Goal: Contribute content: Contribute content

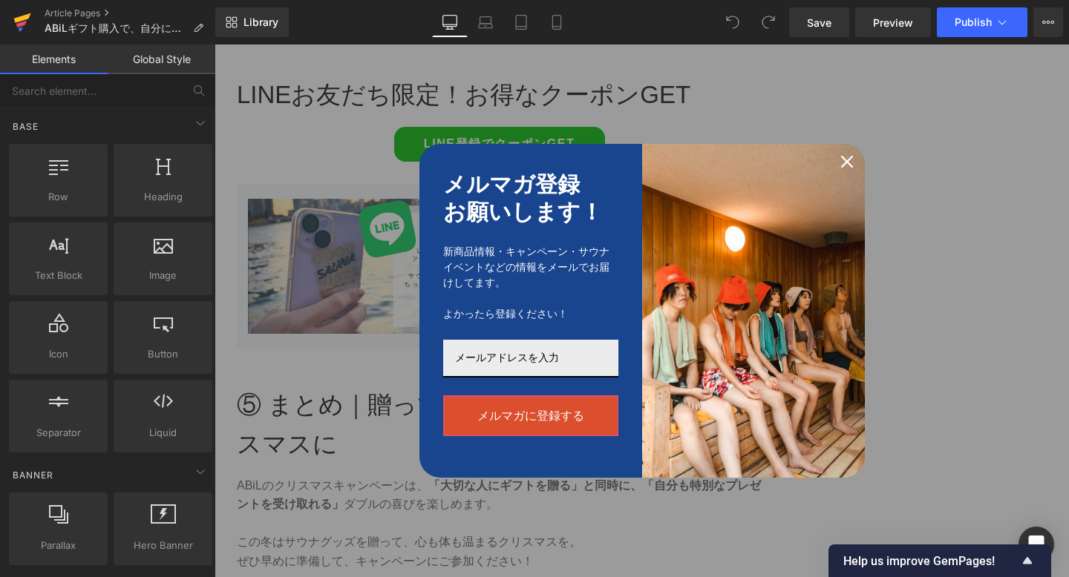
click at [20, 20] on icon at bounding box center [22, 18] width 17 height 10
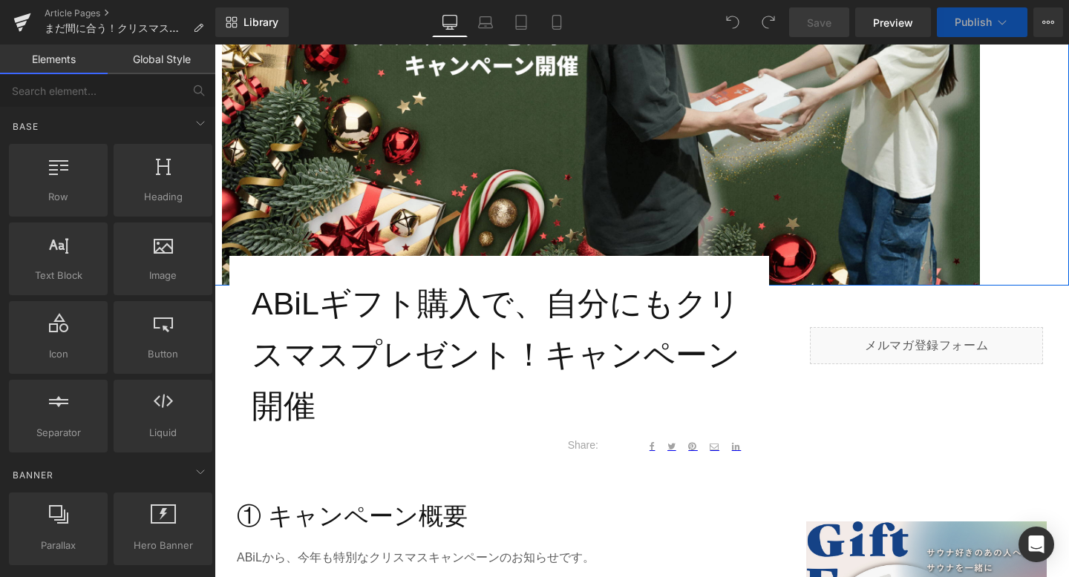
scroll to position [361, 0]
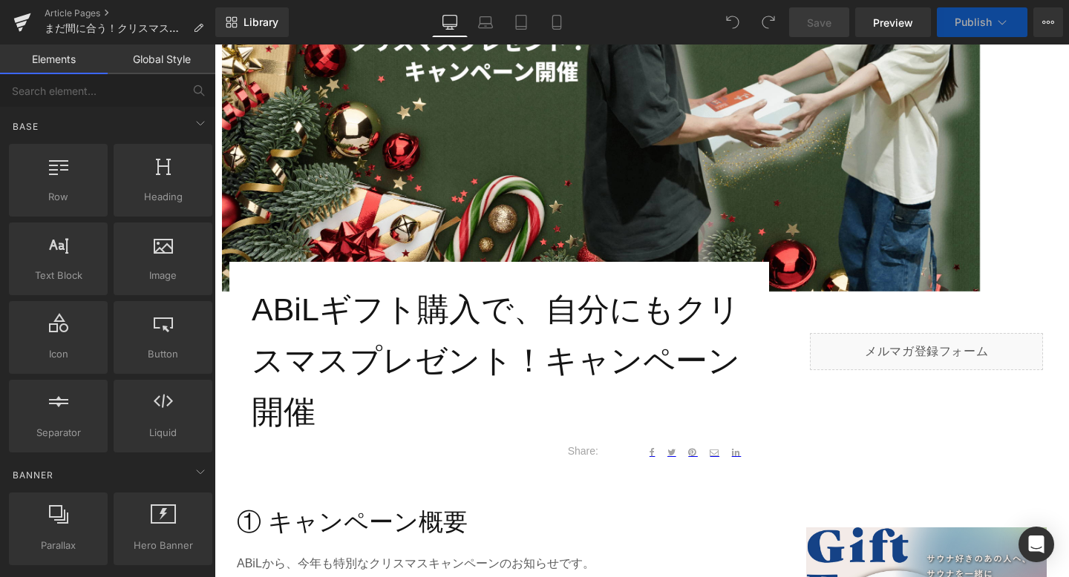
click at [392, 358] on h1 "ABiLギフト購入で、自分にもクリスマスプレゼント！キャンペーン開催" at bounding box center [499, 360] width 495 height 153
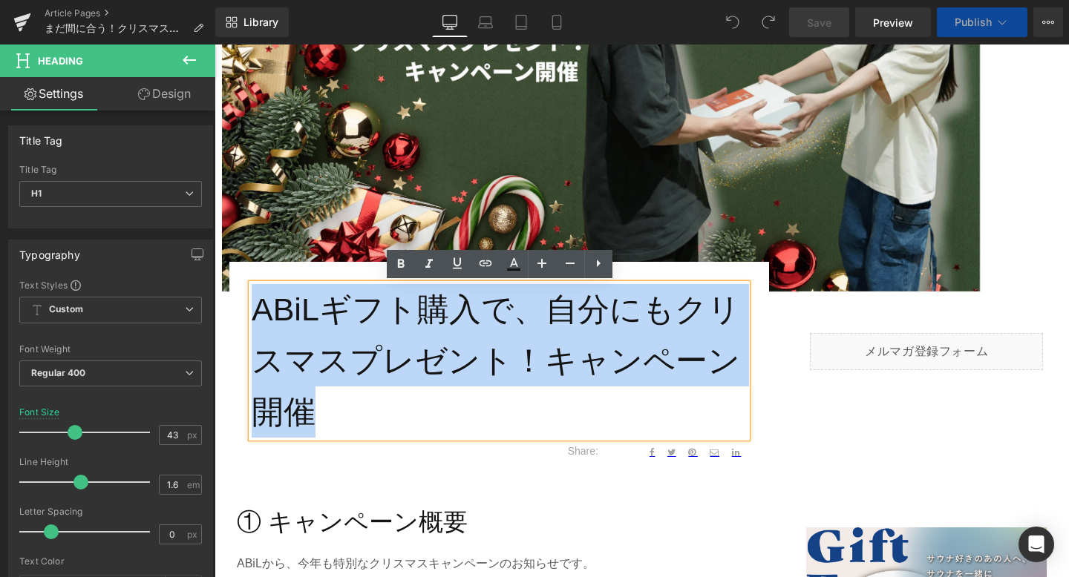
drag, startPoint x: 255, startPoint y: 304, endPoint x: 361, endPoint y: 398, distance: 142.0
click at [361, 398] on h1 "ABiLギフト購入で、自分にもクリスマスプレゼント！キャンペーン開催" at bounding box center [499, 360] width 495 height 153
paste div
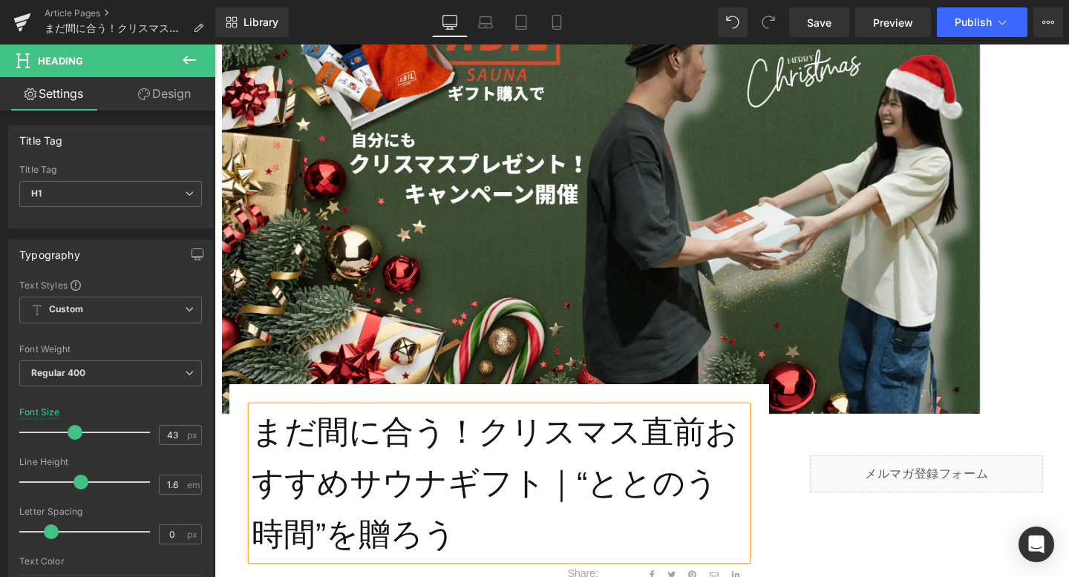
scroll to position [194, 0]
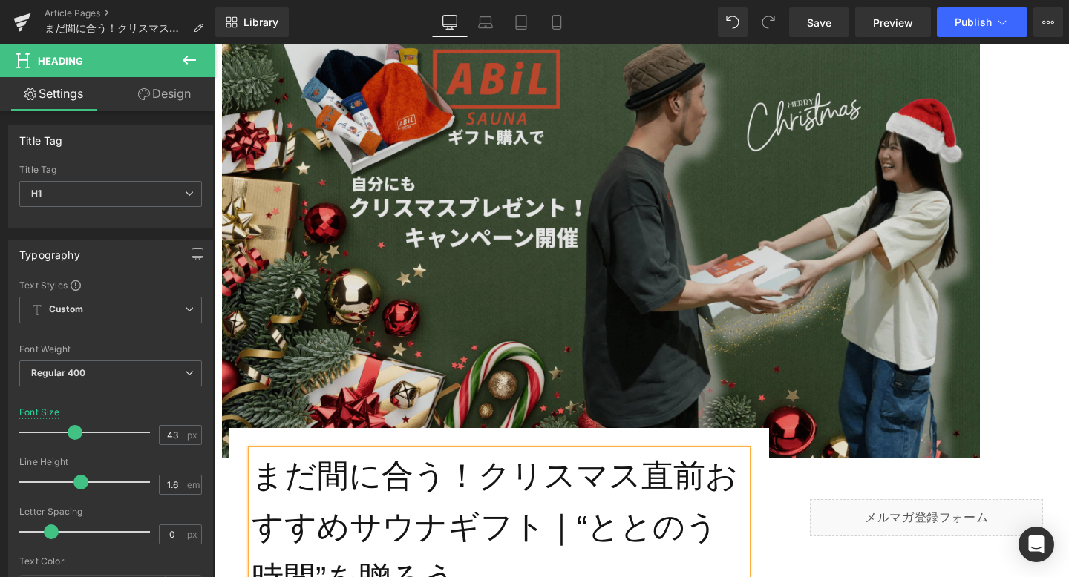
click at [507, 278] on img at bounding box center [601, 245] width 758 height 426
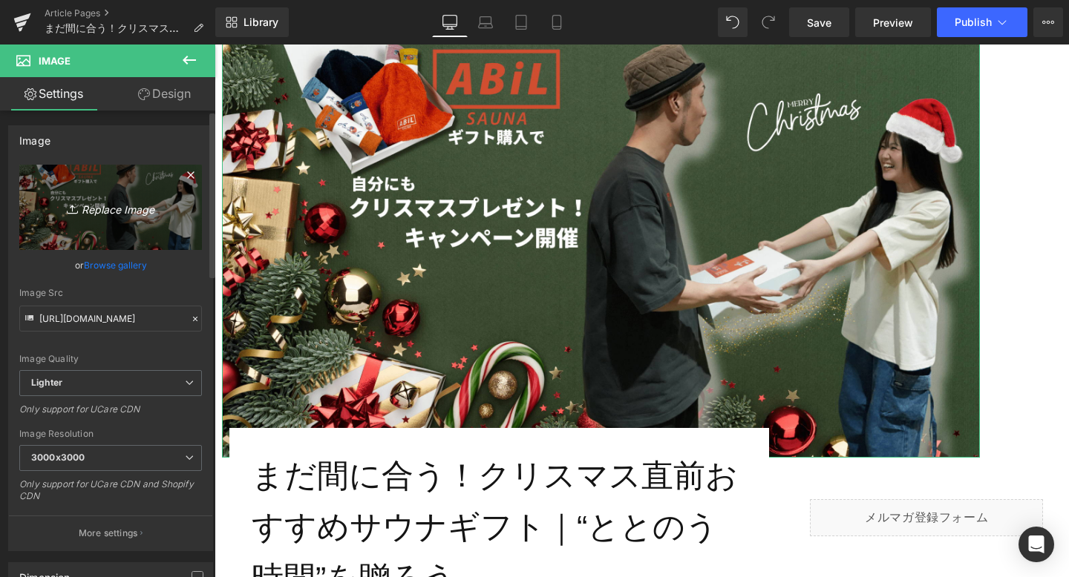
click at [91, 208] on icon "Replace Image" at bounding box center [110, 207] width 119 height 19
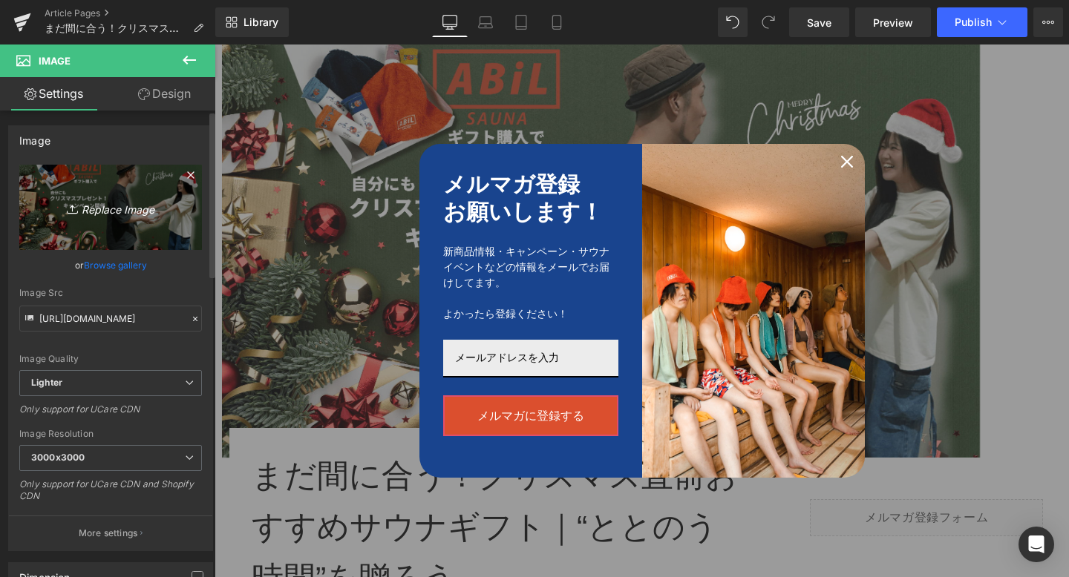
type input "C:\fakepath\1-min.png"
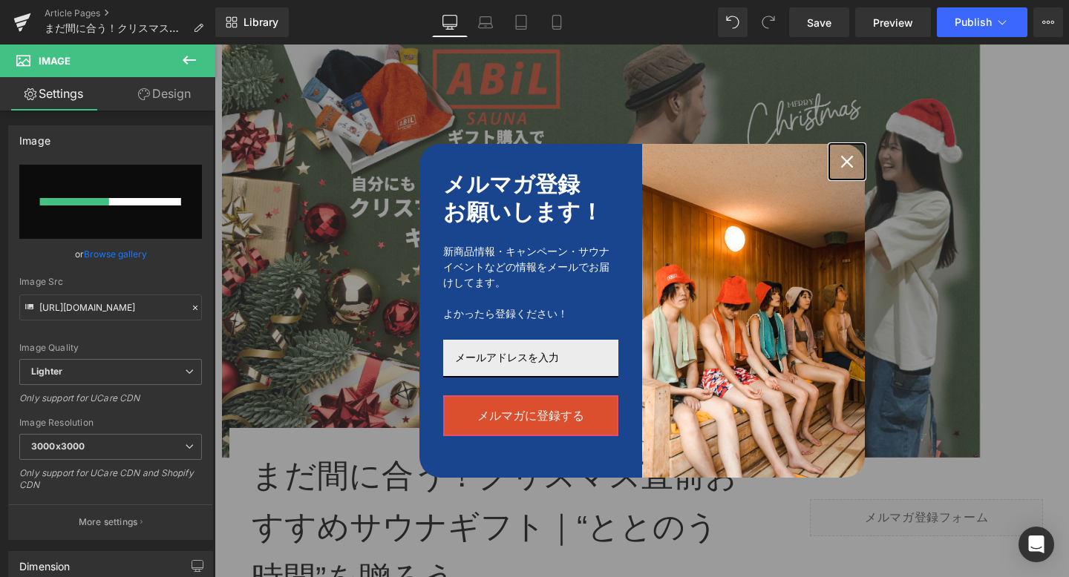
click at [850, 163] on icon "close icon" at bounding box center [847, 162] width 12 height 12
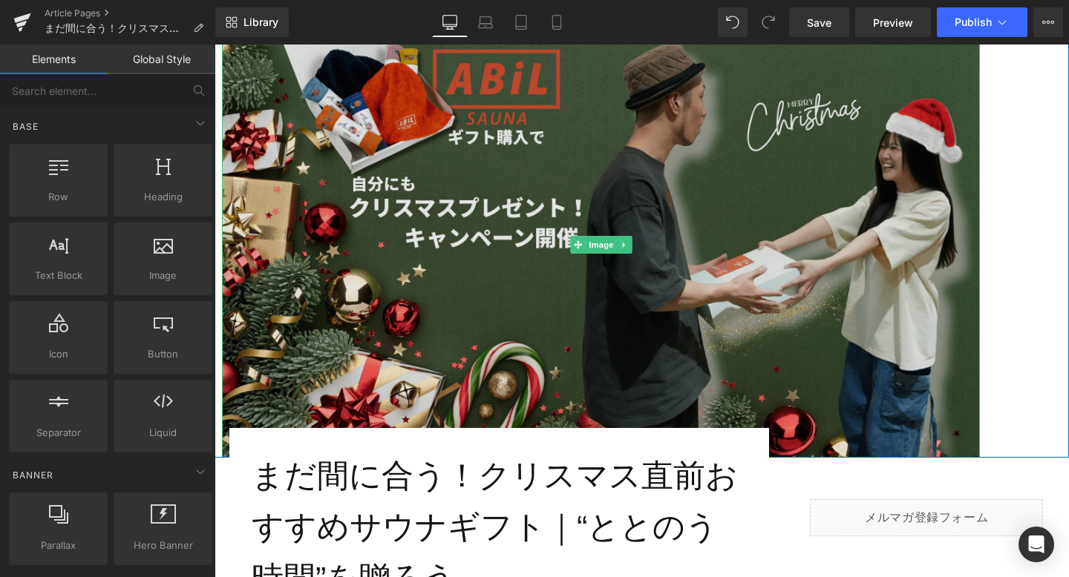
click at [689, 272] on img at bounding box center [601, 245] width 758 height 426
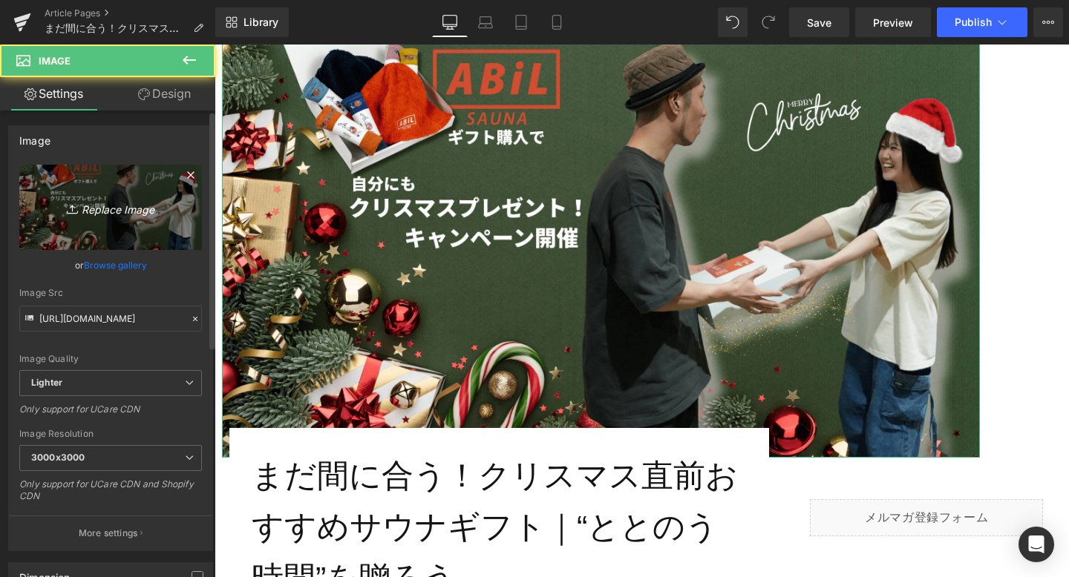
click at [126, 205] on icon "Replace Image" at bounding box center [110, 207] width 119 height 19
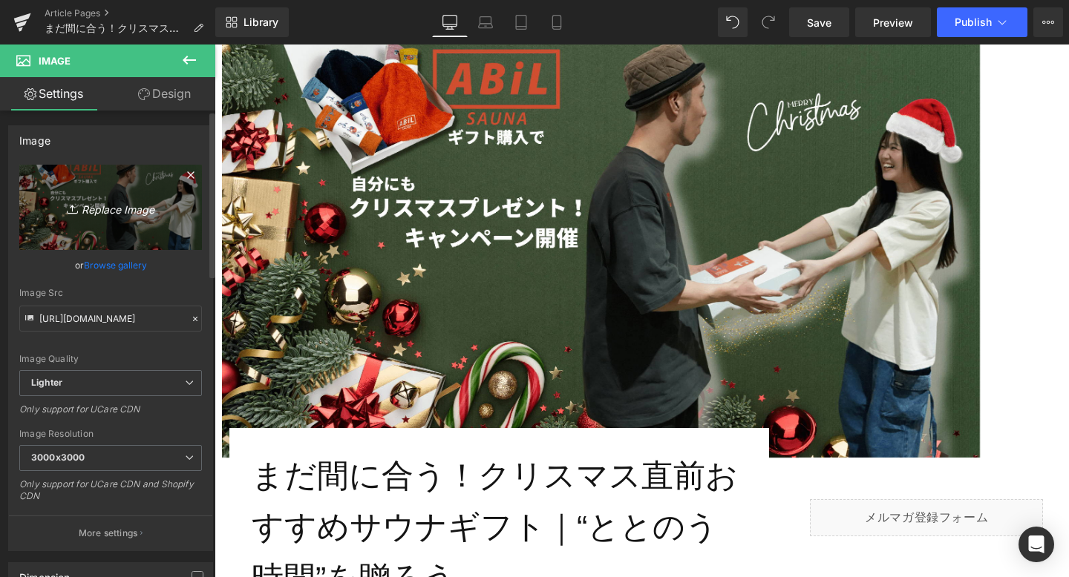
type input "C:\fakepath\1-min.png"
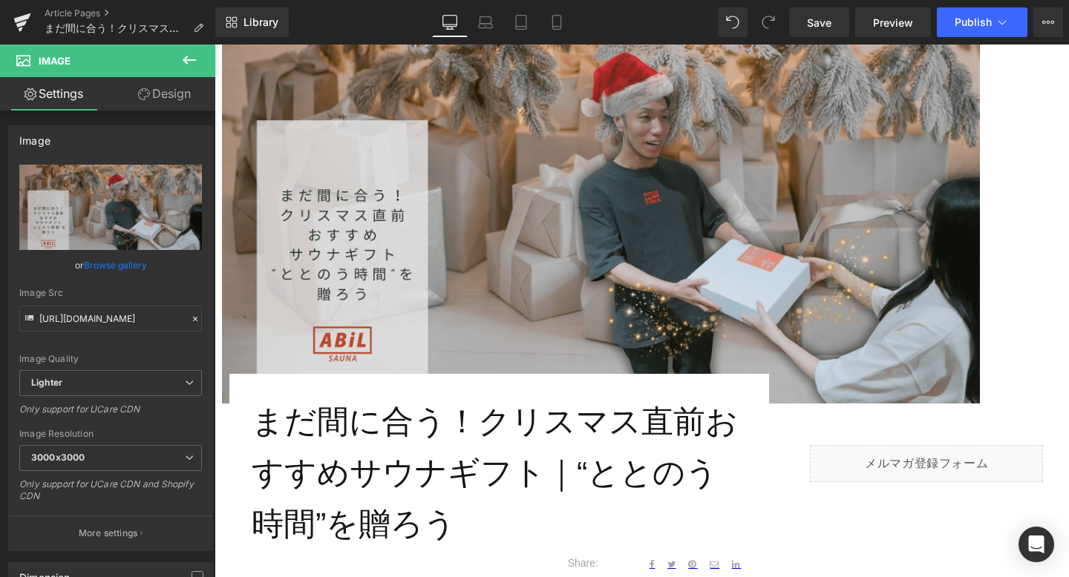
scroll to position [257, 0]
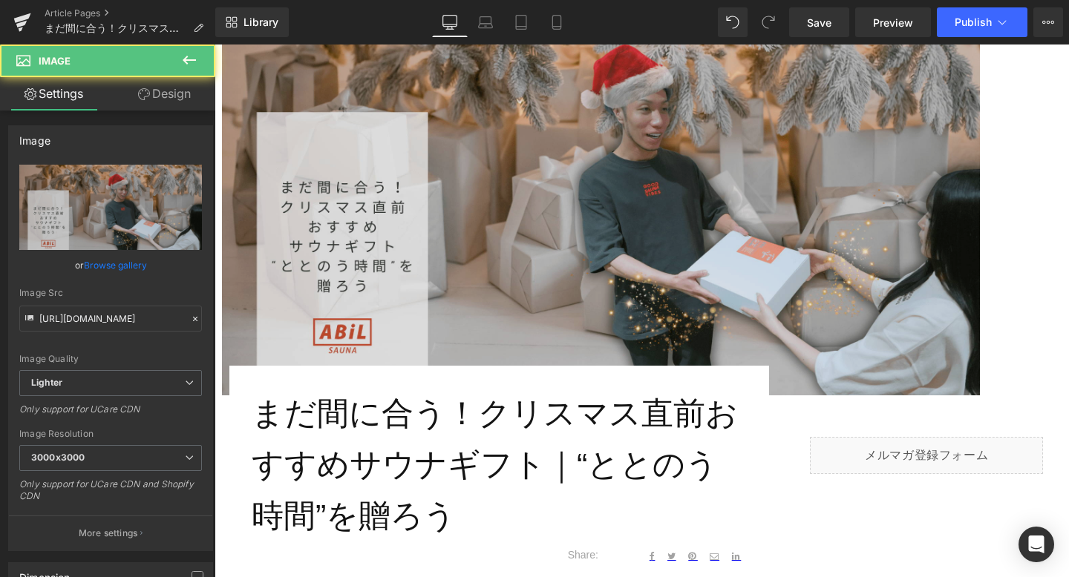
click at [494, 213] on img at bounding box center [601, 183] width 758 height 426
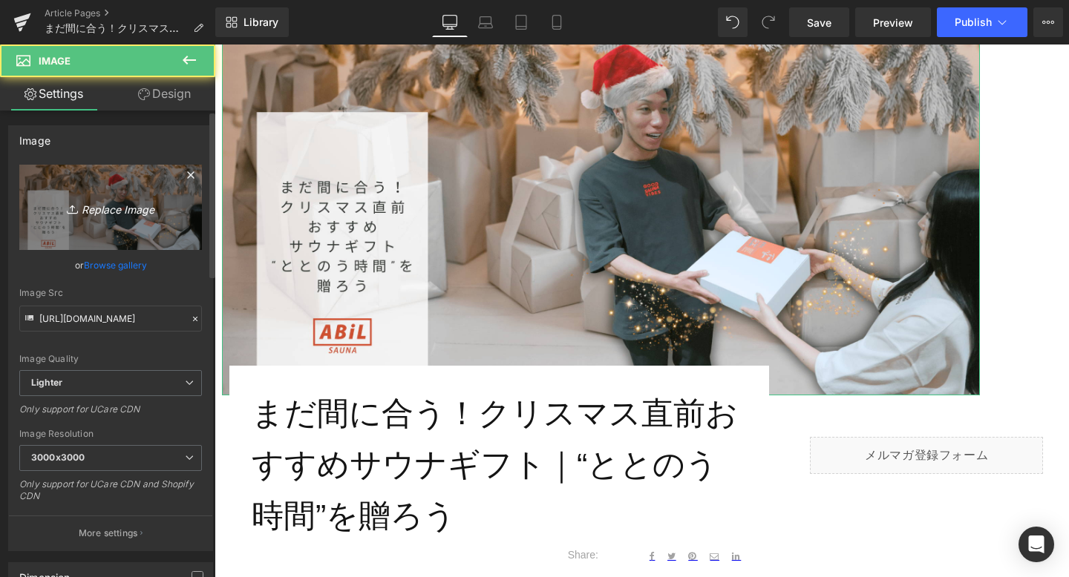
click at [113, 198] on icon "Replace Image" at bounding box center [110, 207] width 119 height 19
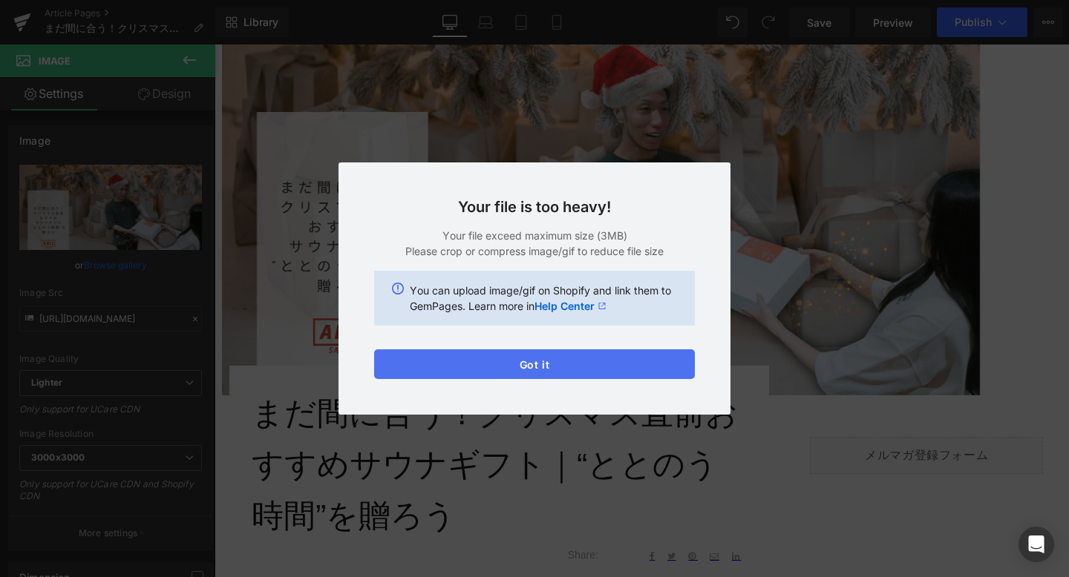
click at [666, 375] on button "Got it" at bounding box center [534, 365] width 321 height 30
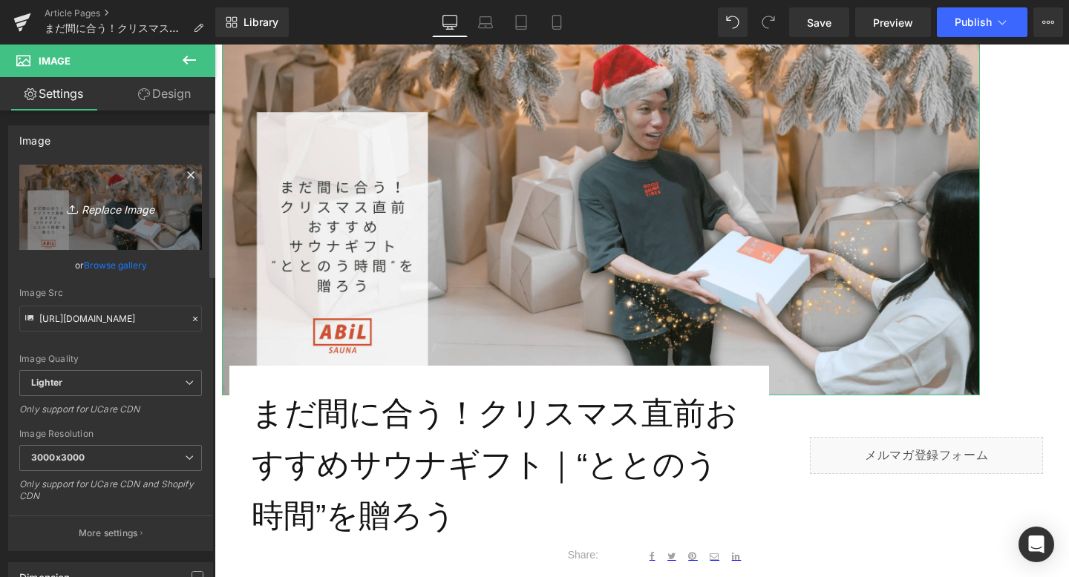
click at [122, 197] on link "Replace Image" at bounding box center [110, 207] width 183 height 85
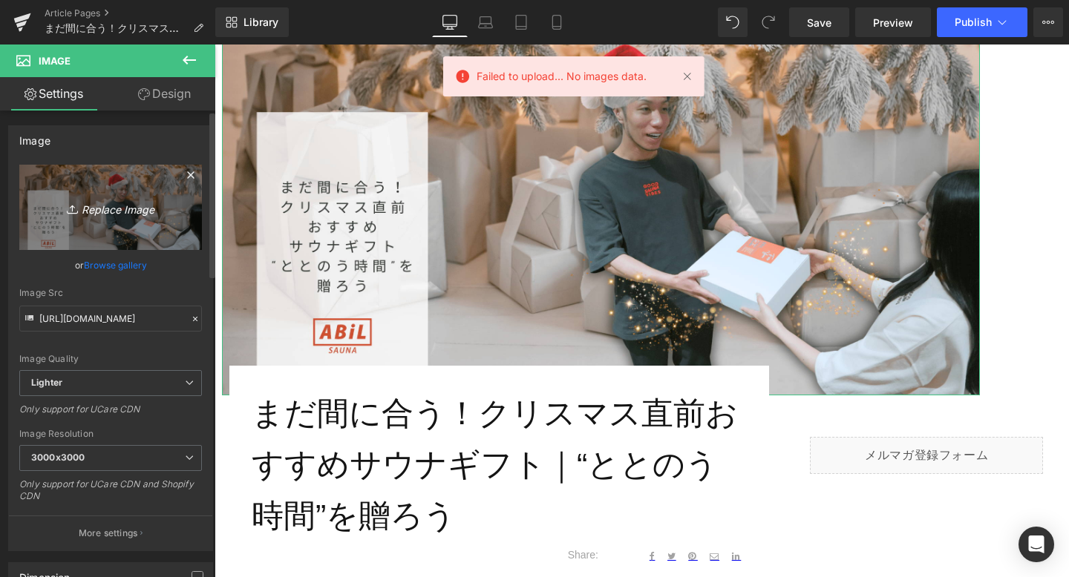
click at [154, 196] on link "Replace Image" at bounding box center [110, 207] width 183 height 85
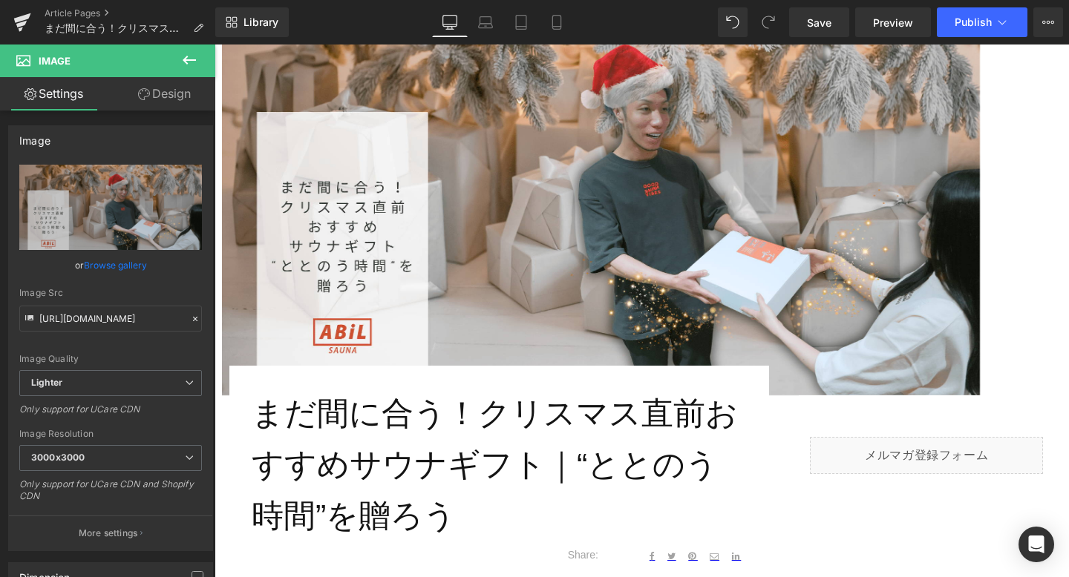
type input "C:\fakepath\まだ間に合うクリスマスギフト_blog-min.png"
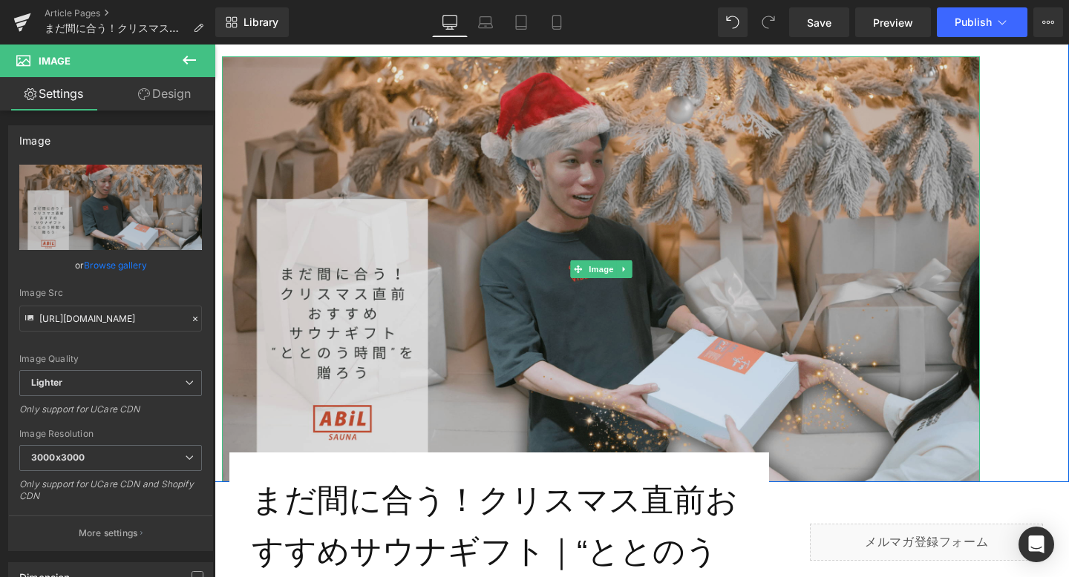
scroll to position [165, 0]
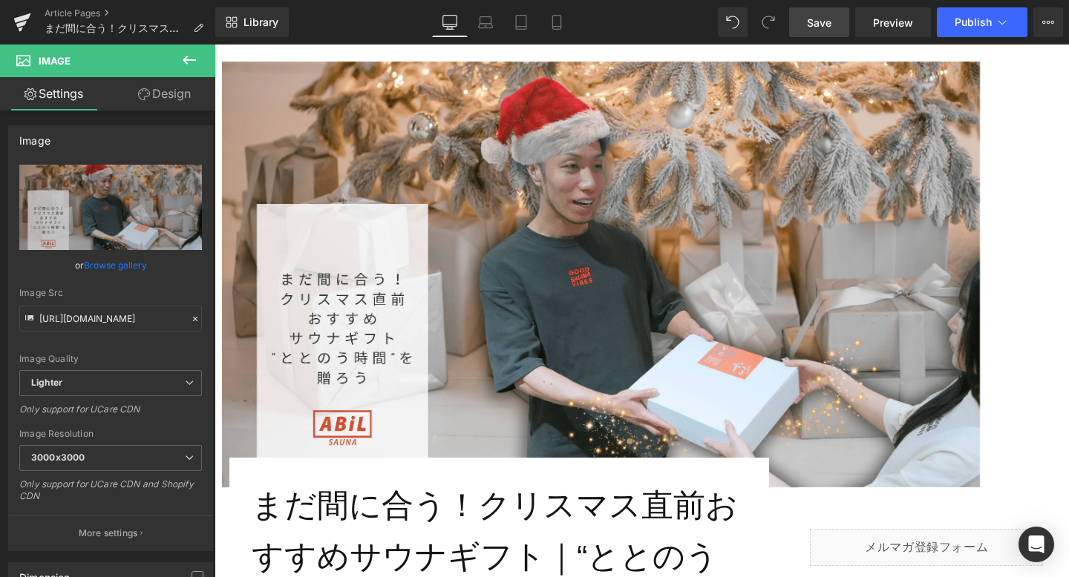
drag, startPoint x: 819, startPoint y: 24, endPoint x: 315, endPoint y: 327, distance: 587.9
click at [819, 24] on span "Save" at bounding box center [819, 23] width 24 height 16
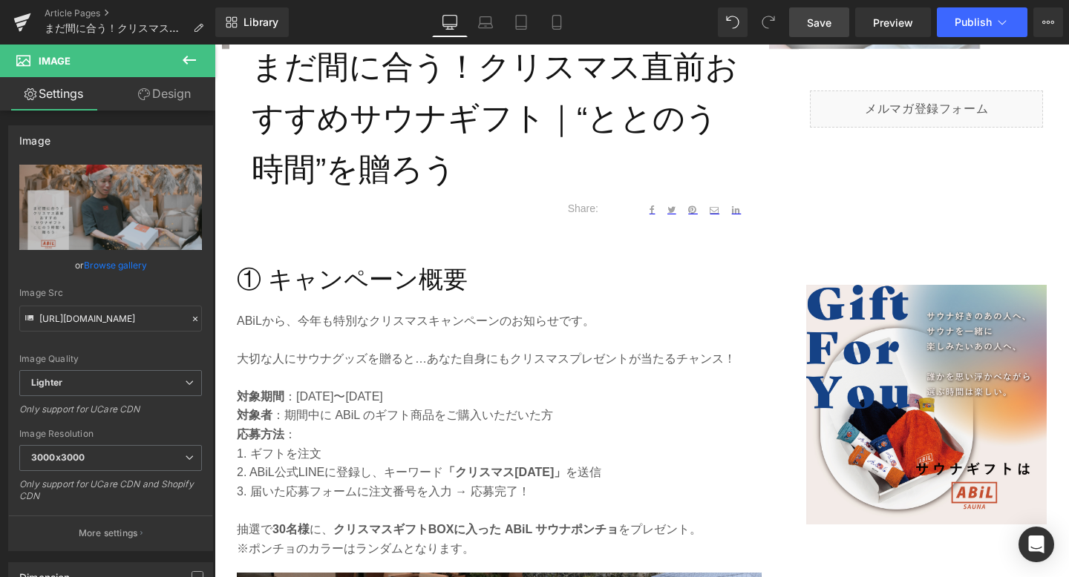
scroll to position [614, 0]
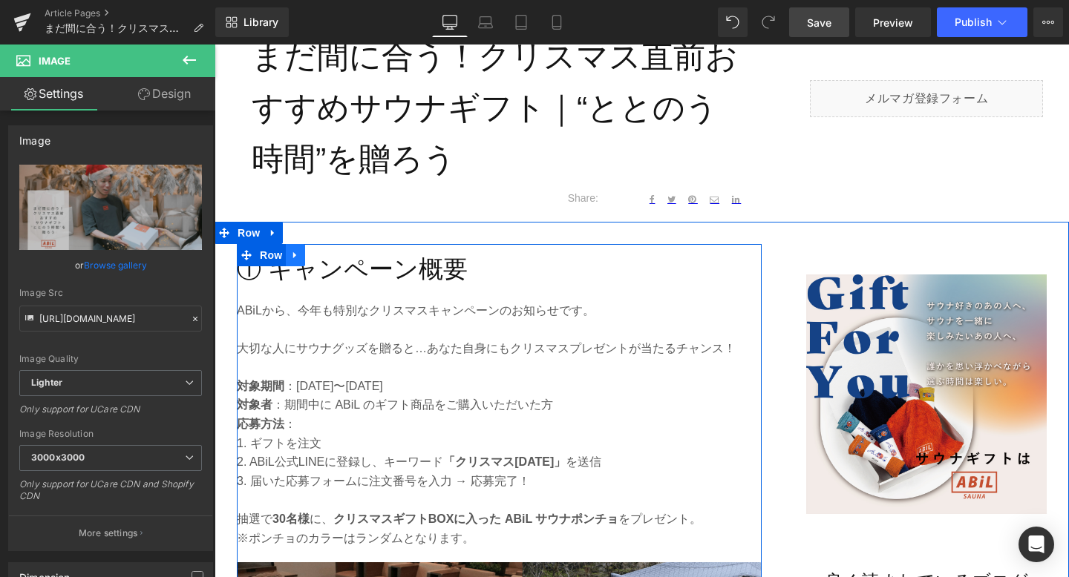
click at [292, 256] on icon at bounding box center [295, 254] width 10 height 11
click at [313, 255] on icon at bounding box center [314, 255] width 10 height 10
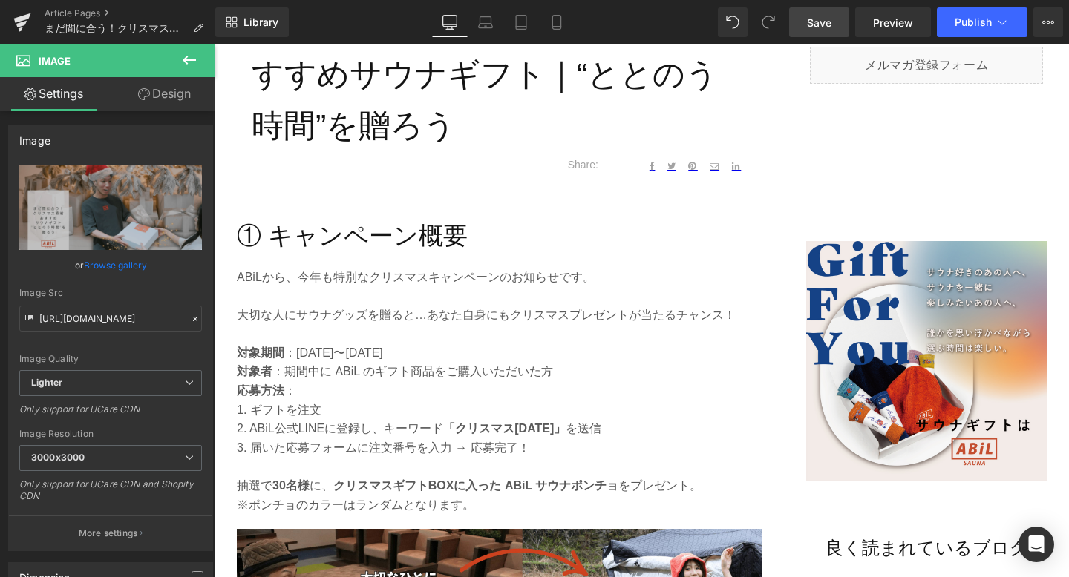
scroll to position [636, 0]
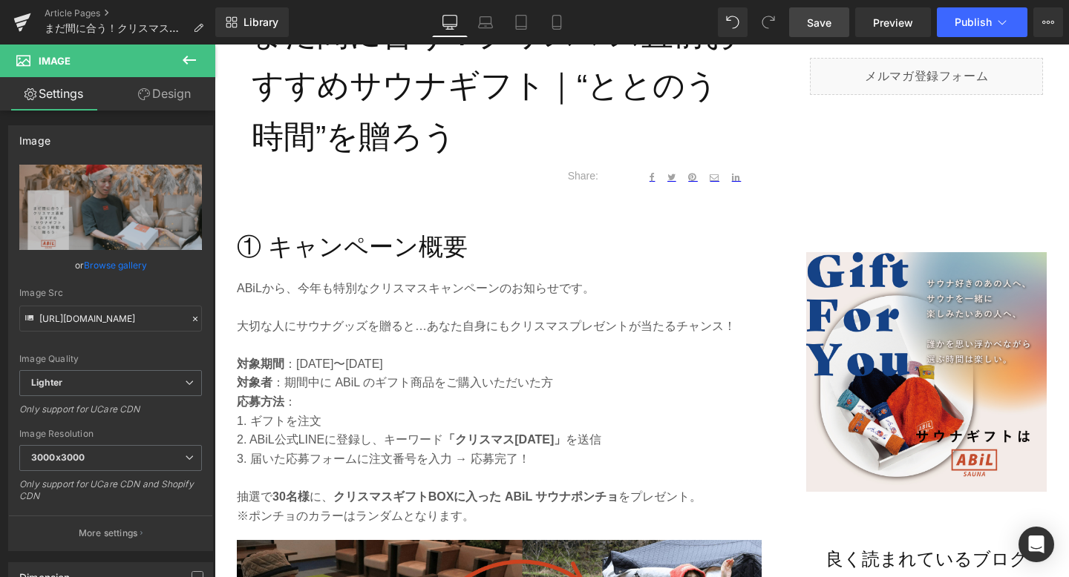
click at [365, 237] on h2 "① キャンペーン概要" at bounding box center [499, 247] width 525 height 39
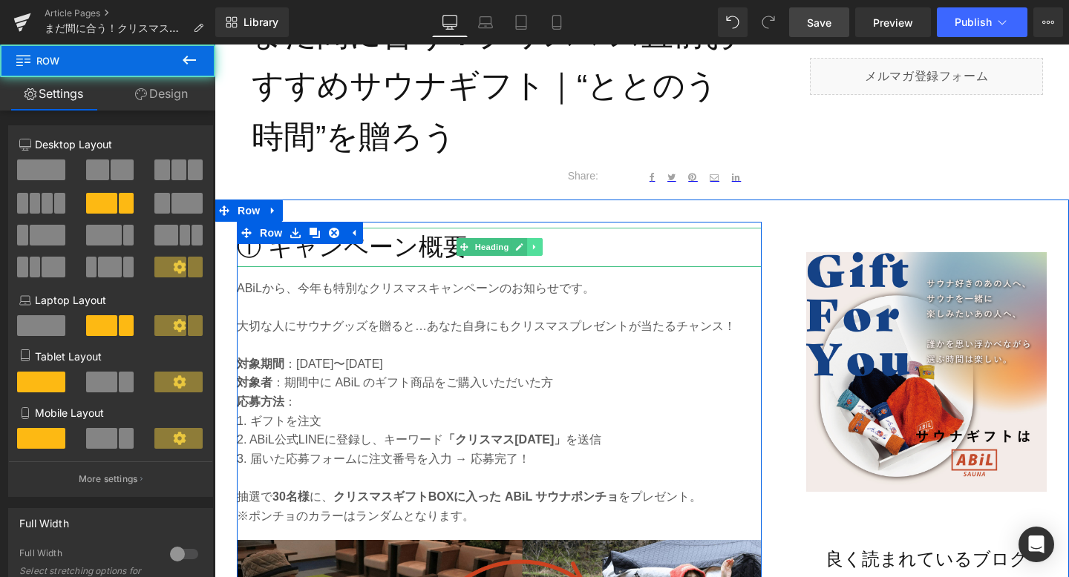
click at [540, 244] on link at bounding box center [535, 247] width 16 height 18
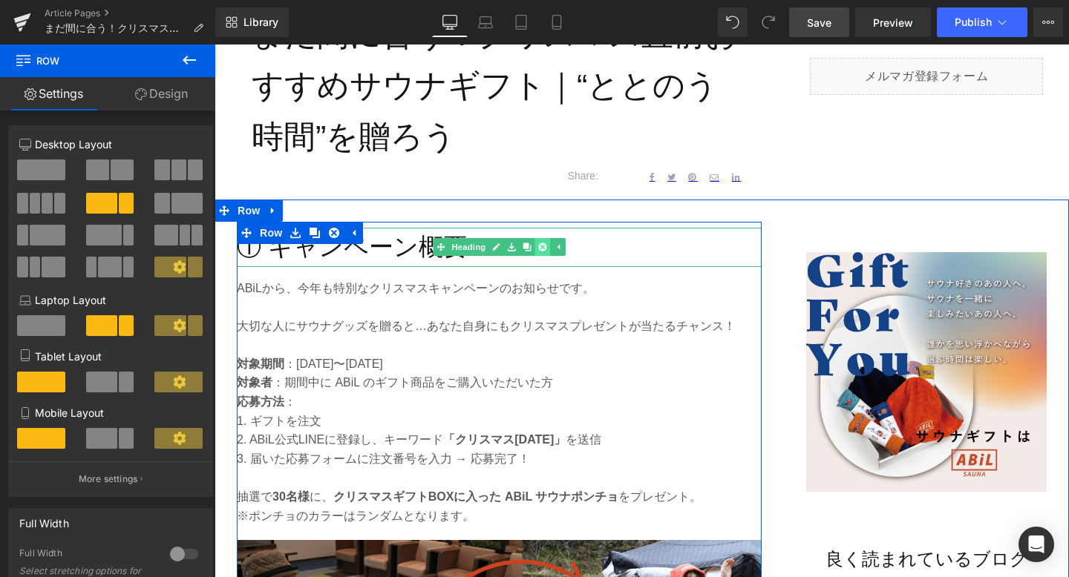
click at [545, 246] on icon at bounding box center [542, 247] width 8 height 8
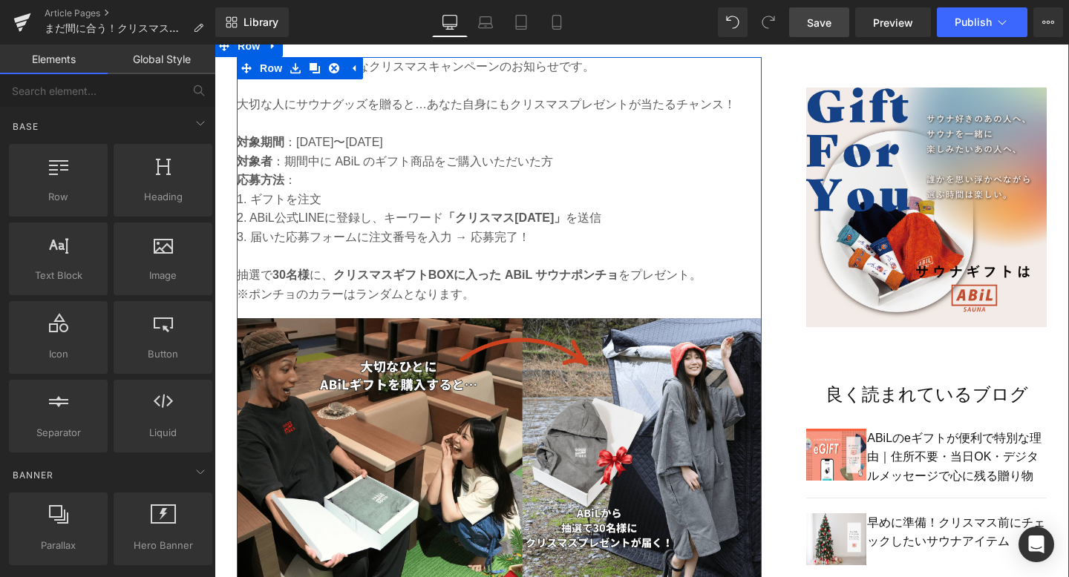
scroll to position [816, 0]
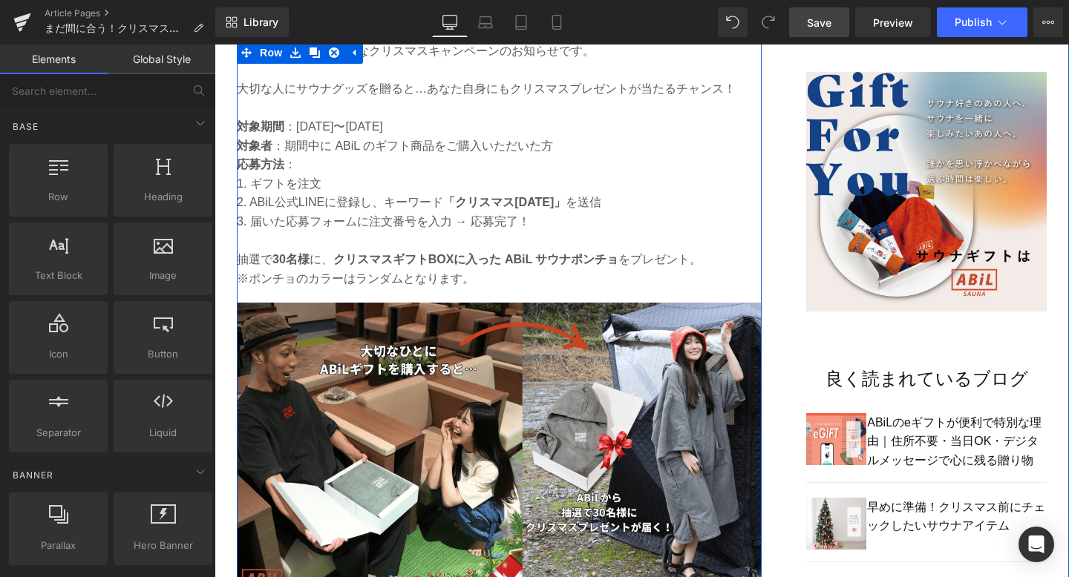
click at [497, 474] on img at bounding box center [499, 462] width 525 height 318
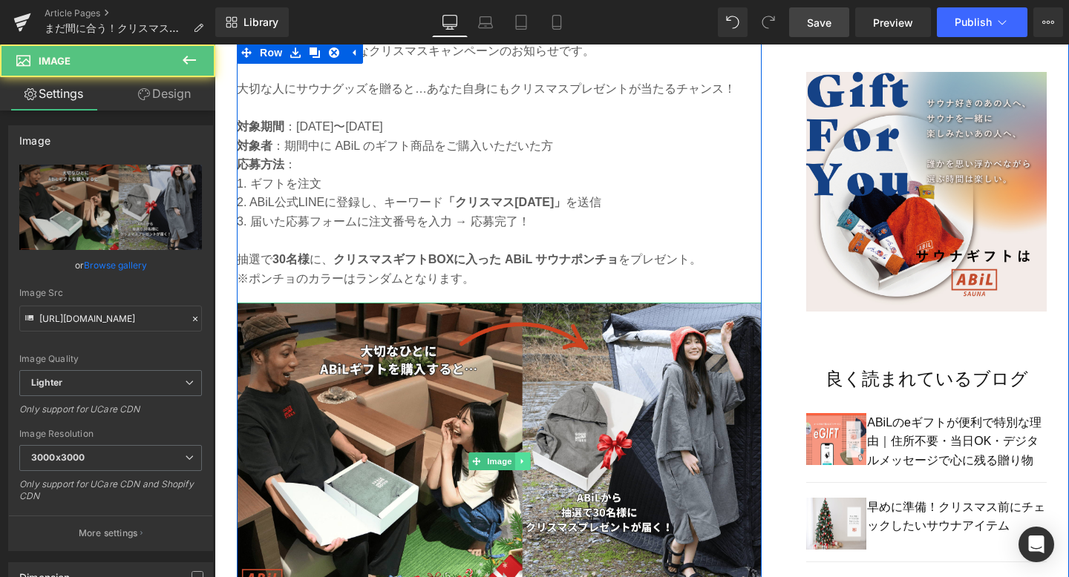
click at [528, 457] on link at bounding box center [522, 462] width 16 height 18
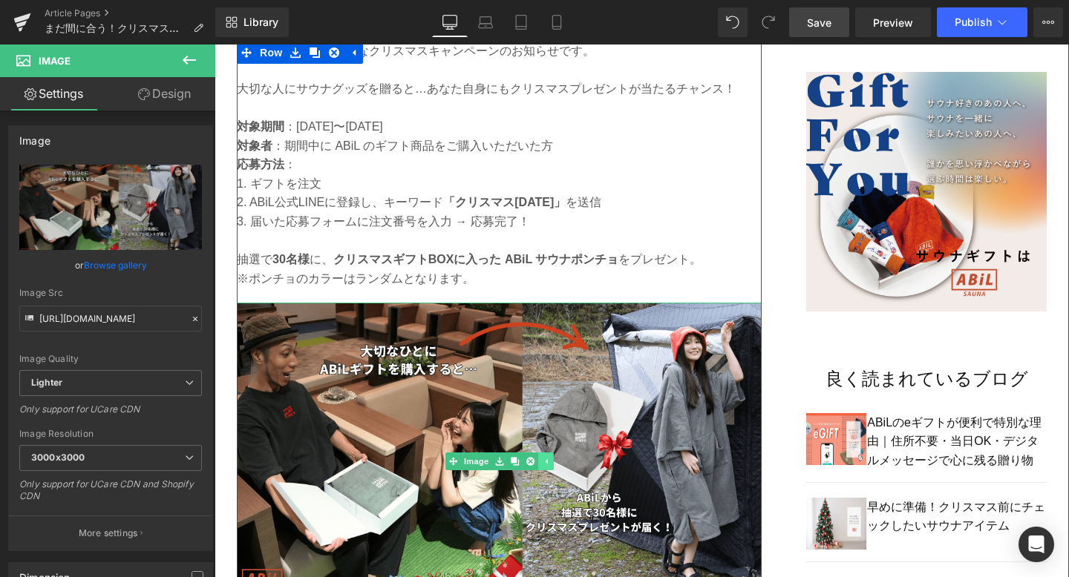
click at [528, 457] on icon at bounding box center [530, 461] width 8 height 9
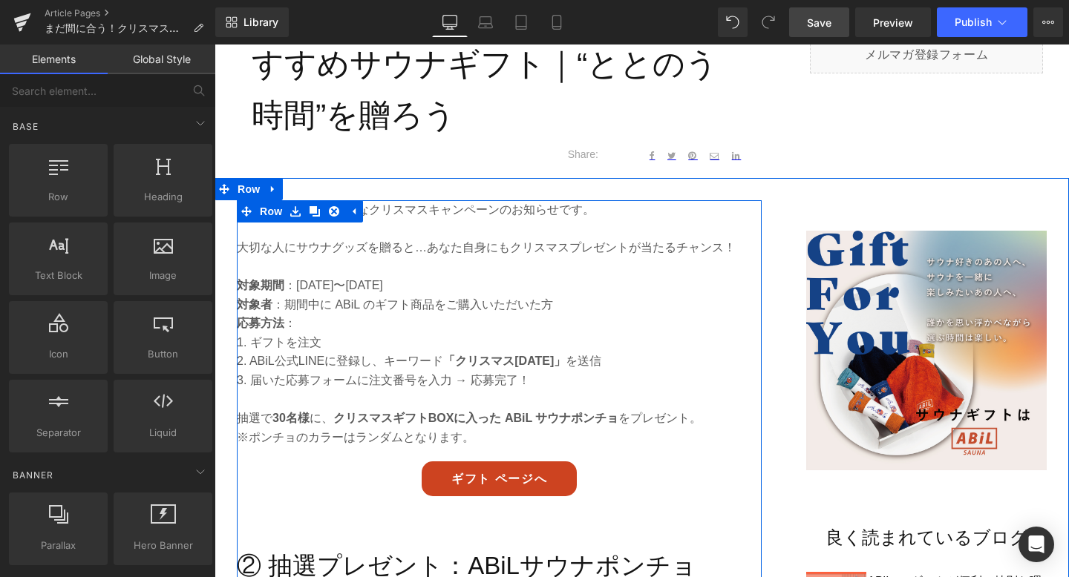
scroll to position [656, 0]
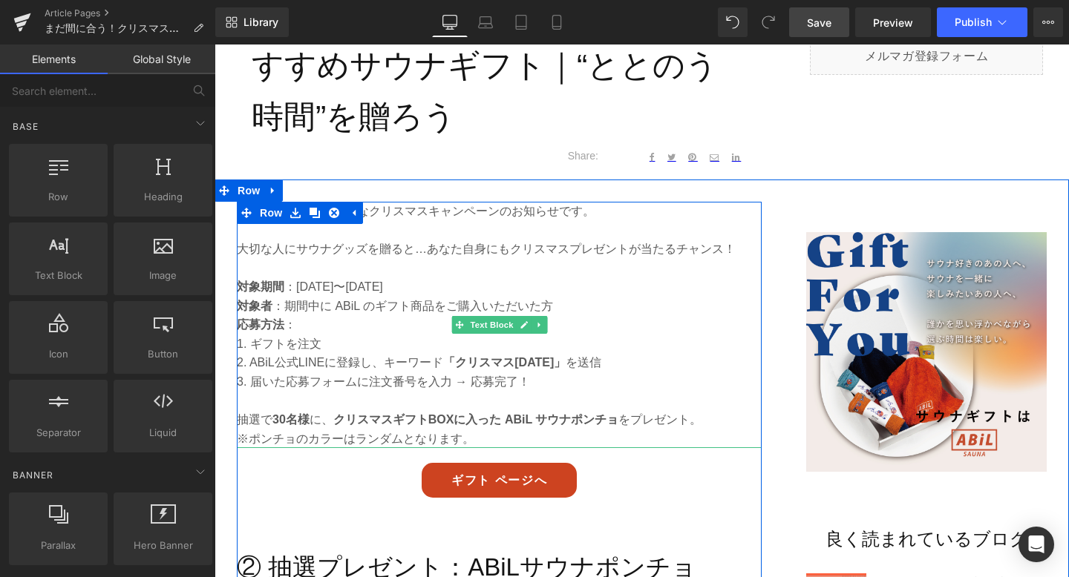
click at [305, 346] on p "1. ギフトを注文" at bounding box center [499, 344] width 525 height 19
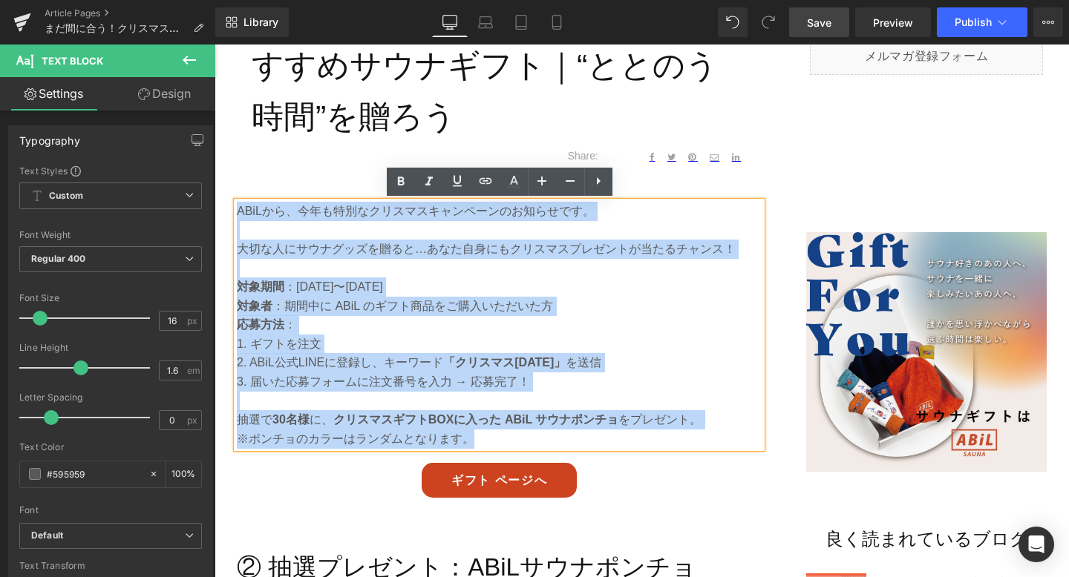
drag, startPoint x: 577, startPoint y: 440, endPoint x: 238, endPoint y: 211, distance: 408.8
click at [238, 211] on div "ABiLから、今年も特別なクリスマスキャンペーンのお知らせです。 大切な人にサウナグッズを贈ると…あなた自身にもクリスマスプレゼントが当たるチャンス！ 対象期…" at bounding box center [499, 325] width 525 height 247
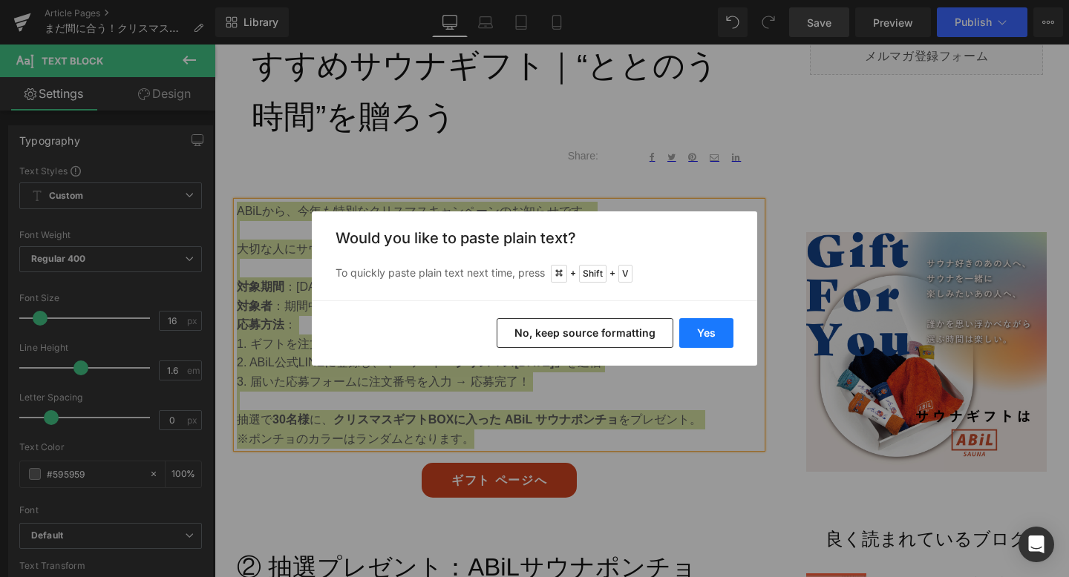
click at [713, 337] on button "Yes" at bounding box center [706, 333] width 54 height 30
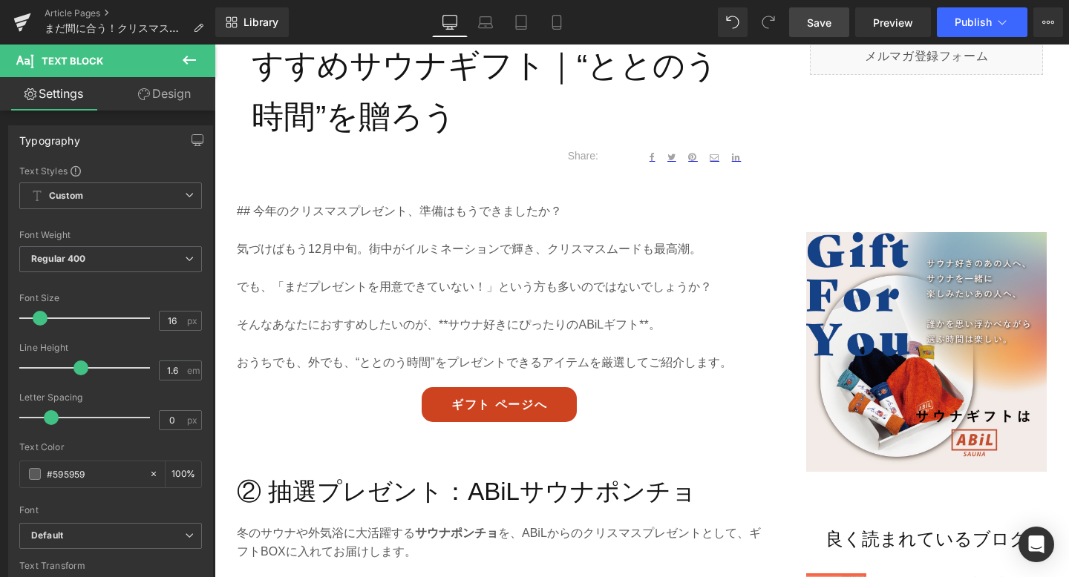
click at [829, 22] on span "Save" at bounding box center [819, 23] width 24 height 16
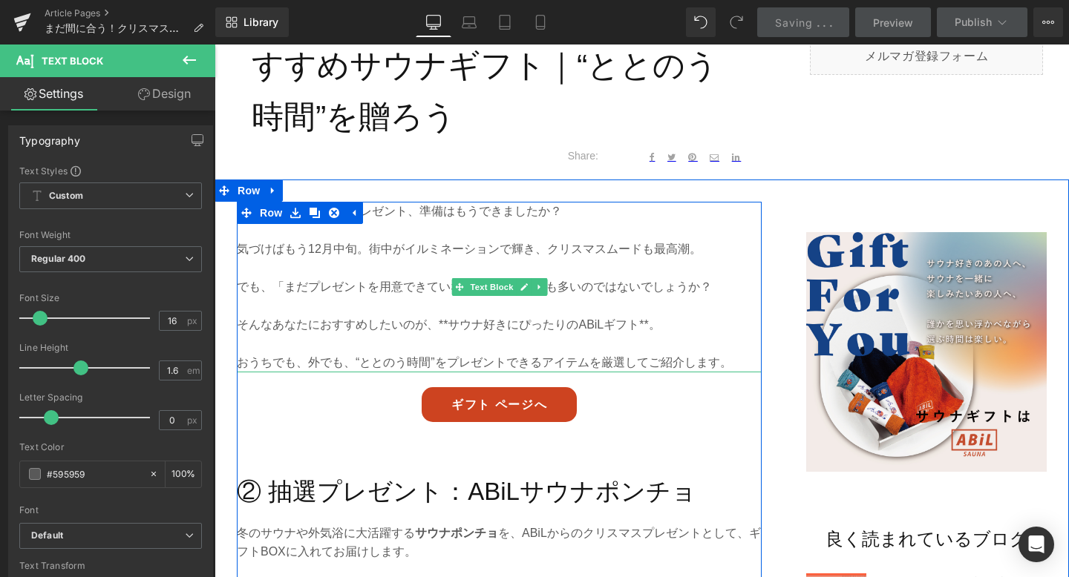
click at [442, 213] on p "## 今年のクリスマスプレゼント、準備はもうできましたか？" at bounding box center [499, 211] width 525 height 19
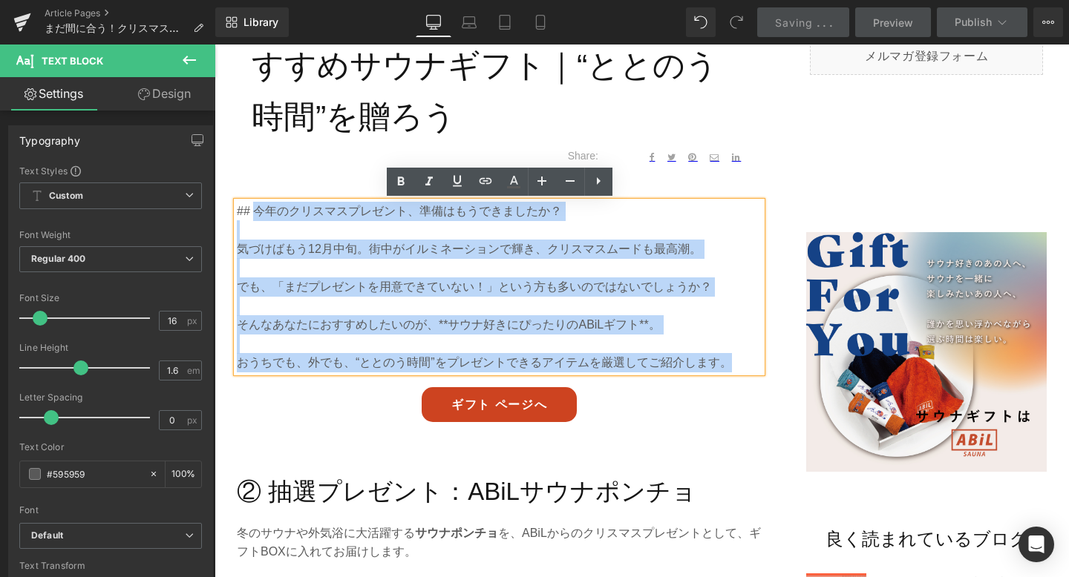
drag, startPoint x: 257, startPoint y: 213, endPoint x: 236, endPoint y: 210, distance: 21.0
click at [237, 210] on div "## 今年のクリスマスプレゼント、準備はもうできましたか？ 気づけばもう12月中旬。街中がイルミネーションで輝き、クリスマスムードも最高潮。 でも、「まだプレ…" at bounding box center [499, 287] width 525 height 171
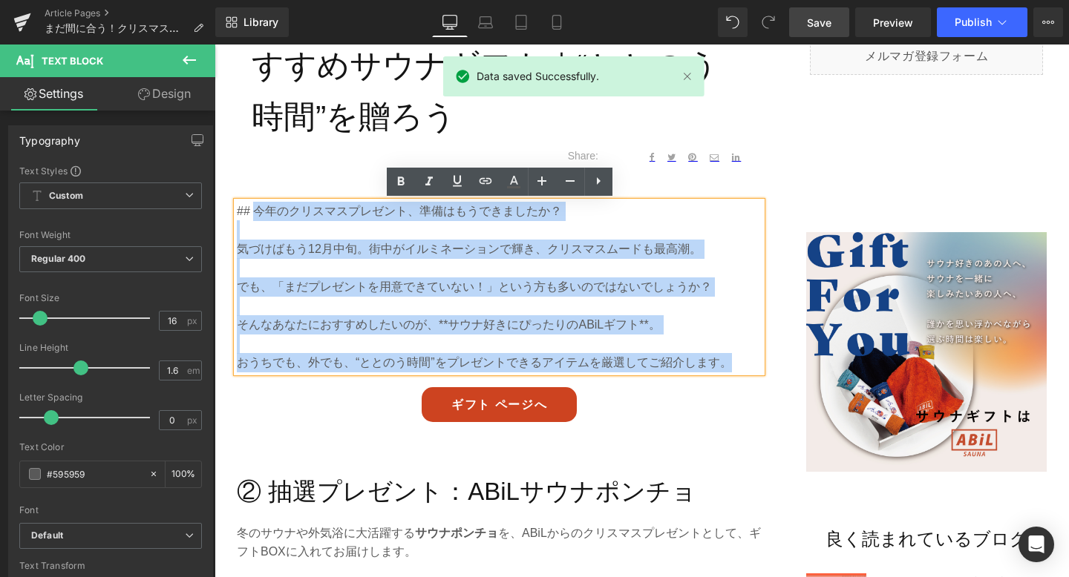
click at [237, 210] on div "## 今年のクリスマスプレゼント、準備はもうできましたか？ 気づけばもう12月中旬。街中がイルミネーションで輝き、クリスマスムードも最高潮。 でも、「まだプレ…" at bounding box center [499, 287] width 525 height 171
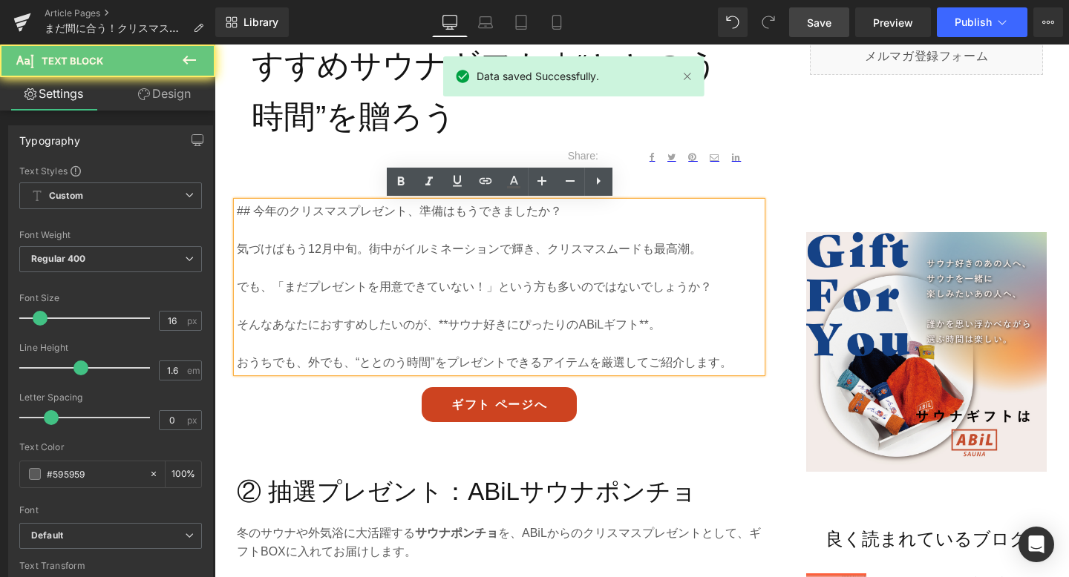
click at [252, 212] on p "## 今年のクリスマスプレゼント、準備はもうできましたか？" at bounding box center [499, 211] width 525 height 19
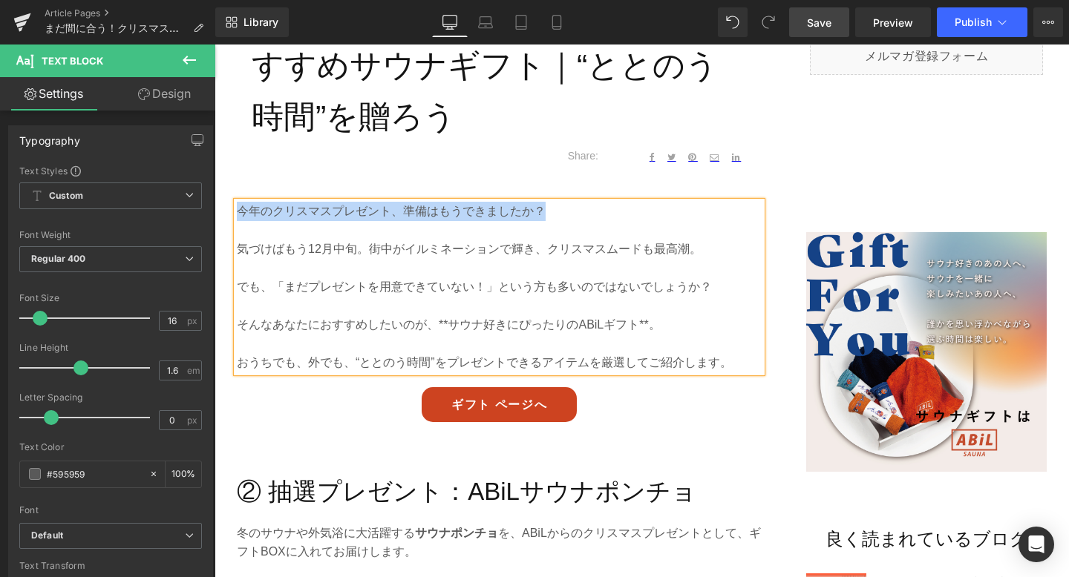
drag, startPoint x: 545, startPoint y: 207, endPoint x: 241, endPoint y: 205, distance: 303.6
click at [241, 205] on p "今年のクリスマスプレゼント、準備はもうできましたか？" at bounding box center [499, 211] width 525 height 19
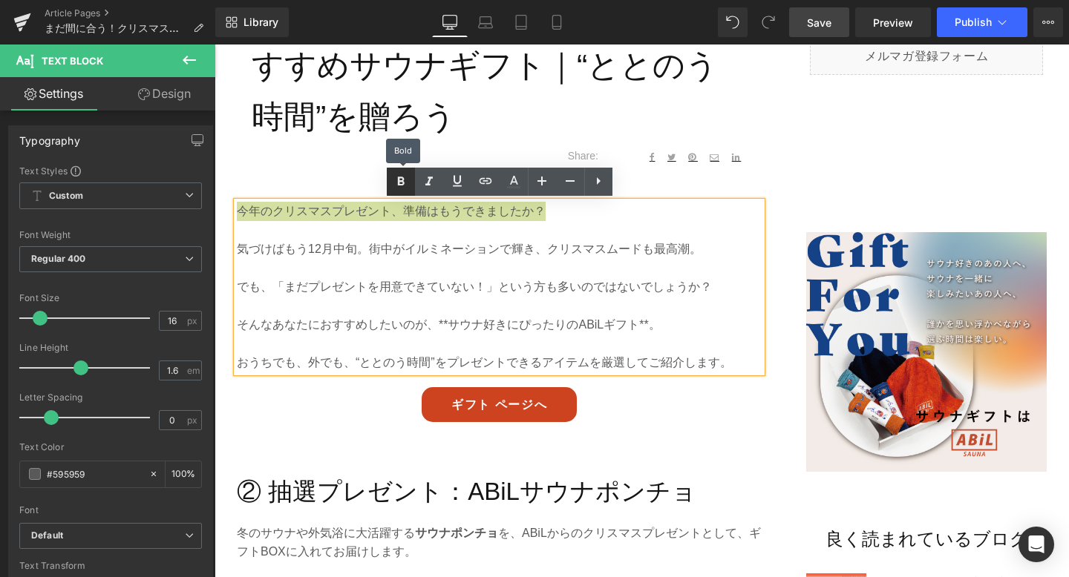
click at [397, 183] on icon at bounding box center [401, 182] width 18 height 18
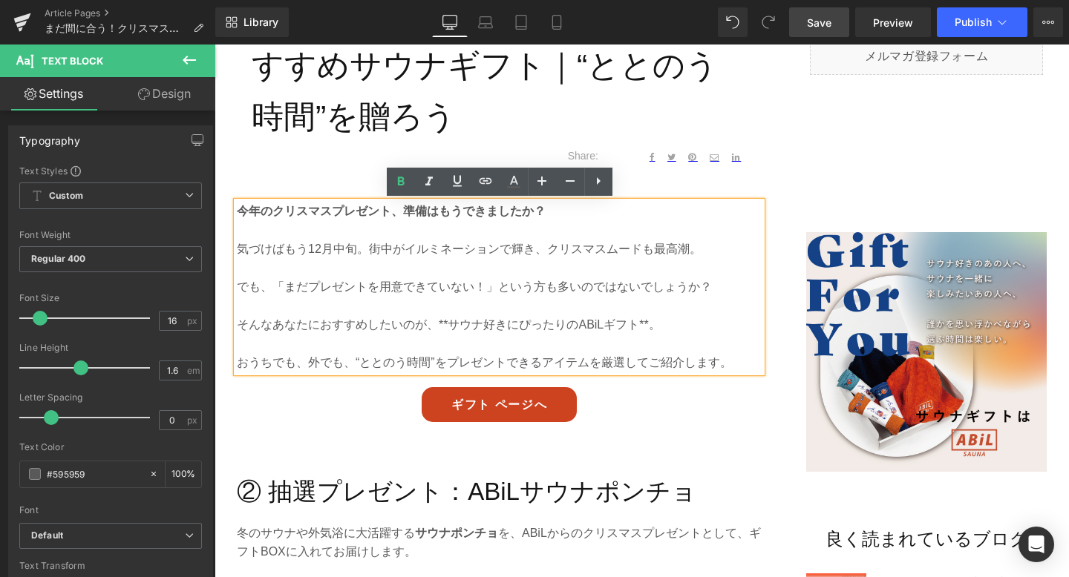
click at [380, 269] on p at bounding box center [499, 267] width 525 height 19
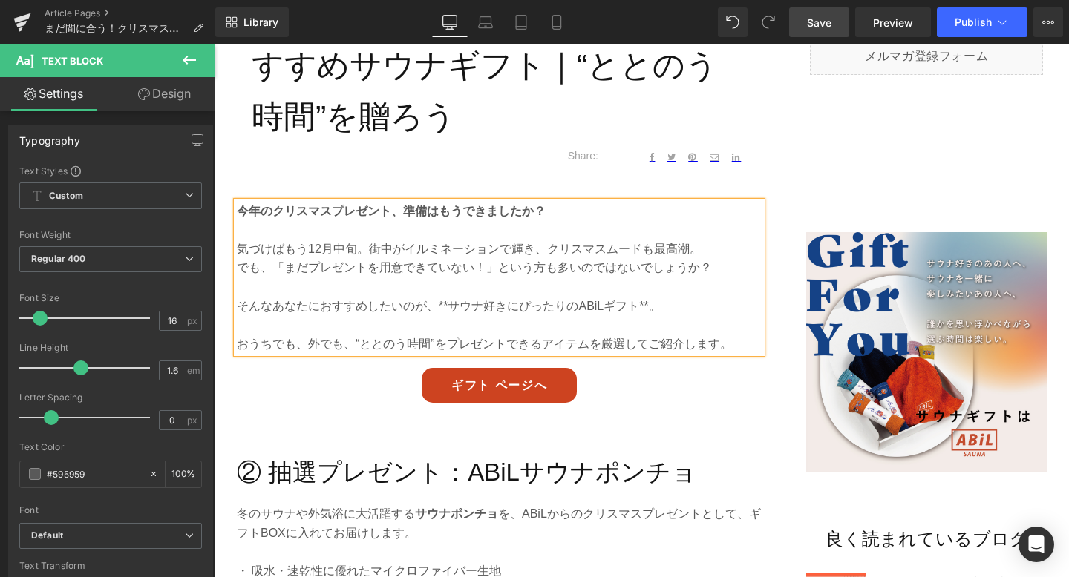
click at [392, 286] on p at bounding box center [499, 287] width 525 height 19
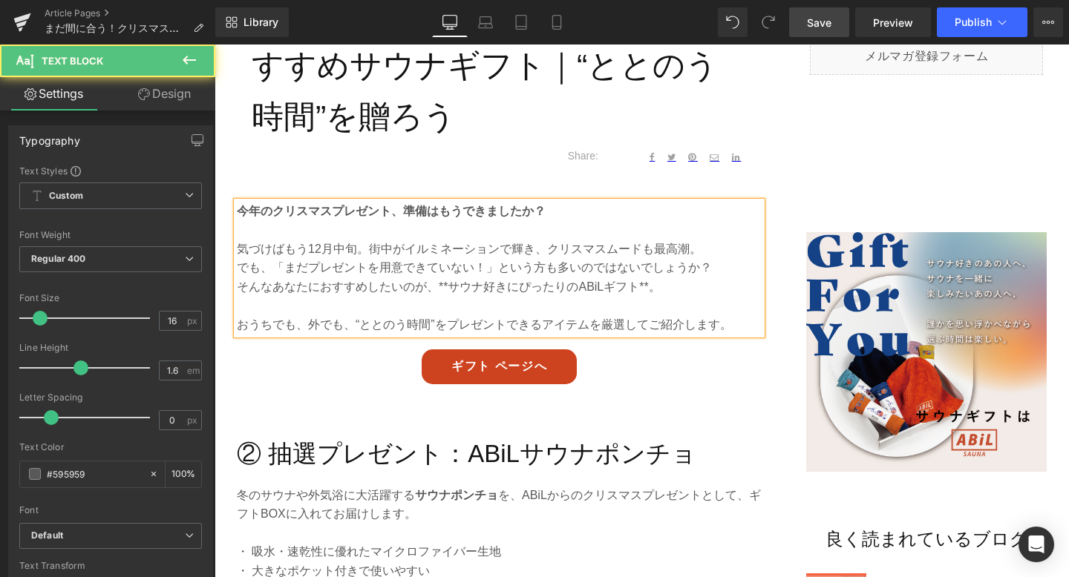
click at [447, 292] on p "そんなあなたにおすすめしたいのが、**サウナ好きにぴったりのABiLギフト**。" at bounding box center [499, 287] width 525 height 19
click at [638, 289] on p "そんなあなたにおすすめしたいのが、サウナ好きにぴったりのABiLギフト**。" at bounding box center [499, 287] width 525 height 19
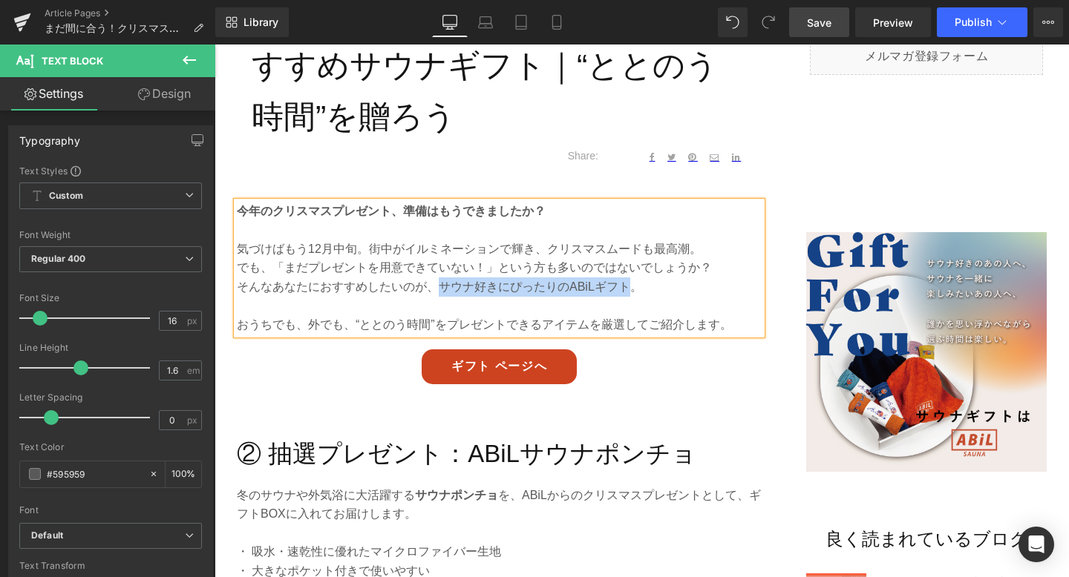
drag, startPoint x: 442, startPoint y: 286, endPoint x: 624, endPoint y: 292, distance: 182.0
click at [624, 292] on p "そんなあなたにおすすめしたいのが、サウナ好きにぴったりのABiLギフト。" at bounding box center [499, 287] width 525 height 19
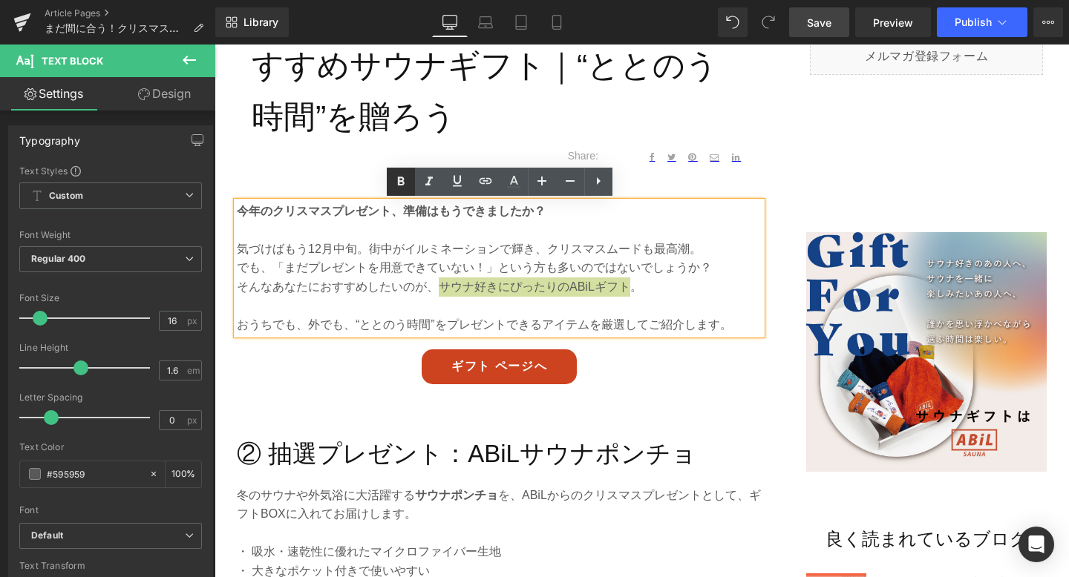
click at [404, 177] on icon at bounding box center [401, 182] width 18 height 18
click at [810, 25] on span "Save" at bounding box center [819, 23] width 24 height 16
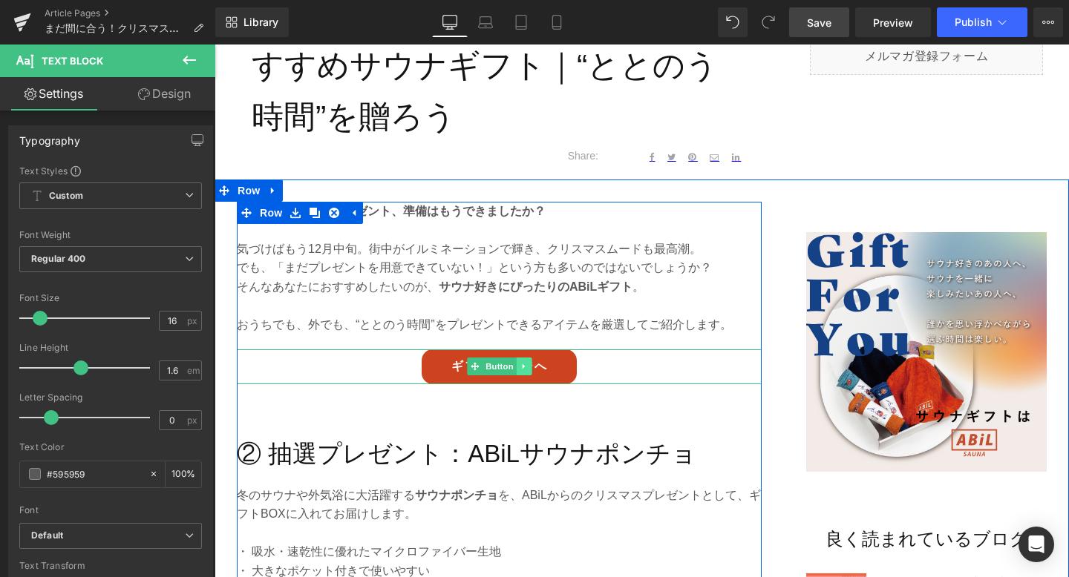
click at [525, 370] on icon at bounding box center [524, 366] width 8 height 9
click at [533, 370] on icon at bounding box center [532, 367] width 8 height 8
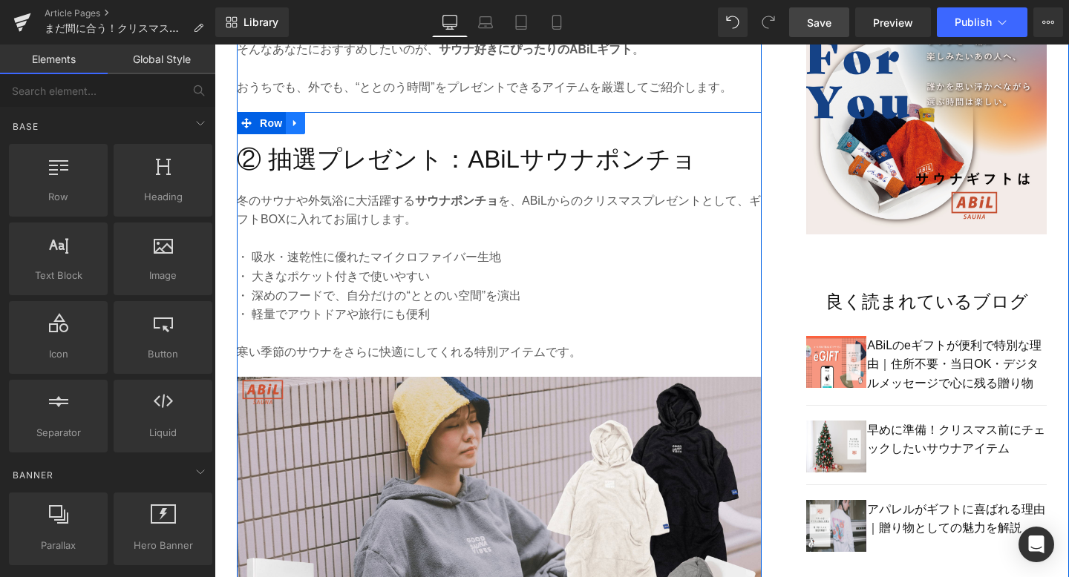
scroll to position [836, 0]
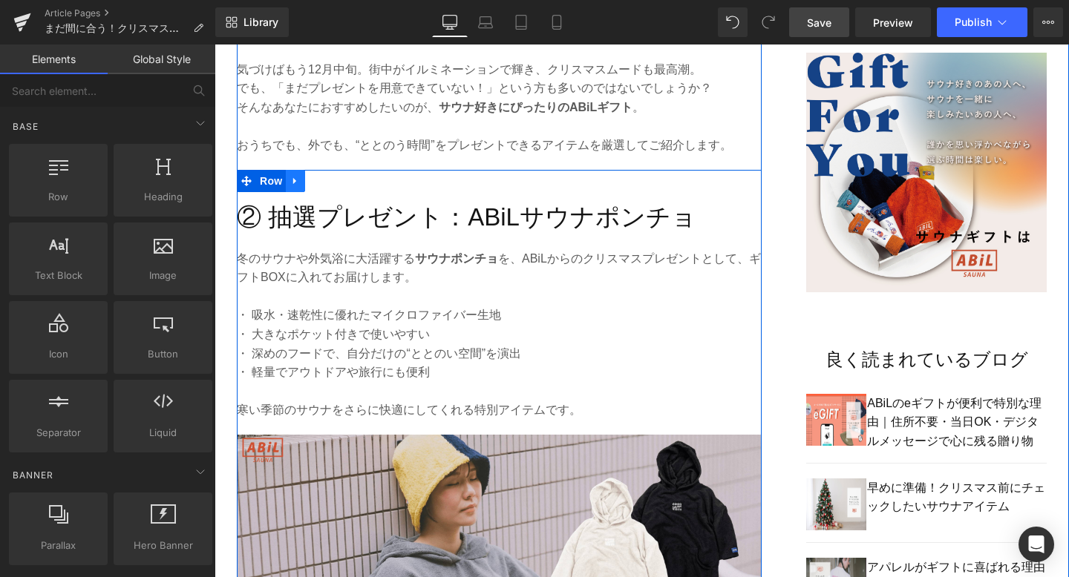
click at [302, 182] on link at bounding box center [295, 181] width 19 height 22
click at [338, 183] on icon at bounding box center [334, 181] width 10 height 10
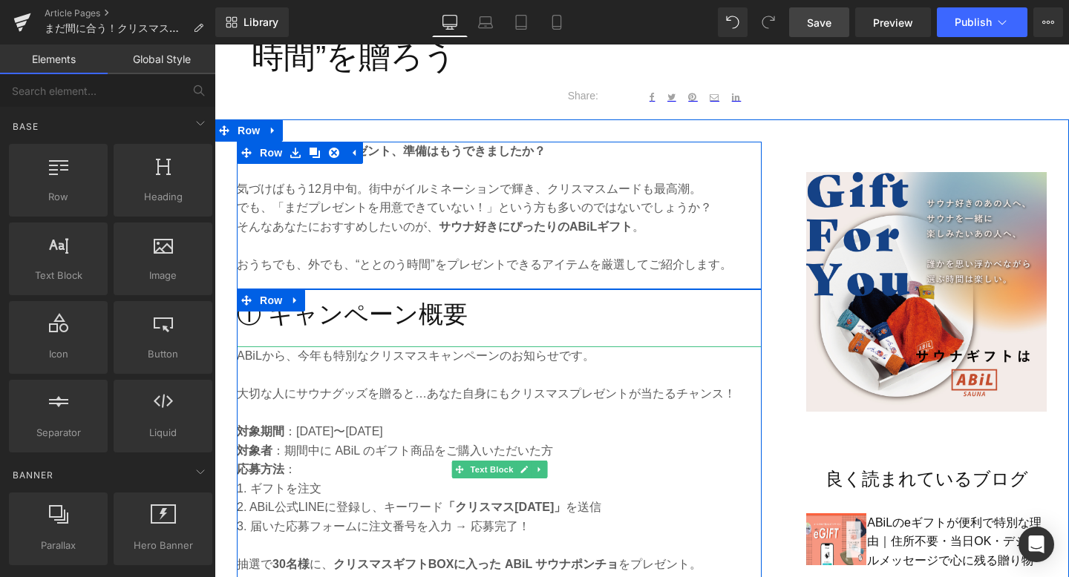
scroll to position [701, 0]
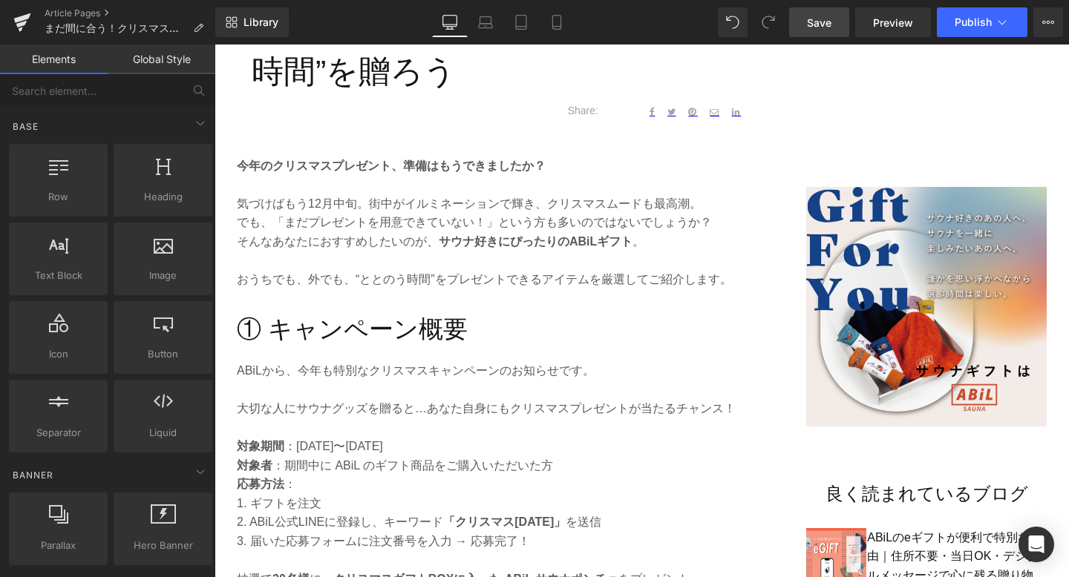
drag, startPoint x: 828, startPoint y: 24, endPoint x: 524, endPoint y: 168, distance: 336.3
click at [828, 24] on span "Save" at bounding box center [819, 23] width 24 height 16
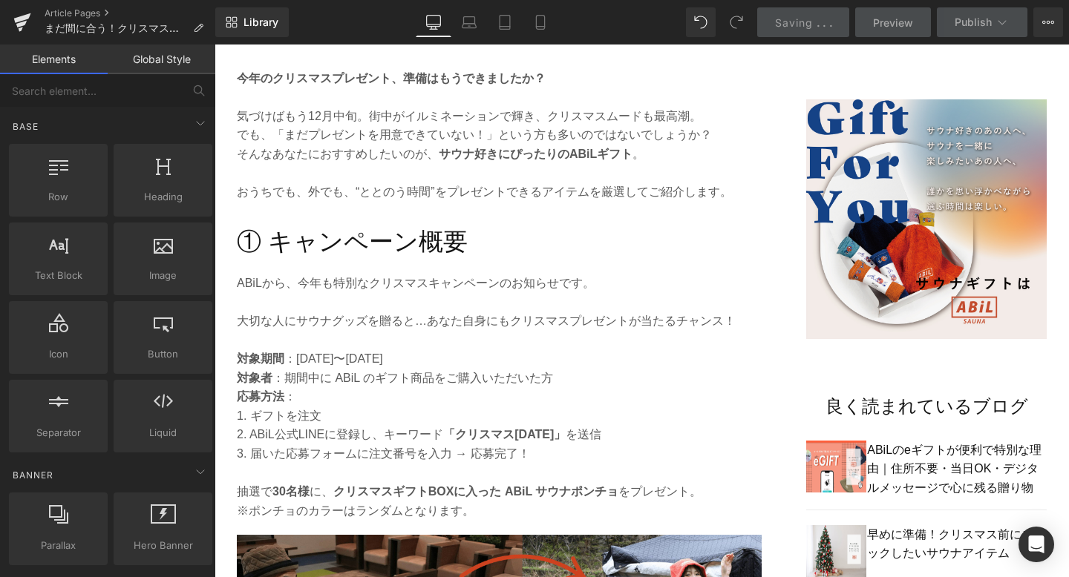
scroll to position [859, 0]
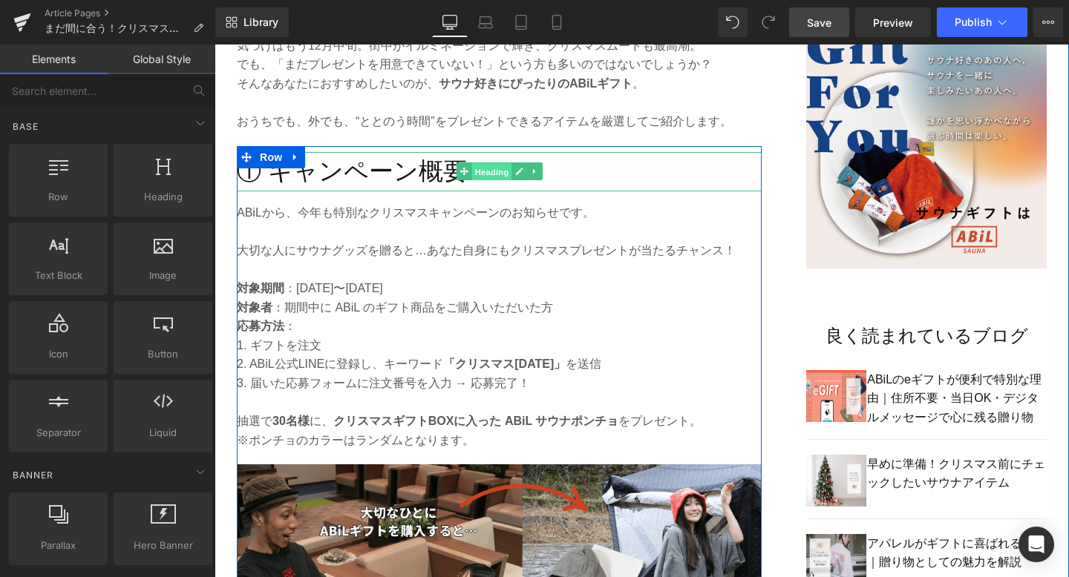
click at [497, 175] on span "Heading" at bounding box center [491, 172] width 40 height 18
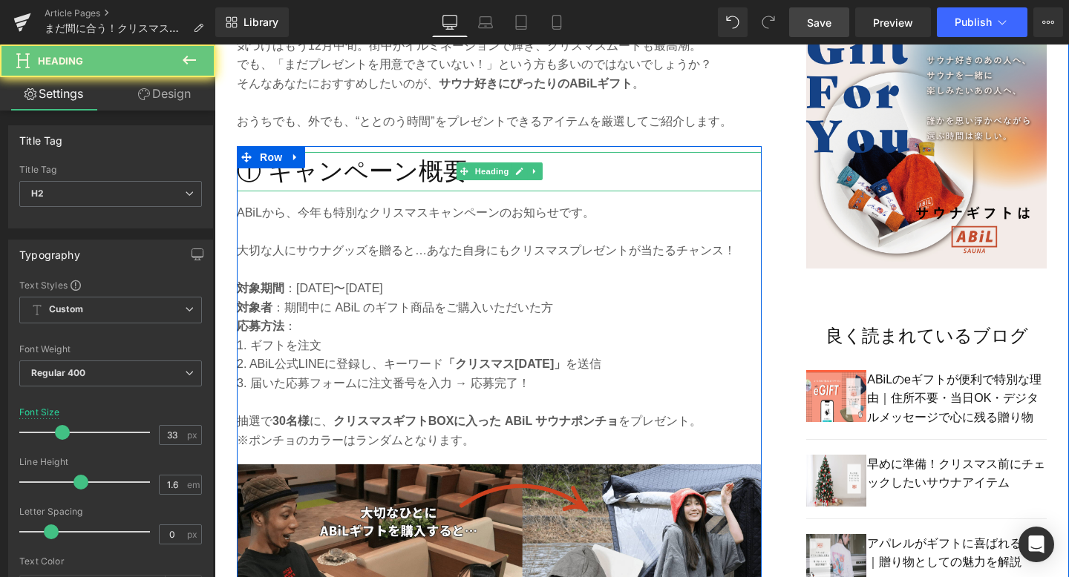
click at [581, 174] on h2 "① キャンペーン概要" at bounding box center [499, 171] width 525 height 39
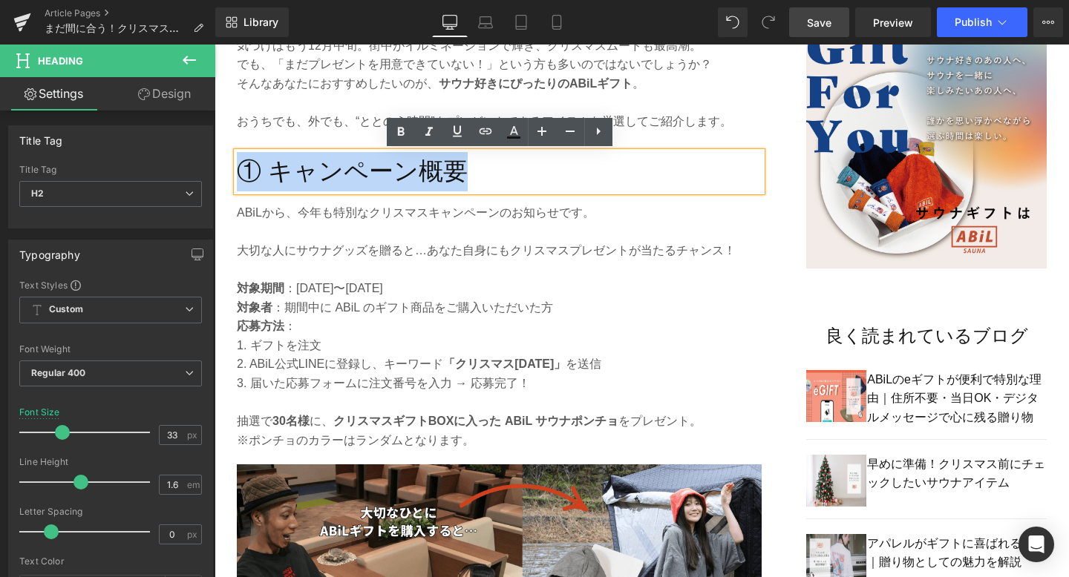
drag, startPoint x: 508, startPoint y: 174, endPoint x: 186, endPoint y: 174, distance: 321.4
paste div
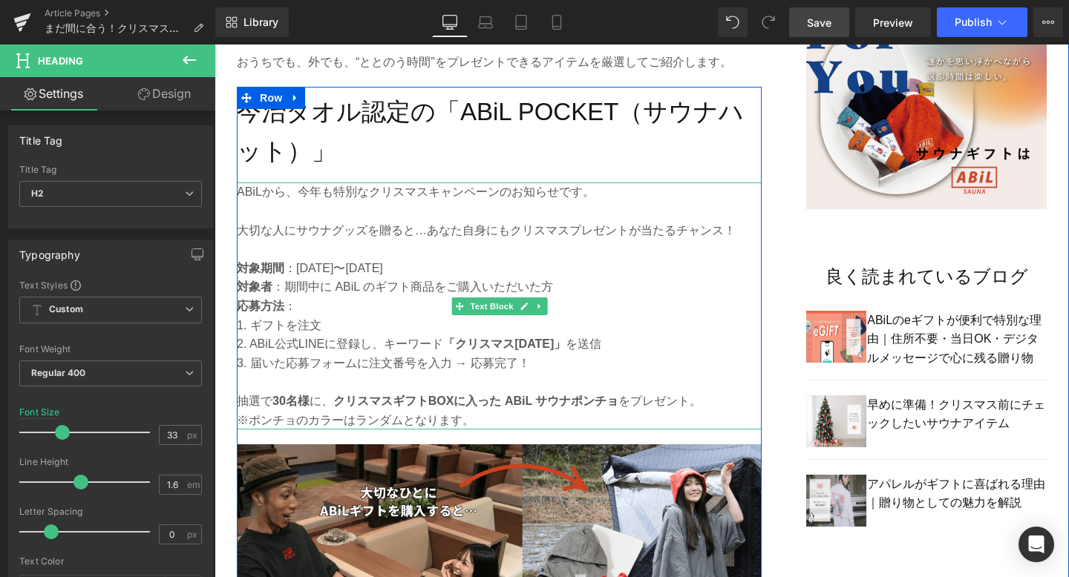
scroll to position [936, 0]
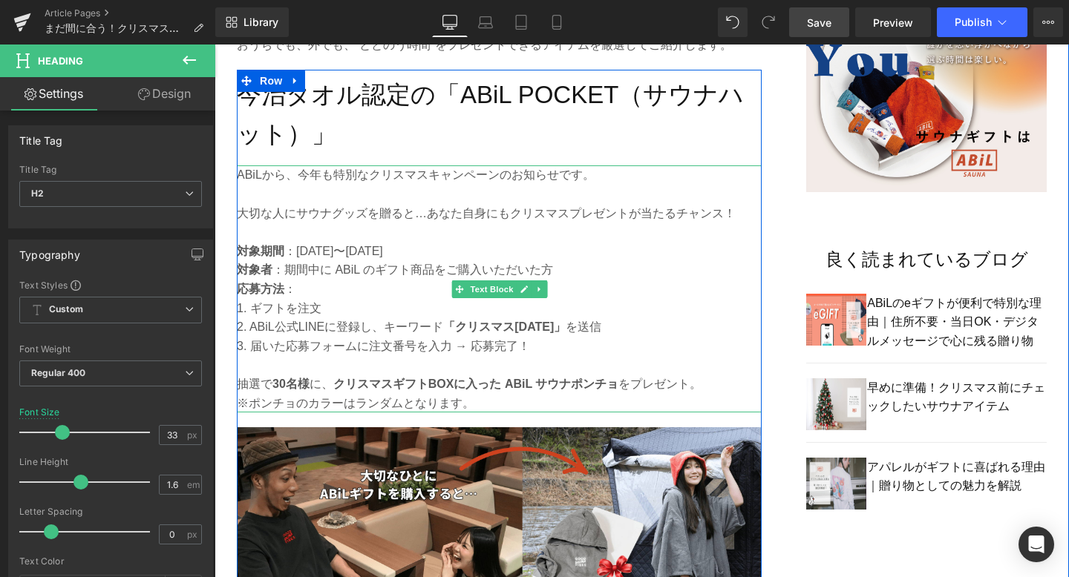
click at [365, 362] on p at bounding box center [499, 364] width 525 height 19
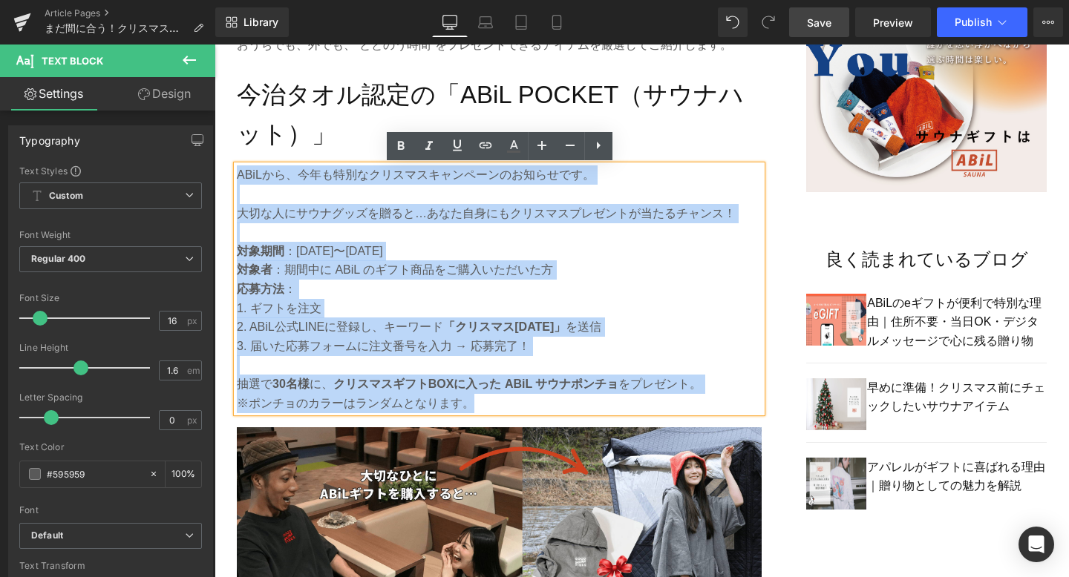
drag, startPoint x: 484, startPoint y: 407, endPoint x: 240, endPoint y: 172, distance: 339.1
click at [240, 172] on div "ABiLから、今年も特別なクリスマスキャンペーンのお知らせです。 大切な人にサウナグッズを贈ると…あなた自身にもクリスマスプレゼントが当たるチャンス！ 対象期…" at bounding box center [499, 289] width 525 height 247
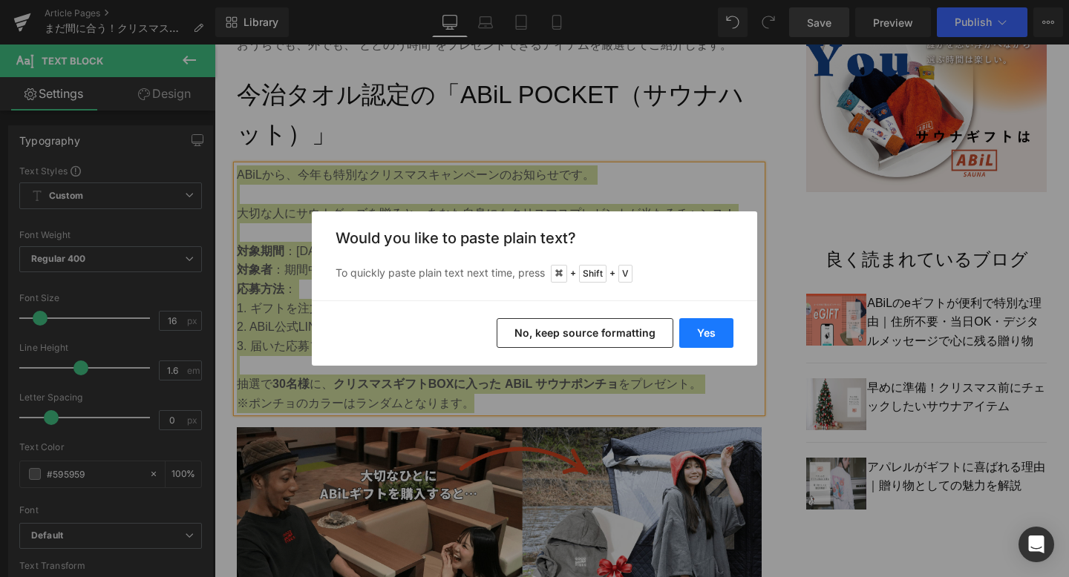
click at [698, 341] on button "Yes" at bounding box center [706, 333] width 54 height 30
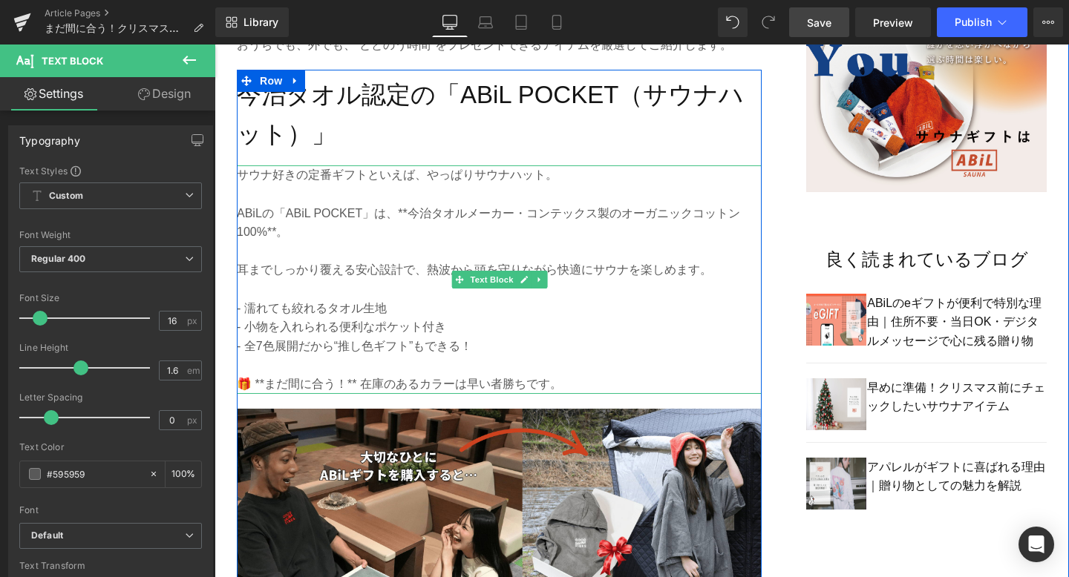
click at [410, 212] on p "ABiLの「ABiL POCKET」は、**今治タオルメーカー・コンテックス製のオーガニックコットン100%**。" at bounding box center [499, 223] width 525 height 38
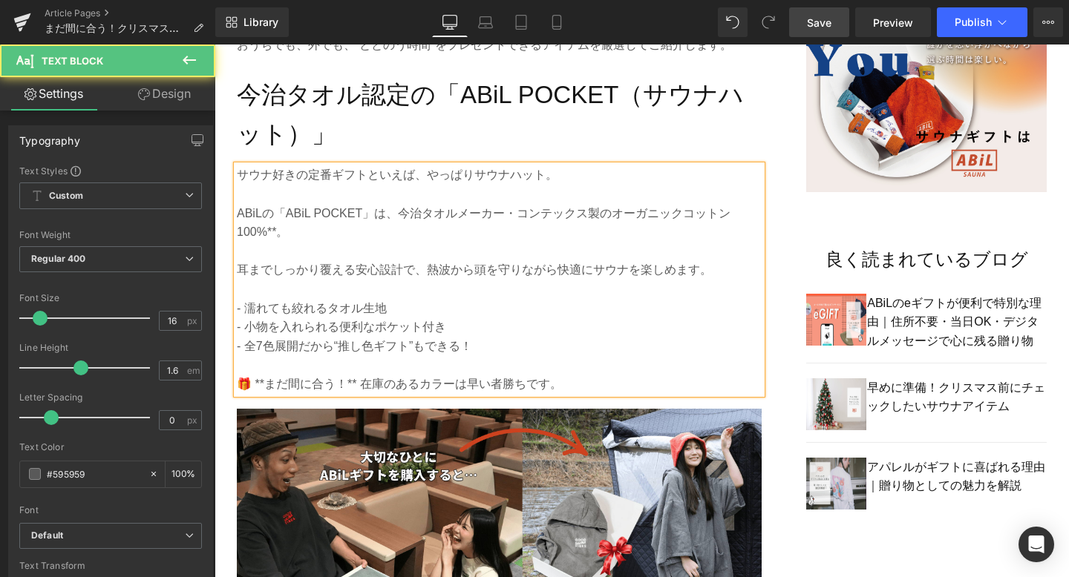
click at [274, 238] on p "ABiLの「ABiL POCKET」は、今治タオルメーカー・コンテックス製のオーガニックコットン100%**。" at bounding box center [499, 223] width 525 height 38
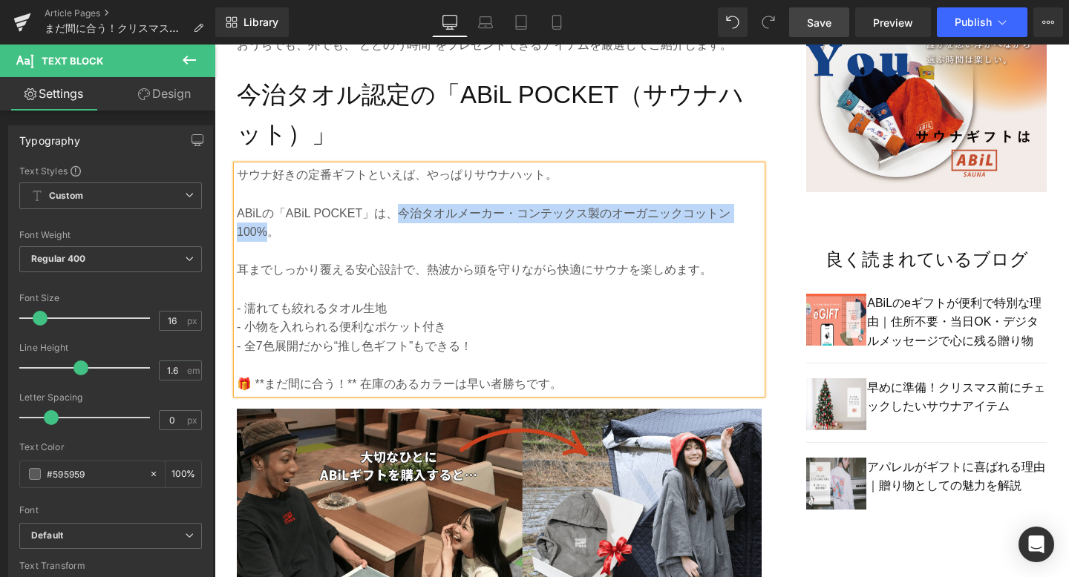
drag, startPoint x: 401, startPoint y: 209, endPoint x: 269, endPoint y: 229, distance: 133.6
click at [269, 229] on p "ABiLの「ABiL POCKET」は、今治タオルメーカー・コンテックス製のオーガニックコットン100%。" at bounding box center [499, 223] width 525 height 38
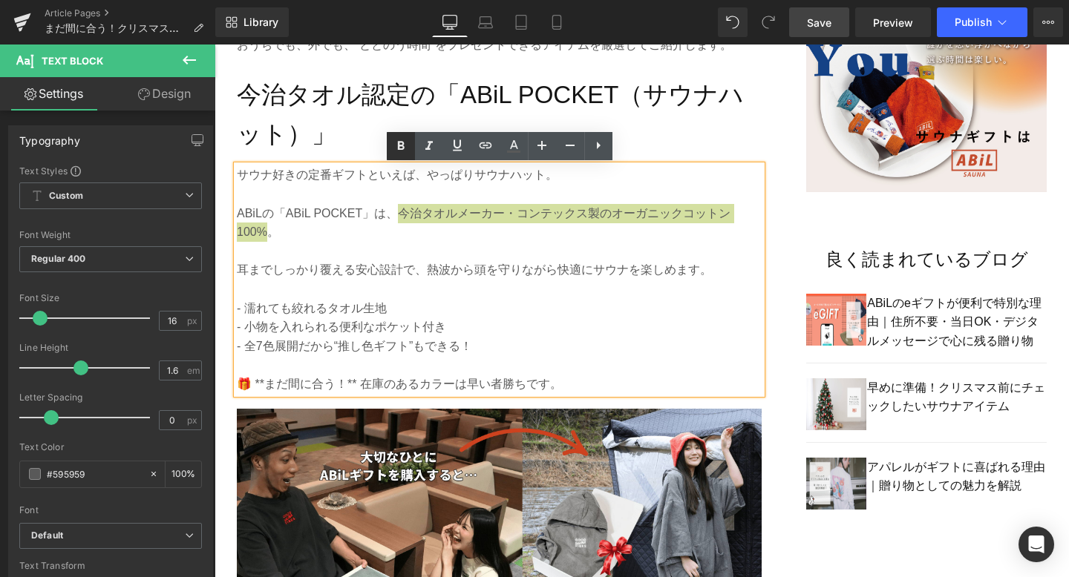
click at [401, 145] on icon at bounding box center [400, 145] width 7 height 9
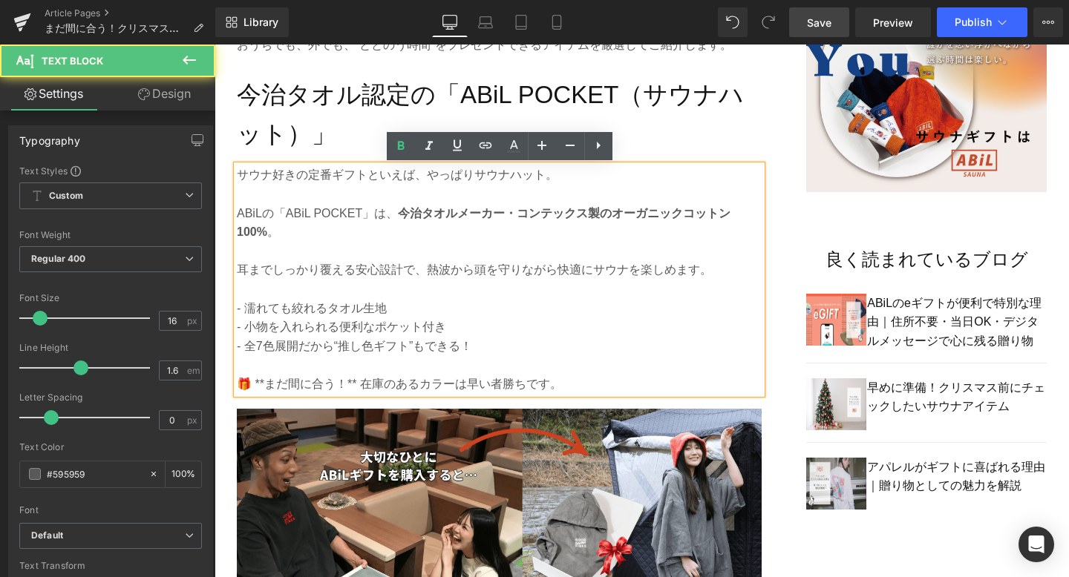
click at [356, 252] on p at bounding box center [499, 251] width 525 height 19
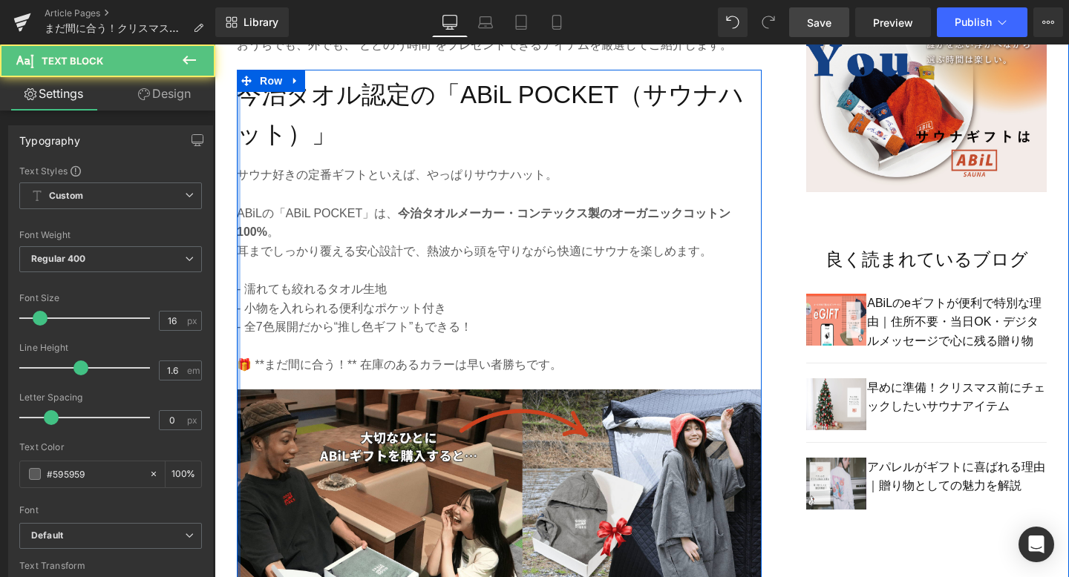
click at [241, 292] on p "- 濡れても絞れるタオル生地" at bounding box center [499, 289] width 525 height 19
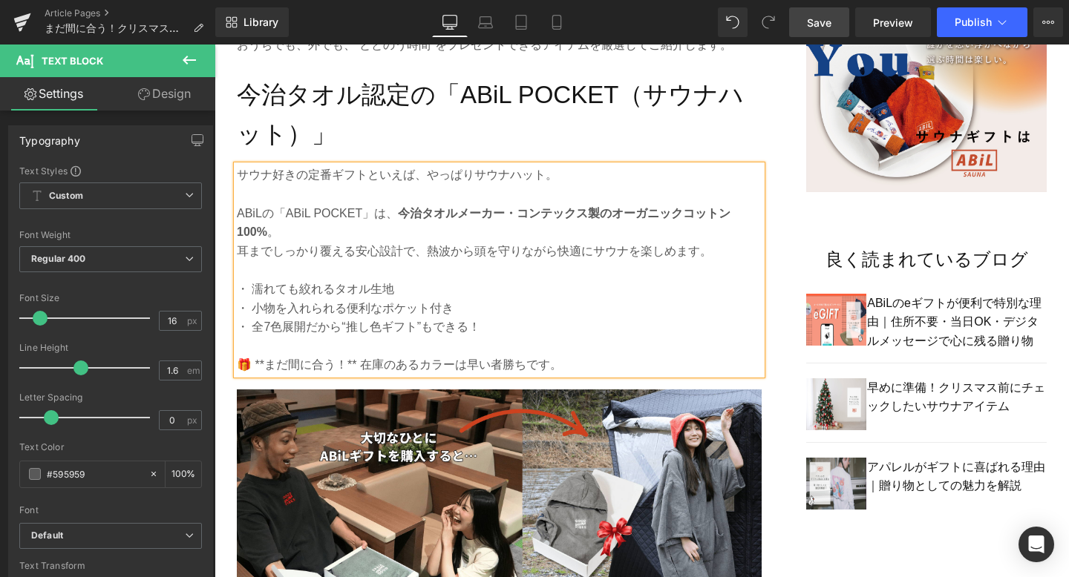
click at [263, 364] on p "🎁 **まだ間に合う！** 在庫のあるカラーは早い者勝ちです。" at bounding box center [499, 364] width 525 height 19
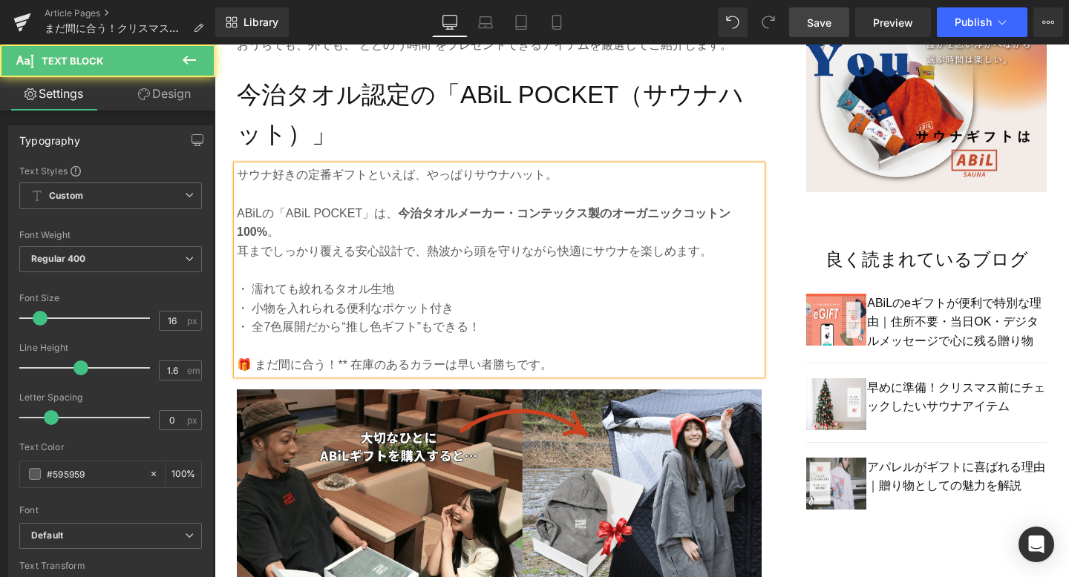
click at [344, 367] on p "🎁 まだ間に合う！** 在庫のあるカラーは早い者勝ちです。" at bounding box center [499, 364] width 525 height 19
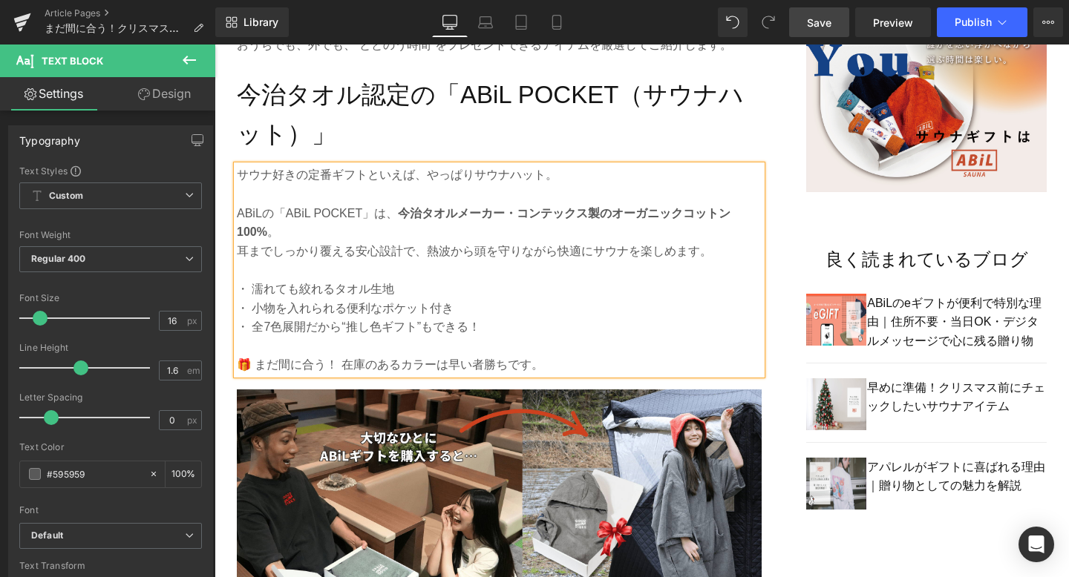
drag, startPoint x: 250, startPoint y: 362, endPoint x: 329, endPoint y: 364, distance: 78.7
click at [329, 364] on p "🎁 まだ間に合う！ 在庫のあるカラーは早い者勝ちです。" at bounding box center [499, 364] width 525 height 19
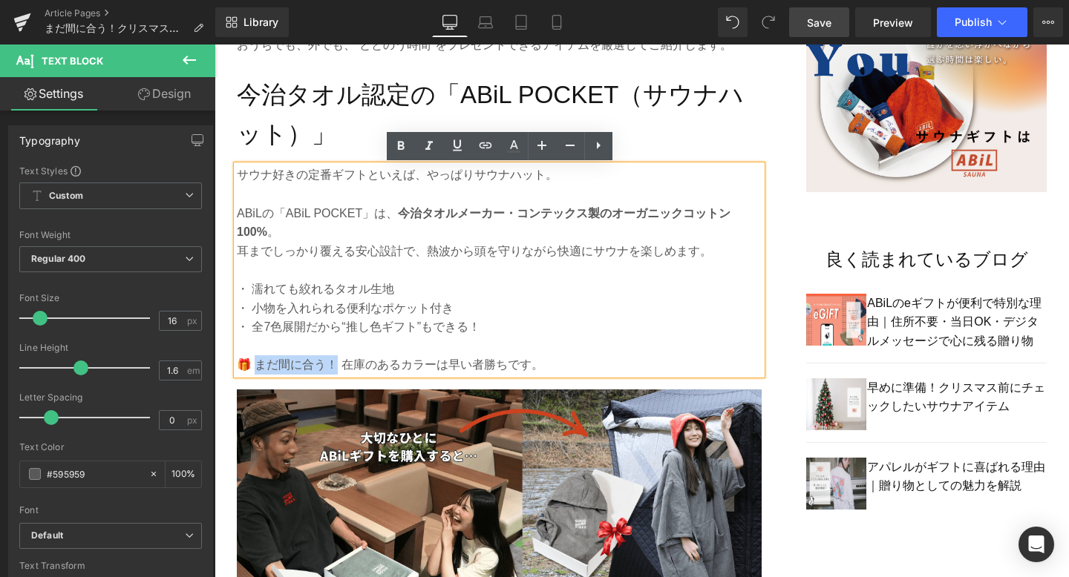
drag, startPoint x: 335, startPoint y: 364, endPoint x: 252, endPoint y: 364, distance: 82.4
click at [252, 364] on p "🎁 まだ間に合う！ 在庫のあるカラーは早い者勝ちです。" at bounding box center [499, 364] width 525 height 19
click at [399, 142] on icon at bounding box center [400, 145] width 7 height 9
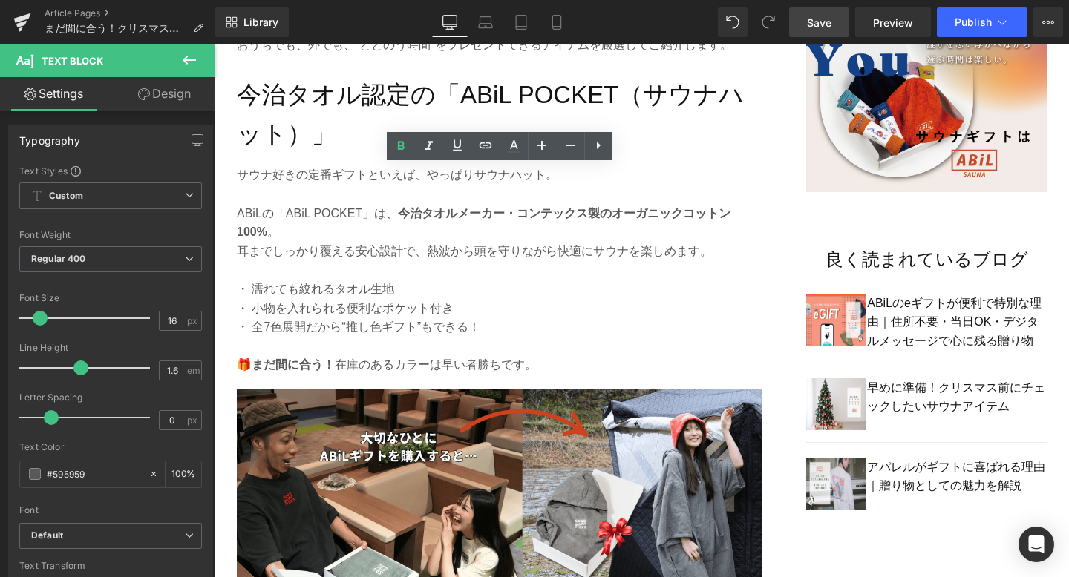
click at [835, 20] on link "Save" at bounding box center [819, 22] width 60 height 30
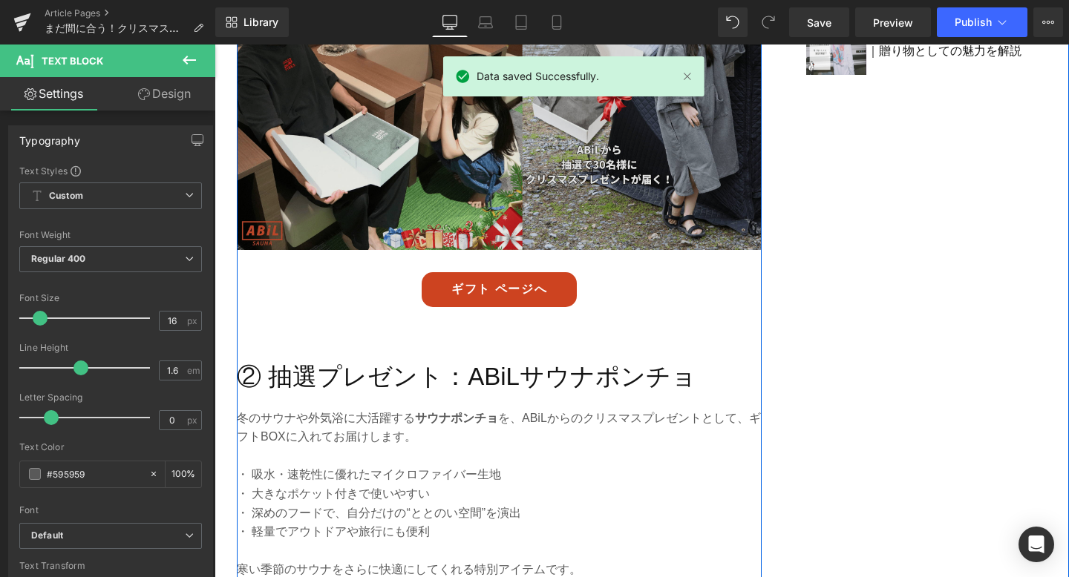
scroll to position [1372, 0]
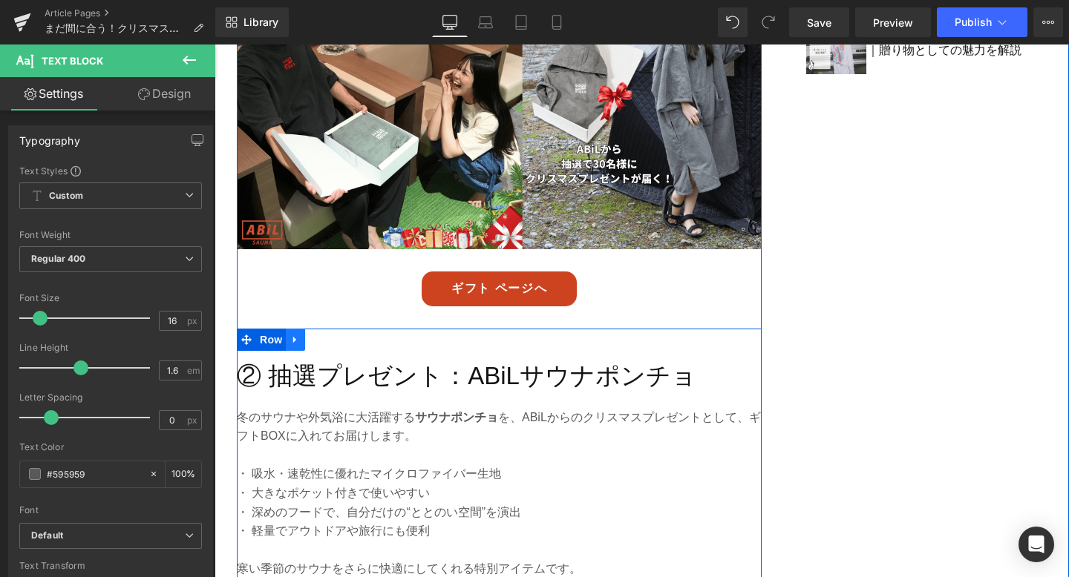
click at [299, 344] on icon at bounding box center [295, 339] width 10 height 11
click at [334, 343] on icon at bounding box center [334, 340] width 10 height 10
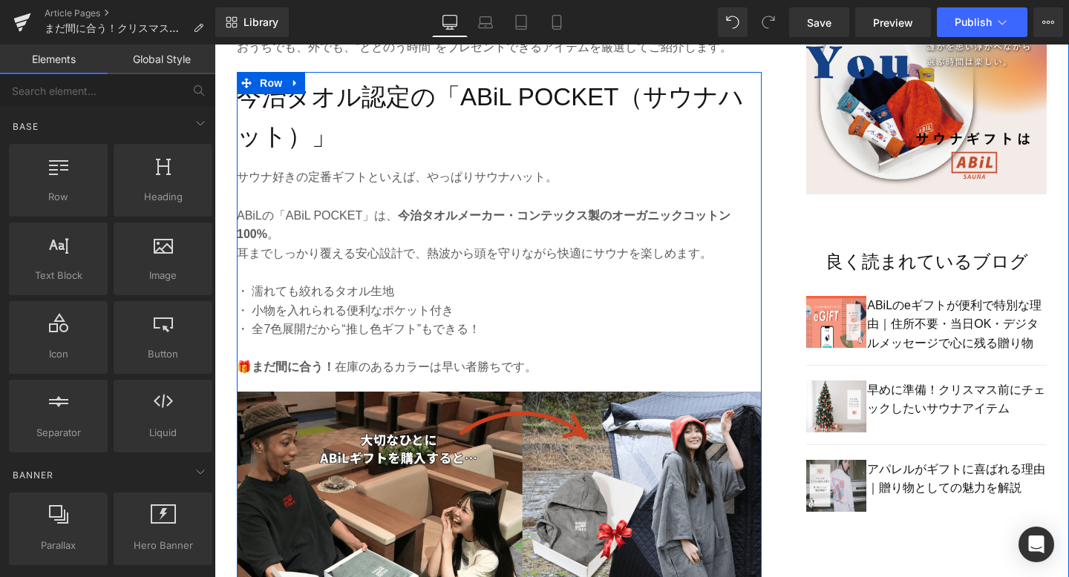
scroll to position [902, 0]
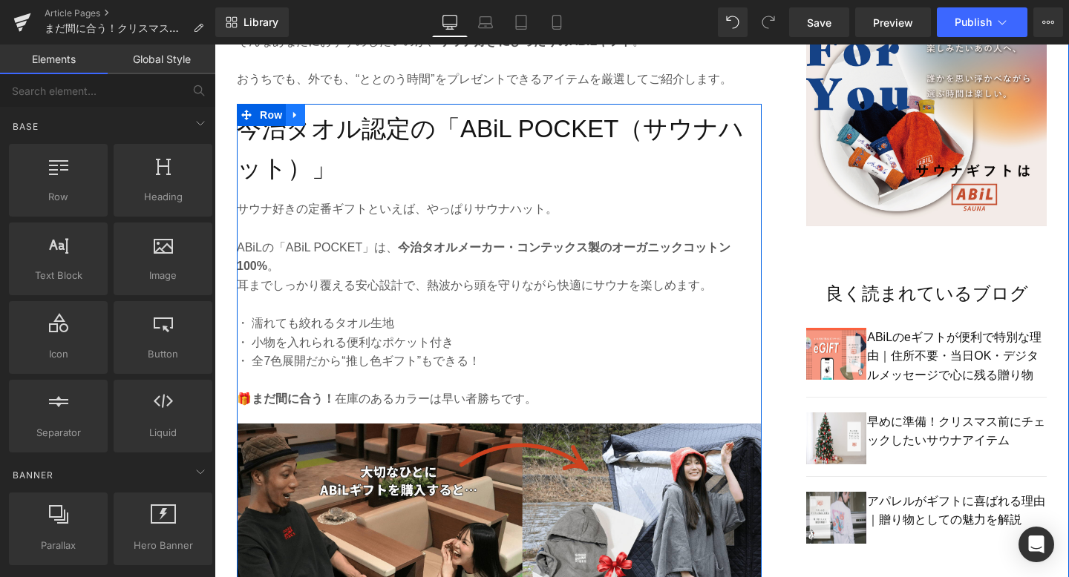
click at [299, 111] on icon at bounding box center [295, 114] width 10 height 11
click at [318, 116] on icon at bounding box center [314, 115] width 10 height 10
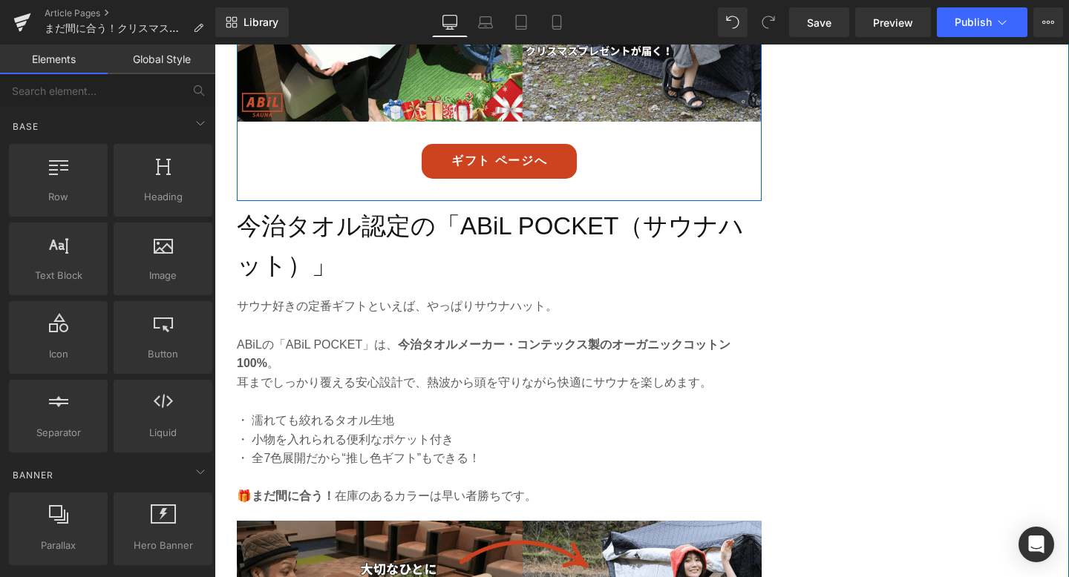
scroll to position [1596, 0]
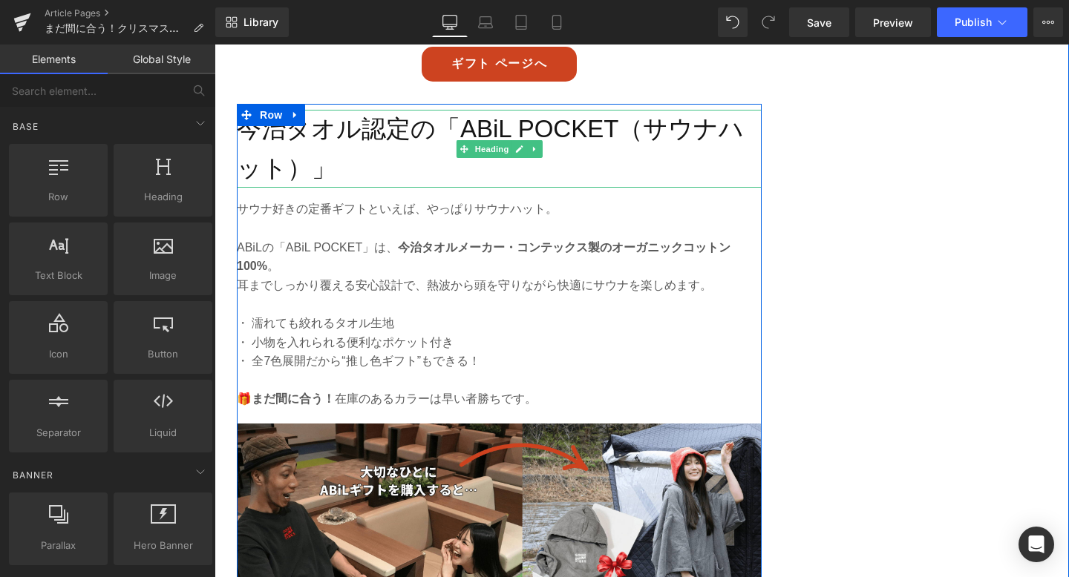
click at [325, 174] on h2 "今治タオル認定の「ABiL POCKET（サウナハット）」" at bounding box center [499, 149] width 525 height 79
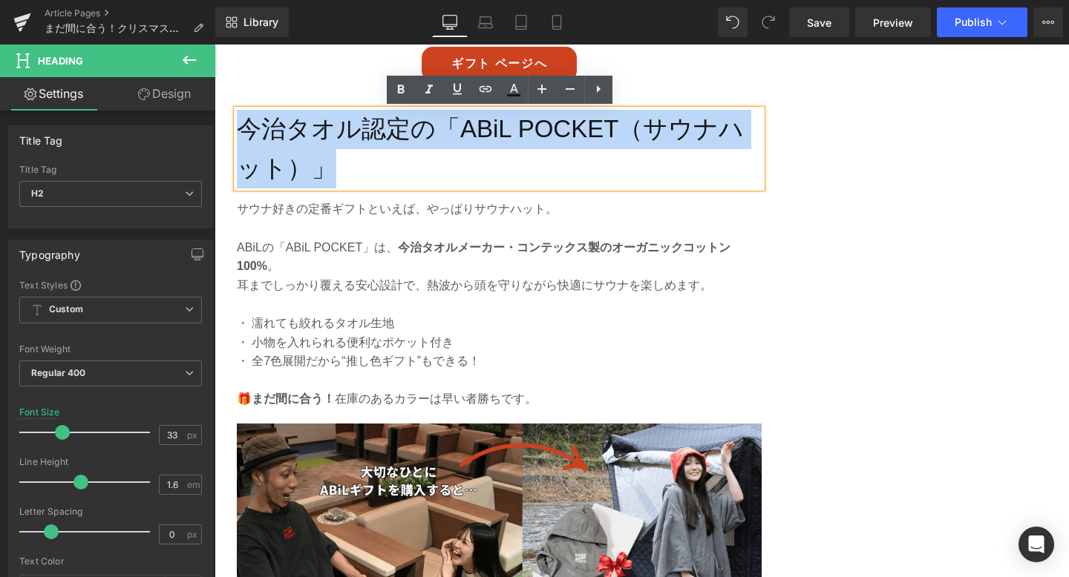
drag, startPoint x: 305, startPoint y: 171, endPoint x: 243, endPoint y: 123, distance: 77.8
click at [243, 123] on h2 "今治タオル認定の「ABiL POCKET（サウナハット）」" at bounding box center [499, 149] width 525 height 79
paste div
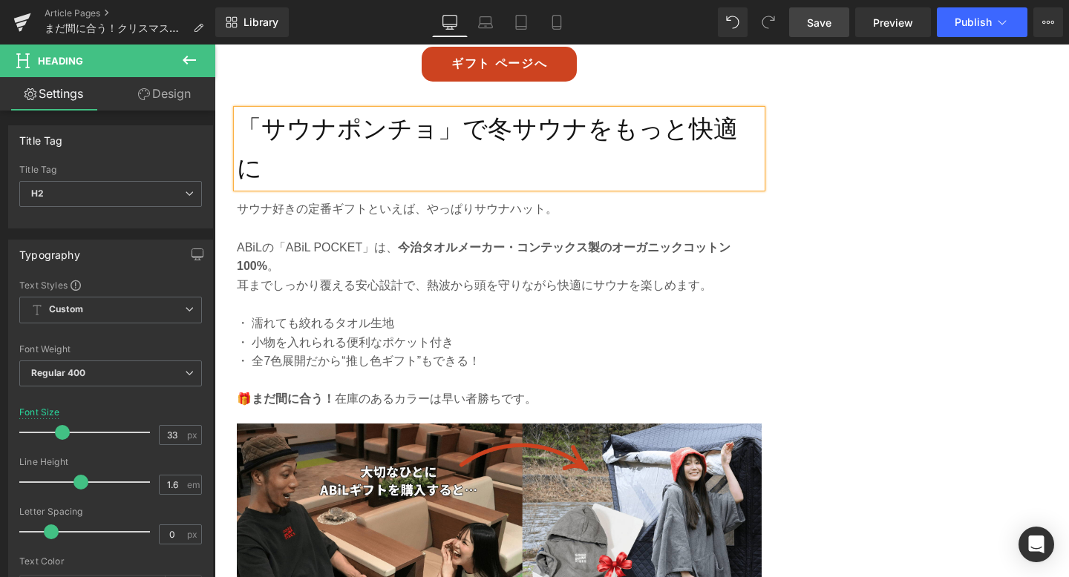
click at [818, 25] on span "Save" at bounding box center [819, 23] width 24 height 16
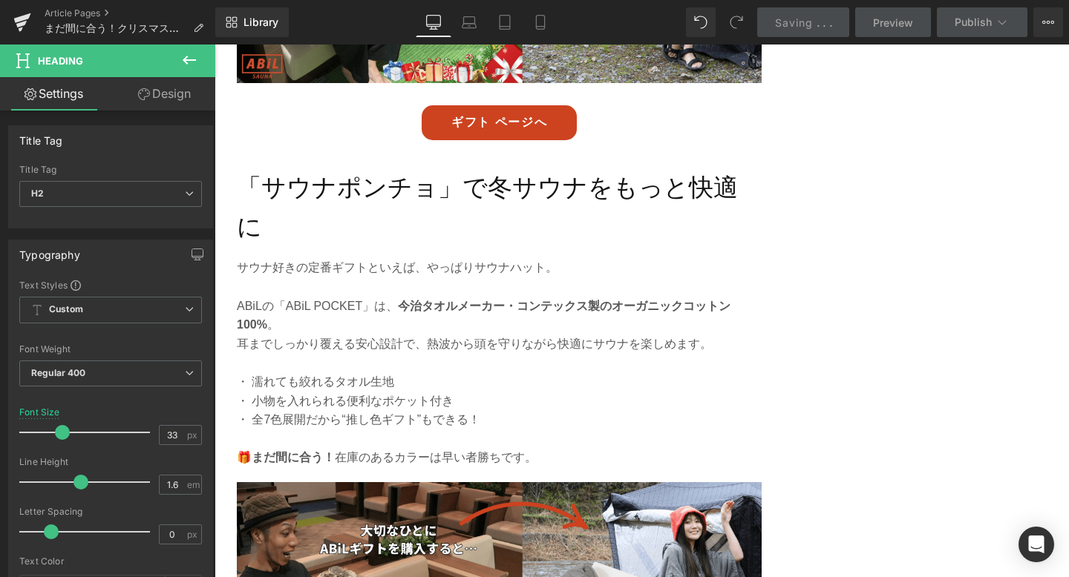
scroll to position [1551, 0]
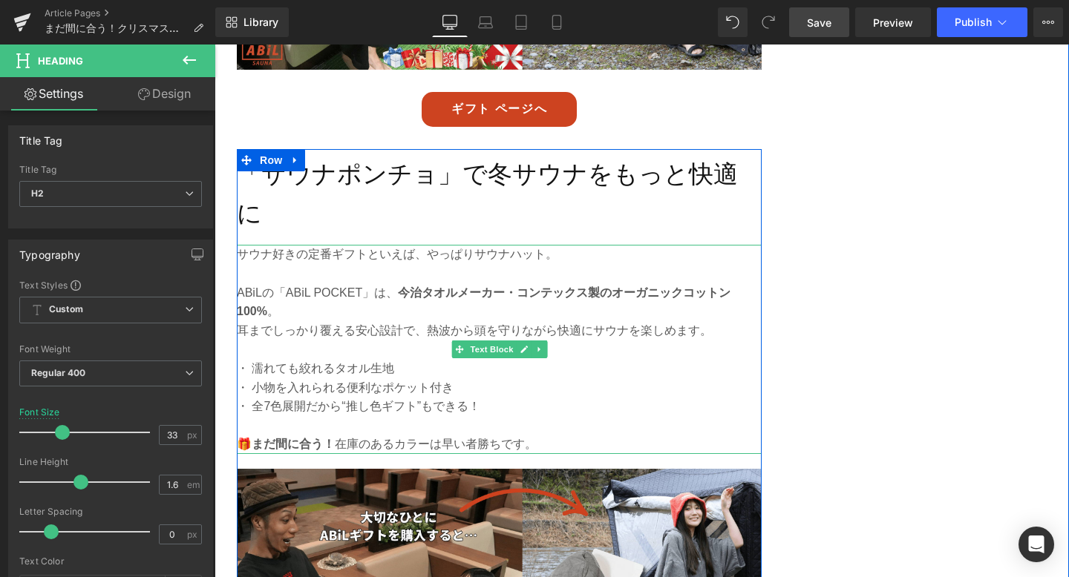
click at [382, 397] on p "・ 全7色展開だから“推し色ギフト”もできる！" at bounding box center [499, 406] width 525 height 19
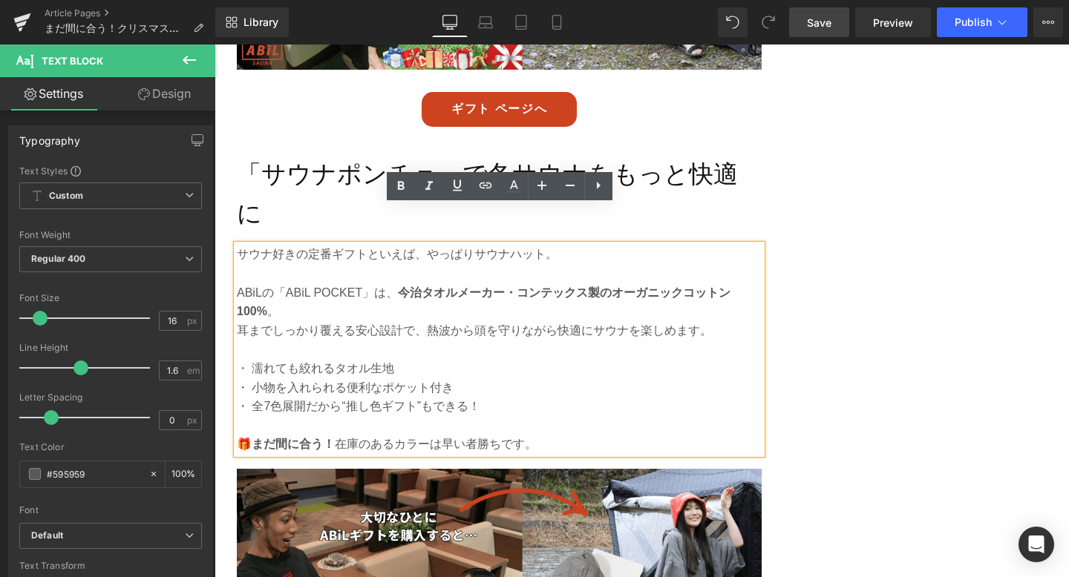
drag, startPoint x: 545, startPoint y: 402, endPoint x: 240, endPoint y: 210, distance: 360.5
click at [240, 245] on div "サウナ好きの定番ギフトといえば、やっぱりサウナハット。 ABiLの「ABiL POCKET」は、 今治タオルメーカー・コンテックス製のオーガニックコットン10…" at bounding box center [499, 349] width 525 height 209
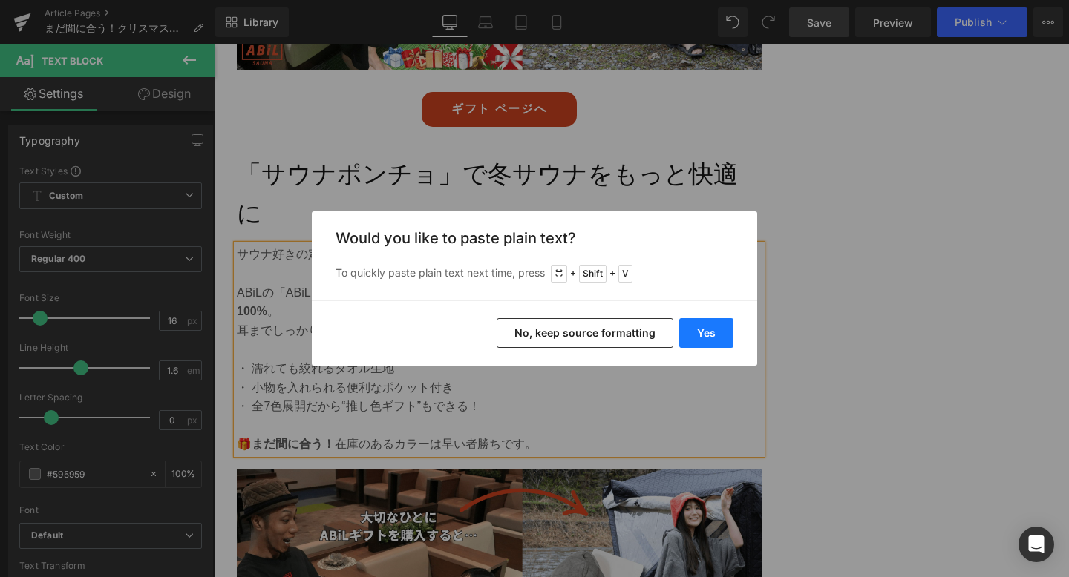
click at [692, 330] on button "Yes" at bounding box center [706, 333] width 54 height 30
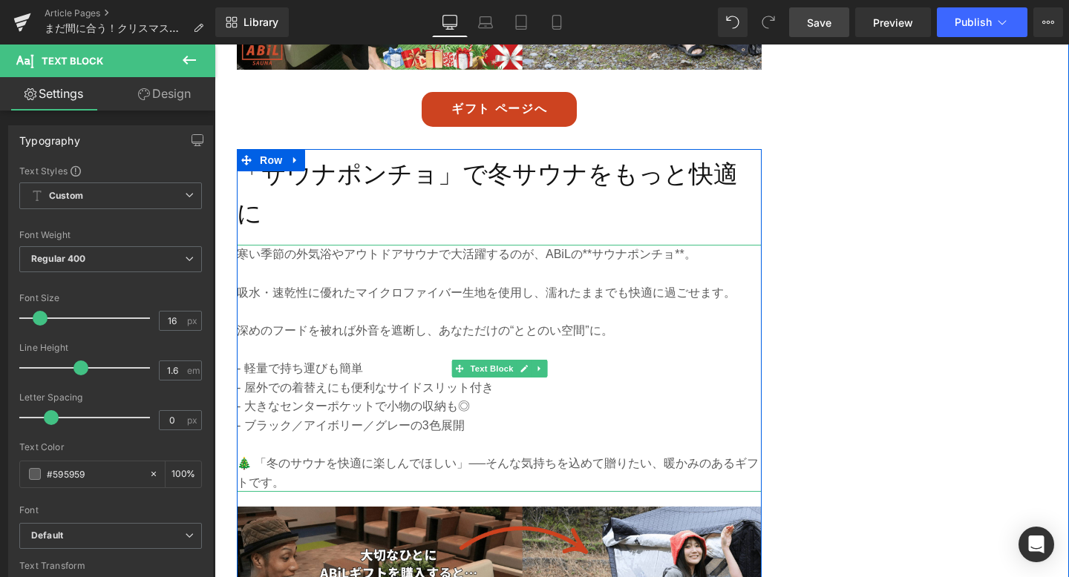
click at [580, 264] on p at bounding box center [499, 273] width 525 height 19
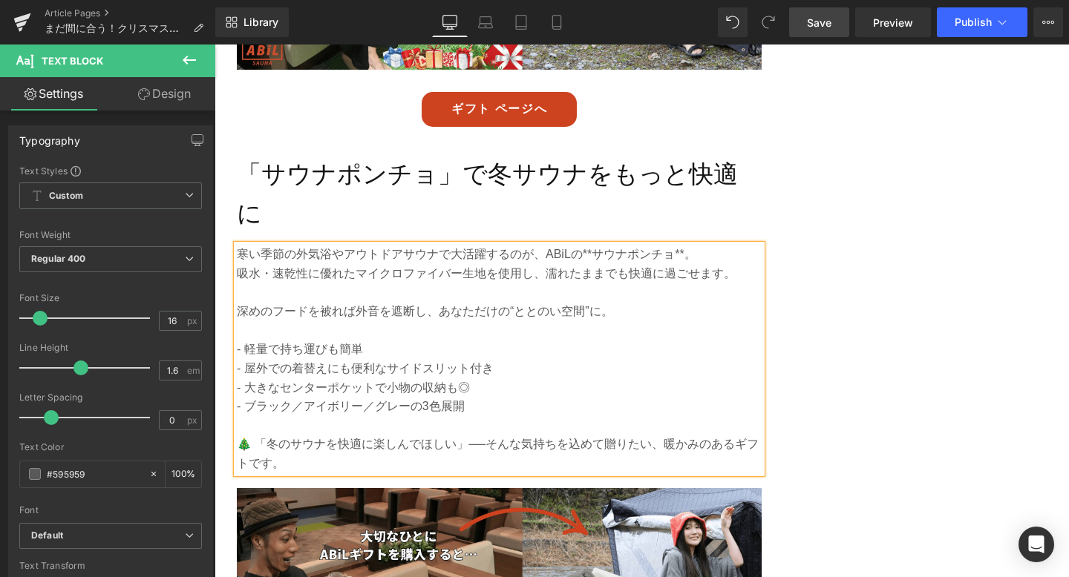
click at [593, 245] on p "寒い季節の外気浴やアウトドアサウナで大活躍するのが、ABiLの**サウナポンチョ**。" at bounding box center [499, 254] width 525 height 19
click at [675, 245] on p "寒い季節の外気浴やアウトドアサウナで大活躍するのが、ABiLのサウナポンチョ**。" at bounding box center [499, 254] width 525 height 19
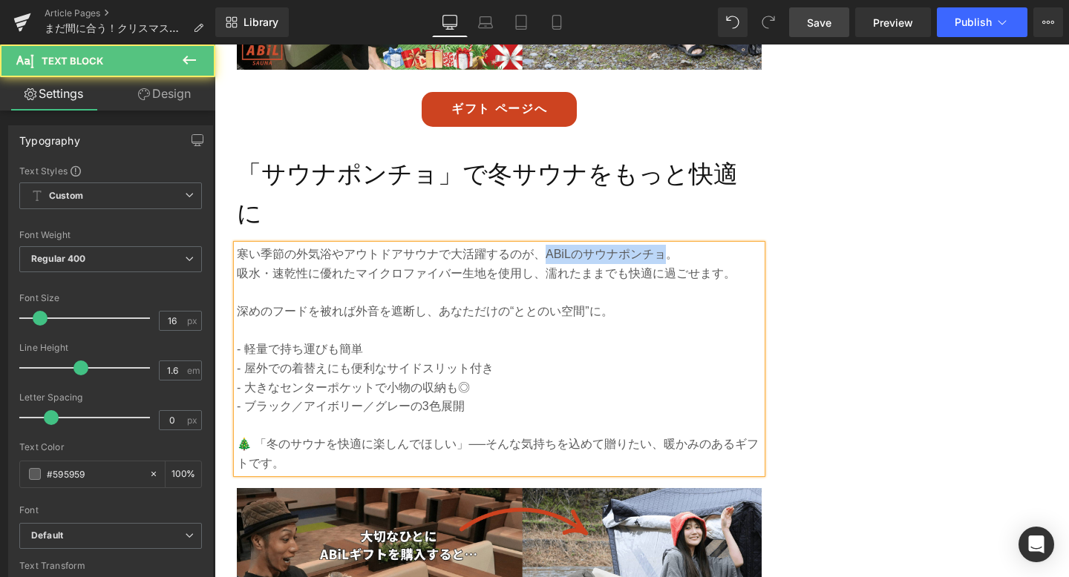
drag, startPoint x: 549, startPoint y: 214, endPoint x: 663, endPoint y: 216, distance: 113.6
click at [663, 245] on p "寒い季節の外気浴やアウトドアサウナで大活躍するのが、ABiLのサウナポンチョ。" at bounding box center [499, 254] width 525 height 19
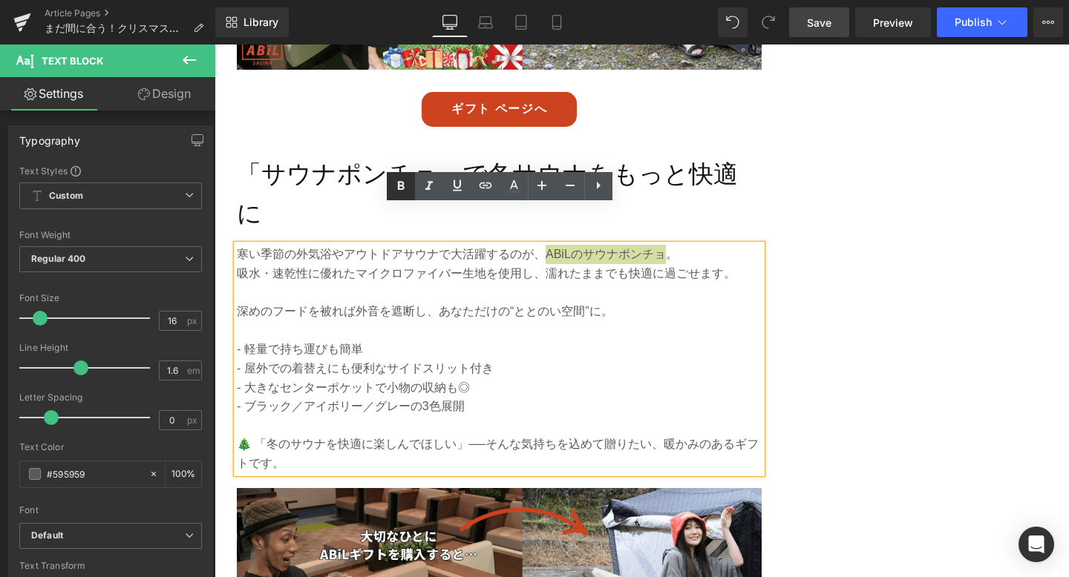
click at [400, 186] on icon at bounding box center [401, 186] width 18 height 18
click at [341, 284] on p at bounding box center [499, 293] width 525 height 19
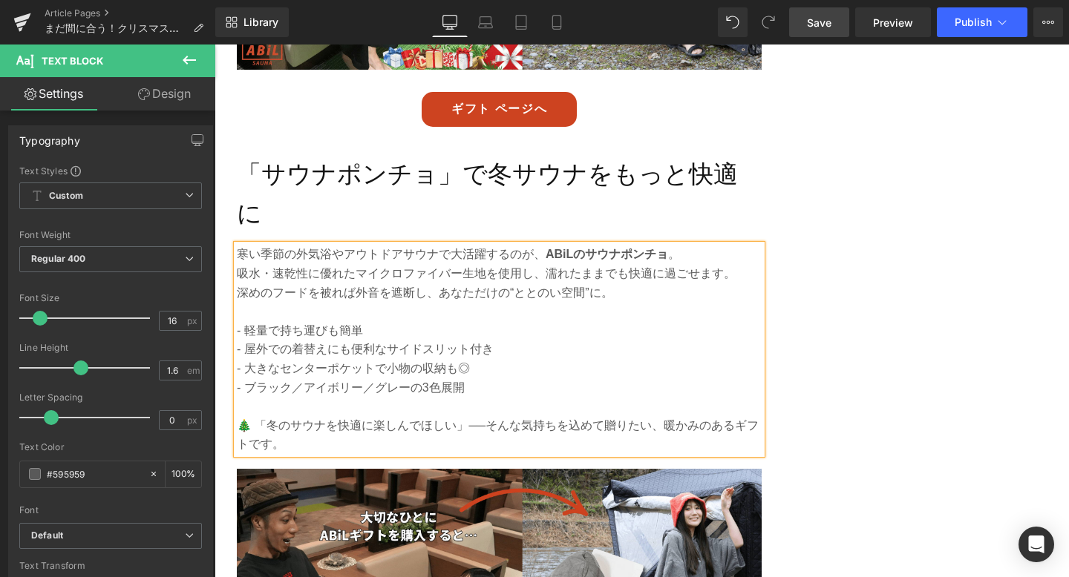
click at [239, 321] on p "- 軽量で持ち運びも簡単" at bounding box center [499, 330] width 525 height 19
click at [261, 416] on p "🎄 「冬のサウナを快適に楽しんでほしい」──そんな気持ちを込めて贈りたい、暖かみのあるギフトです。" at bounding box center [499, 435] width 525 height 38
click at [812, 31] on link "Save" at bounding box center [819, 22] width 60 height 30
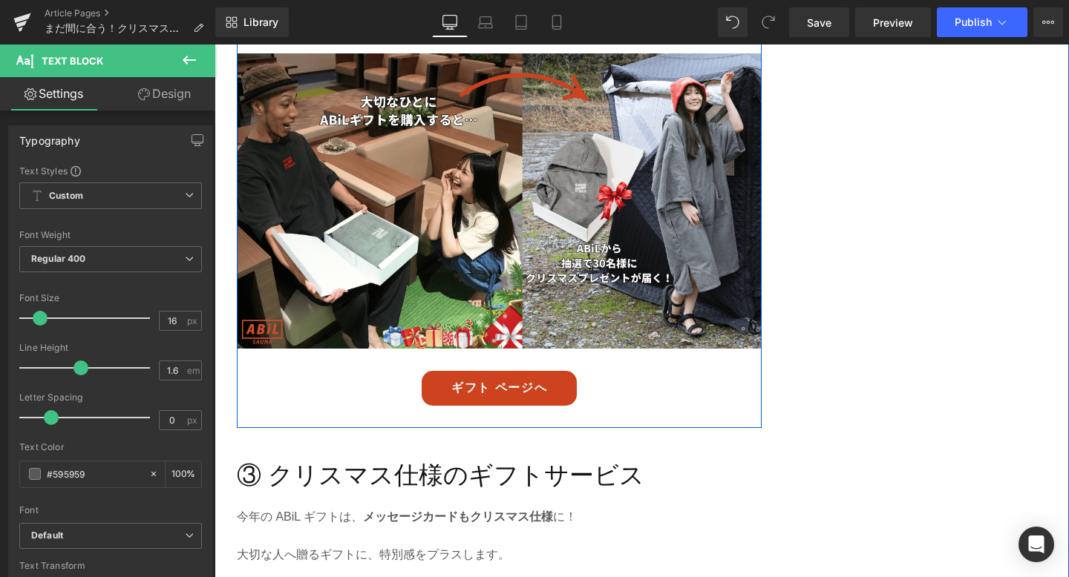
scroll to position [2037, 0]
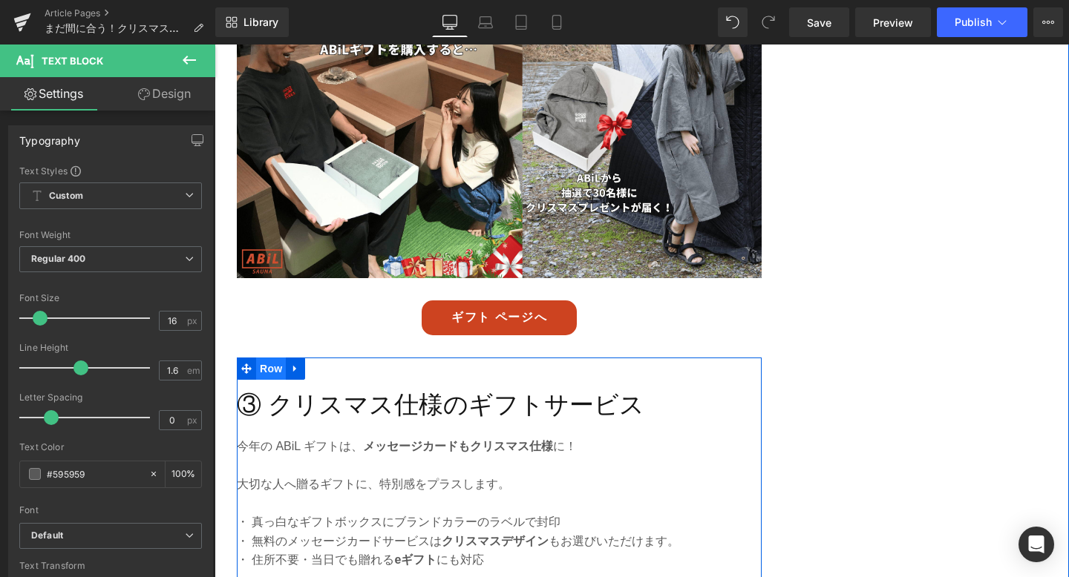
click at [271, 358] on span "Row" at bounding box center [271, 369] width 30 height 22
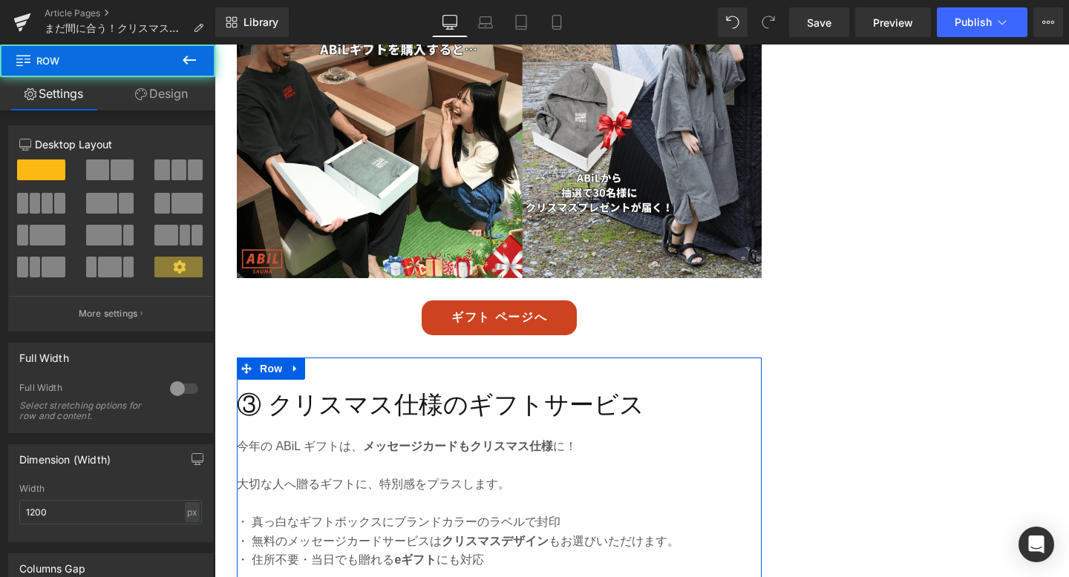
click at [175, 97] on link "Design" at bounding box center [162, 93] width 108 height 33
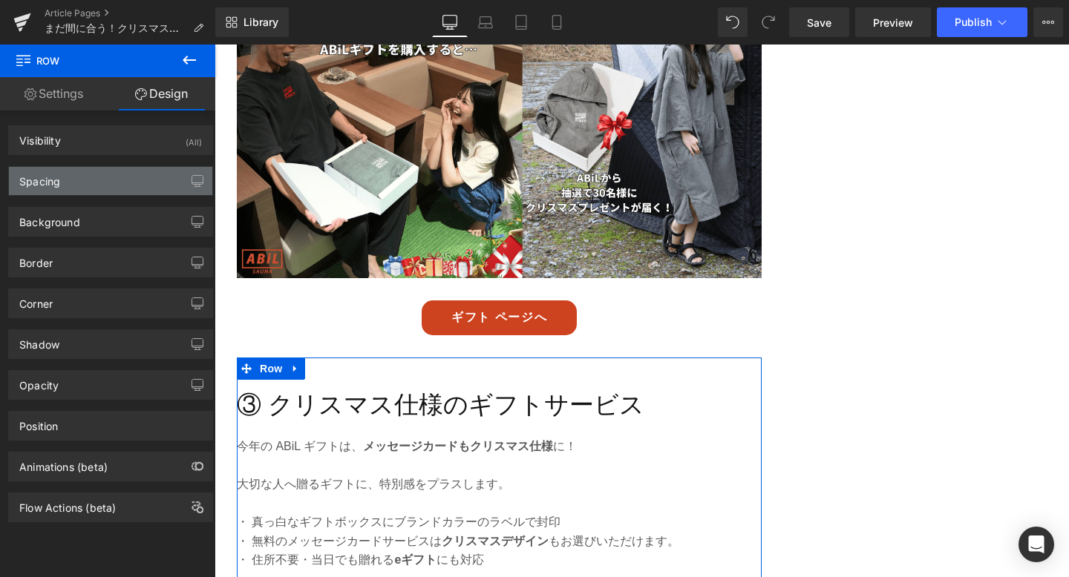
click at [120, 186] on div "Spacing" at bounding box center [110, 181] width 203 height 28
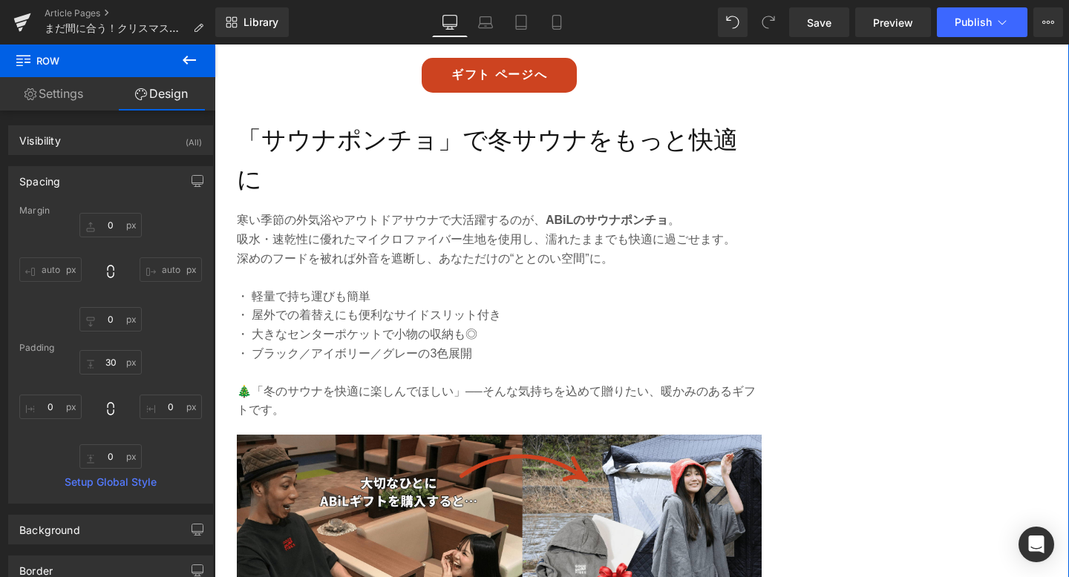
scroll to position [1554, 0]
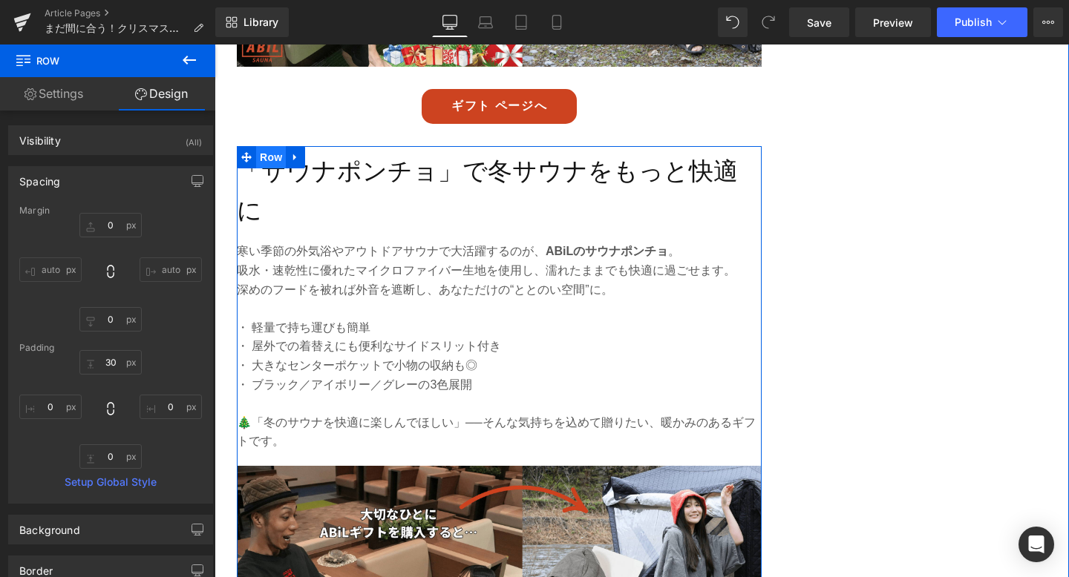
click at [269, 153] on span "Row" at bounding box center [271, 157] width 30 height 22
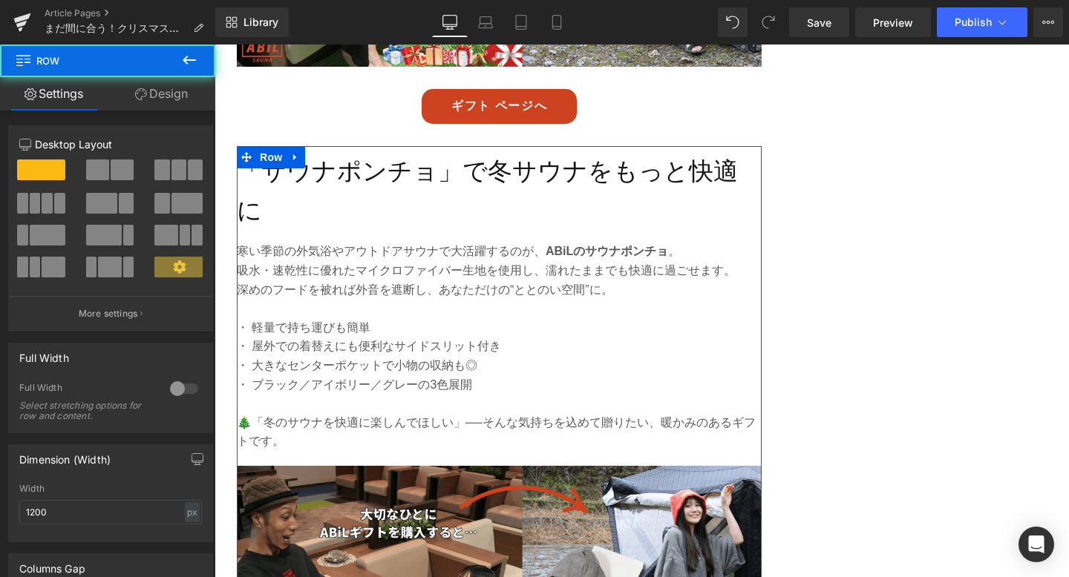
click at [177, 97] on link "Design" at bounding box center [162, 93] width 108 height 33
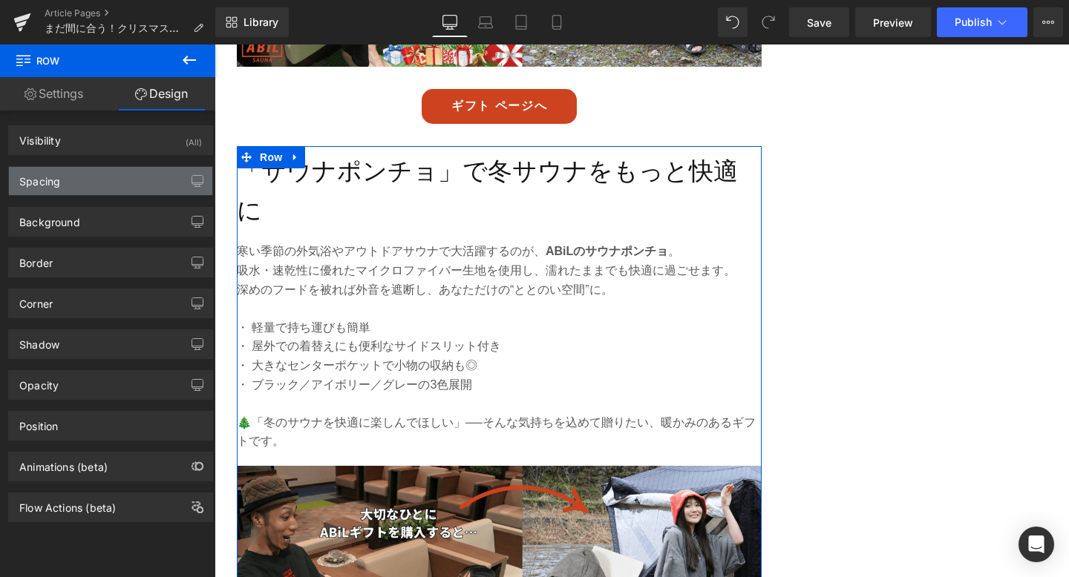
click at [130, 188] on div "Spacing" at bounding box center [110, 181] width 203 height 28
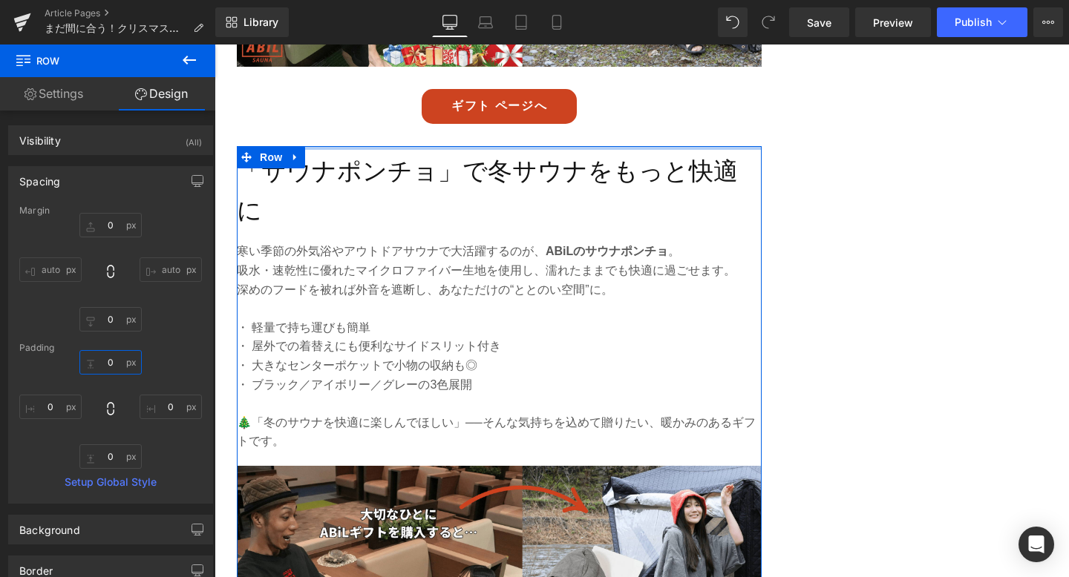
click at [109, 355] on input "0" at bounding box center [110, 362] width 62 height 24
type input "30"
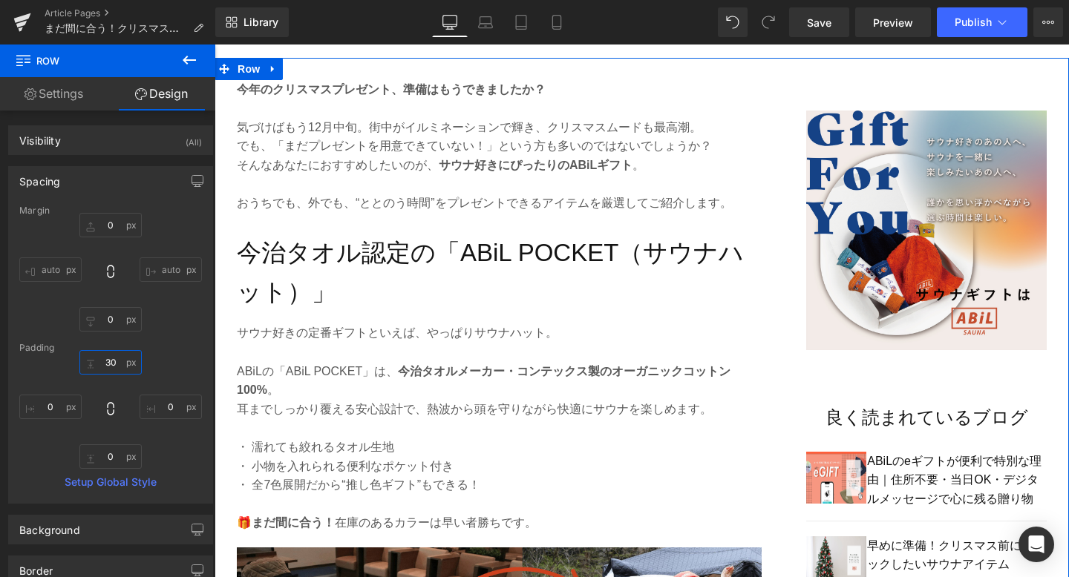
scroll to position [753, 0]
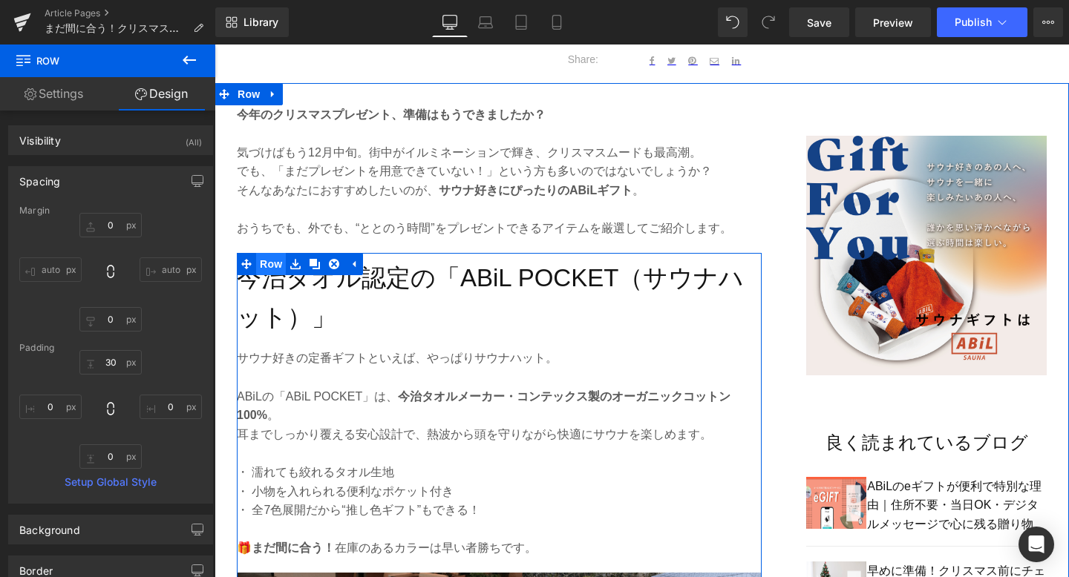
click at [267, 268] on span "Row" at bounding box center [271, 264] width 30 height 22
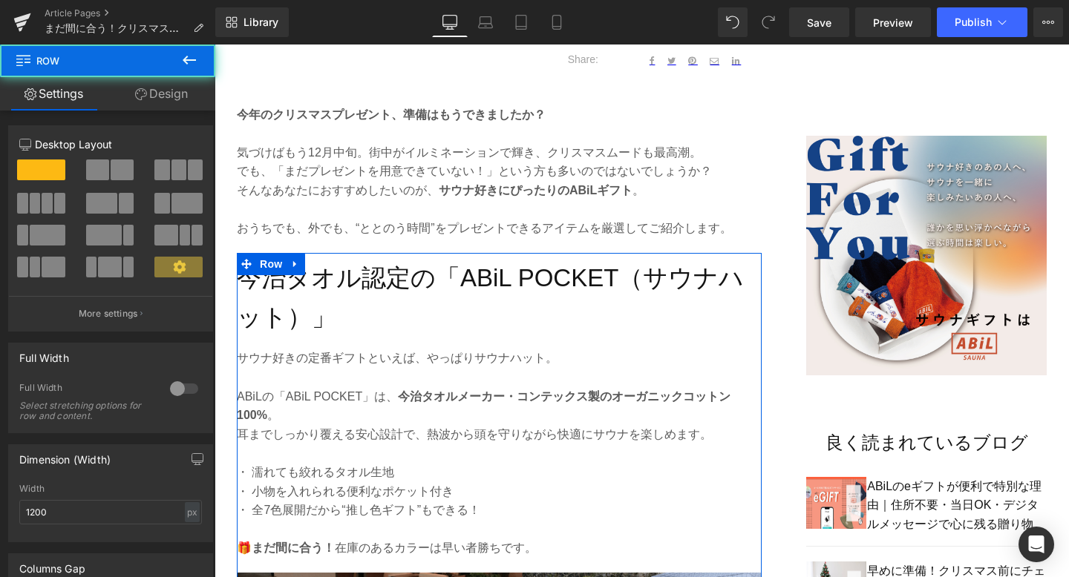
click at [179, 89] on link "Design" at bounding box center [162, 93] width 108 height 33
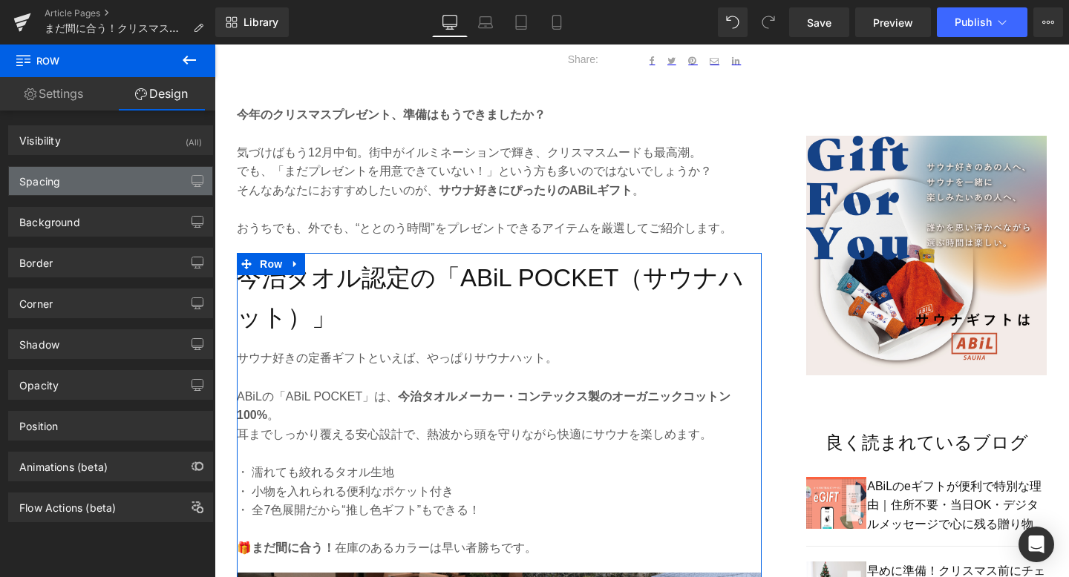
click at [108, 186] on div "Spacing" at bounding box center [110, 181] width 203 height 28
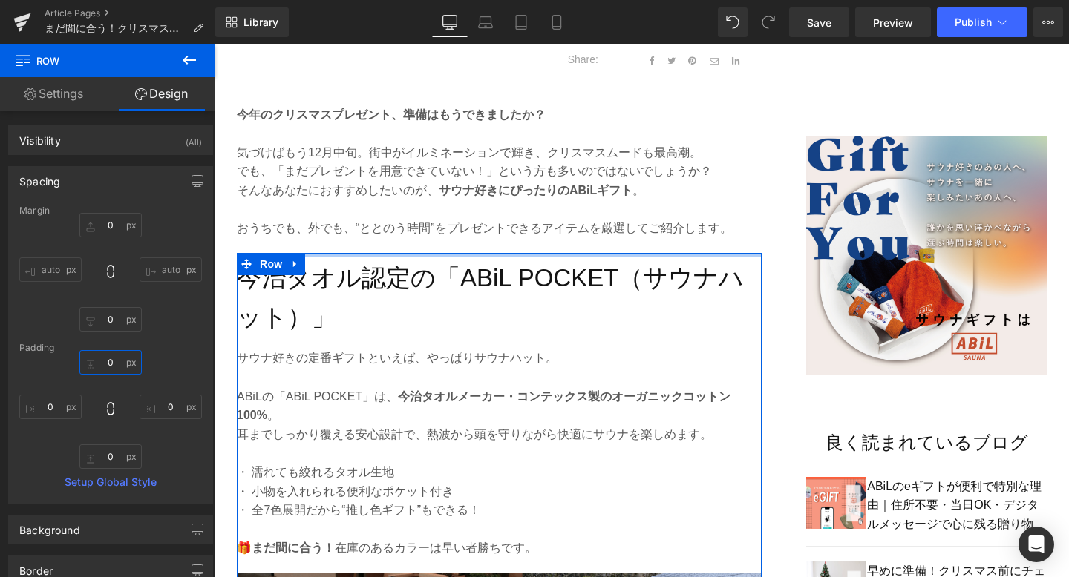
click at [118, 364] on input "text" at bounding box center [110, 362] width 62 height 24
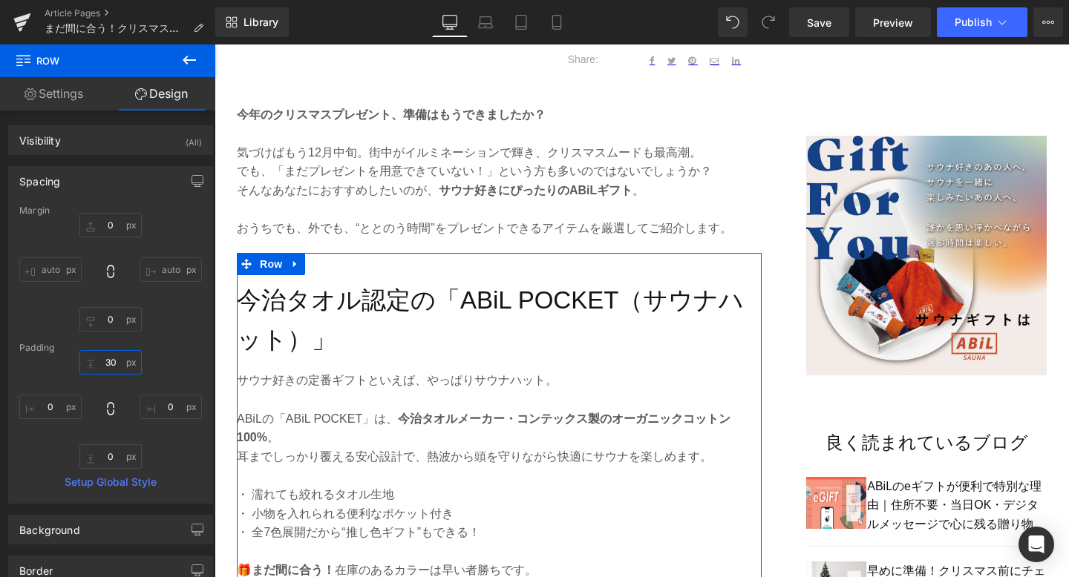
type input "30"
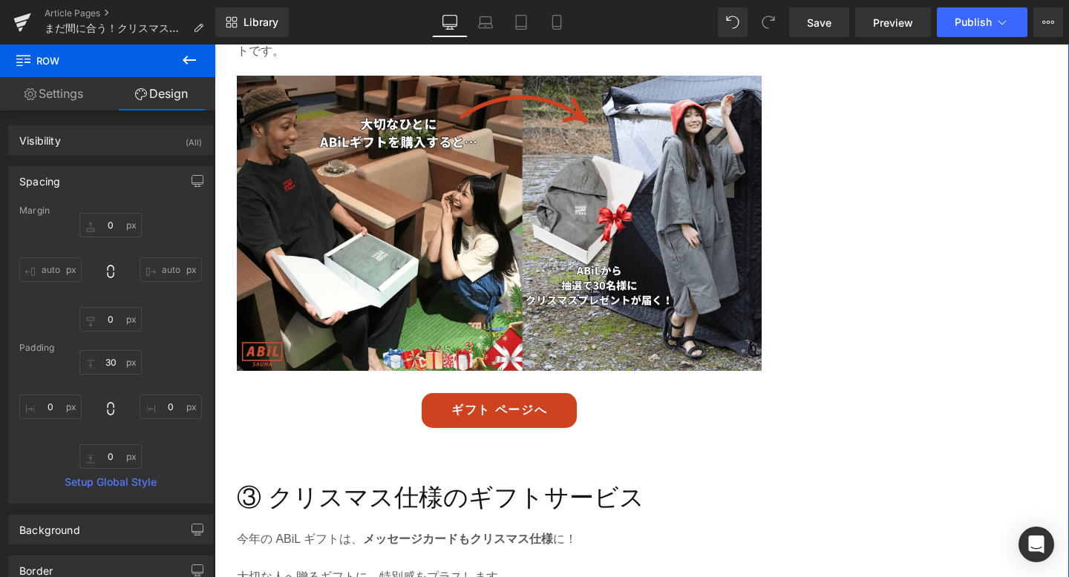
scroll to position [1999, 0]
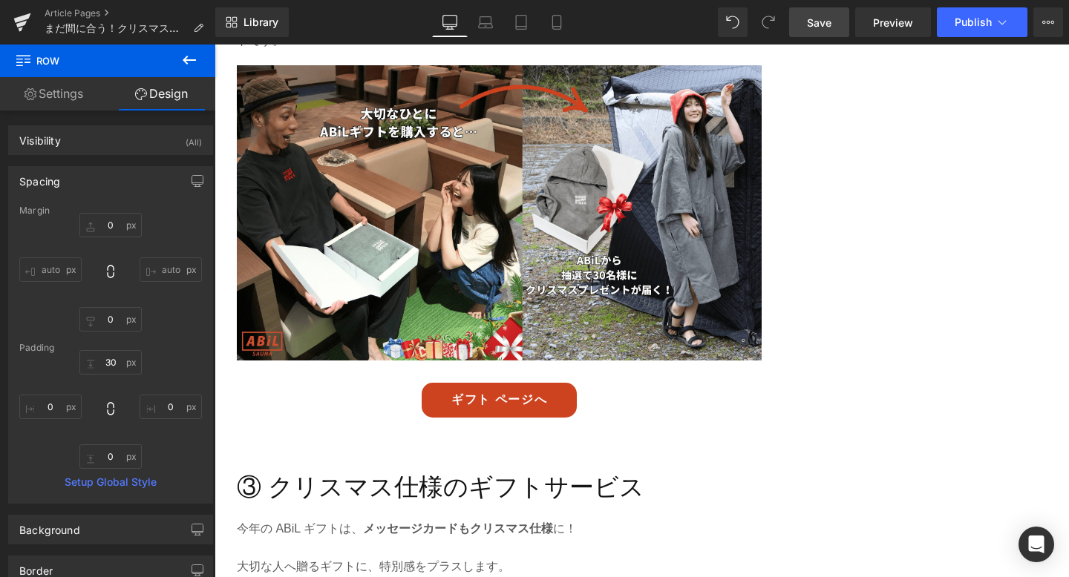
click at [809, 19] on span "Save" at bounding box center [819, 23] width 24 height 16
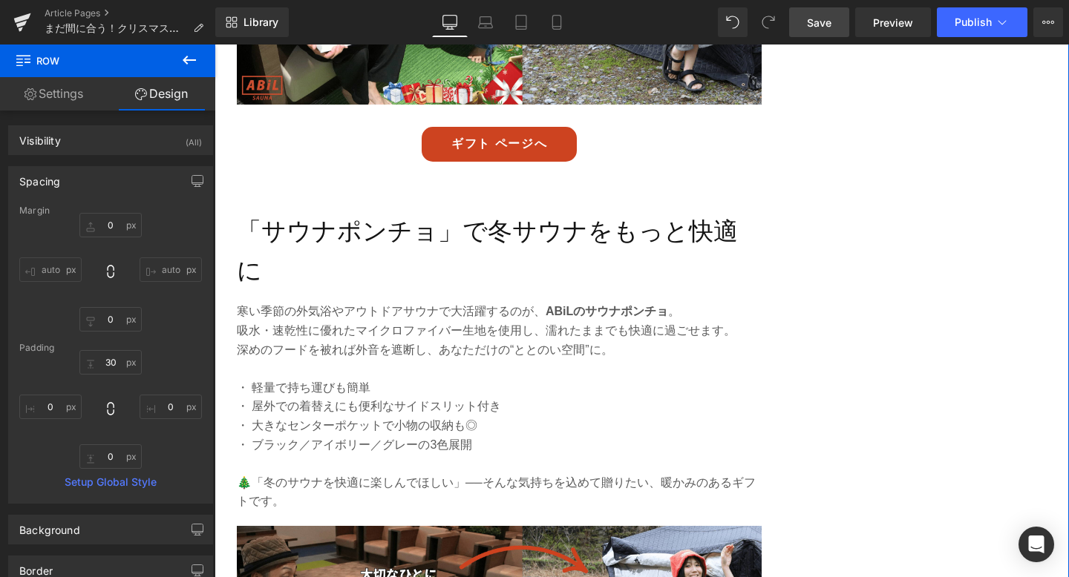
scroll to position [1527, 0]
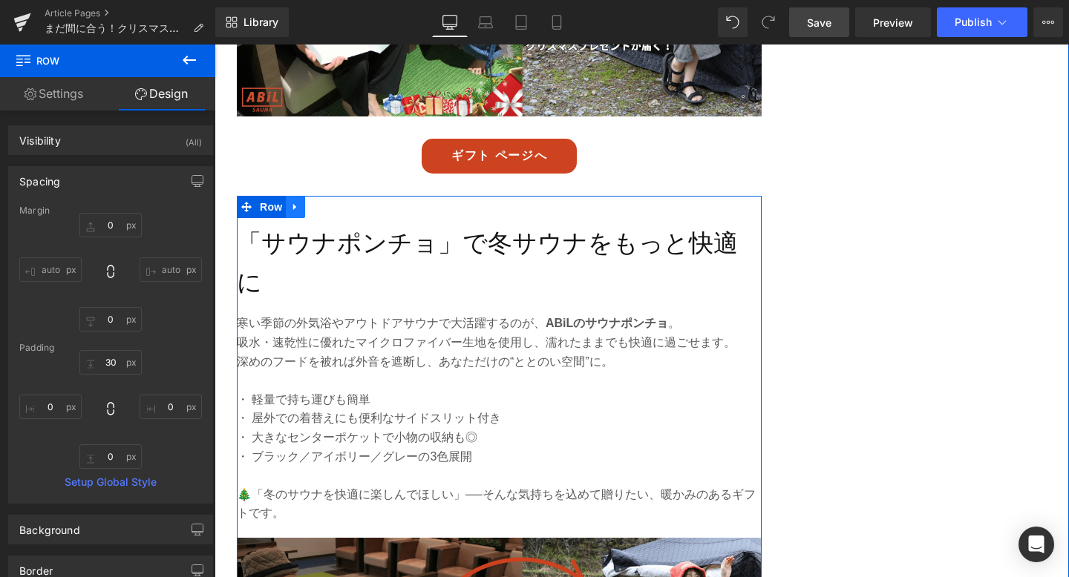
click at [296, 203] on icon at bounding box center [295, 206] width 10 height 11
click at [312, 205] on icon at bounding box center [314, 207] width 10 height 10
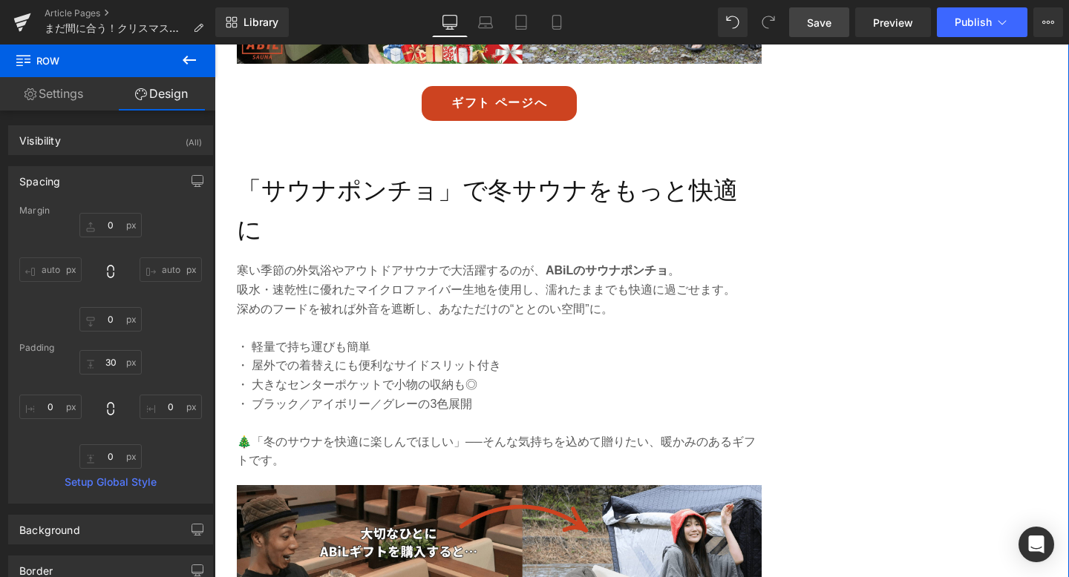
scroll to position [2296, 0]
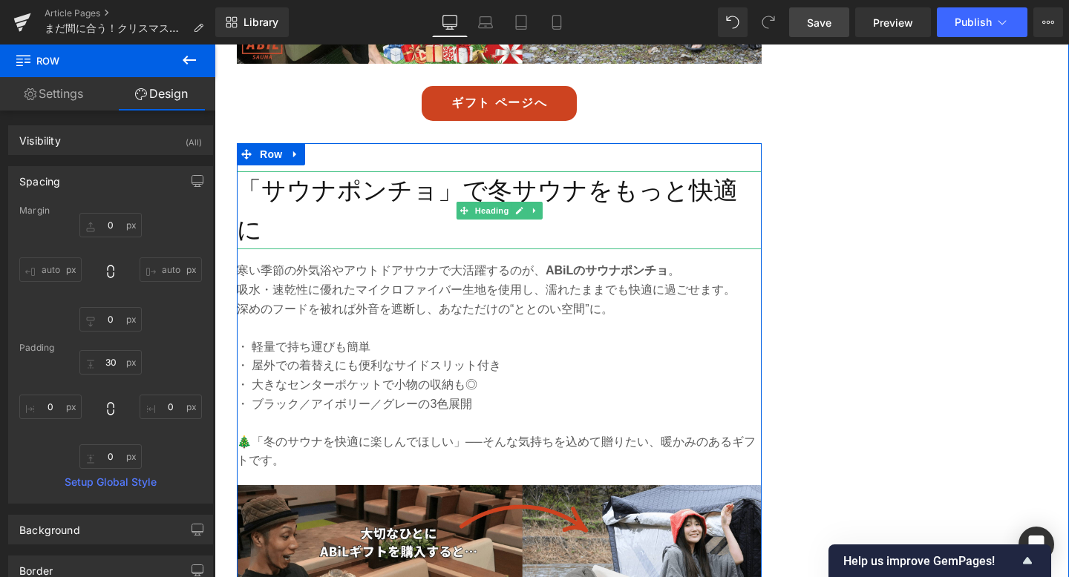
click at [315, 171] on h2 "「サウナポンチョ」で冬サウナをもっと快適に" at bounding box center [499, 210] width 525 height 79
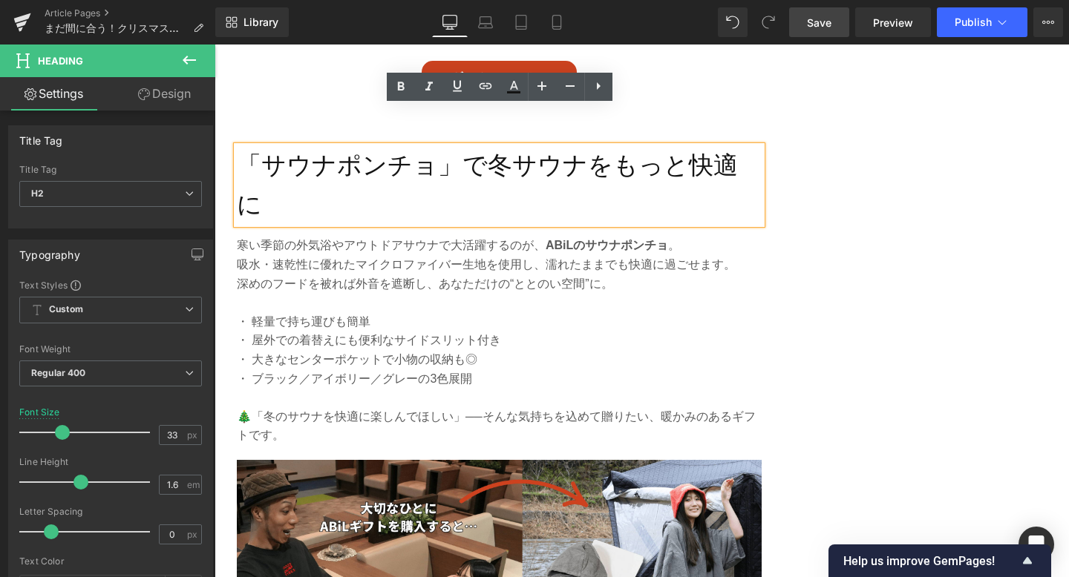
scroll to position [2313, 0]
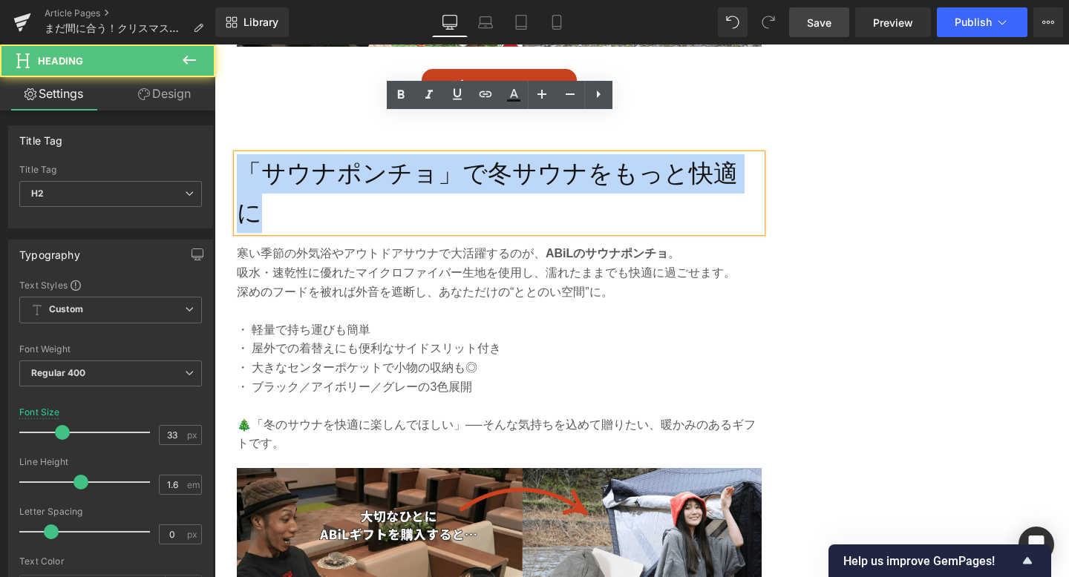
drag, startPoint x: 243, startPoint y: 127, endPoint x: 643, endPoint y: 153, distance: 400.1
click at [643, 154] on h2 "「サウナポンチョ」で冬サウナをもっと快適に" at bounding box center [499, 193] width 525 height 79
paste div
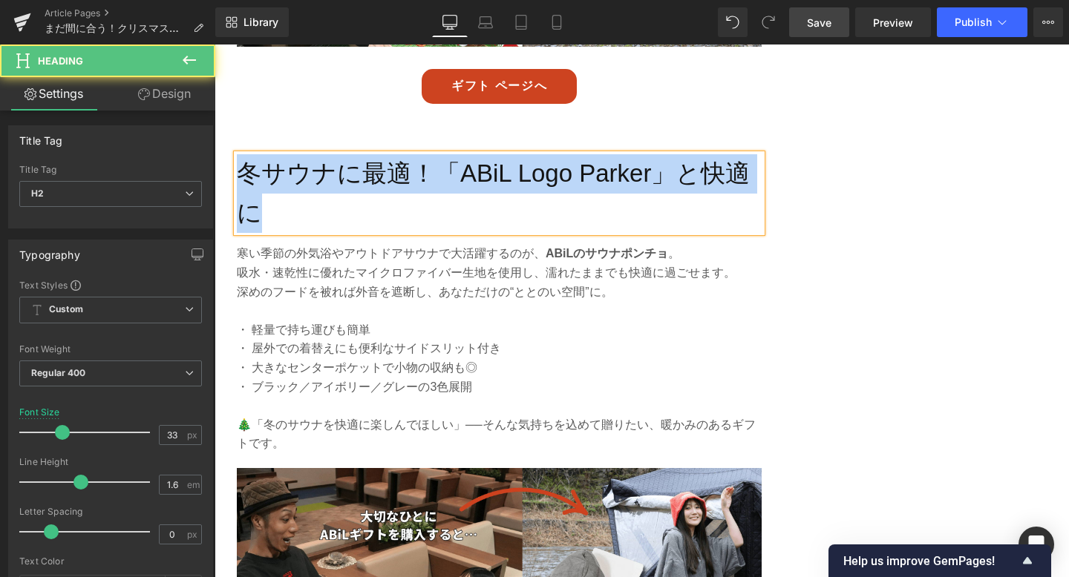
drag, startPoint x: 655, startPoint y: 167, endPoint x: 239, endPoint y: 127, distance: 418.3
click at [239, 154] on h2 "冬サウナに最適！「ABiL Logo Parker」と快適に" at bounding box center [499, 193] width 525 height 79
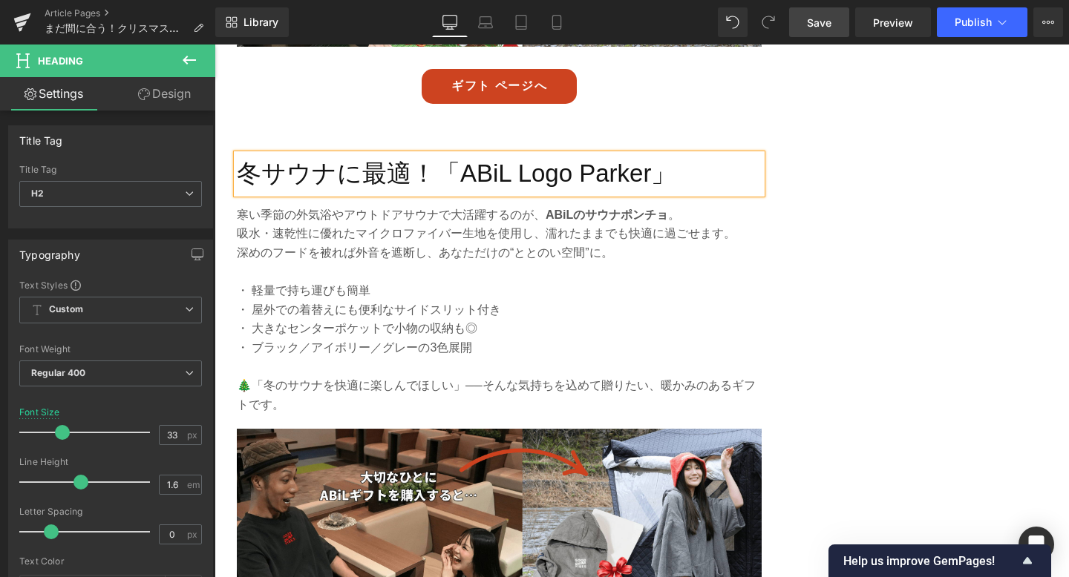
click at [819, 25] on span "Save" at bounding box center [819, 23] width 24 height 16
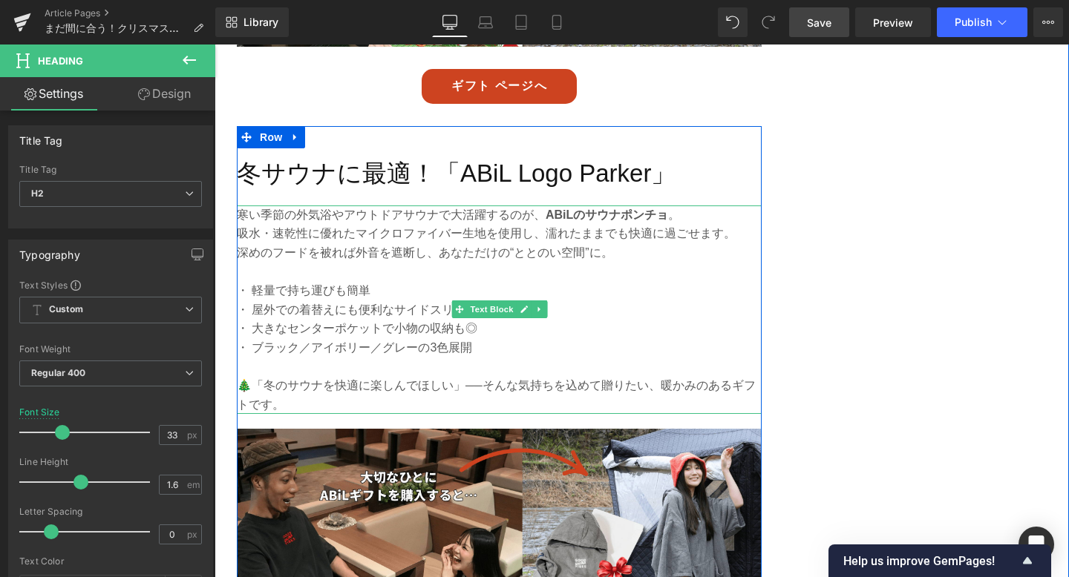
click at [430, 357] on p at bounding box center [499, 366] width 525 height 19
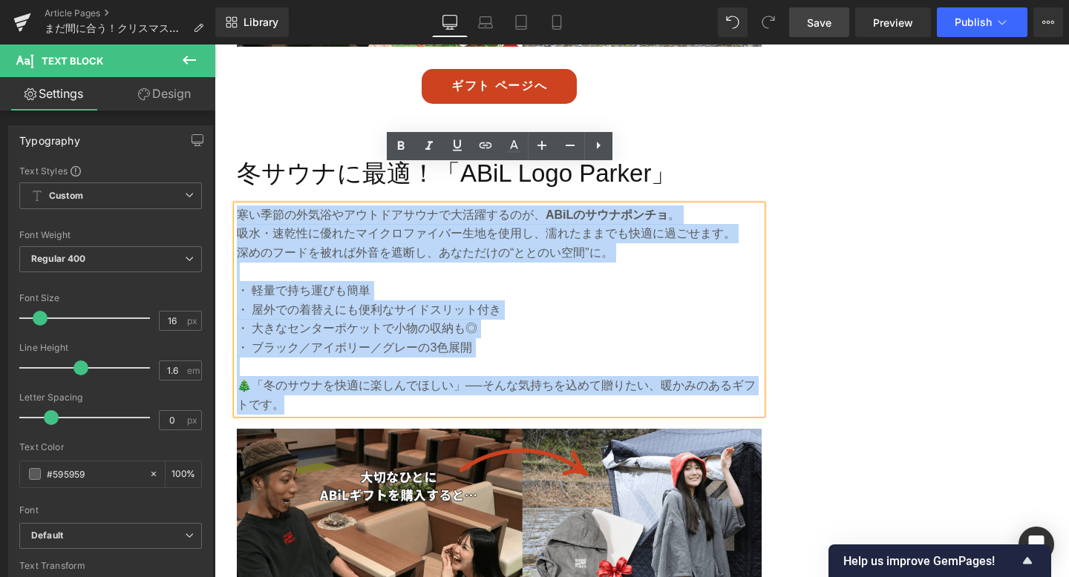
drag, startPoint x: 287, startPoint y: 369, endPoint x: 240, endPoint y: 182, distance: 193.0
click at [240, 206] on div "寒い季節の外気浴やアウトドアサウナで大活躍するのが、 ABiLのサウナポンチョ 。 吸水・速乾性に優れたマイクロファイバー生地を使用し、濡れたままでも快適に過…" at bounding box center [499, 310] width 525 height 209
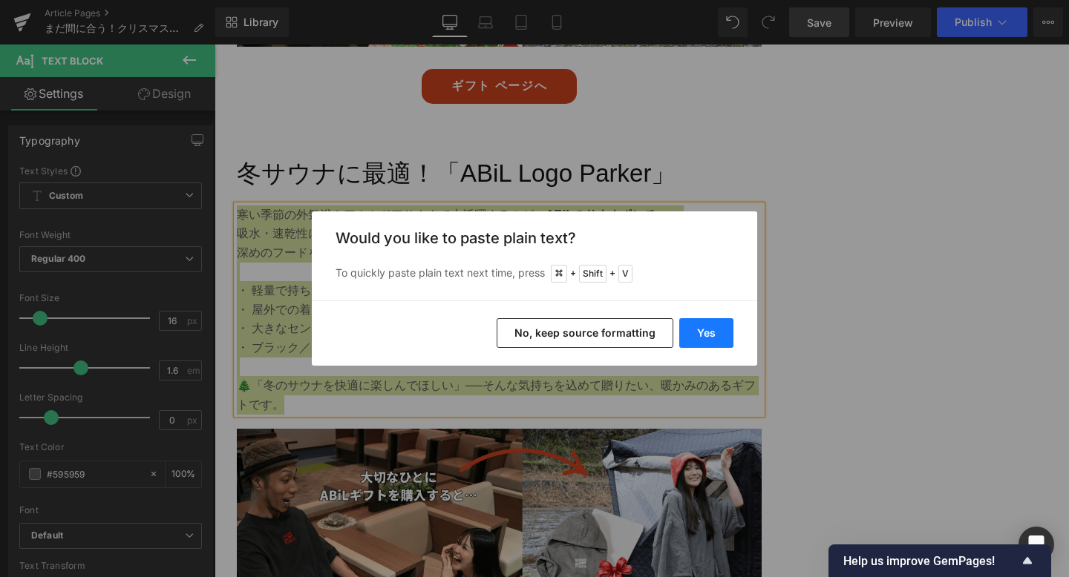
click at [712, 338] on button "Yes" at bounding box center [706, 333] width 54 height 30
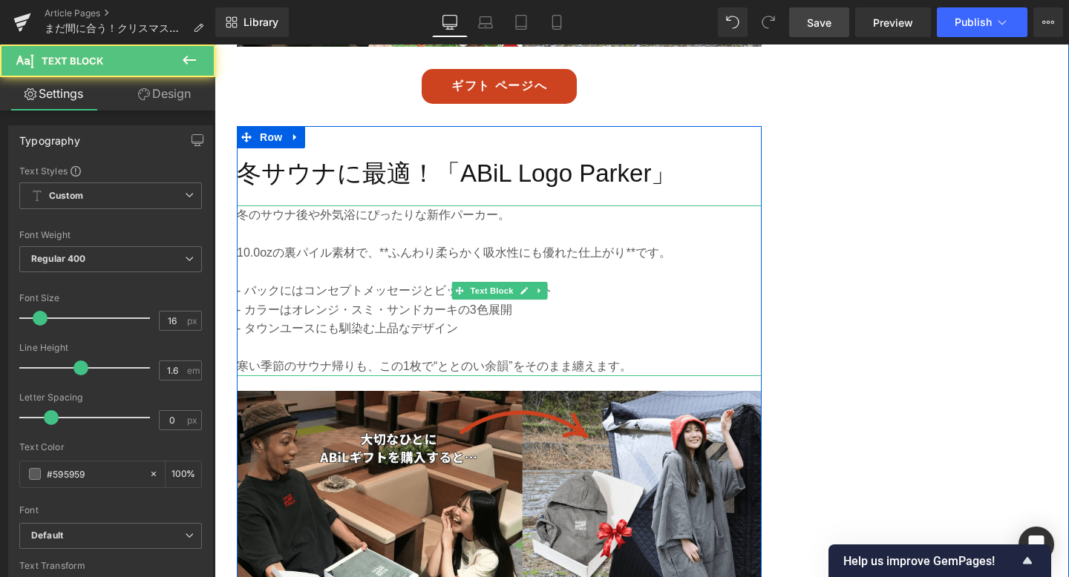
click at [407, 224] on p at bounding box center [499, 233] width 525 height 19
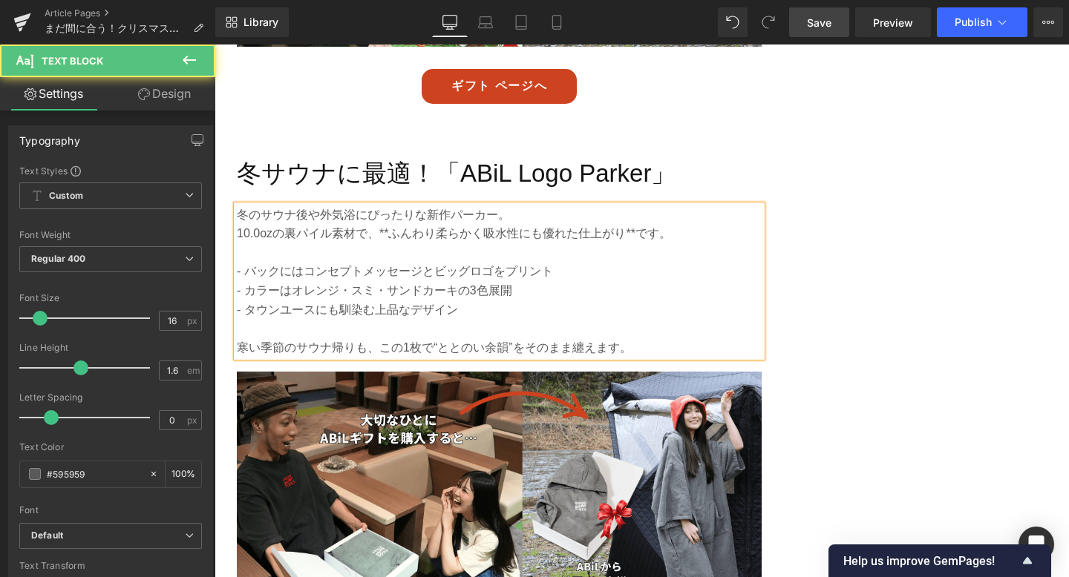
click at [390, 224] on p "10.0ozの裏パイル素材で、**ふんわり柔らかく吸水性にも優れた仕上がり**です。" at bounding box center [499, 233] width 525 height 19
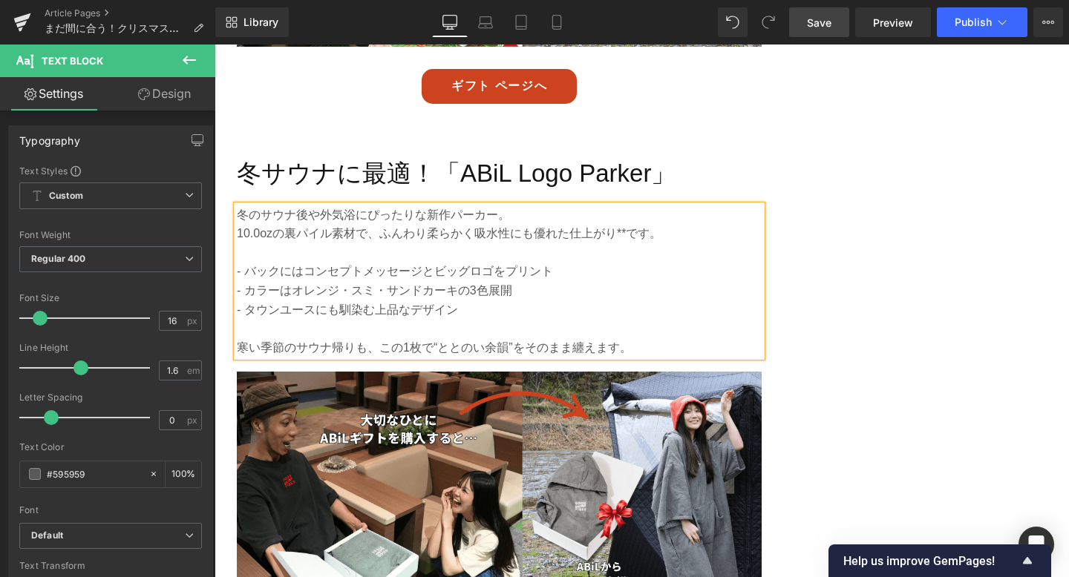
click at [628, 224] on p "10.0ozの裏パイル素材で、ふんわり柔らかく吸水性にも優れた仕上がり**です。" at bounding box center [499, 233] width 525 height 19
drag, startPoint x: 380, startPoint y: 191, endPoint x: 609, endPoint y: 196, distance: 229.4
click at [609, 224] on p "10.0ozの裏パイル素材で、ふんわり柔らかく吸水性にも優れた仕上がりです。" at bounding box center [499, 233] width 525 height 19
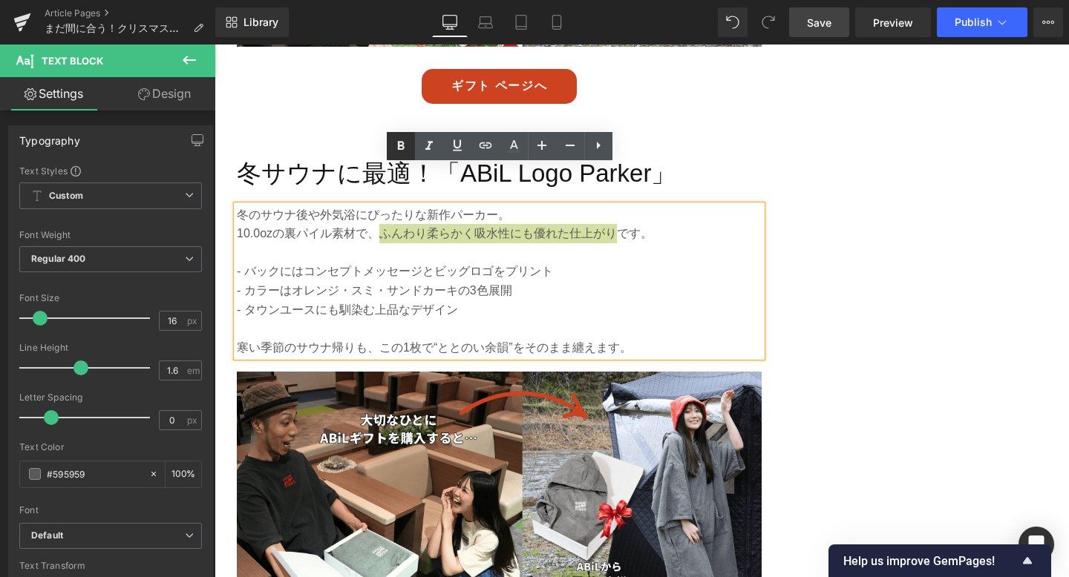
click at [399, 150] on icon at bounding box center [401, 146] width 18 height 18
click at [240, 262] on p "- バックにはコンセプトメッセージとビッグロゴをプリント" at bounding box center [499, 271] width 525 height 19
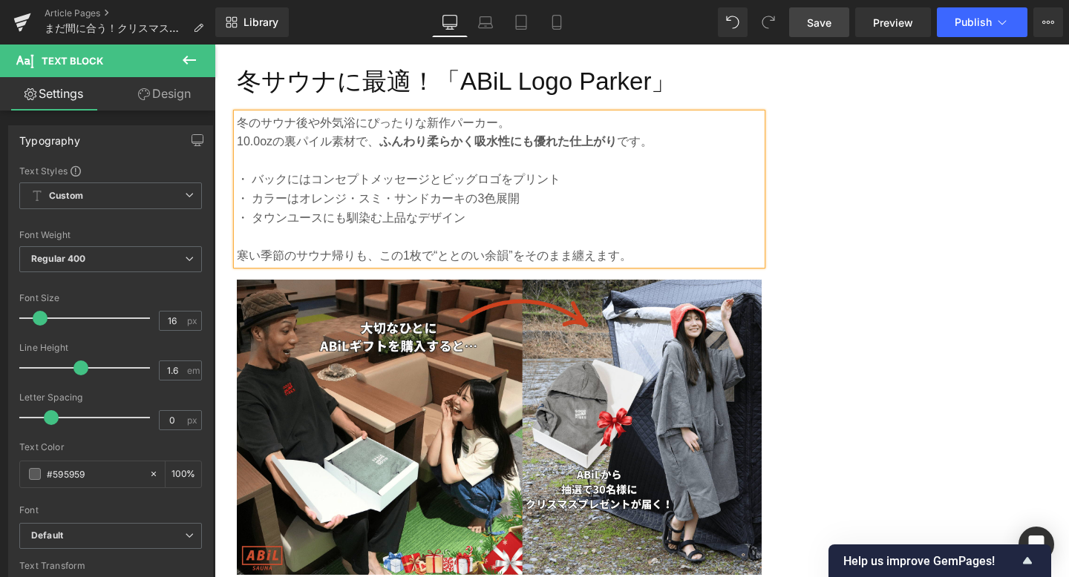
scroll to position [2414, 0]
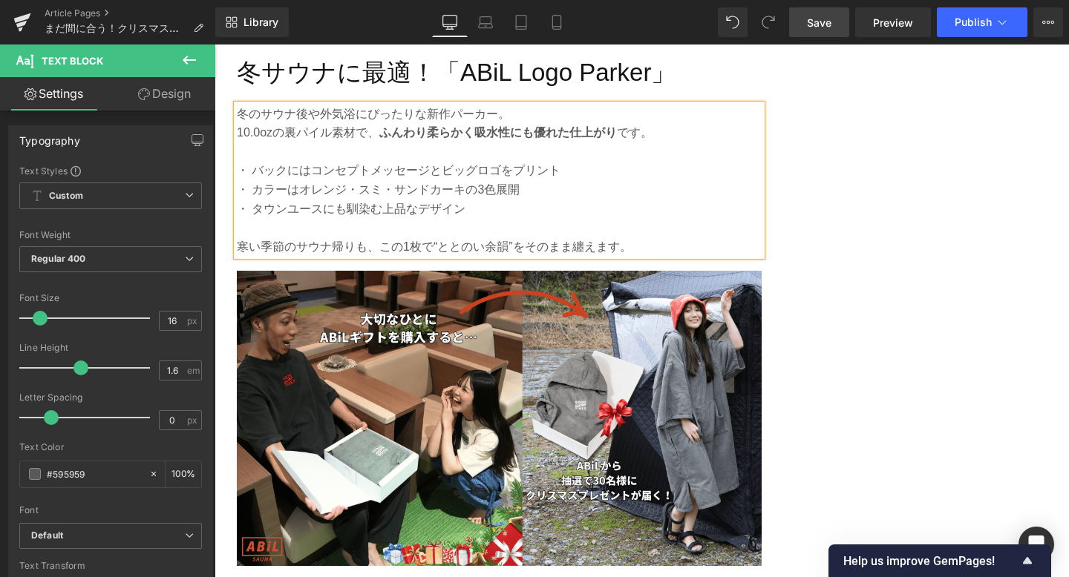
drag, startPoint x: 818, startPoint y: 26, endPoint x: 582, endPoint y: 532, distance: 558.5
click at [818, 26] on span "Save" at bounding box center [819, 23] width 24 height 16
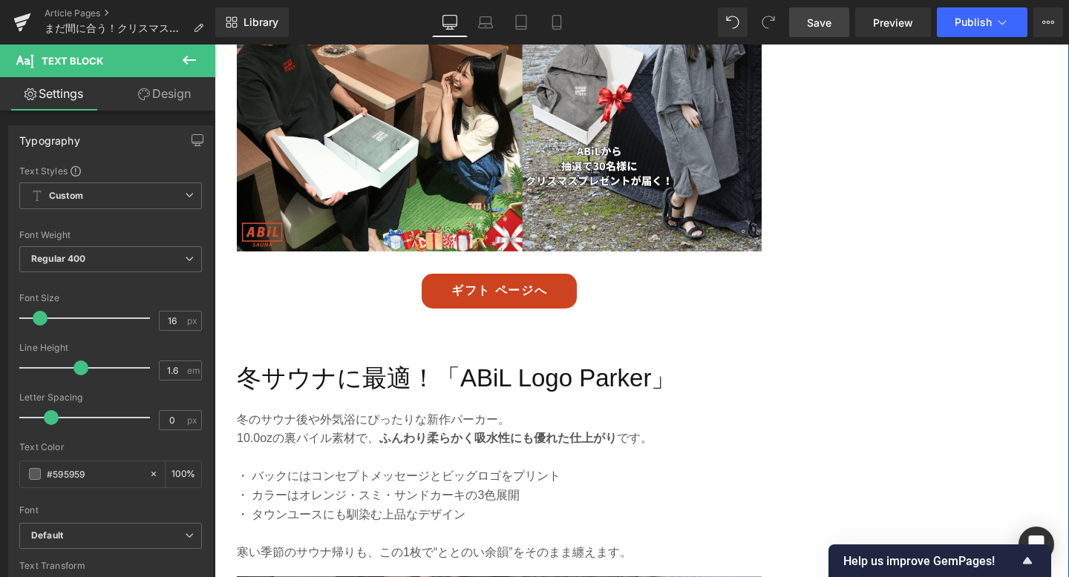
scroll to position [2222, 0]
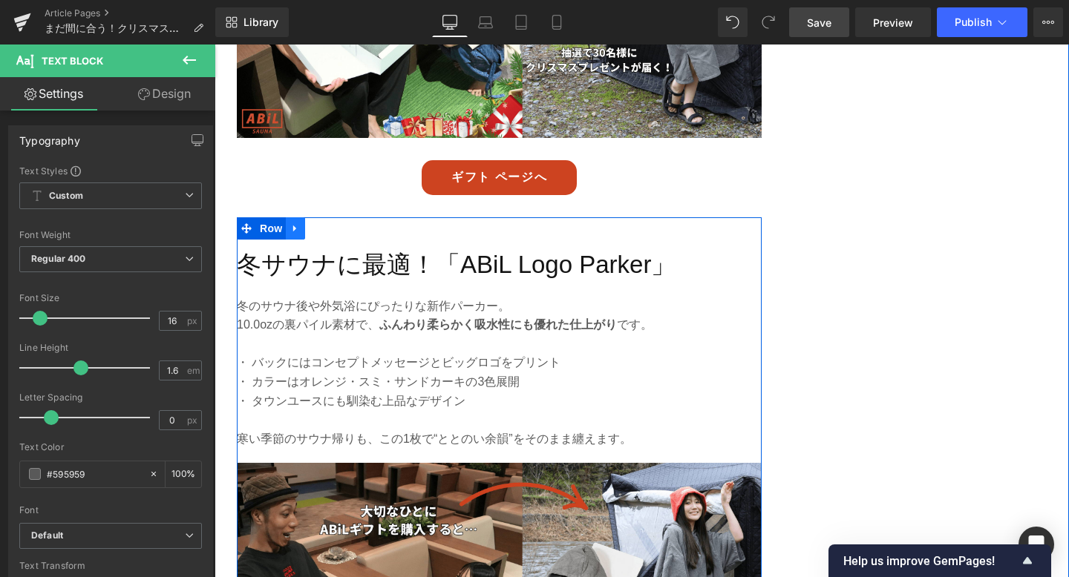
click at [297, 217] on link at bounding box center [295, 228] width 19 height 22
click at [311, 217] on link at bounding box center [314, 228] width 19 height 22
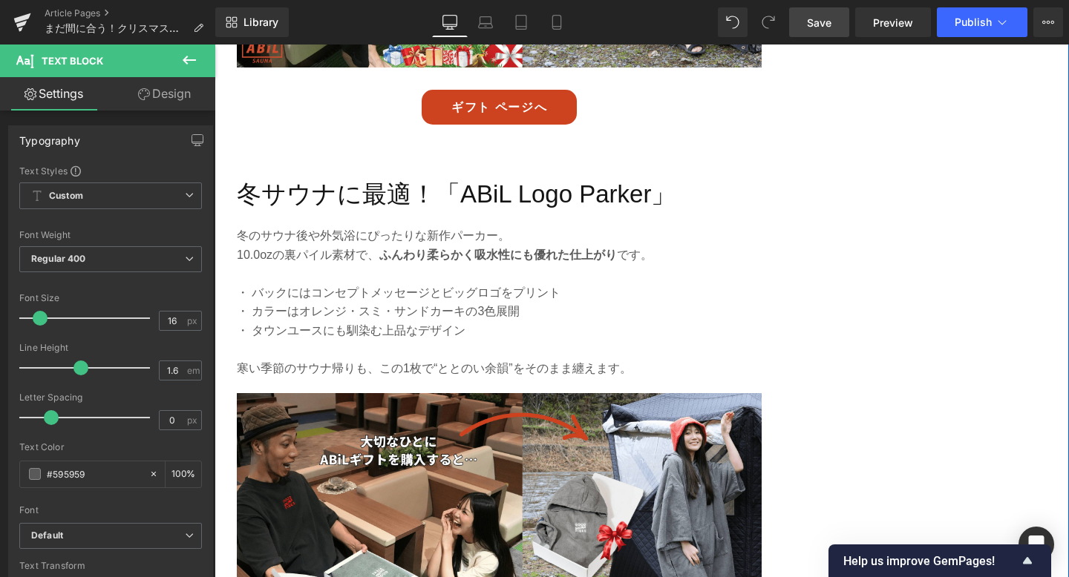
scroll to position [2917, 0]
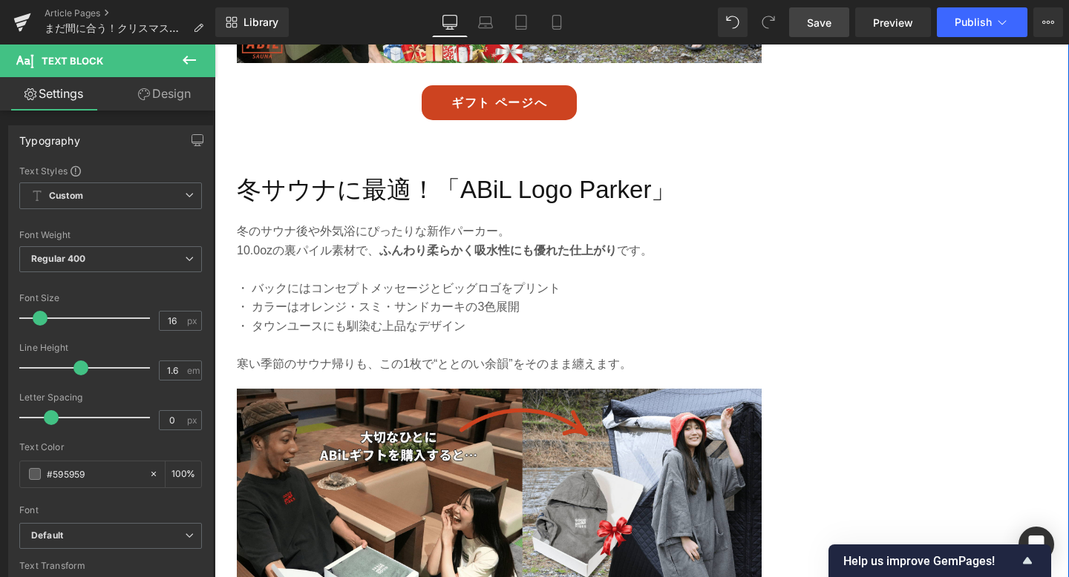
click at [289, 171] on h2 "冬サウナに最適！「ABiL Logo Parker」" at bounding box center [499, 190] width 525 height 39
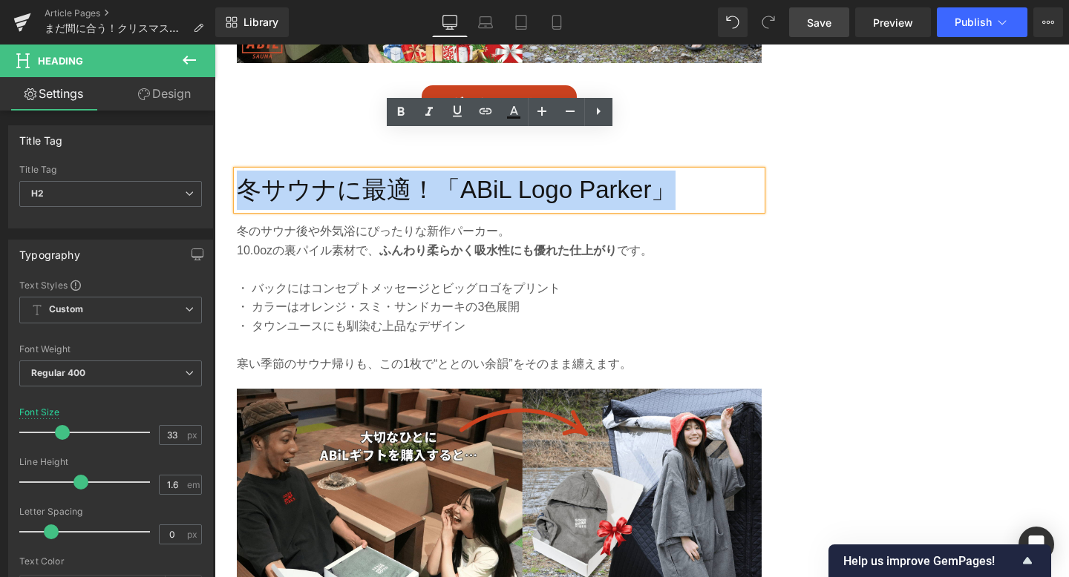
drag, startPoint x: 242, startPoint y: 147, endPoint x: 708, endPoint y: 152, distance: 466.1
click at [708, 171] on h2 "冬サウナに最適！「ABiL Logo Parker」" at bounding box center [499, 190] width 525 height 39
paste div
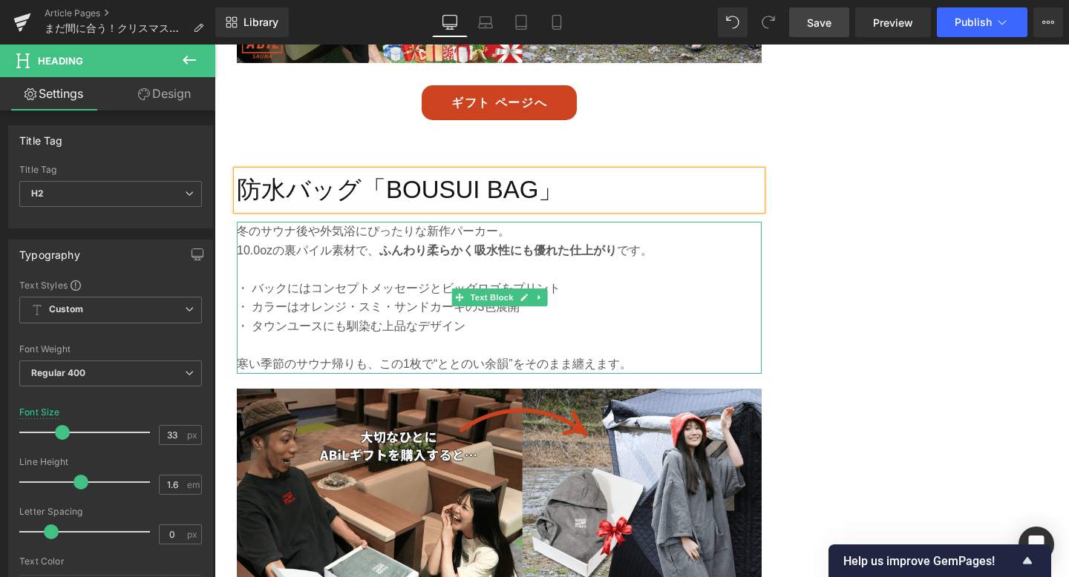
click at [410, 317] on p "・ タウンユースにも馴染む上品なデザイン" at bounding box center [499, 326] width 525 height 19
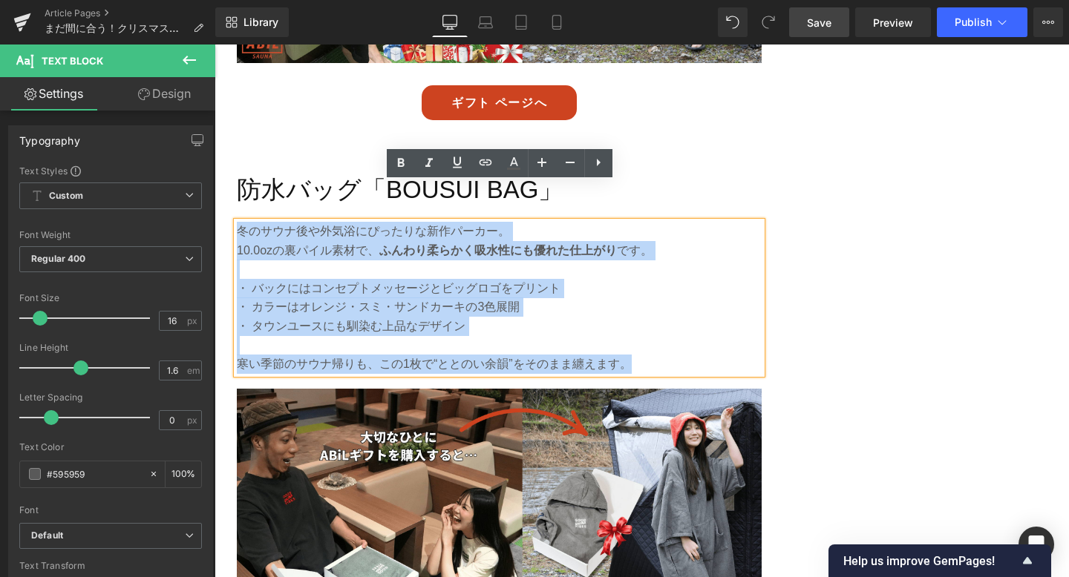
drag, startPoint x: 642, startPoint y: 326, endPoint x: 238, endPoint y: 193, distance: 425.0
click at [238, 222] on div "冬のサウナ後や外気浴にぴったりな新作パーカー。 10.0ozの裏パイル素材で、 ふんわり柔らかく吸水性にも優れた仕上がり です。 ・ バックにはコンセプトメッ…" at bounding box center [499, 298] width 525 height 152
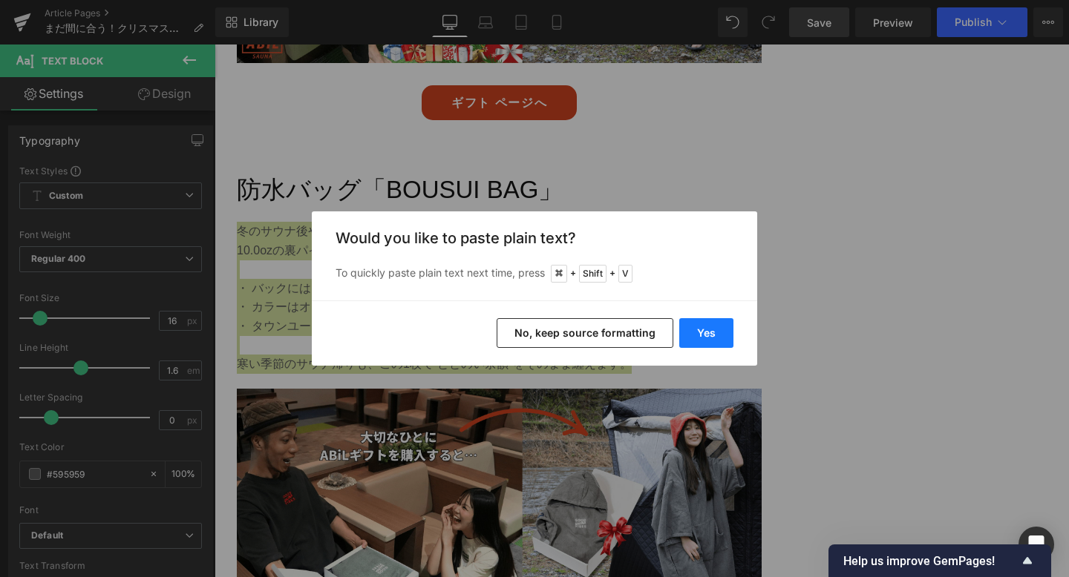
click at [703, 328] on button "Yes" at bounding box center [706, 333] width 54 height 30
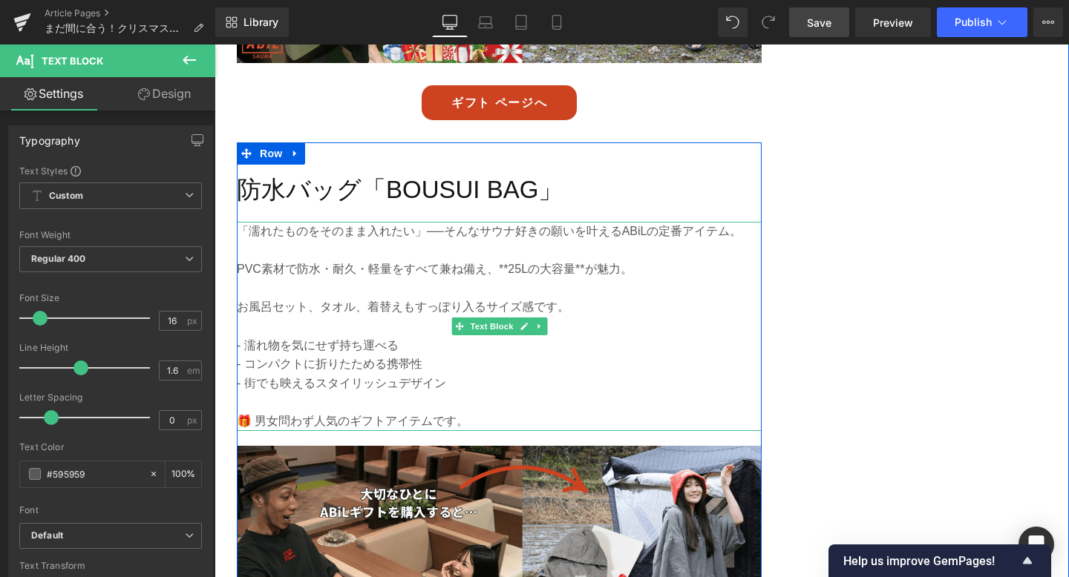
click at [296, 241] on p at bounding box center [499, 250] width 525 height 19
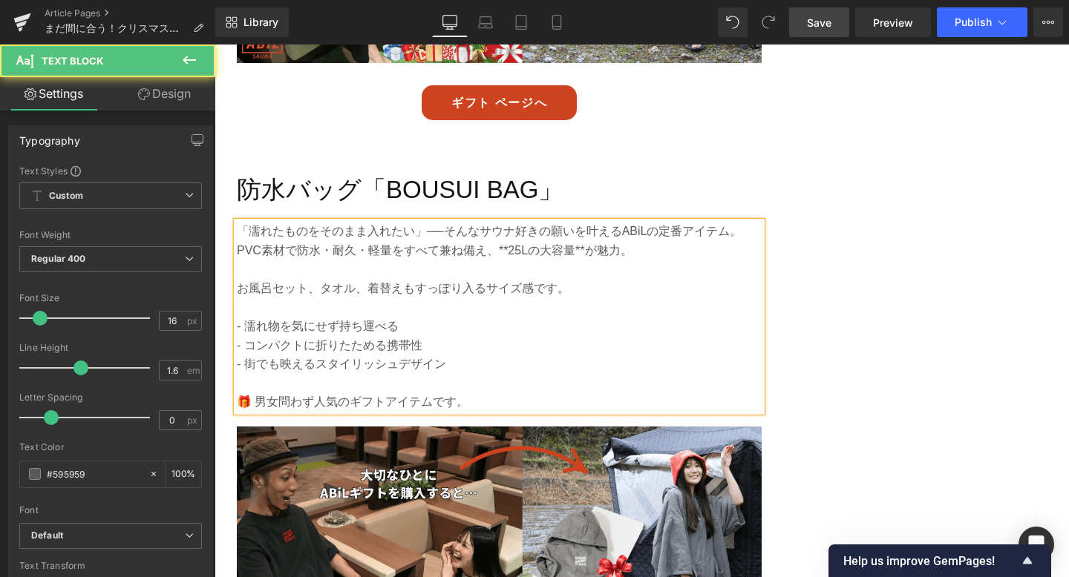
click at [510, 241] on p "PVC素材で防水・耐久・軽量をすべて兼ね備え、**25Lの大容量**が魅力。" at bounding box center [499, 250] width 525 height 19
click at [577, 241] on p "PVC素材で防水・耐久・軽量をすべて兼ね備え、25Lの大容量**が魅力。" at bounding box center [499, 250] width 525 height 19
drag, startPoint x: 496, startPoint y: 212, endPoint x: 567, endPoint y: 214, distance: 71.3
click at [567, 241] on p "PVC素材で防水・耐久・軽量をすべて兼ね備え、25Lの大容量が魅力。" at bounding box center [499, 250] width 525 height 19
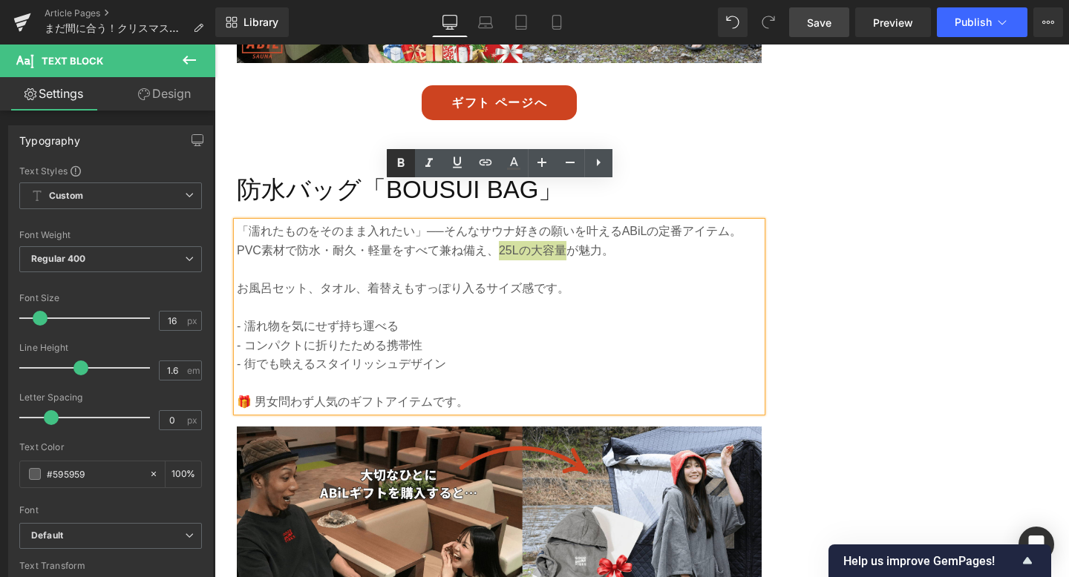
click at [399, 163] on icon at bounding box center [401, 163] width 18 height 18
click at [292, 260] on p at bounding box center [499, 269] width 525 height 19
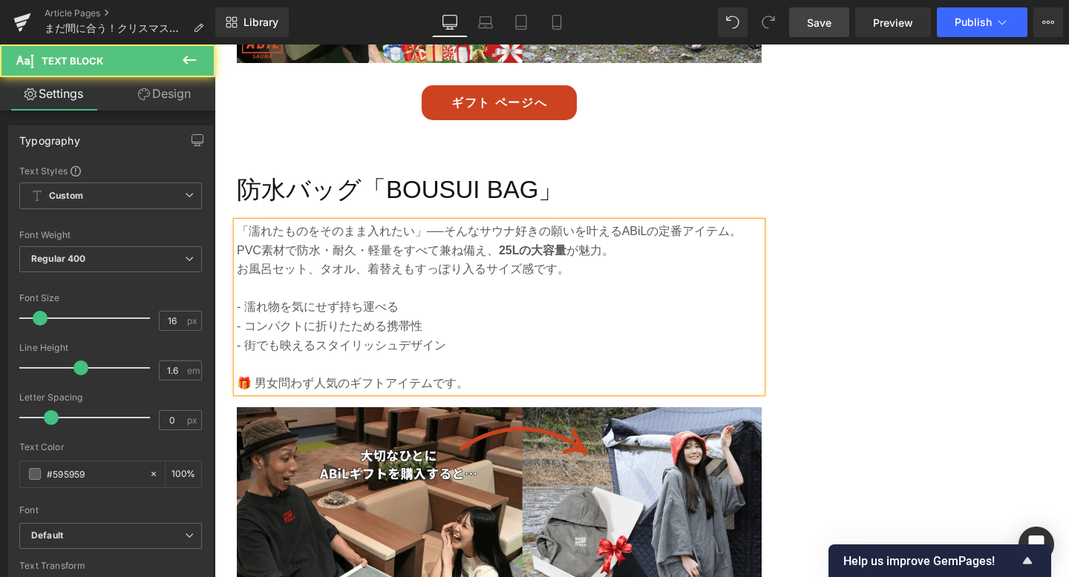
click at [238, 298] on p "- 濡れ物を気にせず持ち運べる" at bounding box center [499, 307] width 525 height 19
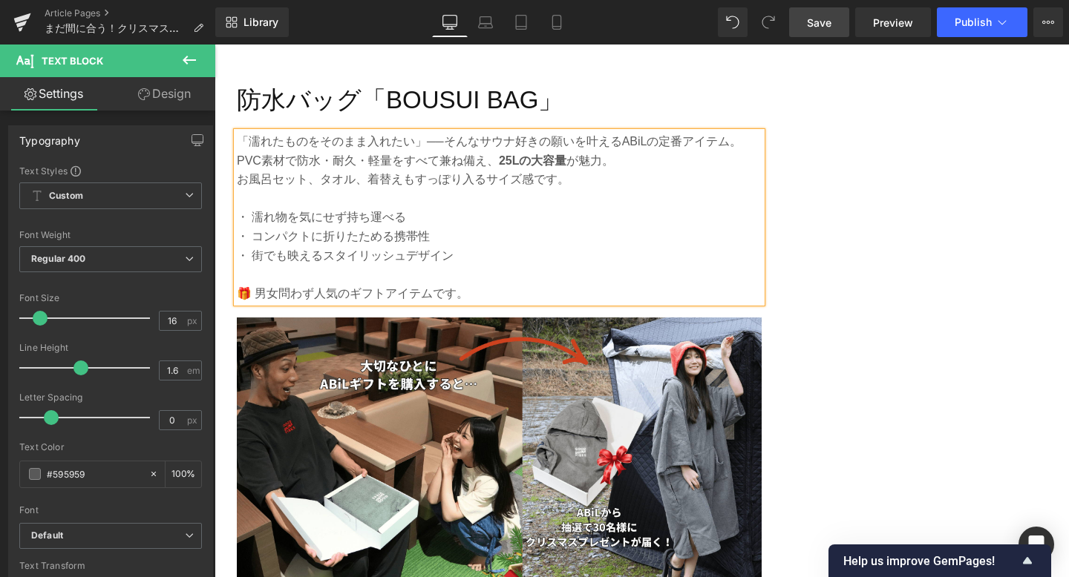
scroll to position [3009, 0]
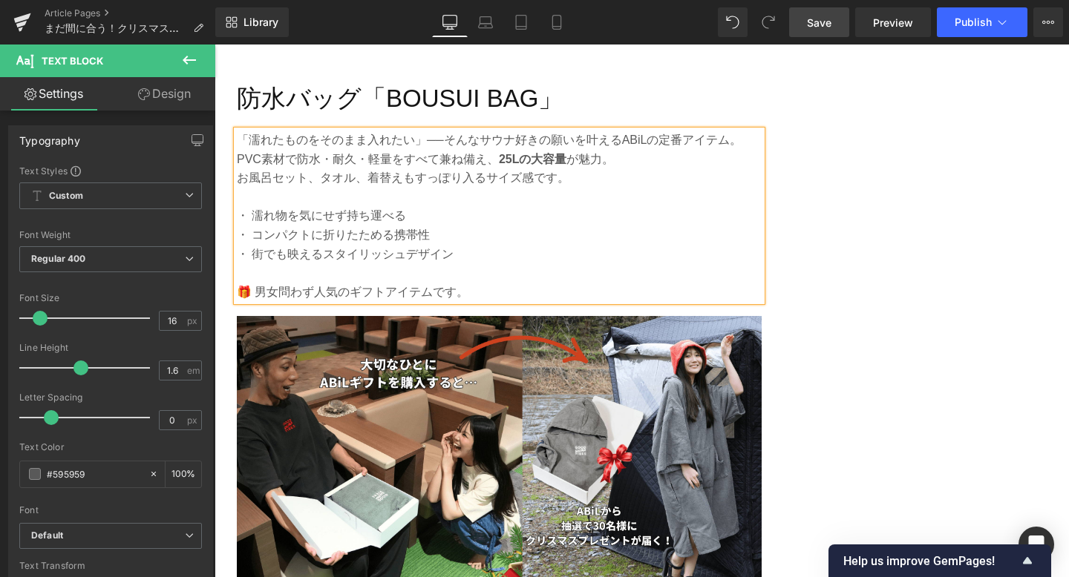
click at [812, 30] on link "Save" at bounding box center [819, 22] width 60 height 30
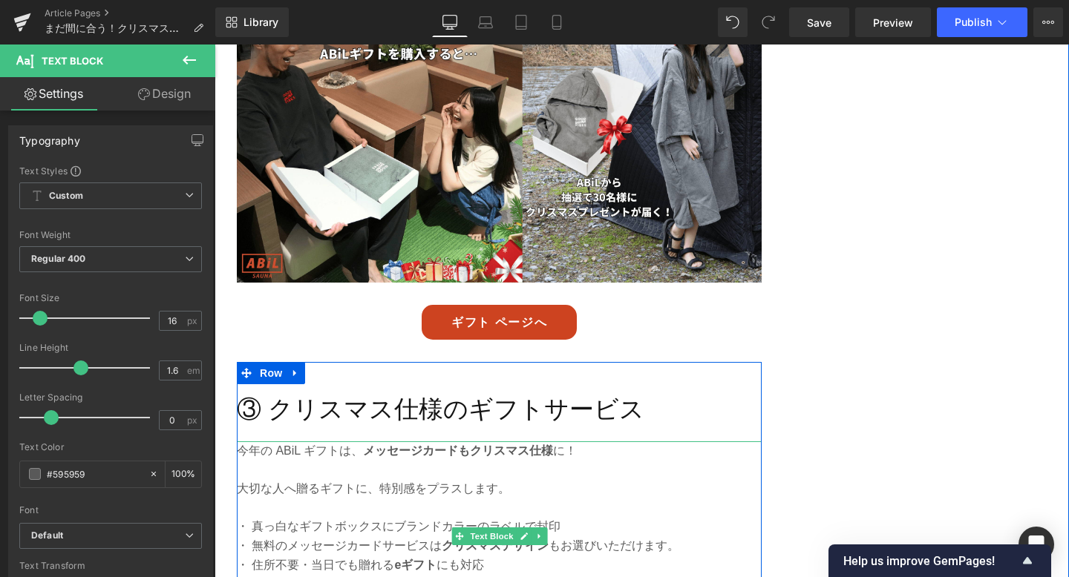
scroll to position [3390, 0]
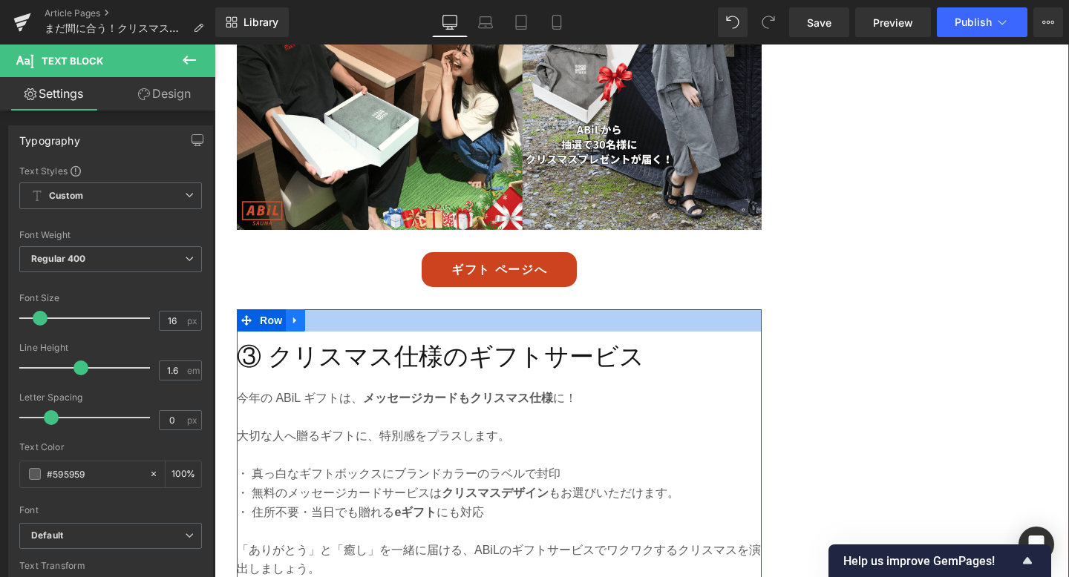
click at [302, 309] on link at bounding box center [295, 320] width 19 height 22
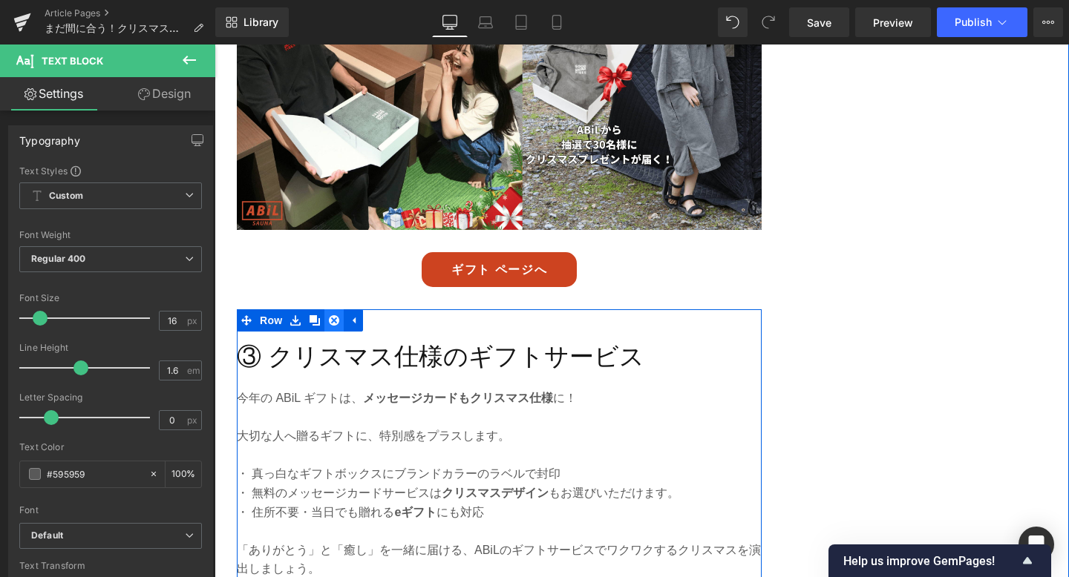
click at [338, 315] on icon at bounding box center [334, 320] width 10 height 11
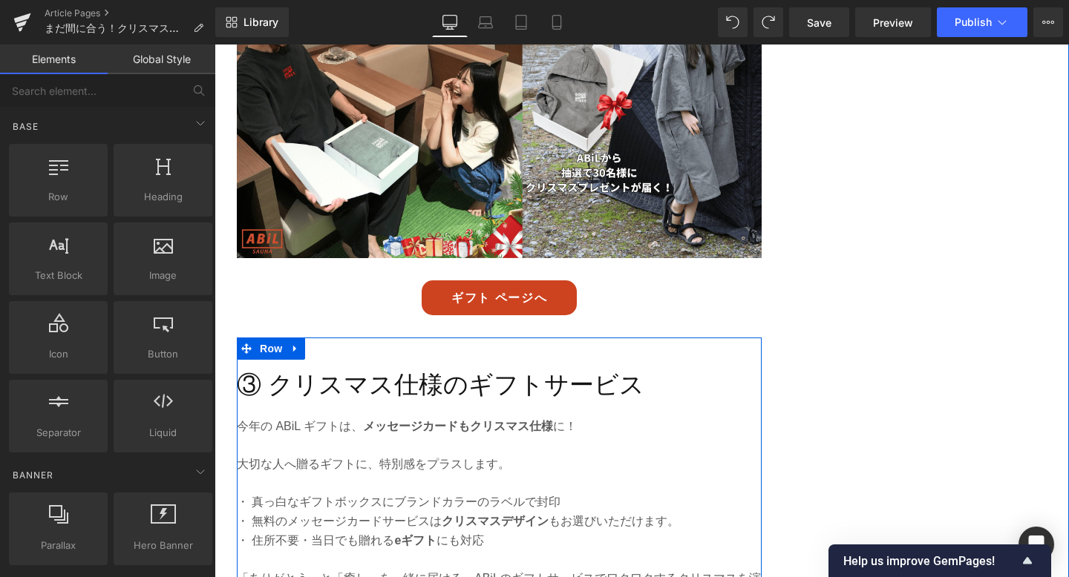
scroll to position [3346, 0]
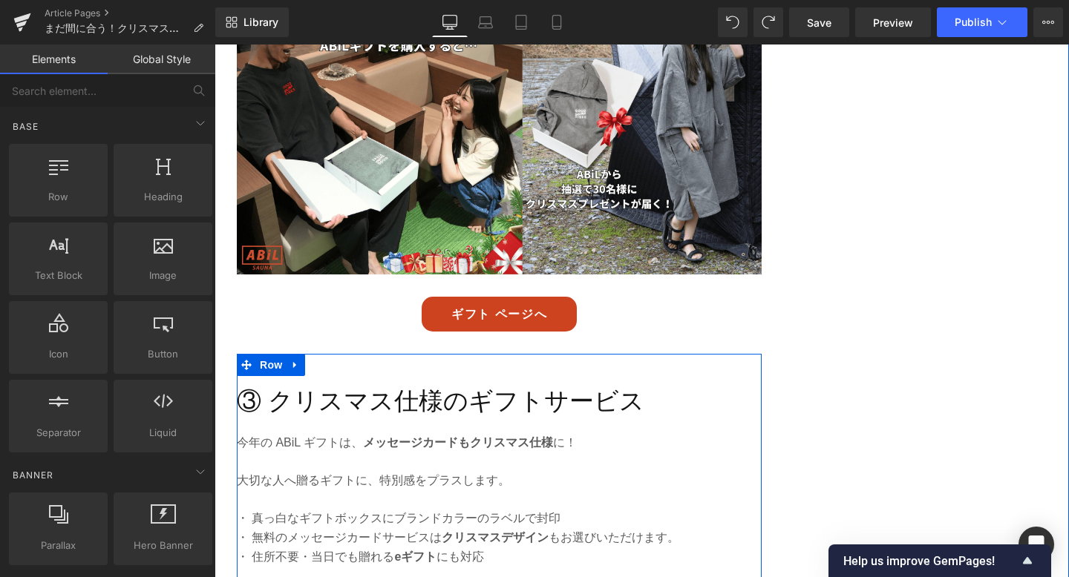
click at [602, 382] on h2 "③ クリスマス仕様のギフトサービス" at bounding box center [499, 401] width 525 height 39
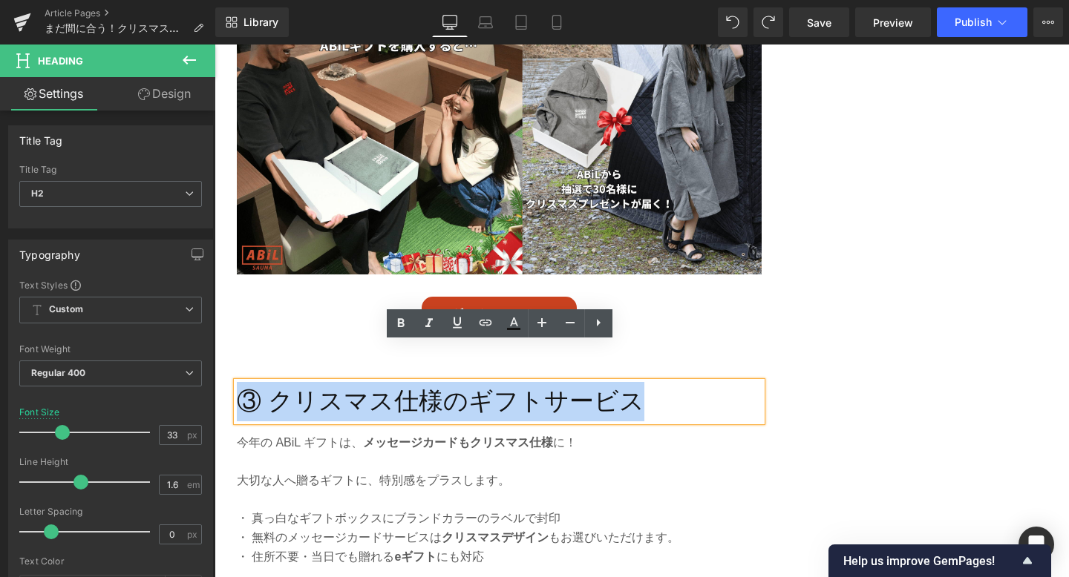
drag, startPoint x: 658, startPoint y: 362, endPoint x: 246, endPoint y: 361, distance: 411.2
click at [246, 382] on h2 "③ クリスマス仕様のギフトサービス" at bounding box center [499, 401] width 525 height 39
paste div
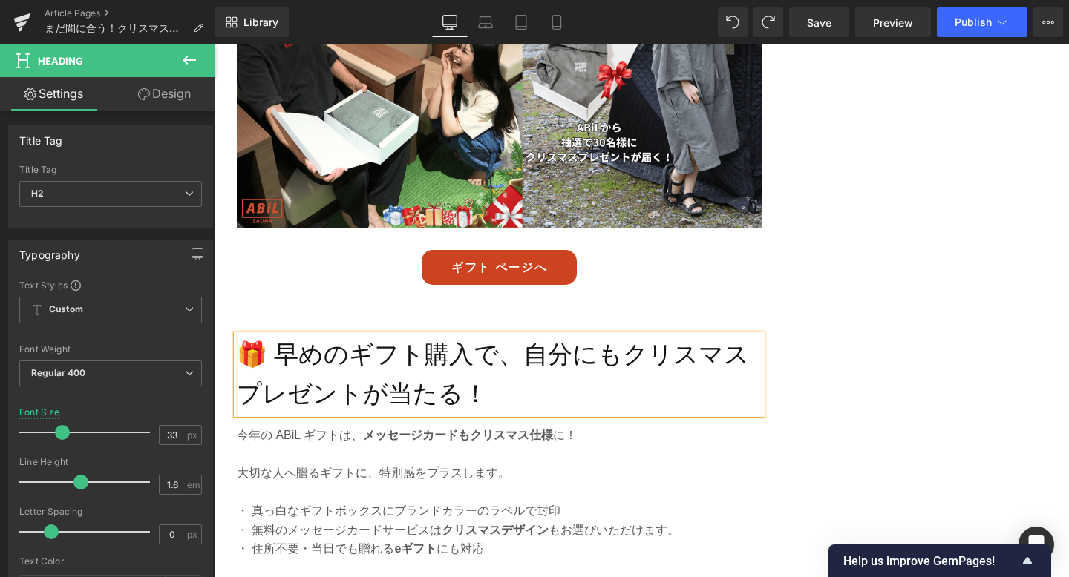
scroll to position [3410, 0]
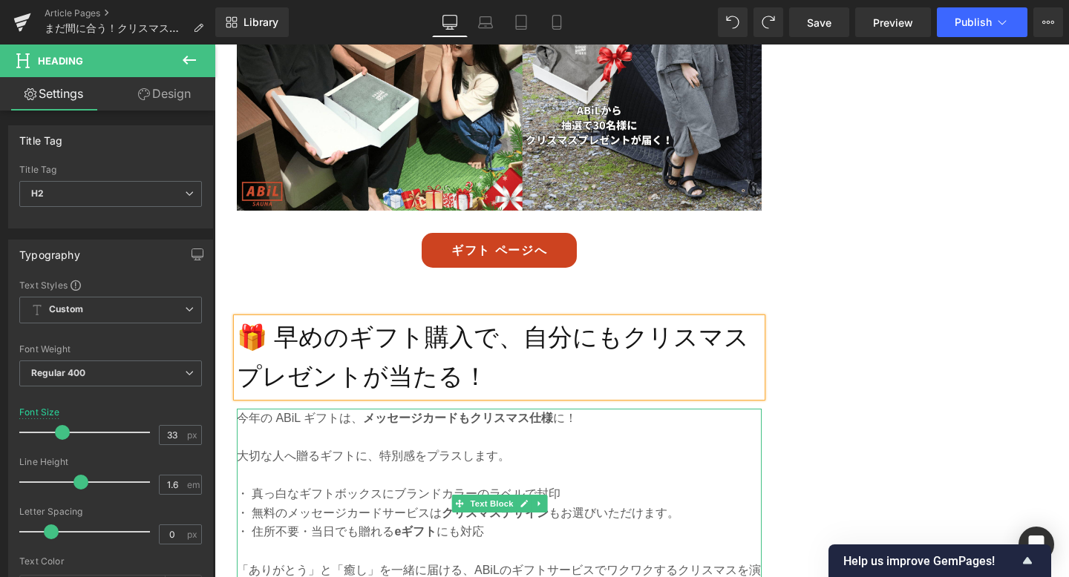
click at [376, 561] on p "「ありがとう」と「癒し」を一緒に届ける、ABiLのギフトサービスでワクワクするクリスマスを演出しましょう。" at bounding box center [499, 580] width 525 height 38
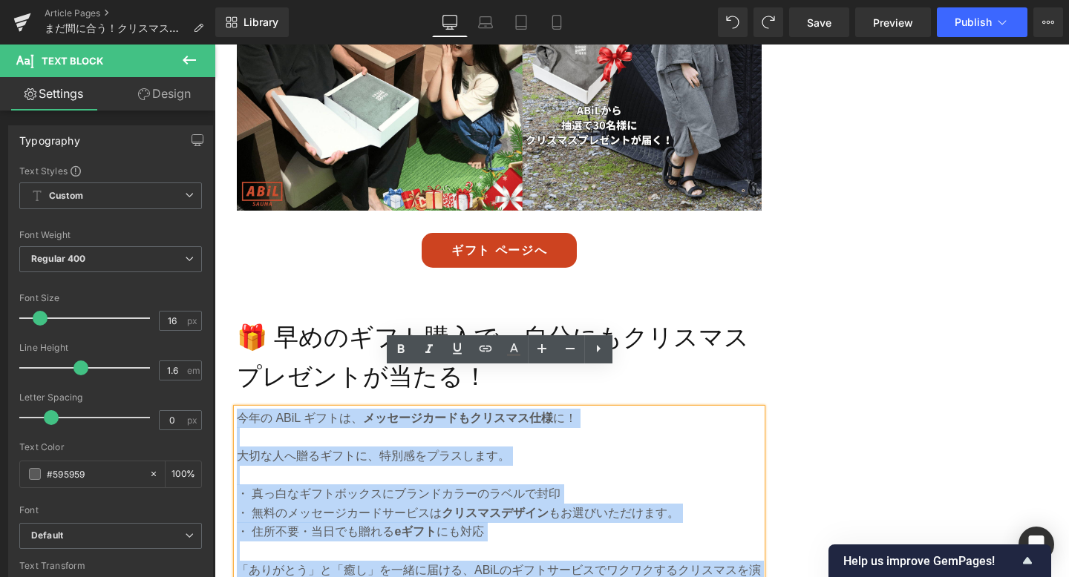
drag, startPoint x: 335, startPoint y: 549, endPoint x: 238, endPoint y: 378, distance: 197.1
click at [238, 409] on div "今年の ABiL ギフトは、 メッセージカードもクリスマス仕様 に！ 大切な人へ贈るギフトに、特別感をプラスします。 ・ 真っ白なギフトボックスにブランドカラ…" at bounding box center [499, 504] width 525 height 190
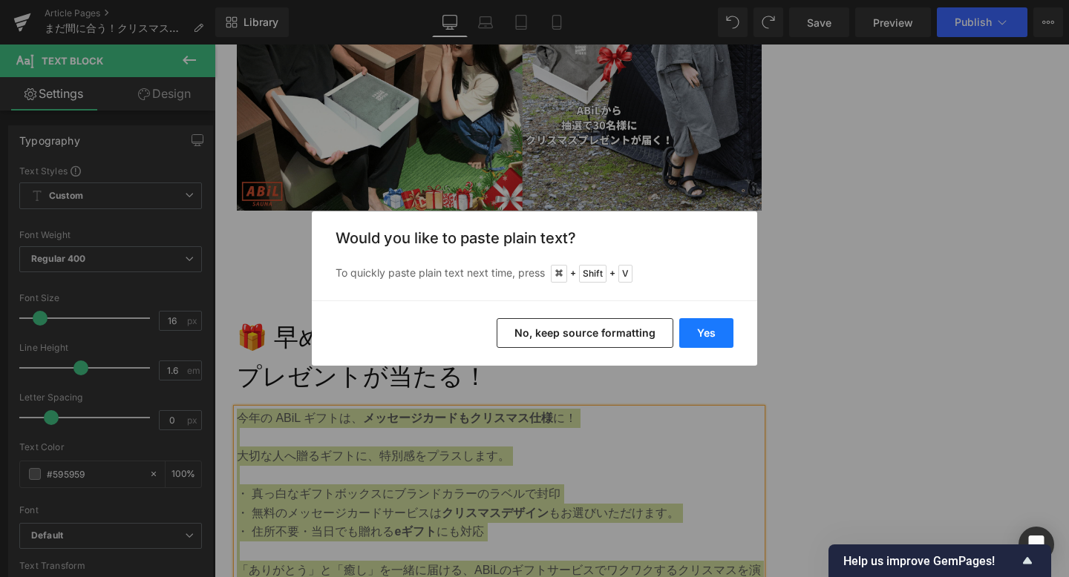
click at [707, 331] on button "Yes" at bounding box center [706, 333] width 54 height 30
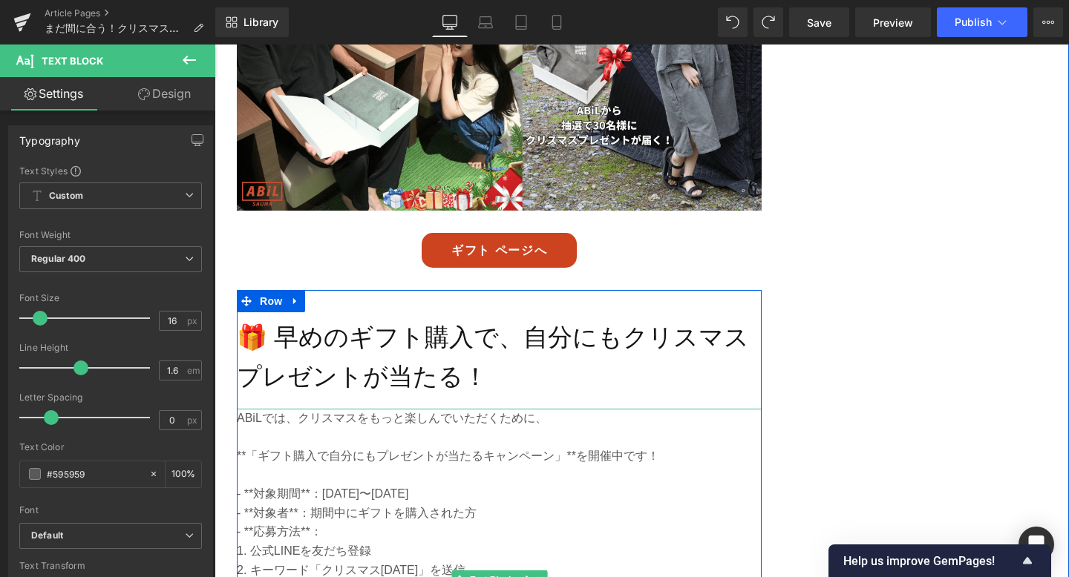
click at [436, 427] on p at bounding box center [499, 436] width 525 height 19
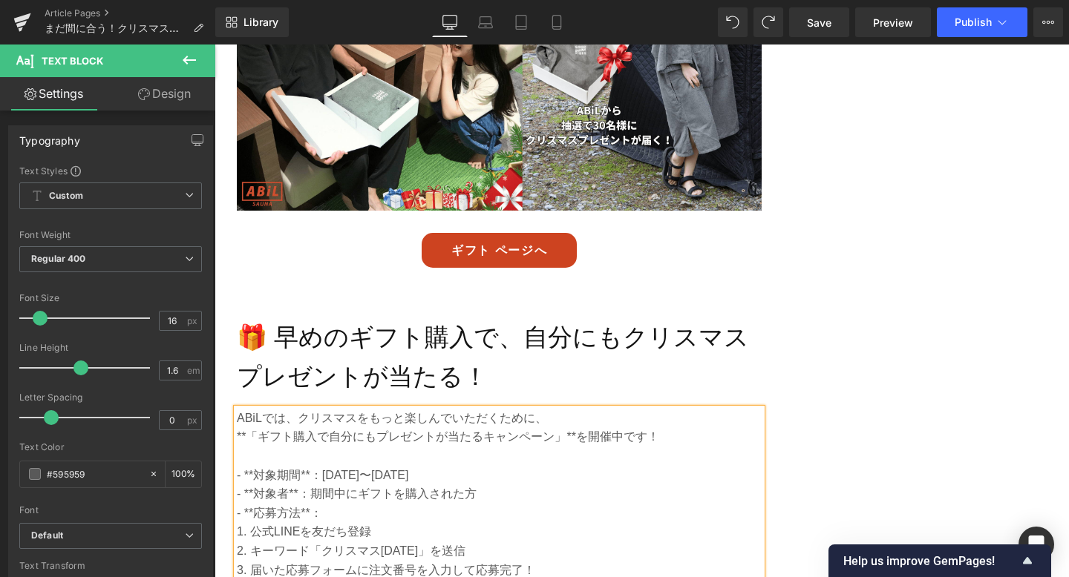
click at [577, 427] on p "**「ギフト購入で自分にもプレゼントが当たるキャンペーン」**を開催中です！" at bounding box center [499, 436] width 525 height 19
click at [251, 427] on p "**「ギフト購入で自分にもプレゼントが当たるキャンペーン」を開催中です！" at bounding box center [499, 436] width 525 height 19
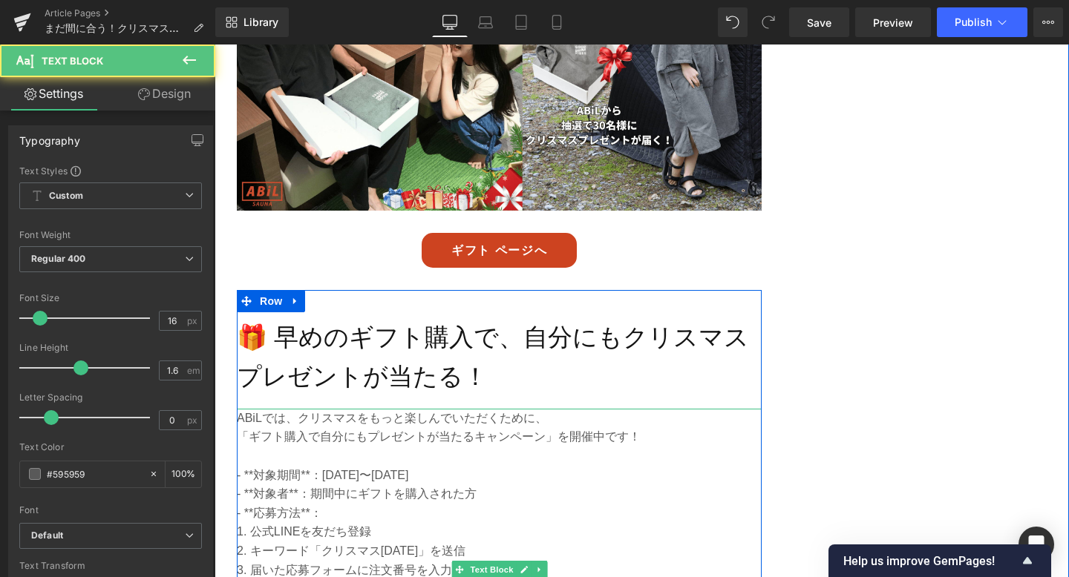
drag, startPoint x: 243, startPoint y: 399, endPoint x: 393, endPoint y: 404, distance: 150.8
click at [393, 427] on p "「ギフト購入で自分にもプレゼントが当たるキャンペーン」を開催中です！" at bounding box center [499, 436] width 525 height 19
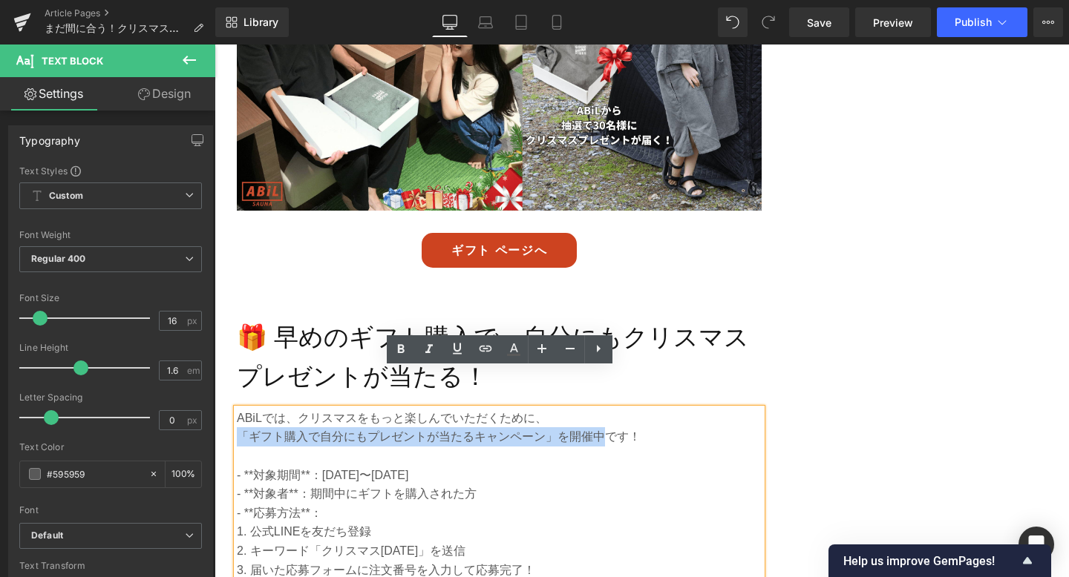
drag, startPoint x: 602, startPoint y: 402, endPoint x: 237, endPoint y: 402, distance: 364.4
click at [237, 427] on p "「ギフト購入で自分にもプレゼントが当たるキャンペーン」を開催中です！" at bounding box center [499, 436] width 525 height 19
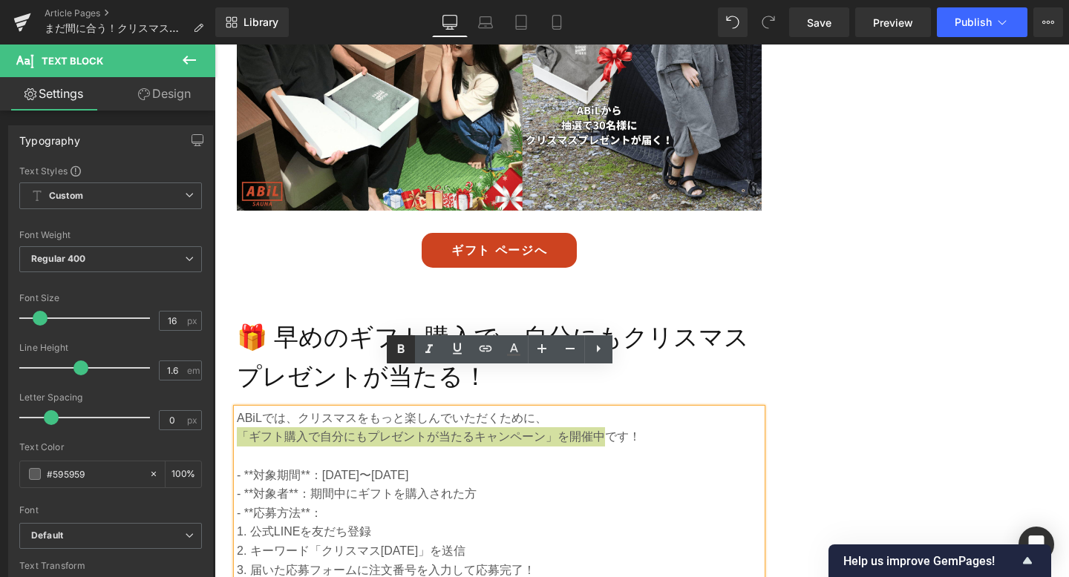
click at [398, 350] on icon at bounding box center [400, 349] width 7 height 9
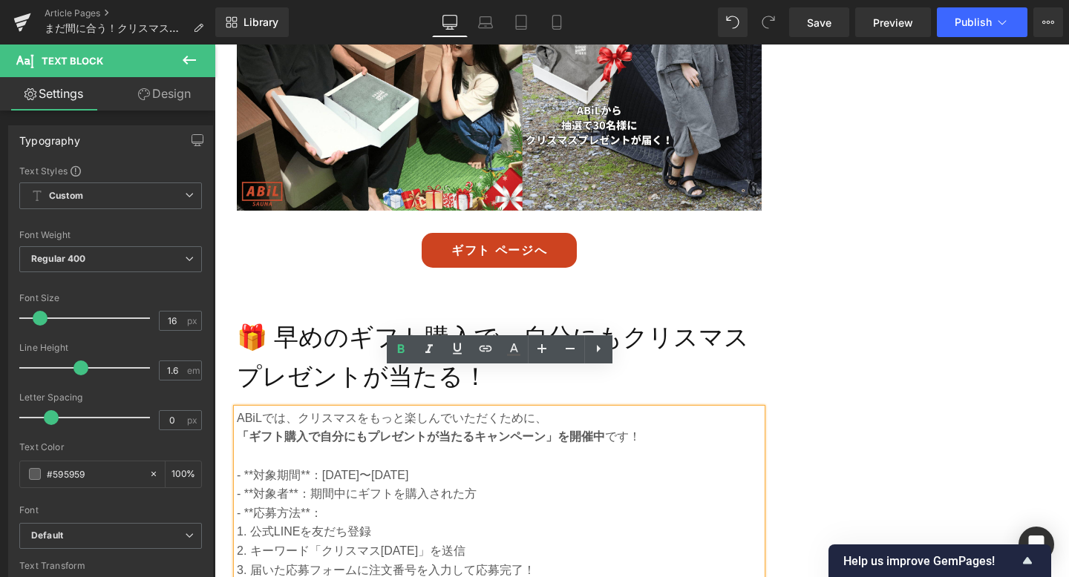
click at [252, 466] on p "- **対象期間**：11月28日〜12月19日" at bounding box center [499, 475] width 525 height 19
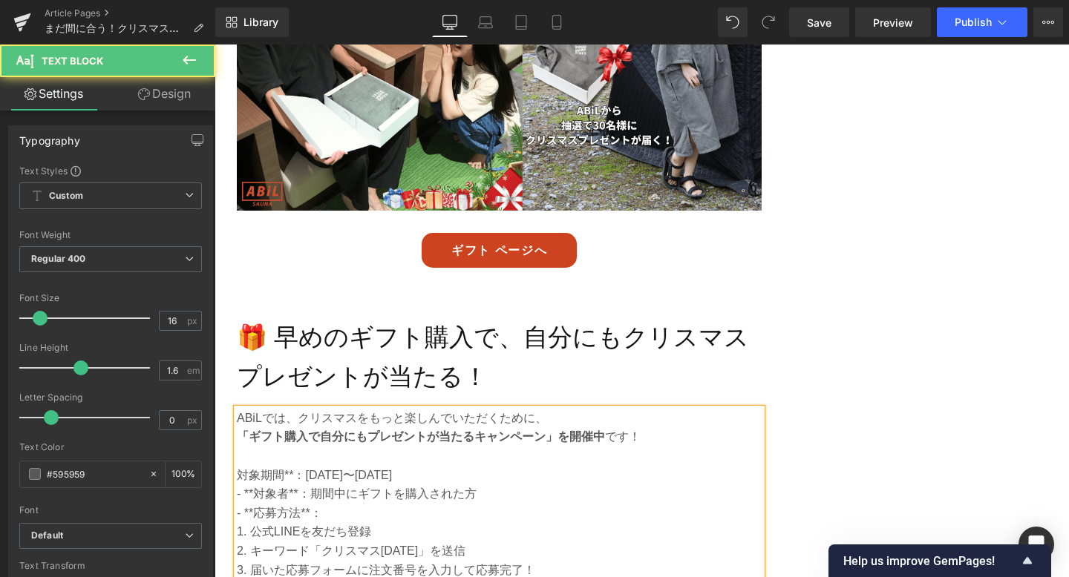
click at [295, 466] on p "対象期間**：11月28日〜12月19日" at bounding box center [499, 475] width 525 height 19
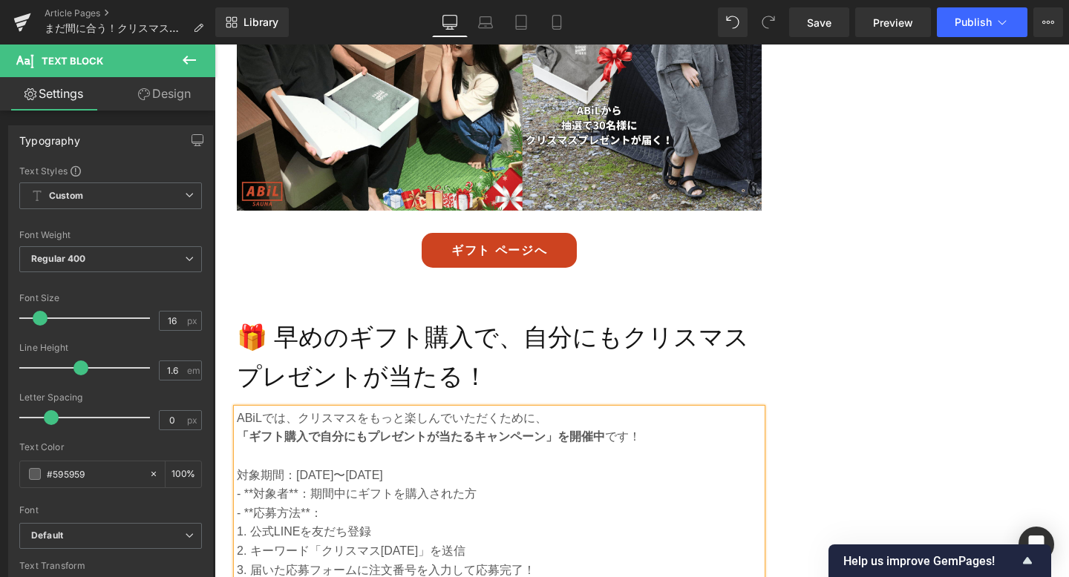
click at [306, 485] on p "- **対象者**：期間中にギフトを購入された方" at bounding box center [499, 494] width 525 height 19
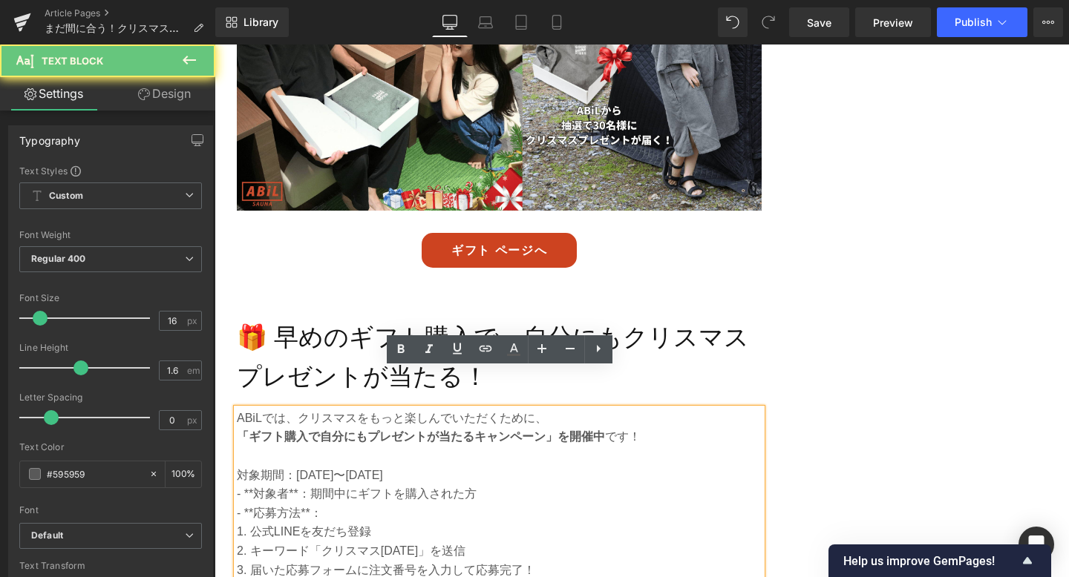
click at [297, 485] on p "- **対象者**：期間中にギフトを購入された方" at bounding box center [499, 494] width 525 height 19
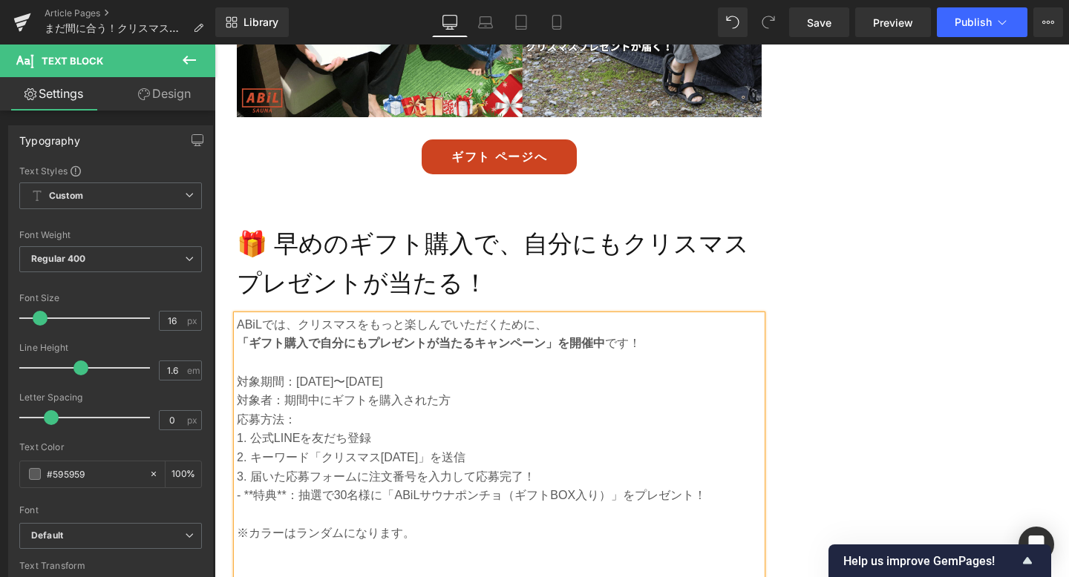
scroll to position [3512, 0]
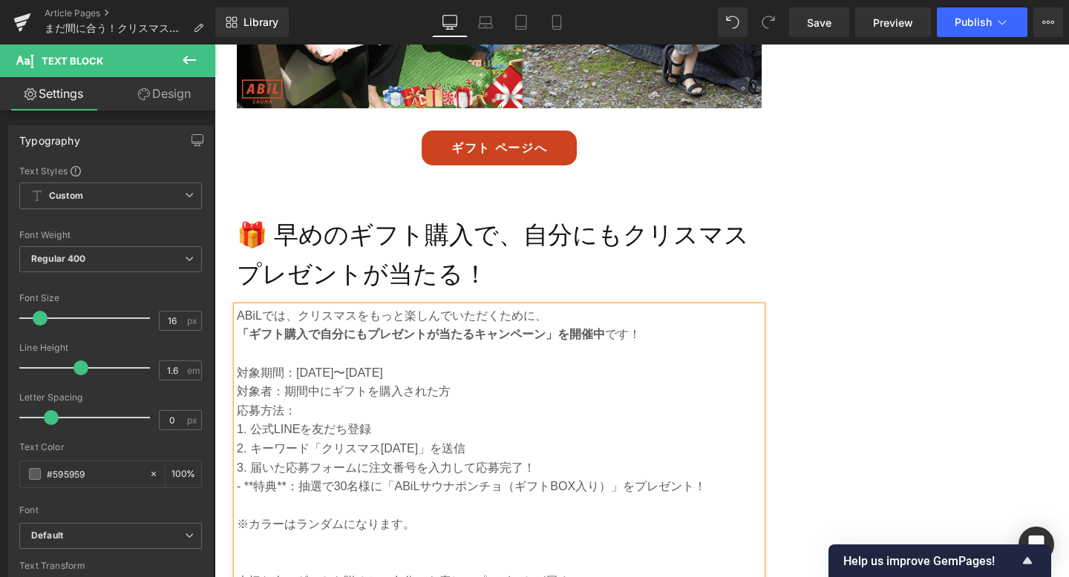
click at [285, 477] on p "- **特典**：抽選で30名様に「ABiLサウナポンチョ（ギフトBOX入り）」をプレゼント！" at bounding box center [499, 486] width 525 height 19
click at [292, 497] on p at bounding box center [499, 506] width 525 height 19
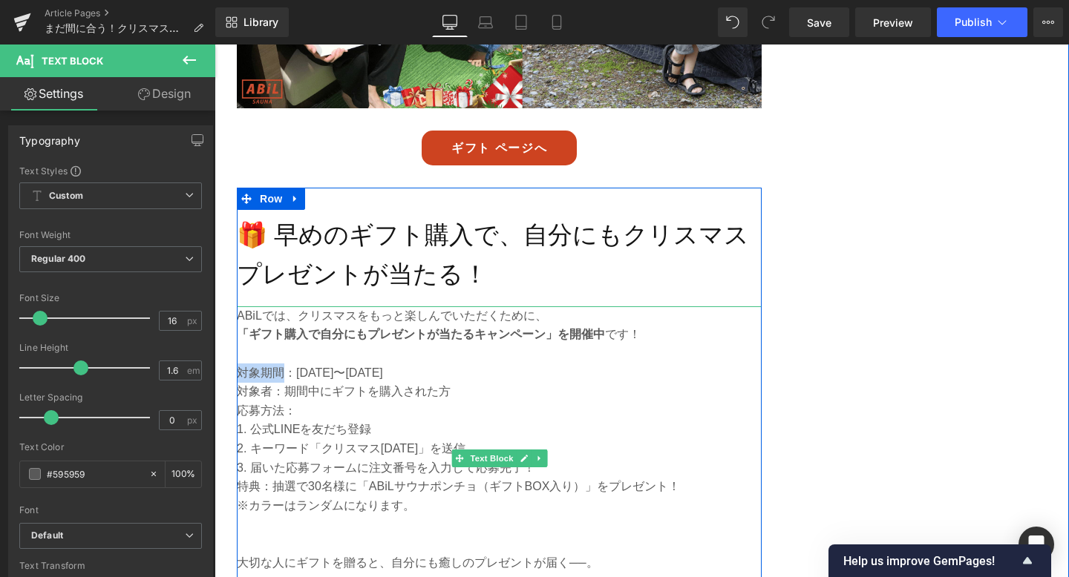
drag, startPoint x: 241, startPoint y: 334, endPoint x: 281, endPoint y: 337, distance: 40.2
click at [281, 364] on p "対象期間：11月28日〜12月19日" at bounding box center [499, 373] width 525 height 19
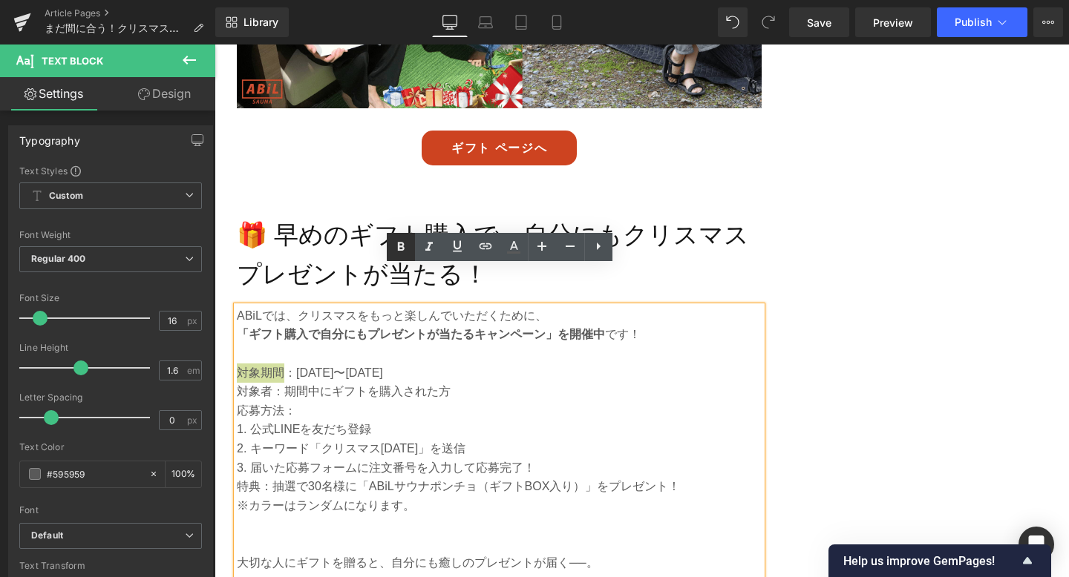
click at [395, 252] on icon at bounding box center [401, 247] width 18 height 18
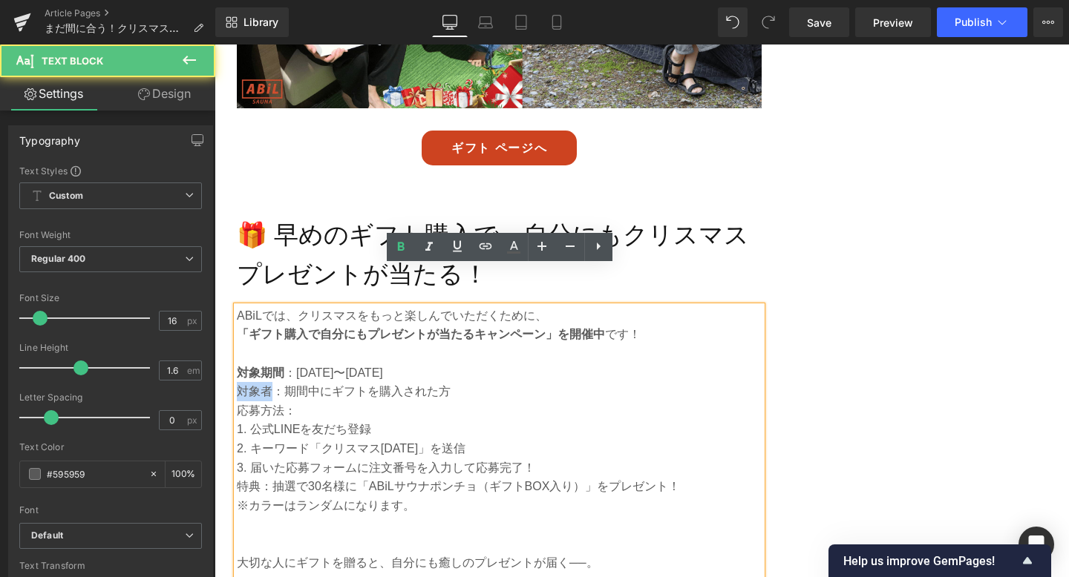
drag, startPoint x: 272, startPoint y: 354, endPoint x: 240, endPoint y: 351, distance: 32.8
click at [240, 382] on p "対象者：期間中にギフトを購入された方" at bounding box center [499, 391] width 525 height 19
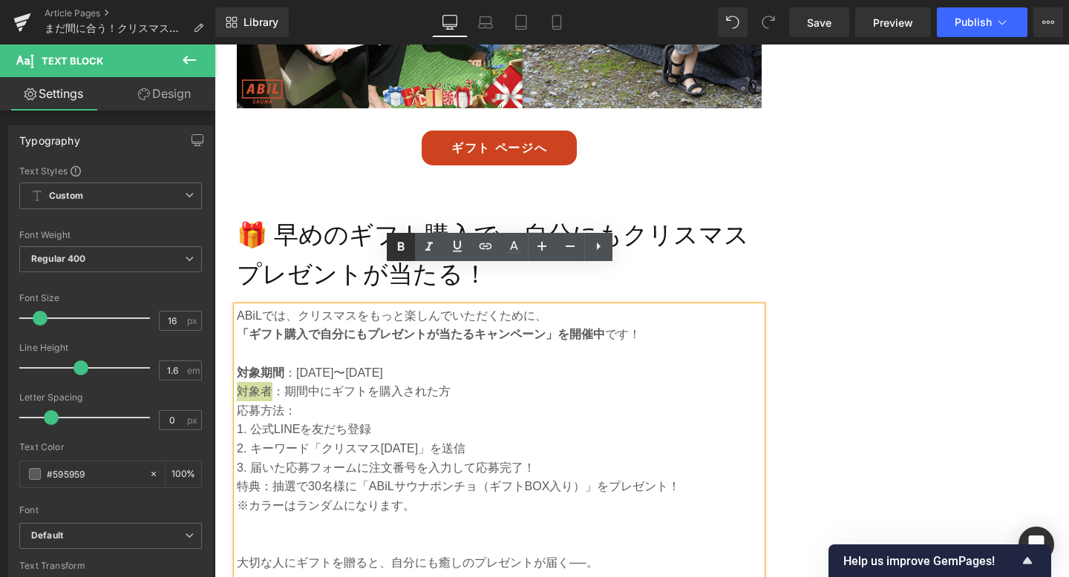
click at [407, 247] on icon at bounding box center [401, 247] width 18 height 18
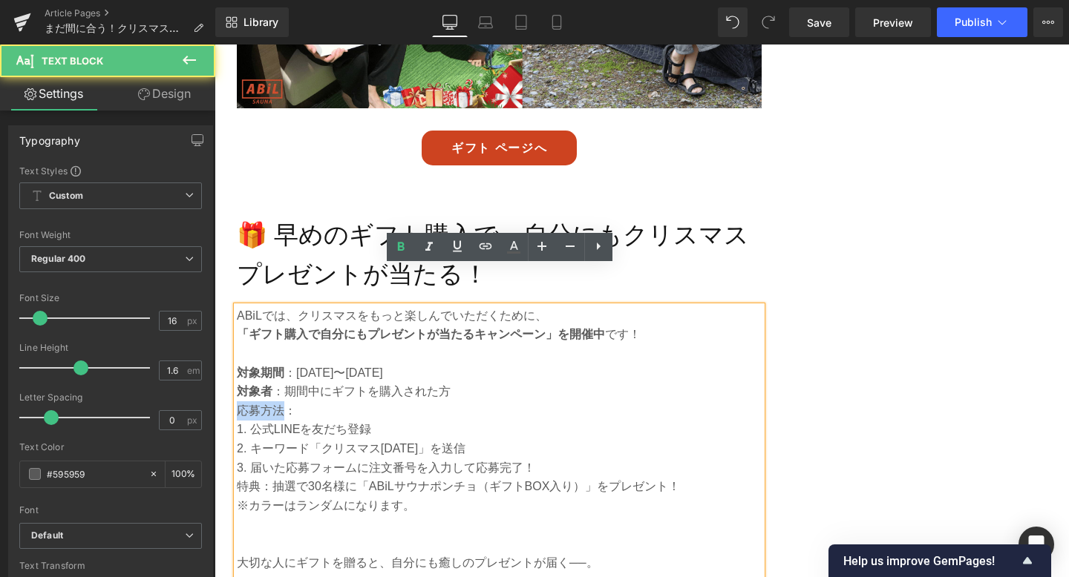
drag, startPoint x: 281, startPoint y: 372, endPoint x: 238, endPoint y: 371, distance: 42.3
click at [238, 402] on p "応募方法：" at bounding box center [499, 411] width 525 height 19
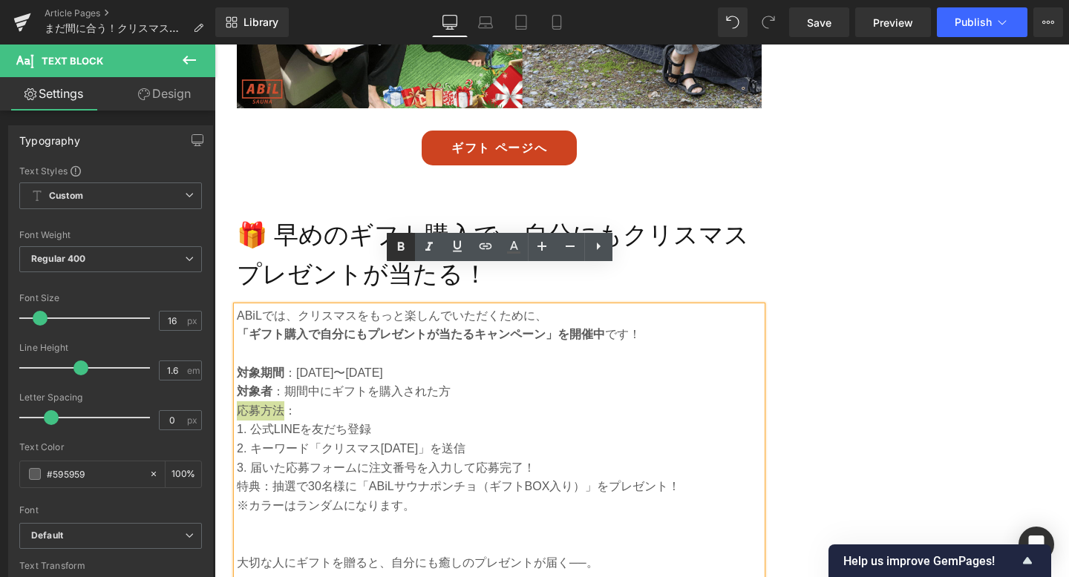
click at [402, 255] on icon at bounding box center [401, 247] width 18 height 18
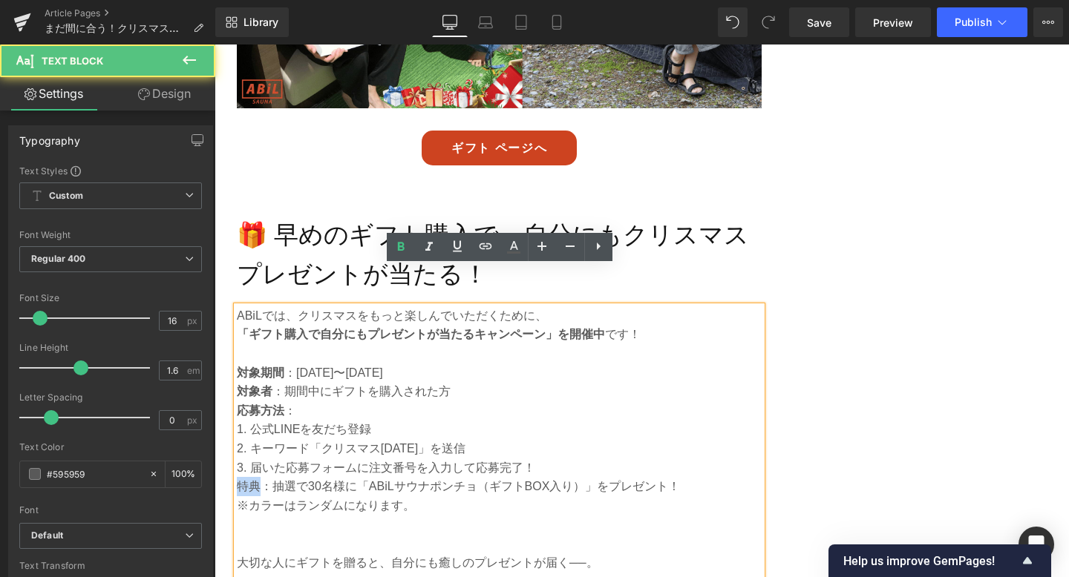
drag, startPoint x: 262, startPoint y: 448, endPoint x: 241, endPoint y: 448, distance: 20.8
click at [241, 477] on p "特典：抽選で30名様に「ABiLサウナポンチョ（ギフトBOX入り）」をプレゼント！" at bounding box center [499, 486] width 525 height 19
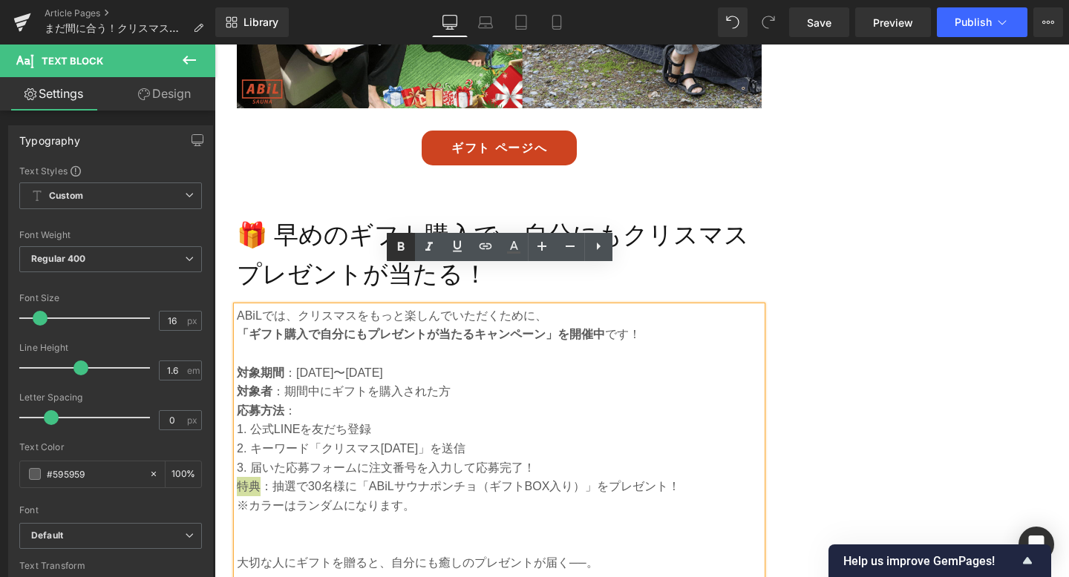
click at [401, 249] on icon at bounding box center [401, 247] width 18 height 18
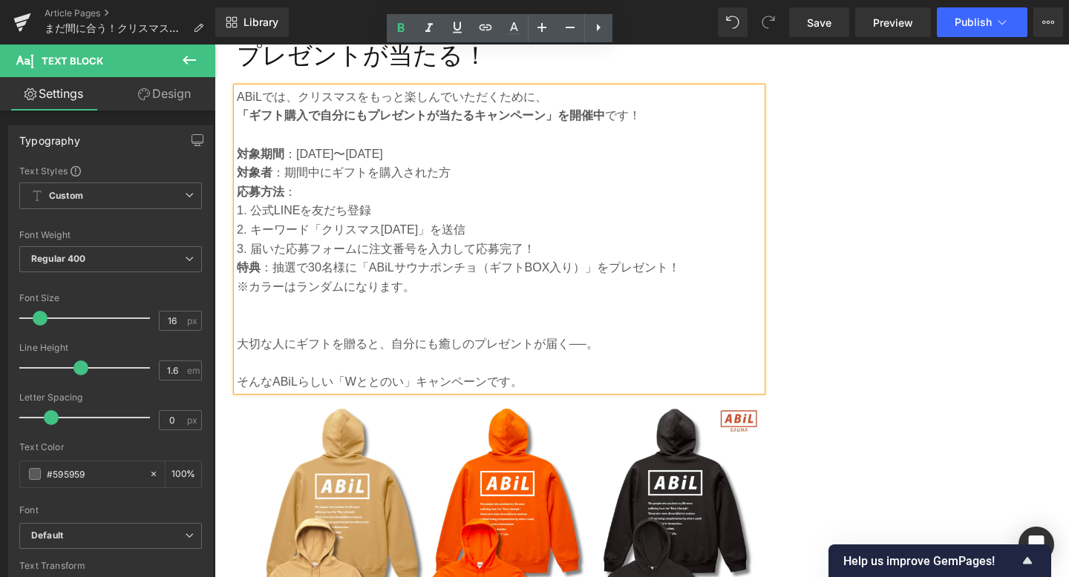
scroll to position [3738, 0]
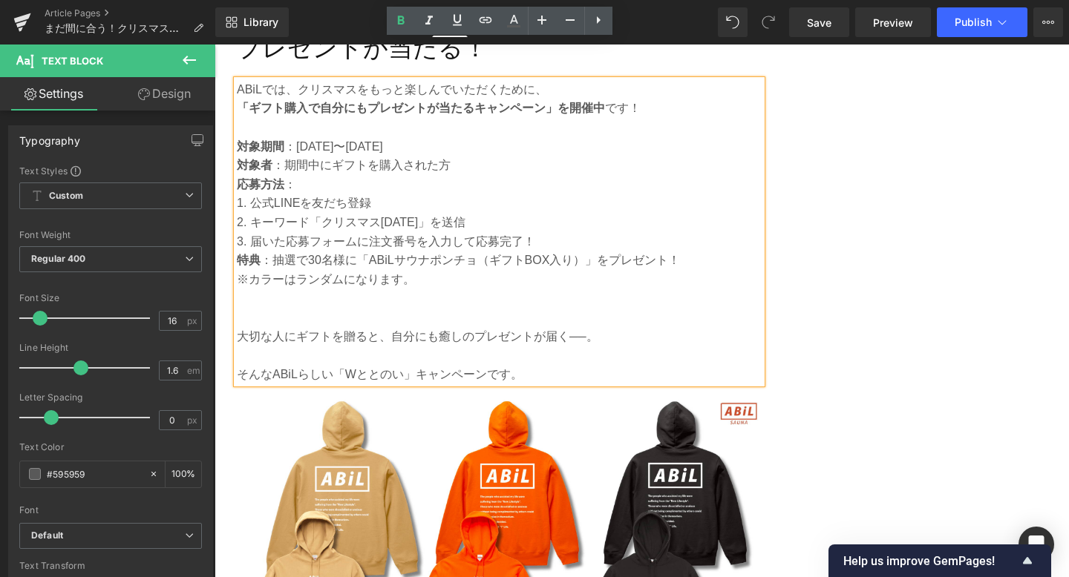
click at [443, 346] on p at bounding box center [499, 355] width 525 height 19
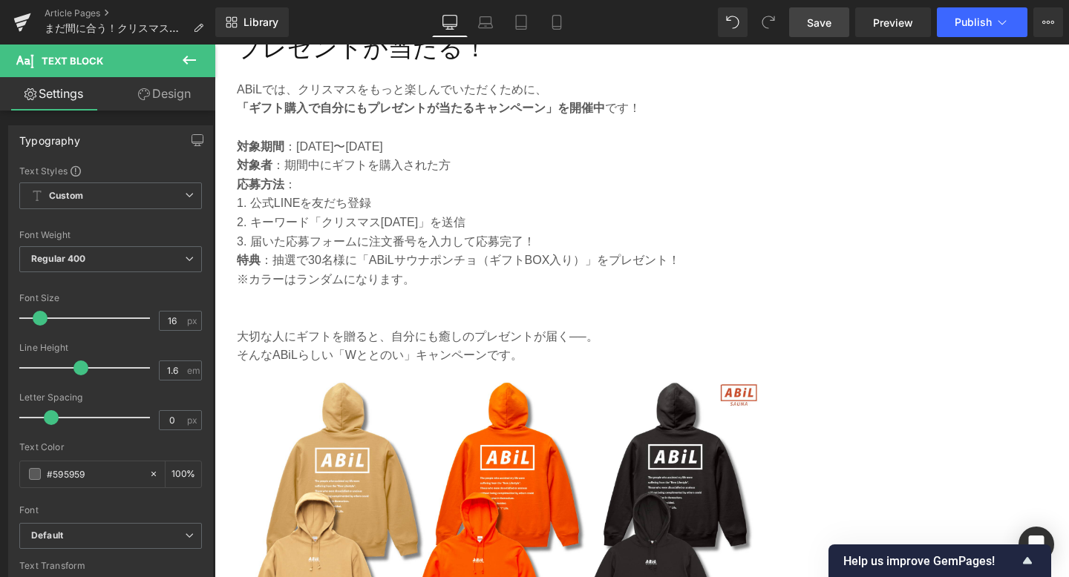
click at [830, 22] on span "Save" at bounding box center [819, 23] width 24 height 16
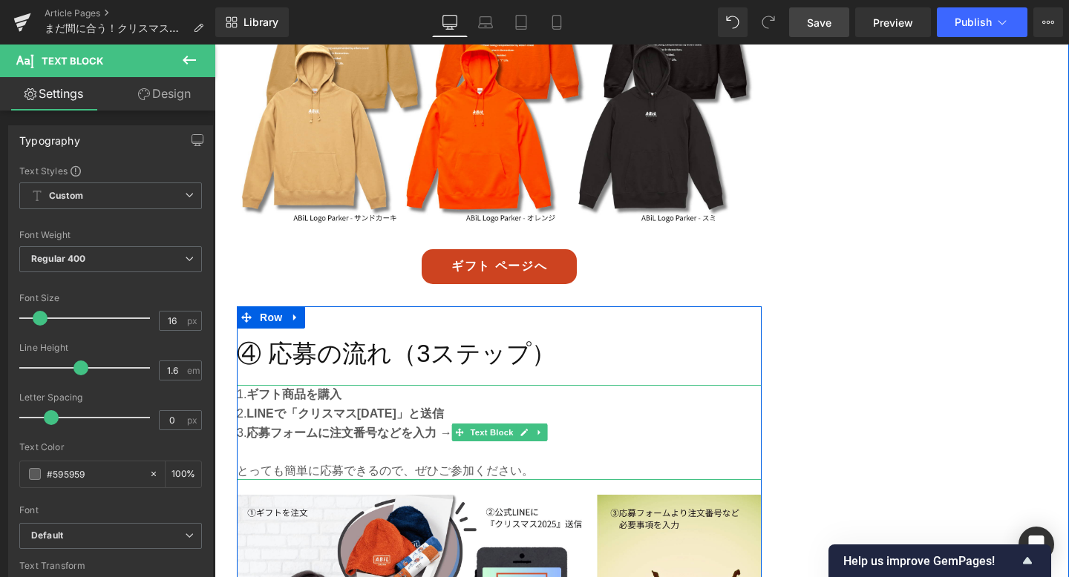
scroll to position [4197, 0]
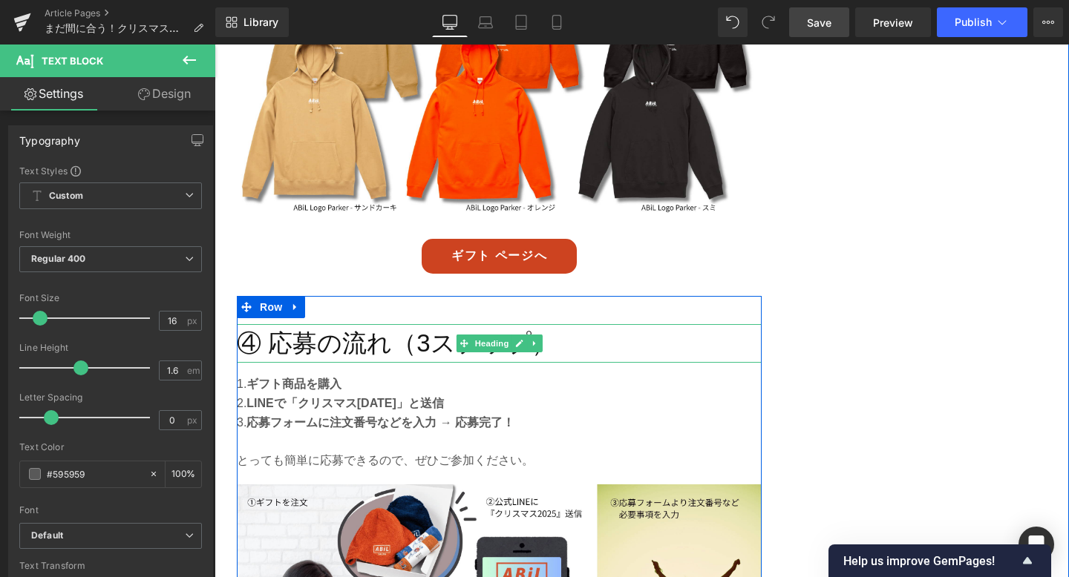
click at [465, 339] on icon at bounding box center [463, 343] width 8 height 8
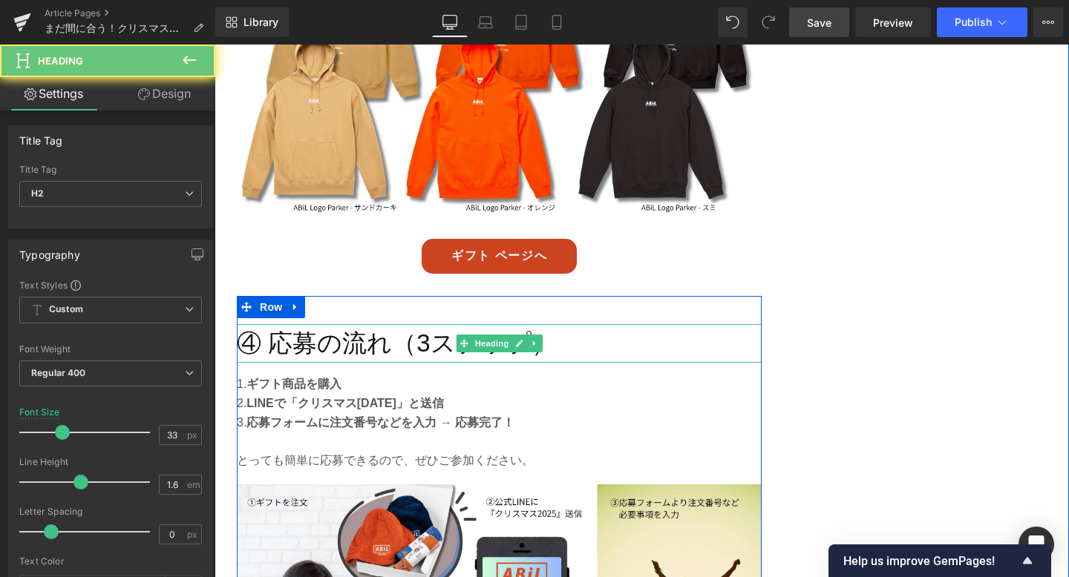
click at [416, 324] on h2 "④ 応募の流れ（3ステップ）" at bounding box center [499, 343] width 525 height 39
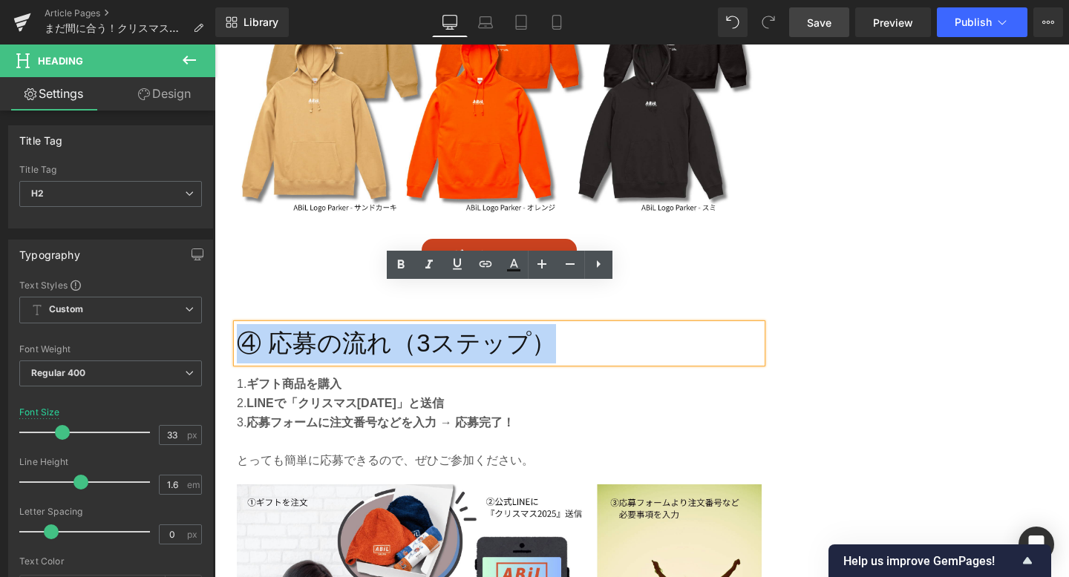
paste div
drag, startPoint x: 544, startPoint y: 311, endPoint x: 236, endPoint y: 317, distance: 308.1
click at [237, 324] on h2 "④ 応募の流れ（3ステップ）" at bounding box center [499, 343] width 525 height 39
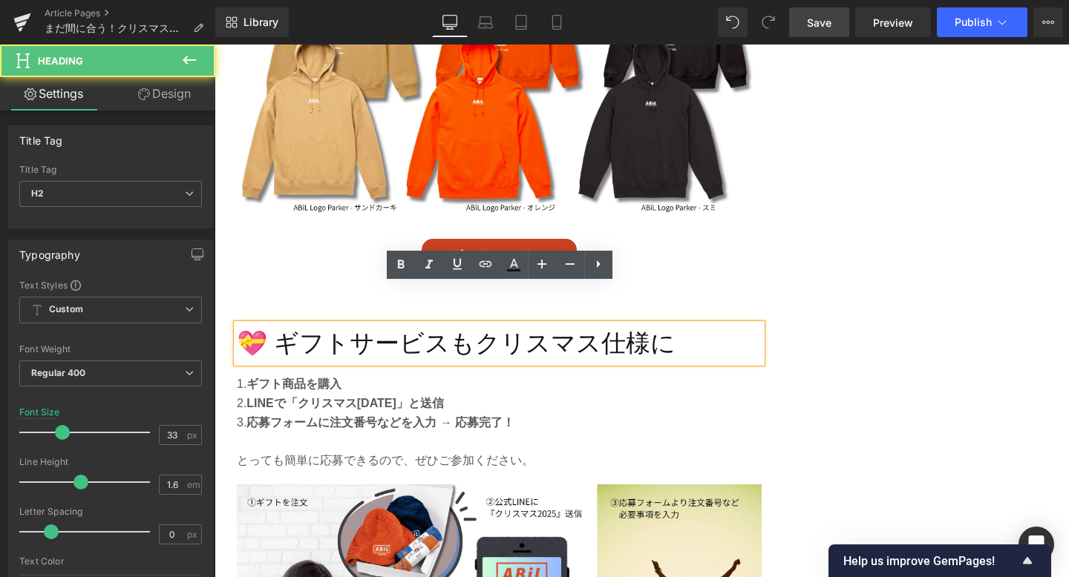
click at [284, 324] on h2 "💝 ギフトサービスもクリスマス仕様に" at bounding box center [499, 343] width 525 height 39
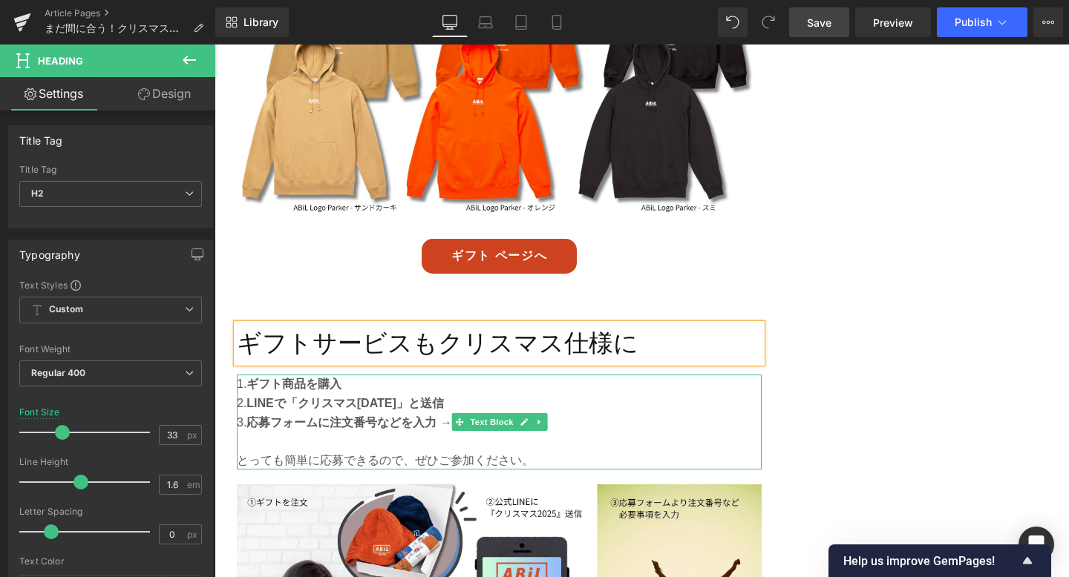
click at [332, 397] on strong "LINEで「クリスマス[DATE]」と送信" at bounding box center [344, 403] width 197 height 13
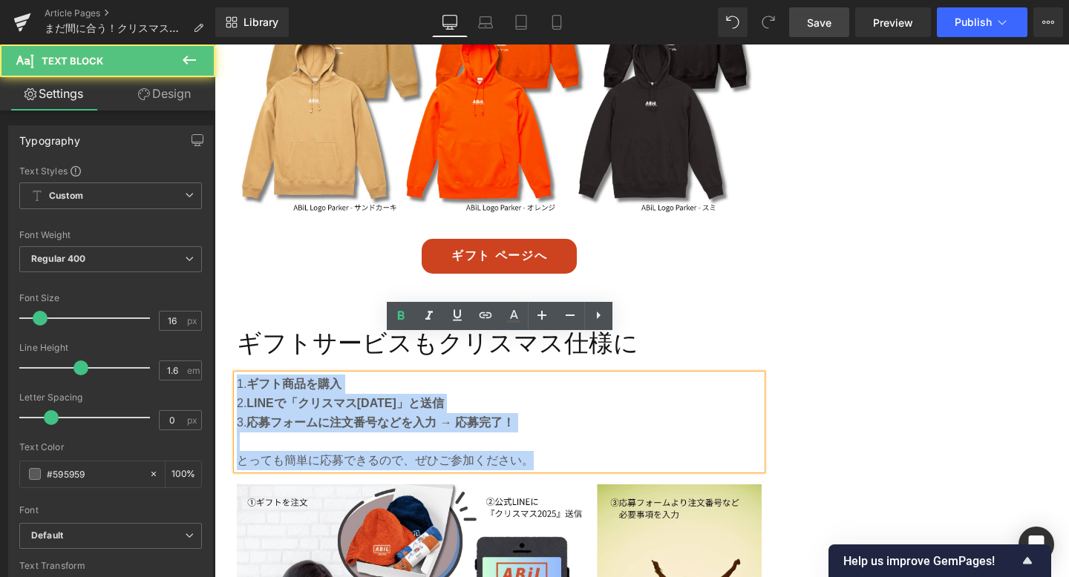
drag, startPoint x: 543, startPoint y: 427, endPoint x: 228, endPoint y: 335, distance: 327.9
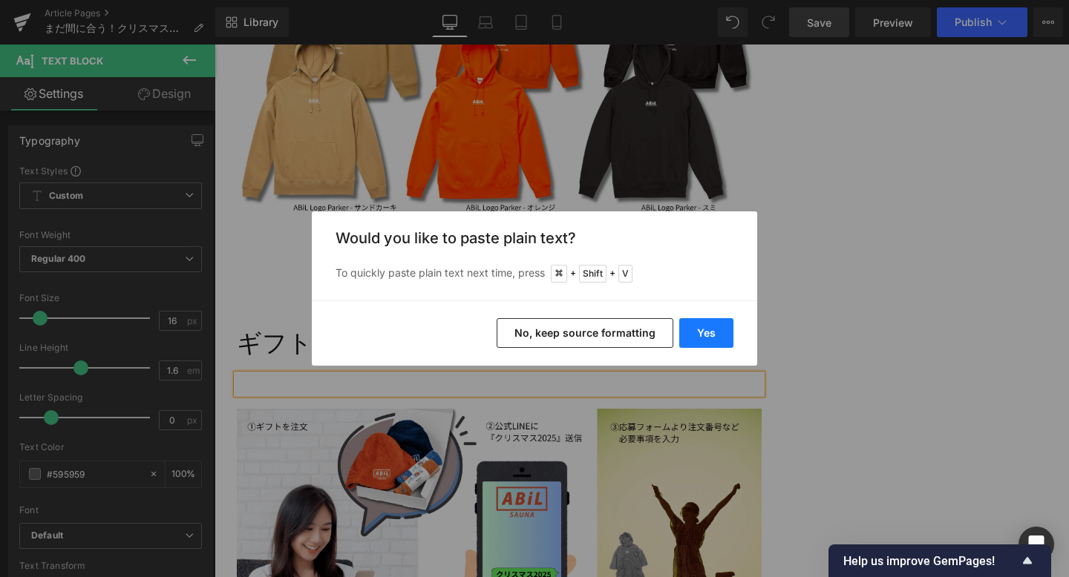
click at [692, 330] on button "Yes" at bounding box center [706, 333] width 54 height 30
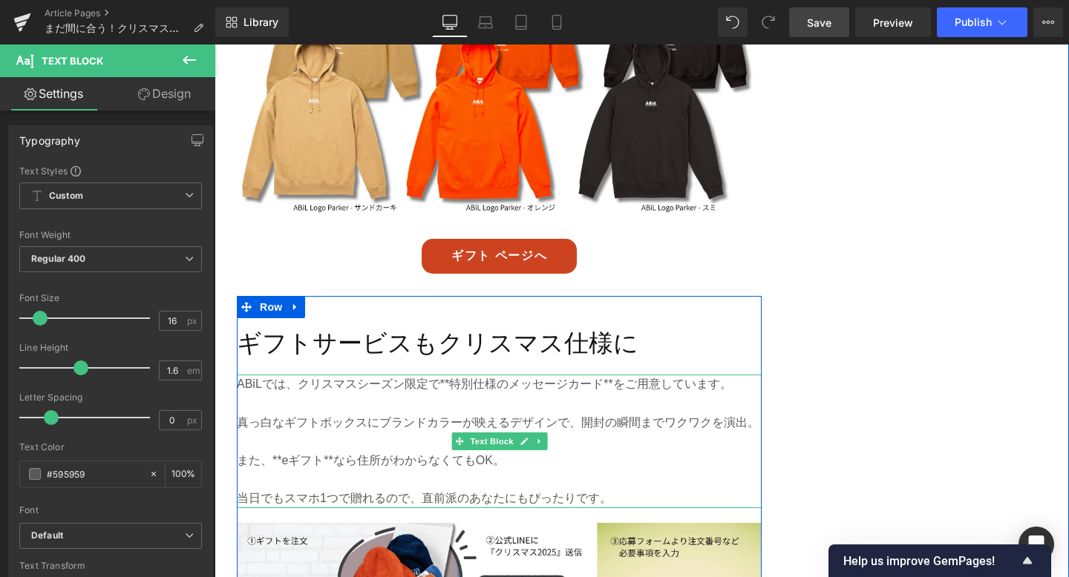
click at [496, 394] on p at bounding box center [499, 403] width 525 height 19
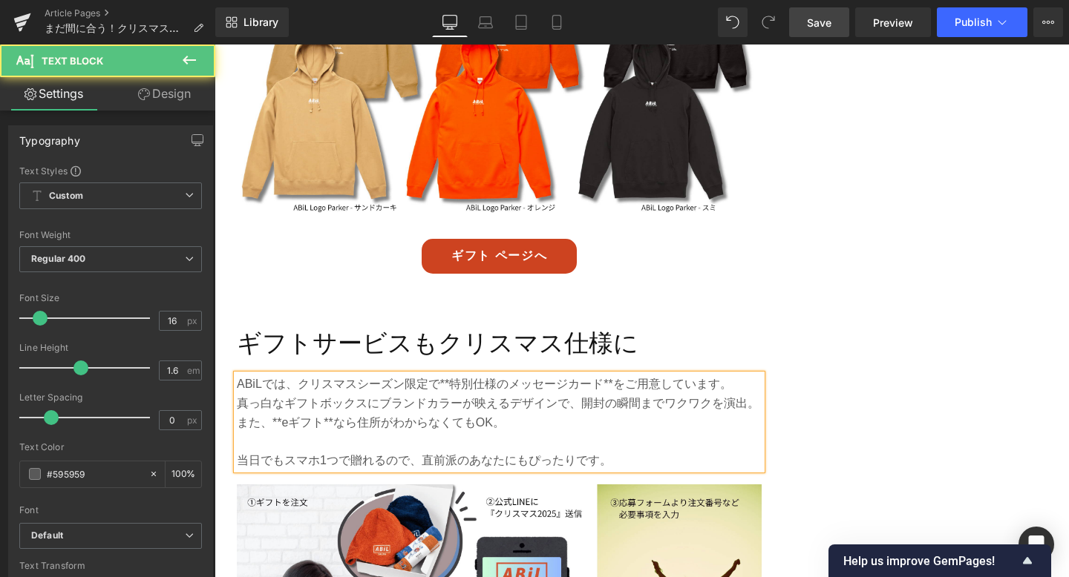
click at [450, 375] on p "ABiLでは、クリスマスシーズン限定で**特別仕様のメッセージカード**をご用意しています。" at bounding box center [499, 384] width 525 height 19
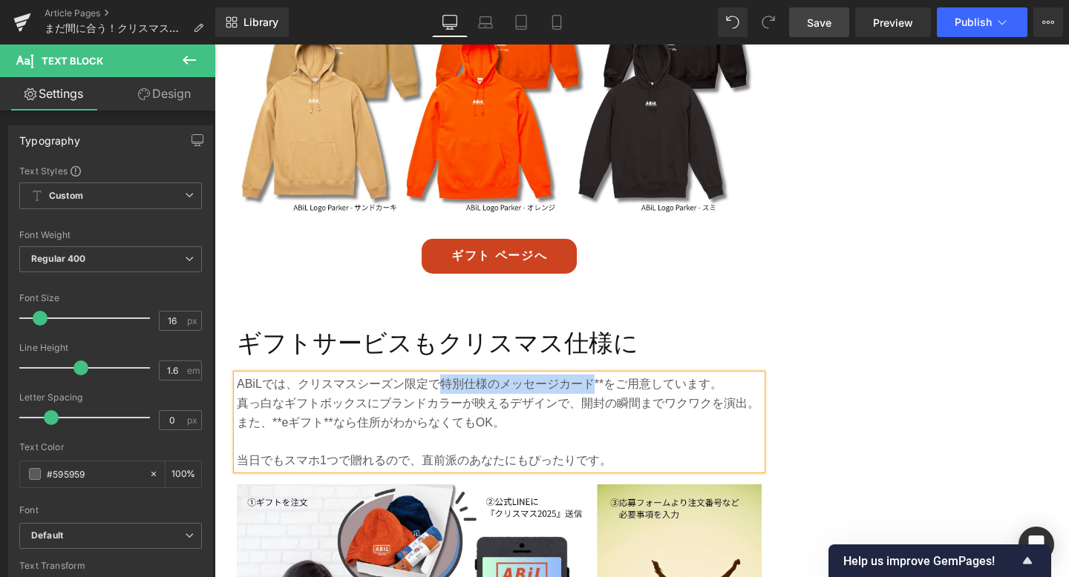
drag, startPoint x: 440, startPoint y: 346, endPoint x: 589, endPoint y: 344, distance: 149.2
click at [589, 375] on p "ABiLでは、クリスマスシーズン限定で特別仕様のメッセージカード**をご用意しています。" at bounding box center [499, 384] width 525 height 19
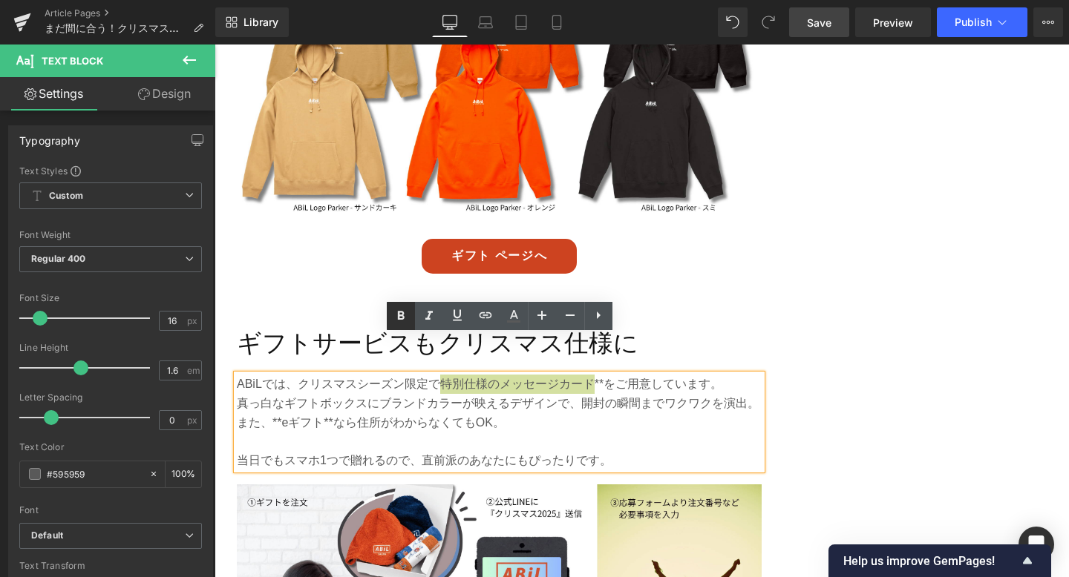
click at [401, 318] on icon at bounding box center [400, 315] width 7 height 9
click at [602, 375] on p "ABiLでは、クリスマスシーズン限定で 特別仕様のメッセージカード **をご用意しています。" at bounding box center [499, 384] width 525 height 19
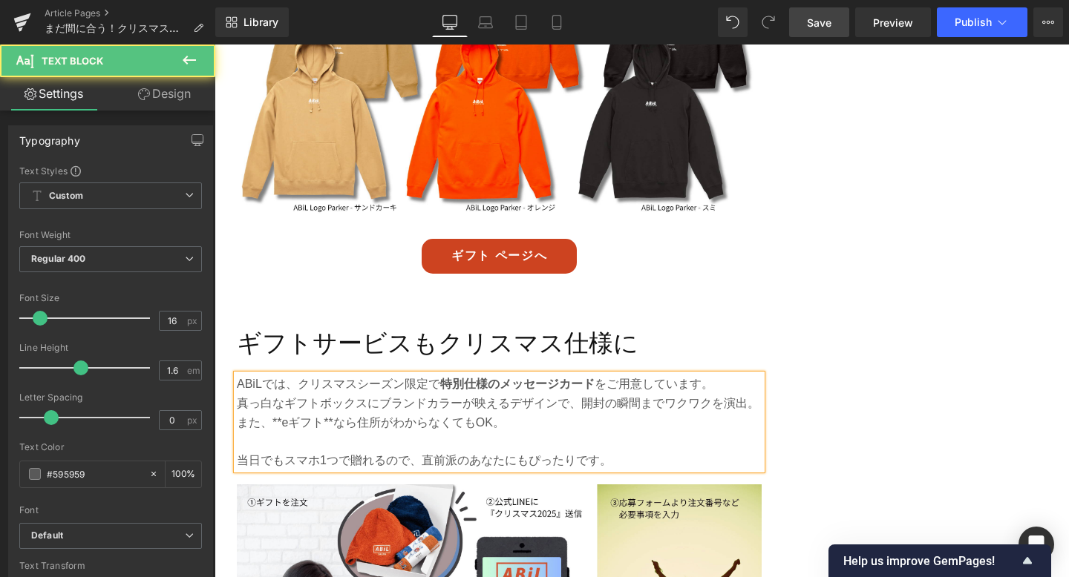
click at [281, 413] on p "また、**eギフト**なら住所がわからなくてもOK。" at bounding box center [499, 422] width 525 height 19
click at [324, 413] on p "また、eギフト**なら住所がわからなくてもOK。" at bounding box center [499, 422] width 525 height 19
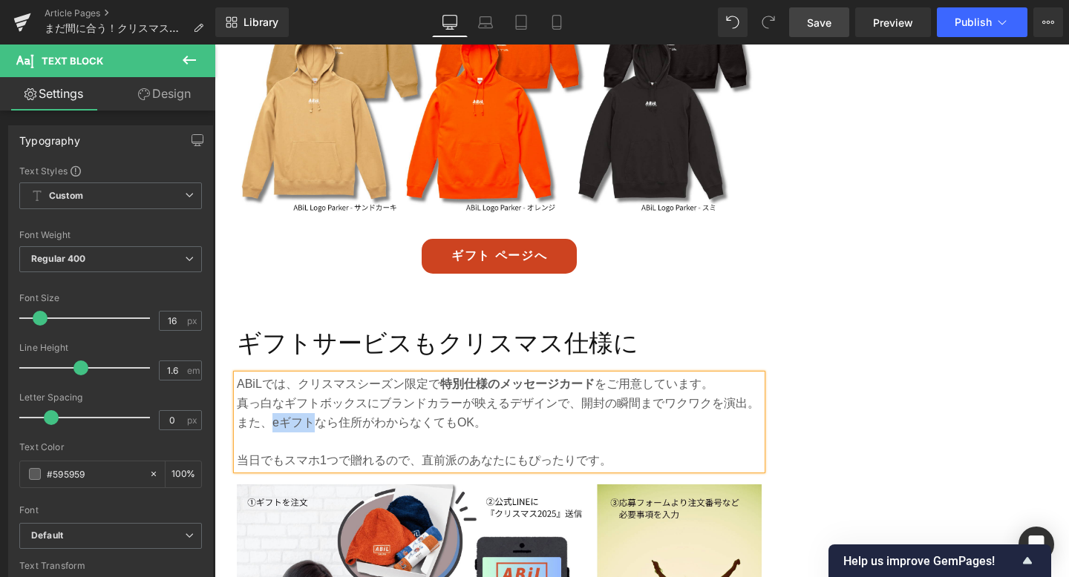
drag, startPoint x: 272, startPoint y: 384, endPoint x: 313, endPoint y: 382, distance: 41.6
click at [313, 413] on p "また、eギフトなら住所がわからなくてもOK。" at bounding box center [499, 422] width 525 height 19
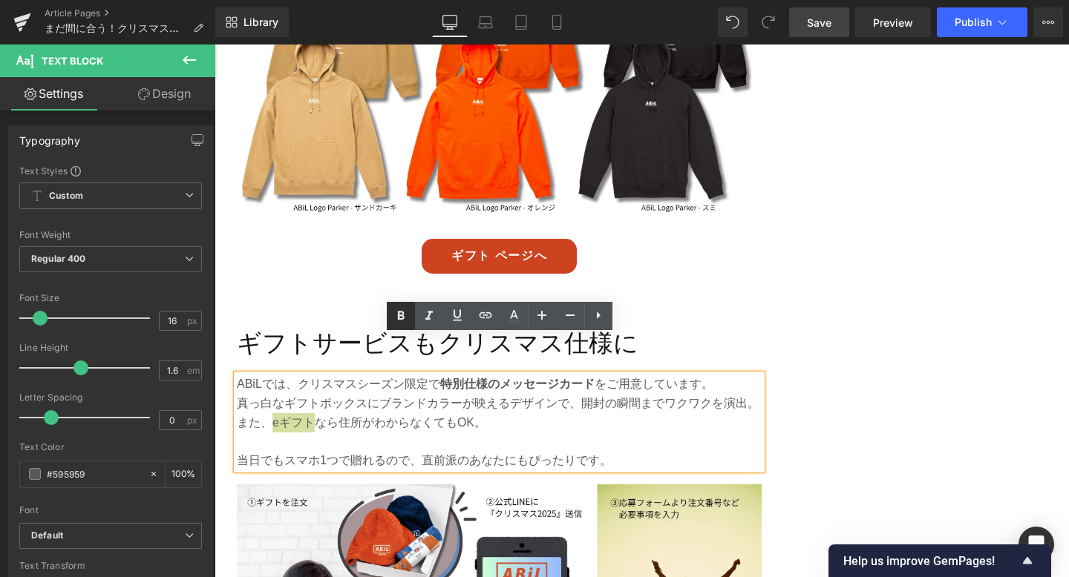
click at [392, 318] on icon at bounding box center [401, 316] width 18 height 18
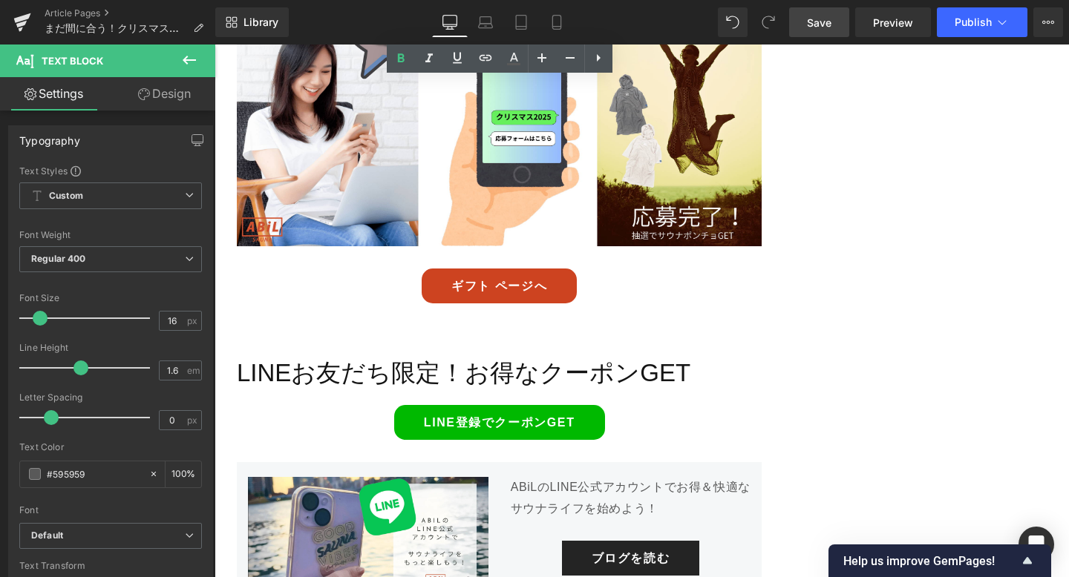
scroll to position [4734, 0]
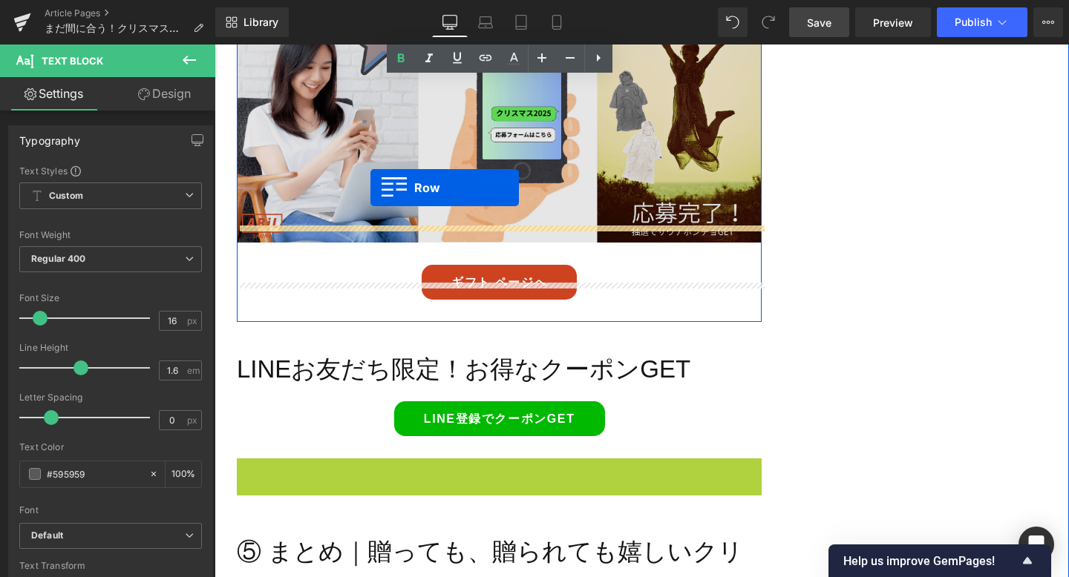
drag, startPoint x: 275, startPoint y: 432, endPoint x: 370, endPoint y: 188, distance: 262.3
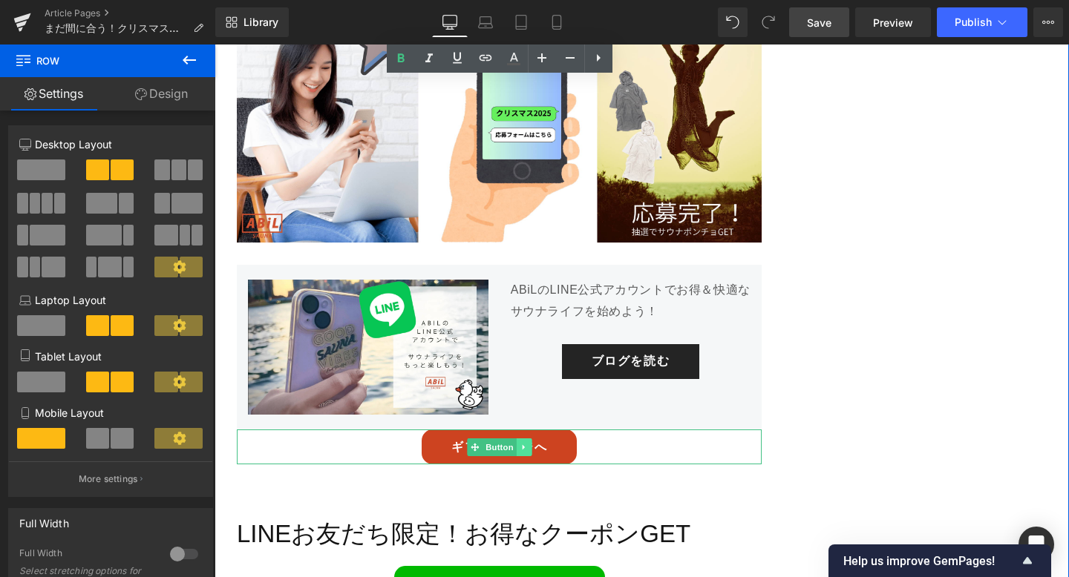
click at [526, 439] on link at bounding box center [524, 448] width 16 height 18
click at [530, 439] on link at bounding box center [532, 448] width 16 height 18
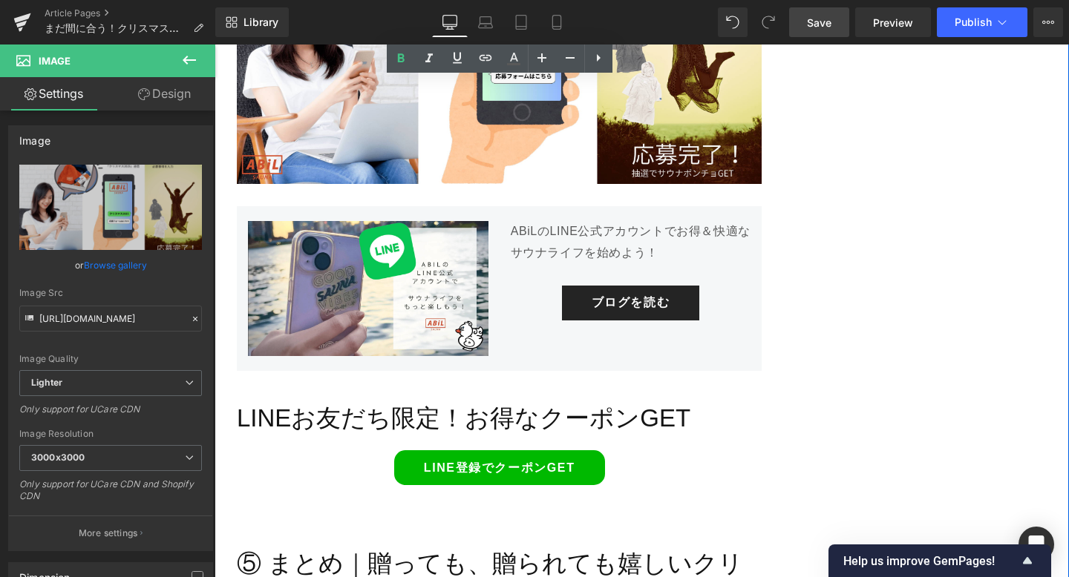
scroll to position [4798, 0]
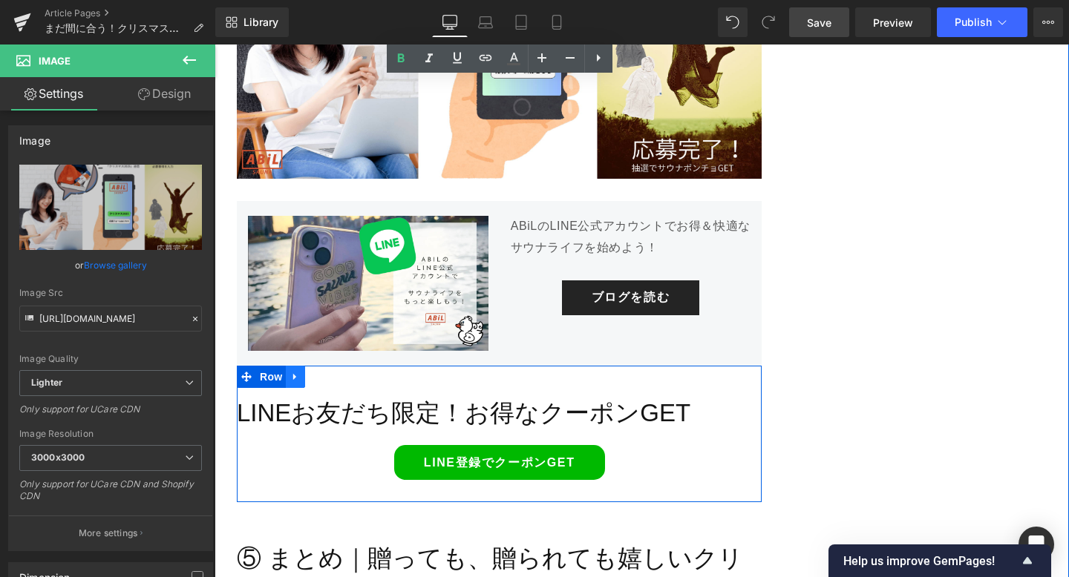
click at [298, 372] on icon at bounding box center [295, 377] width 10 height 11
click at [335, 372] on icon at bounding box center [334, 377] width 10 height 10
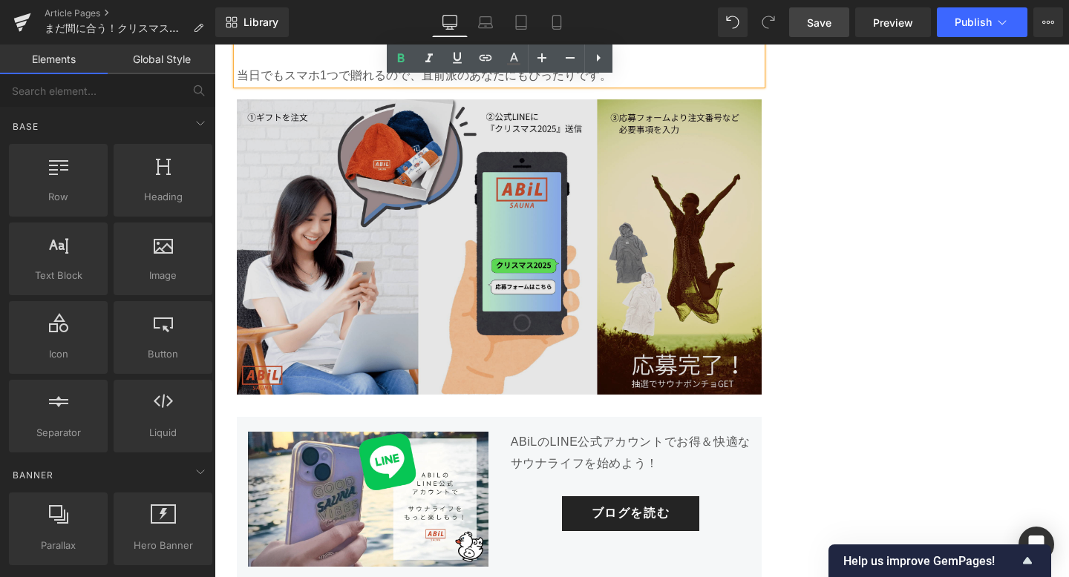
scroll to position [4599, 0]
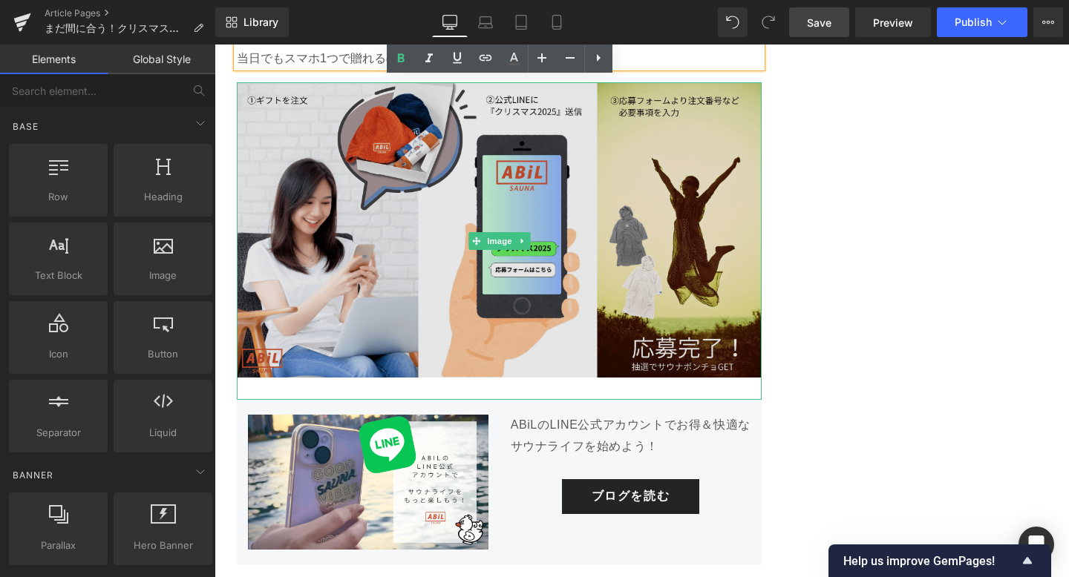
click at [388, 278] on img at bounding box center [499, 241] width 525 height 318
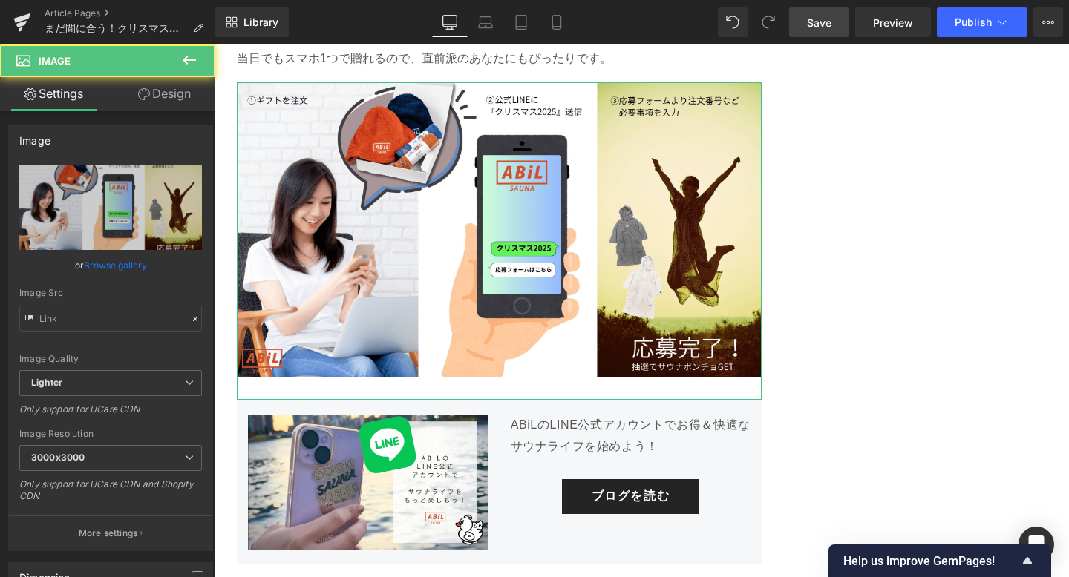
click at [173, 105] on link "Design" at bounding box center [165, 93] width 108 height 33
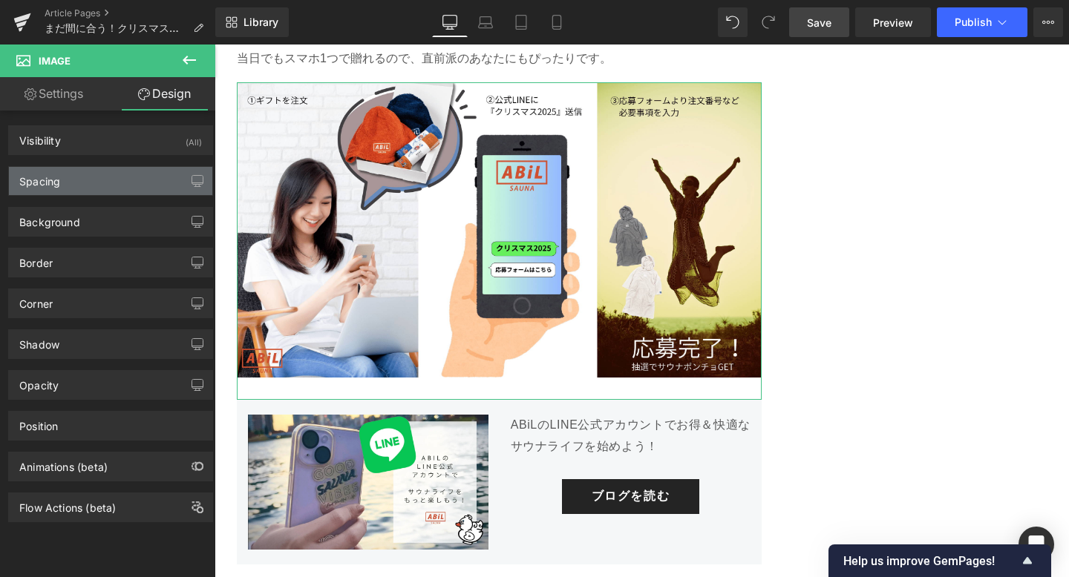
click at [117, 180] on div "Spacing" at bounding box center [110, 181] width 203 height 28
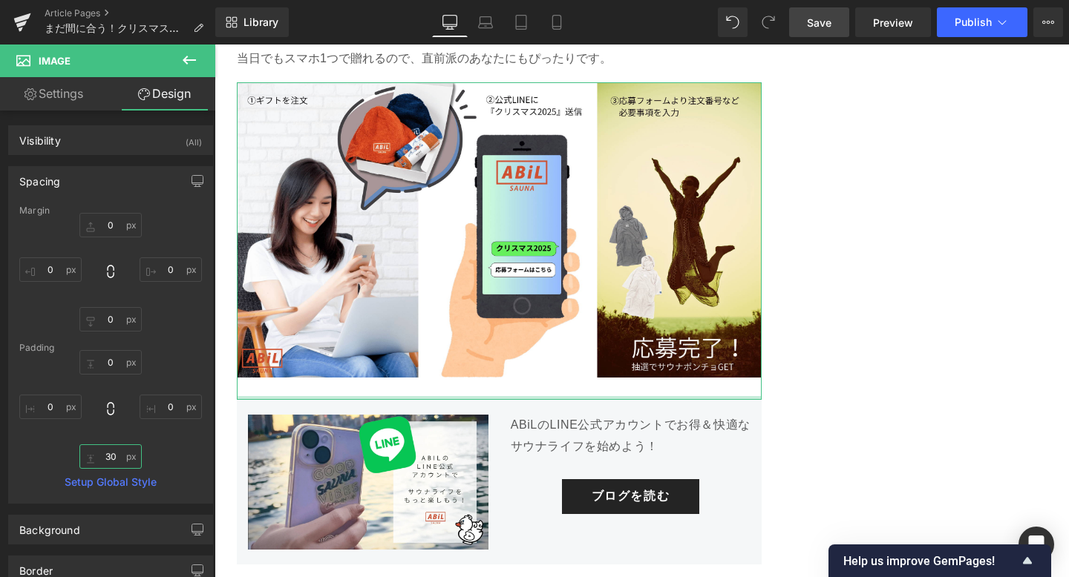
click at [111, 453] on input "30" at bounding box center [110, 457] width 62 height 24
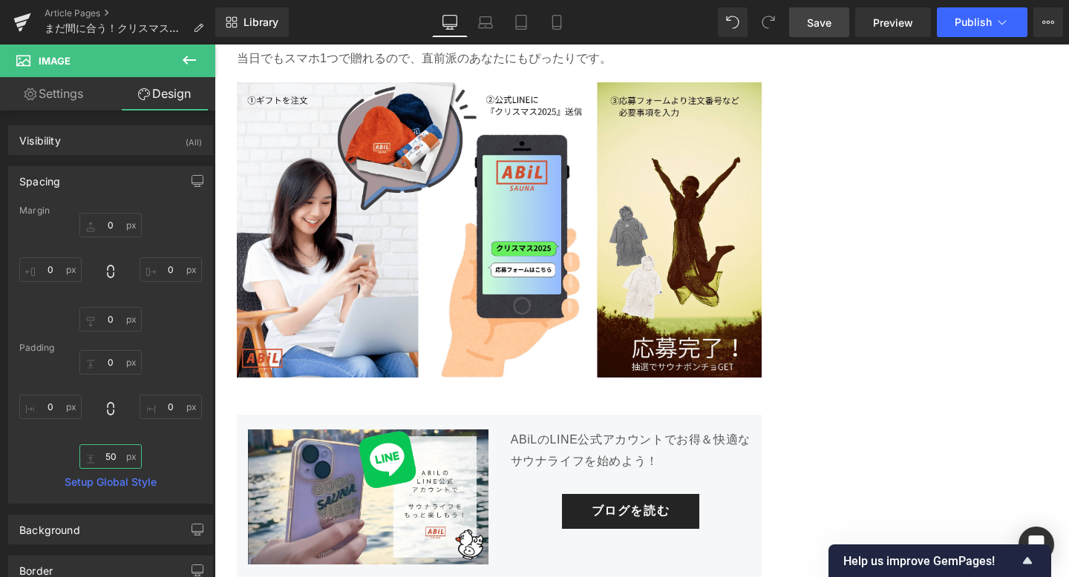
type input "50"
click at [830, 27] on span "Save" at bounding box center [819, 23] width 24 height 16
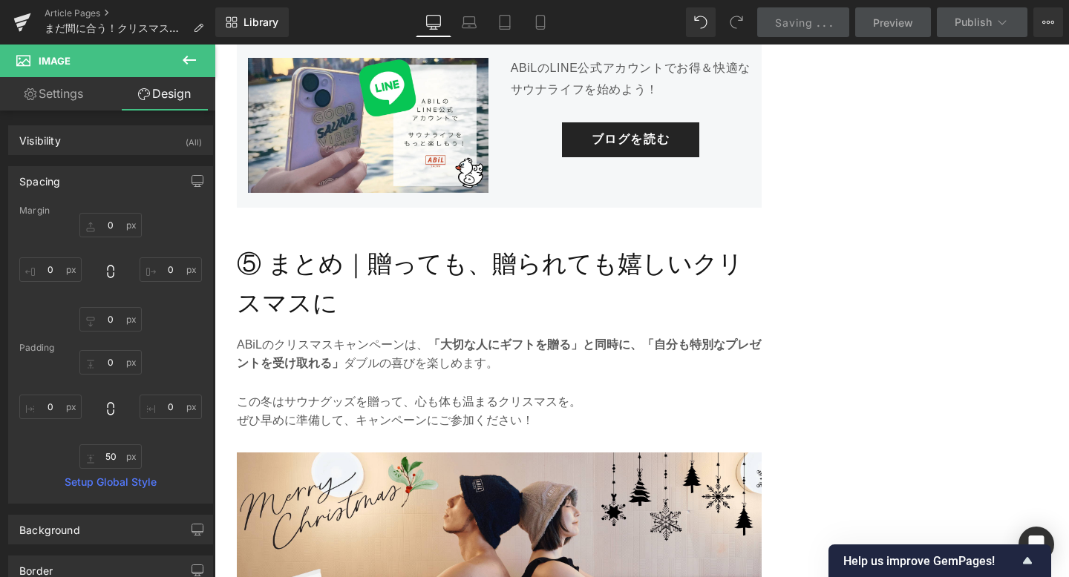
scroll to position [4973, 0]
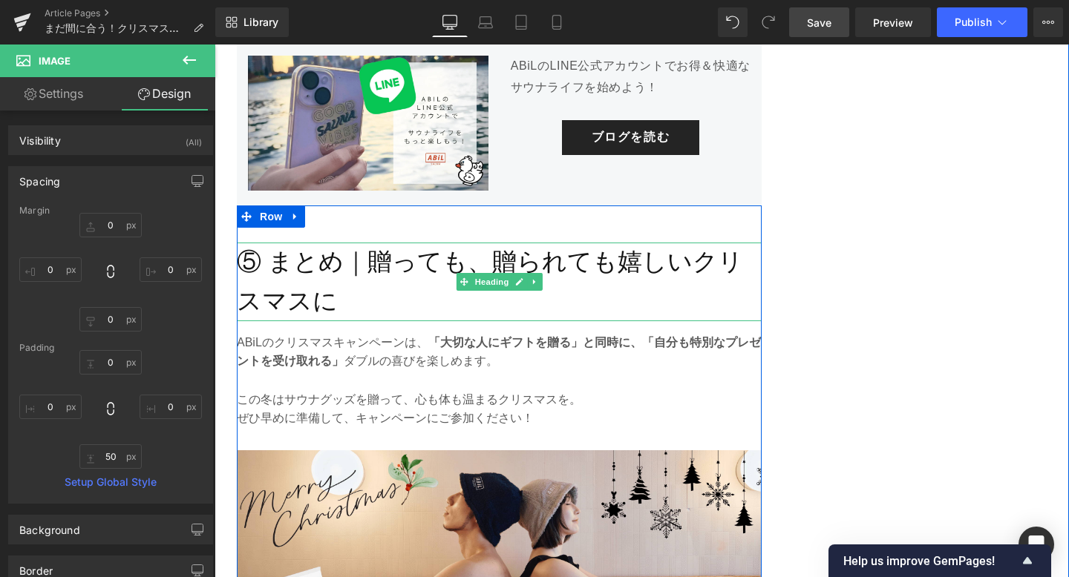
click at [321, 269] on h2 "⑤ まとめ｜贈っても、贈られても嬉しいクリスマスに" at bounding box center [499, 282] width 525 height 79
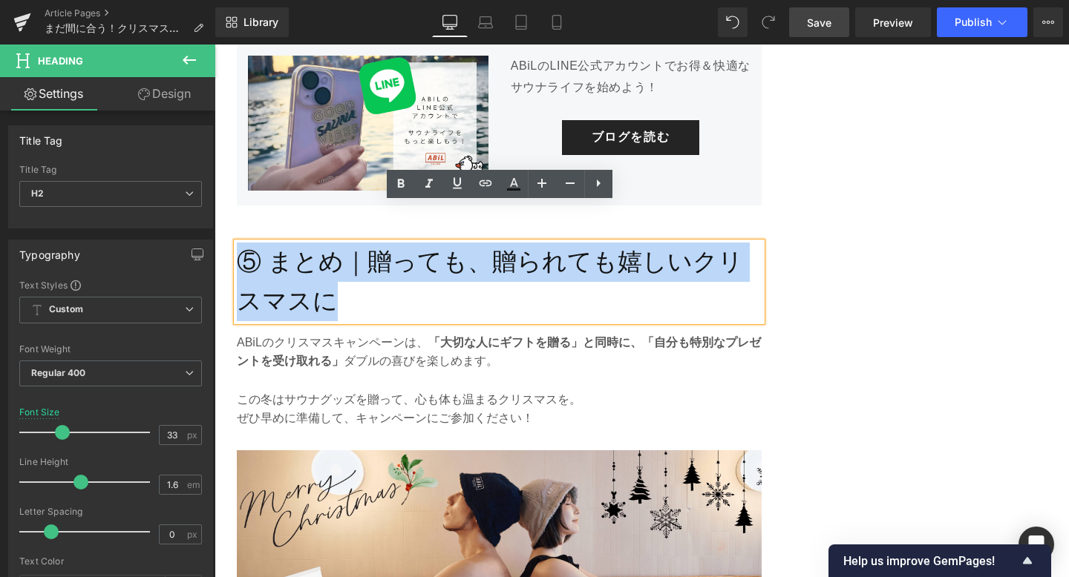
drag, startPoint x: 321, startPoint y: 269, endPoint x: 243, endPoint y: 226, distance: 89.3
click at [243, 243] on h2 "⑤ まとめ｜贈っても、贈られても嬉しいクリスマスに" at bounding box center [499, 282] width 525 height 79
paste div
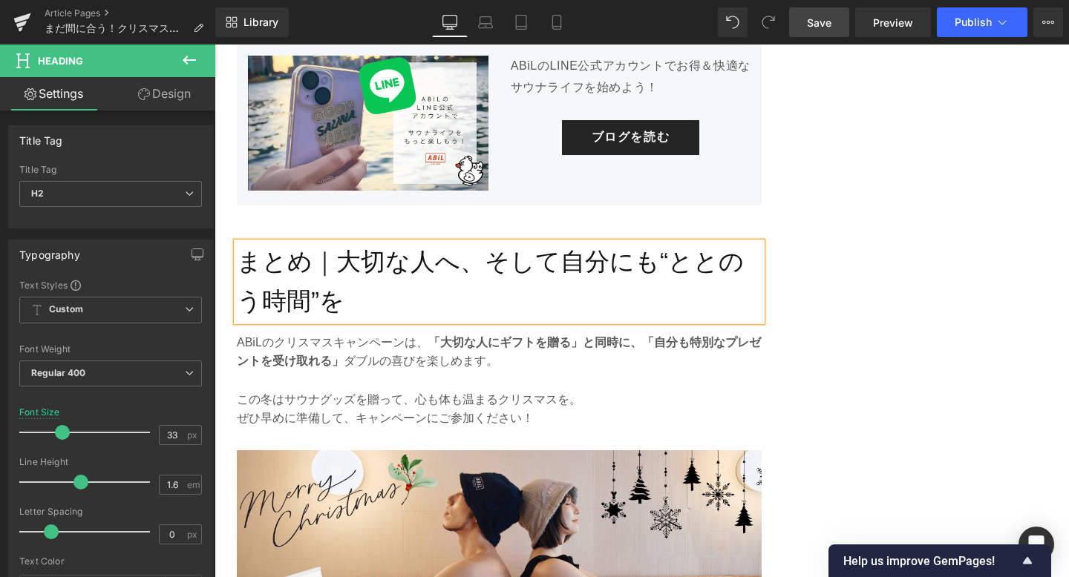
click at [814, 33] on link "Save" at bounding box center [819, 22] width 60 height 30
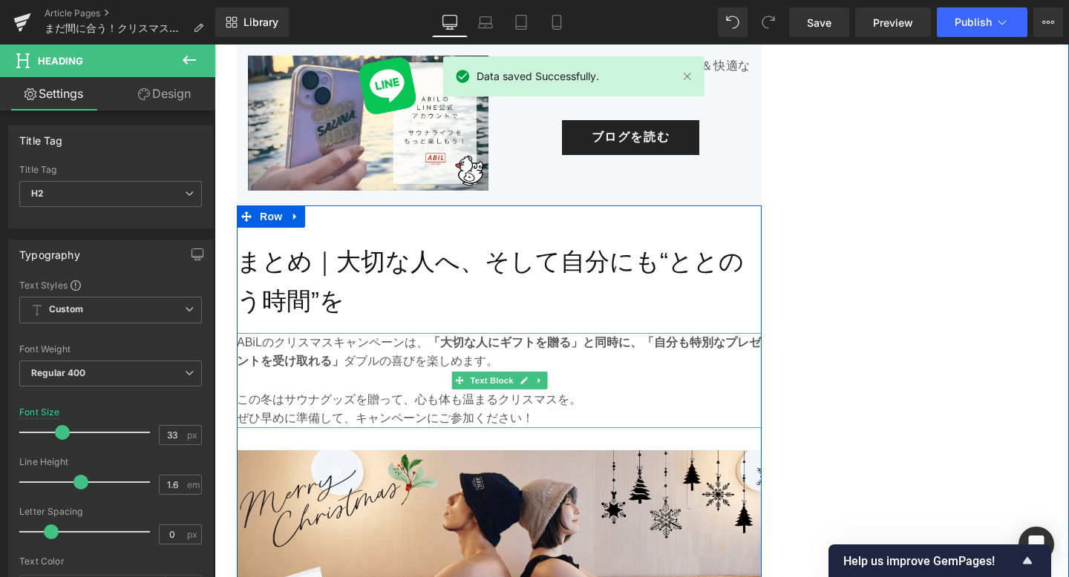
click at [356, 390] on p "この冬はサウナグッズを贈って、心も体も温まるクリスマスを。" at bounding box center [499, 399] width 525 height 19
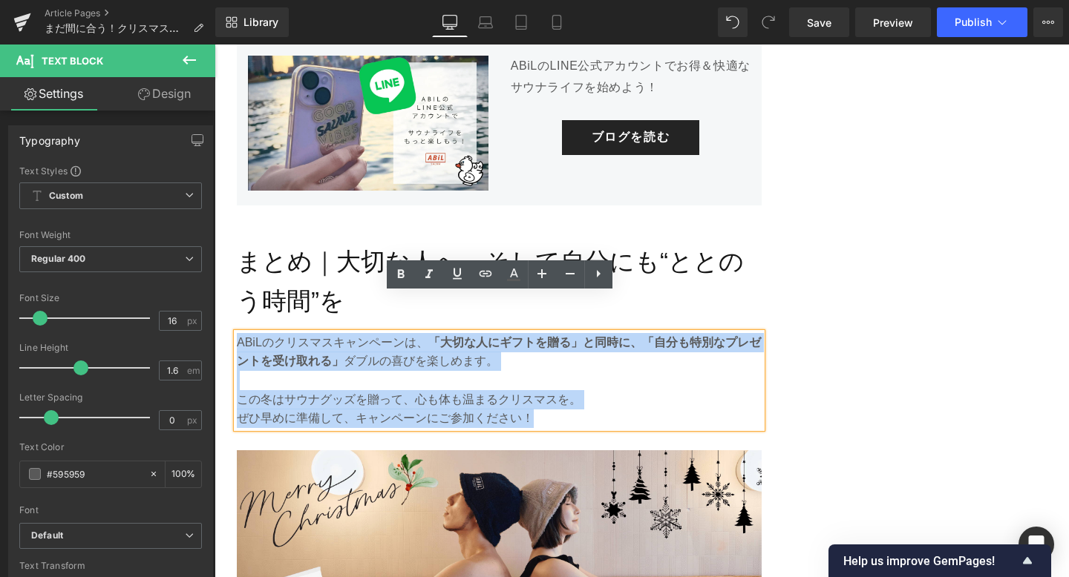
drag, startPoint x: 542, startPoint y: 379, endPoint x: 237, endPoint y: 297, distance: 315.8
click at [237, 333] on div "ABiLのクリスマスキャンペーンは、 「大切な人にギフトを贈る」と同時に、「自分も特別なプレゼントを受け取れる」 ダブルの喜びを楽しめます。 この冬はサウナグ…" at bounding box center [499, 380] width 525 height 95
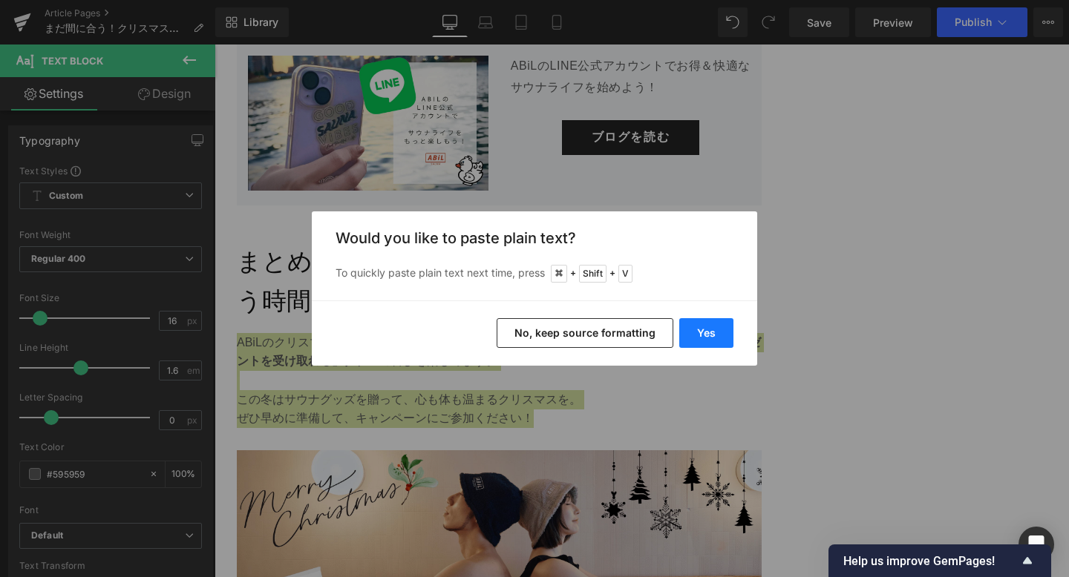
click at [713, 341] on button "Yes" at bounding box center [706, 333] width 54 height 30
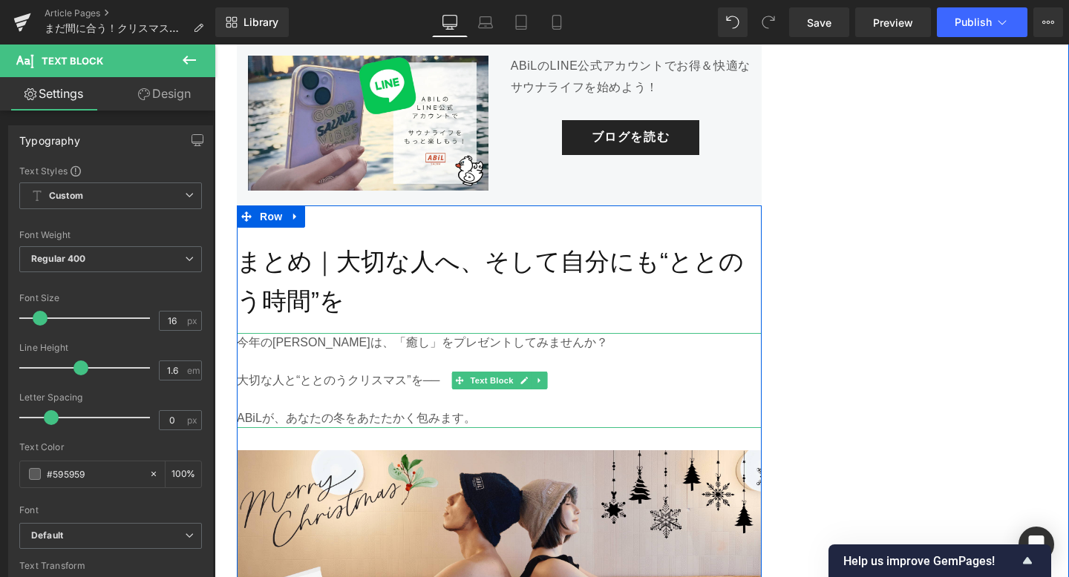
click at [433, 352] on p at bounding box center [499, 361] width 525 height 19
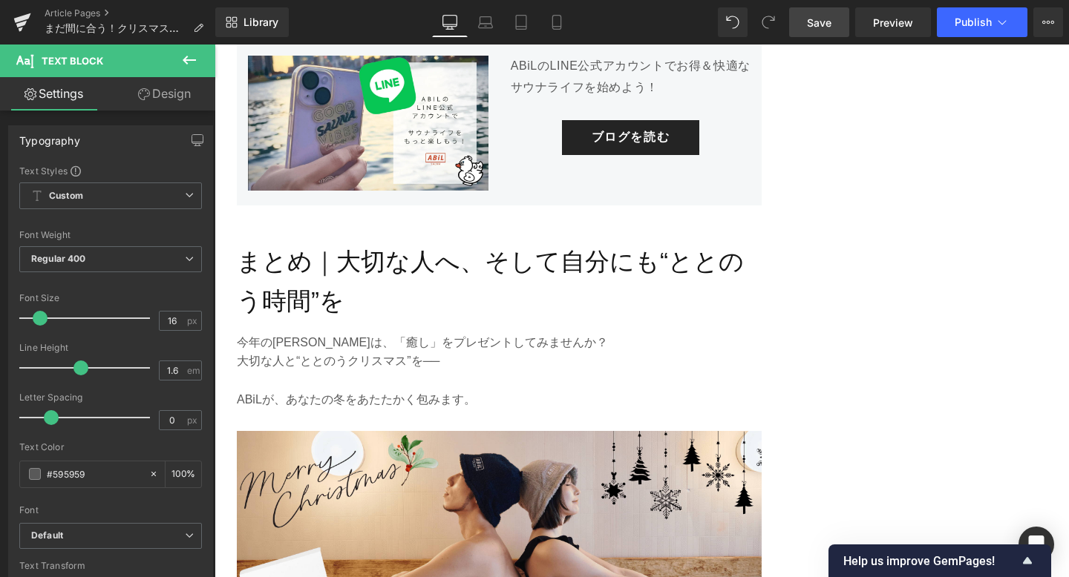
click at [822, 28] on span "Save" at bounding box center [819, 23] width 24 height 16
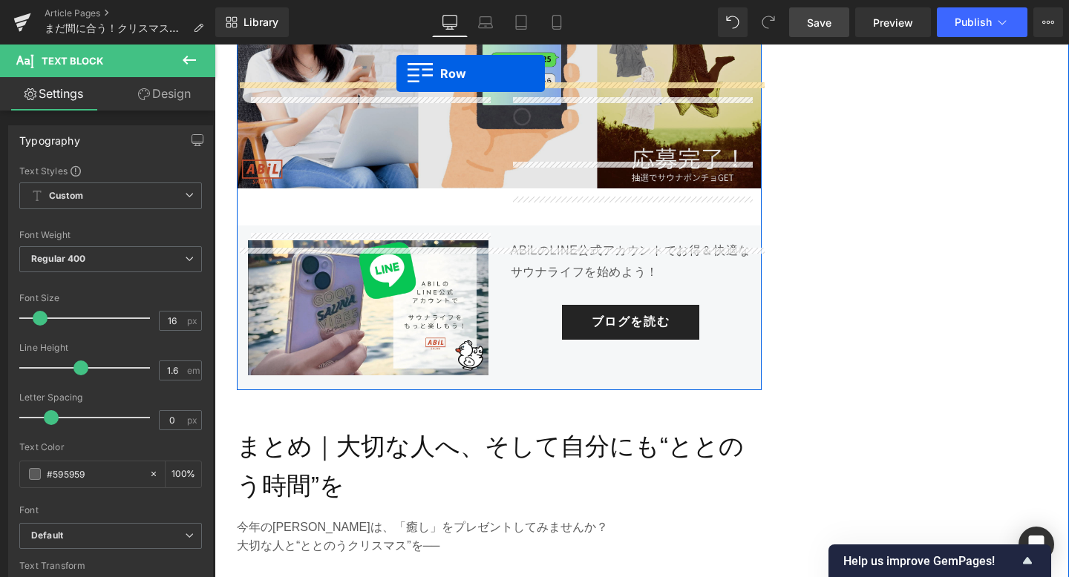
scroll to position [4759, 0]
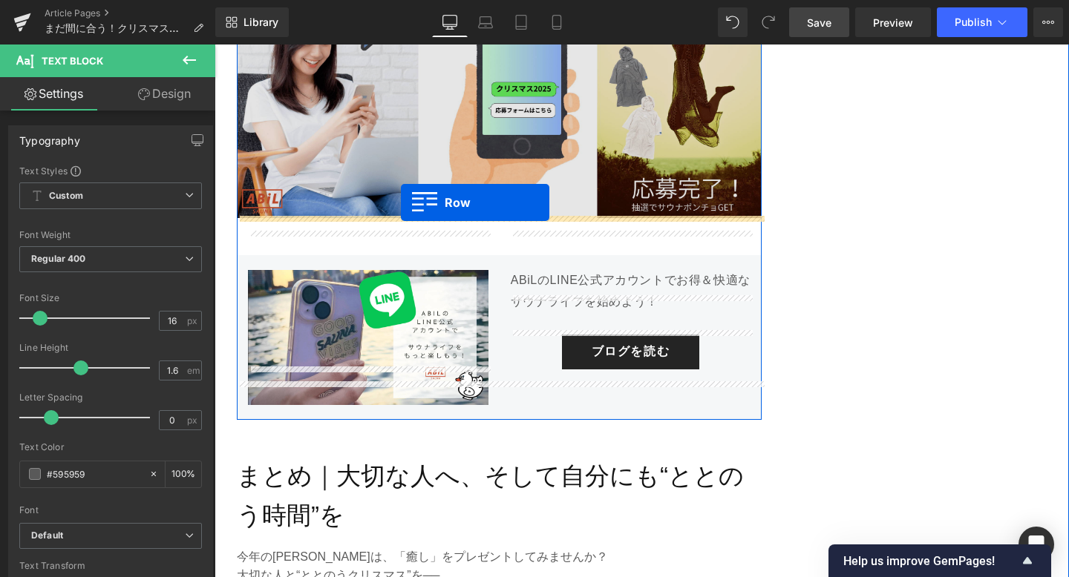
drag, startPoint x: 272, startPoint y: 224, endPoint x: 401, endPoint y: 203, distance: 130.2
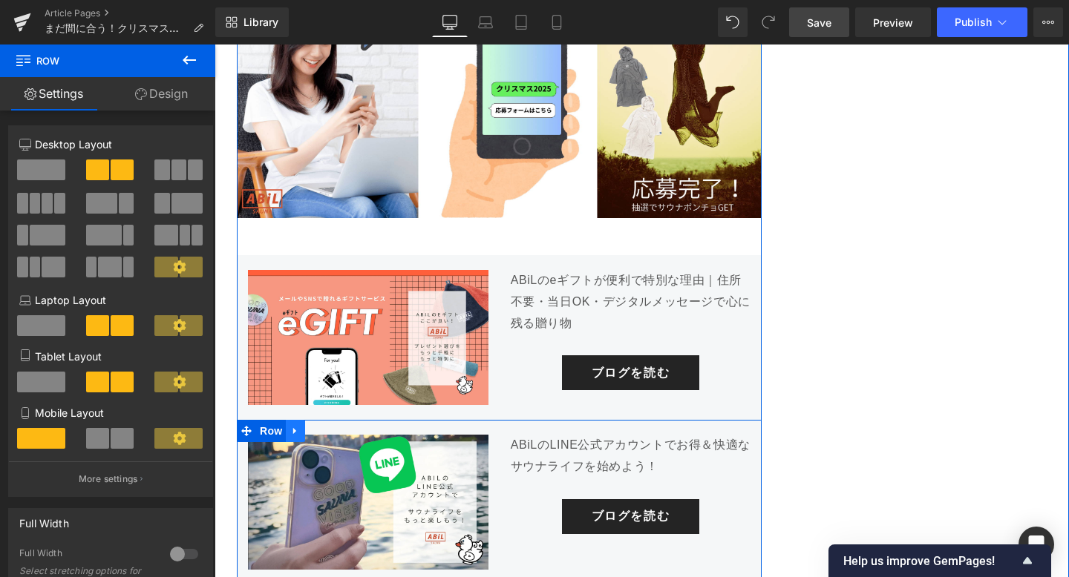
click at [295, 426] on icon at bounding box center [295, 431] width 10 height 11
click at [335, 426] on icon at bounding box center [334, 431] width 10 height 11
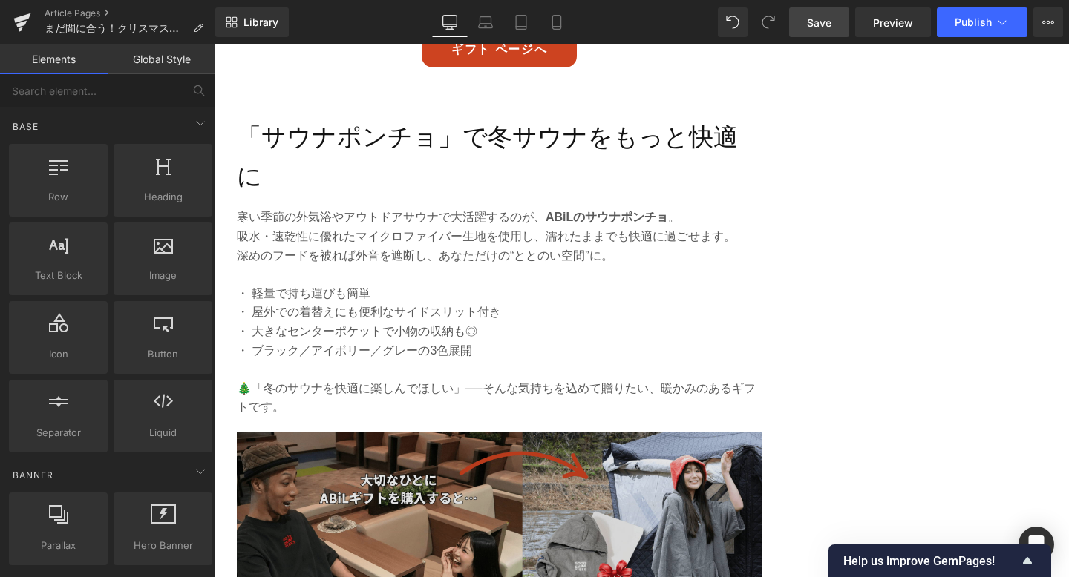
scroll to position [1613, 0]
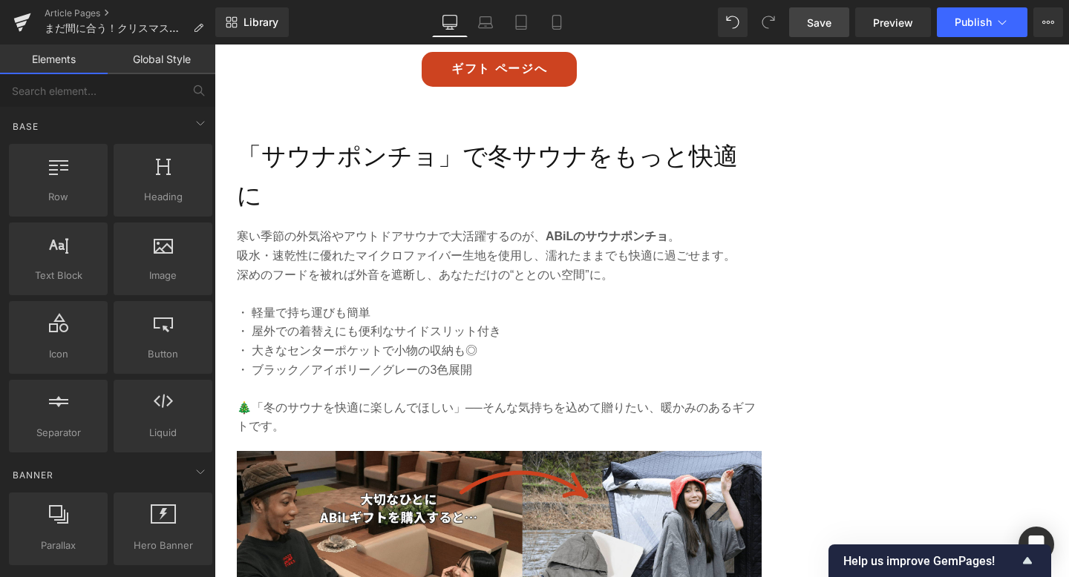
drag, startPoint x: 816, startPoint y: 28, endPoint x: 127, endPoint y: 177, distance: 704.5
click at [816, 28] on span "Save" at bounding box center [819, 23] width 24 height 16
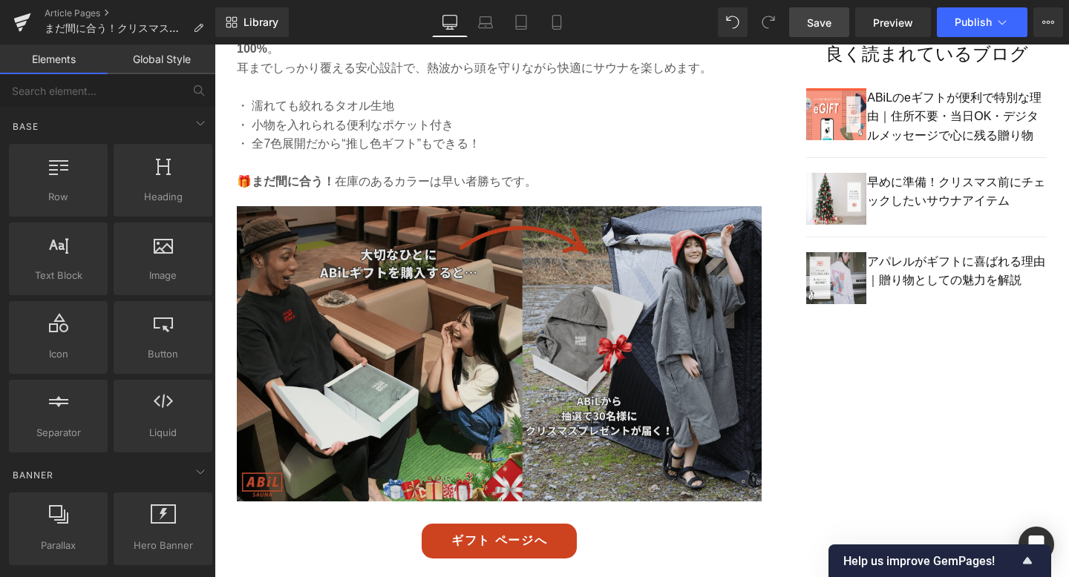
scroll to position [1178, 0]
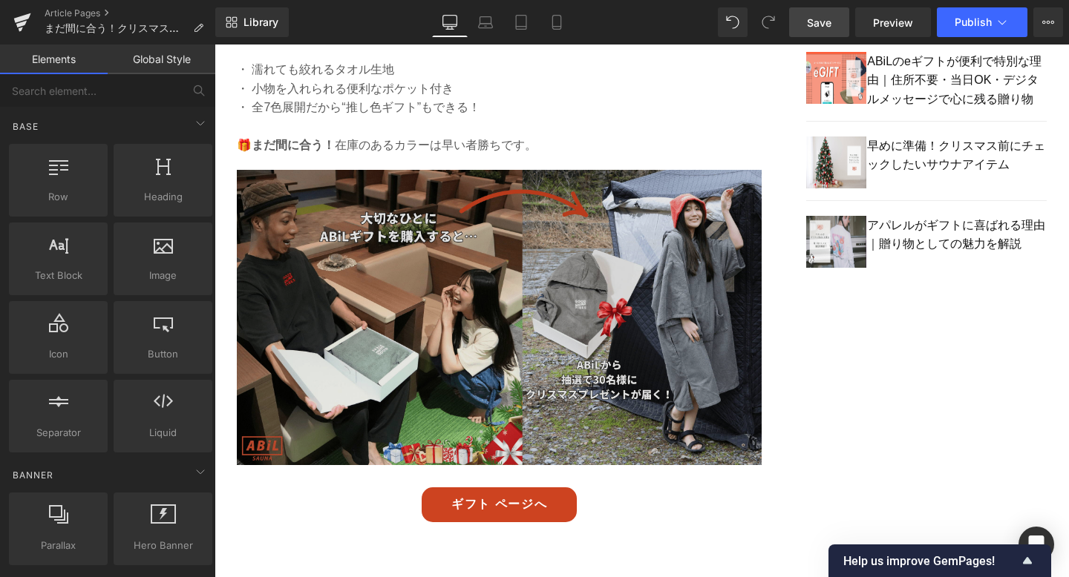
click at [479, 306] on img at bounding box center [499, 329] width 525 height 318
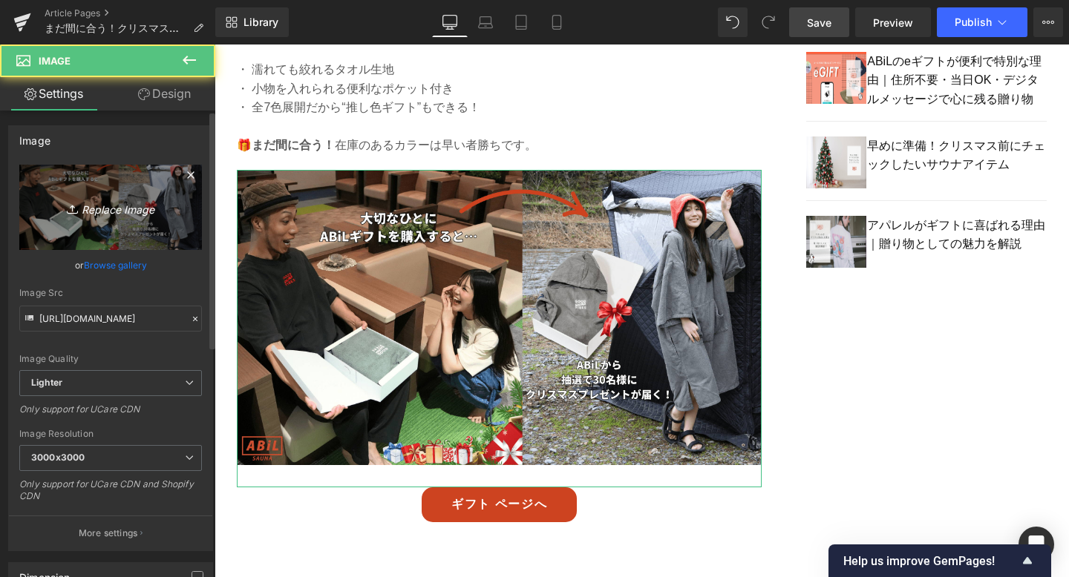
click at [109, 229] on link "Replace Image" at bounding box center [110, 207] width 183 height 85
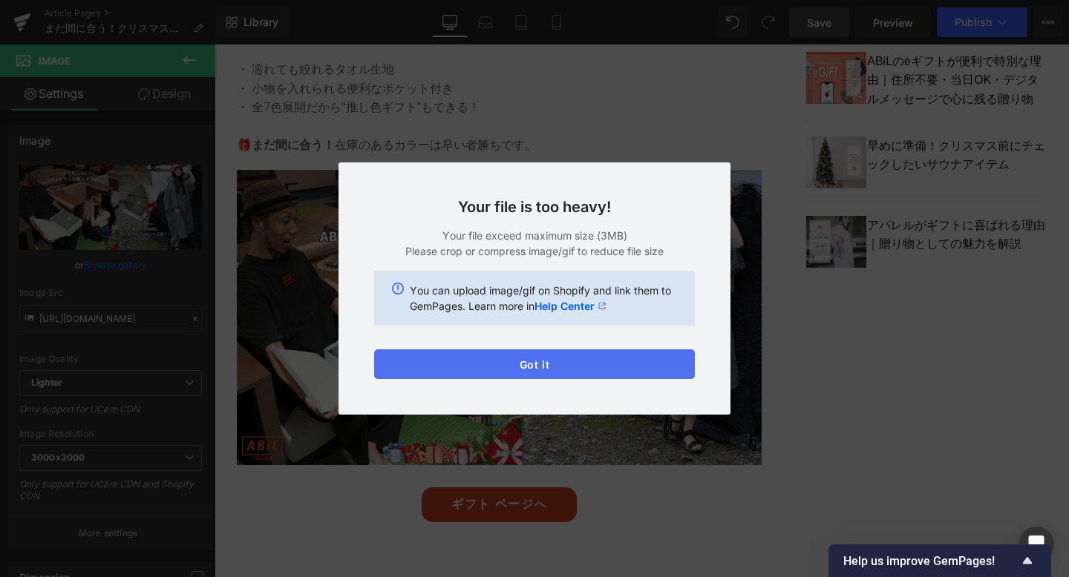
click at [452, 365] on button "Got it" at bounding box center [534, 365] width 321 height 30
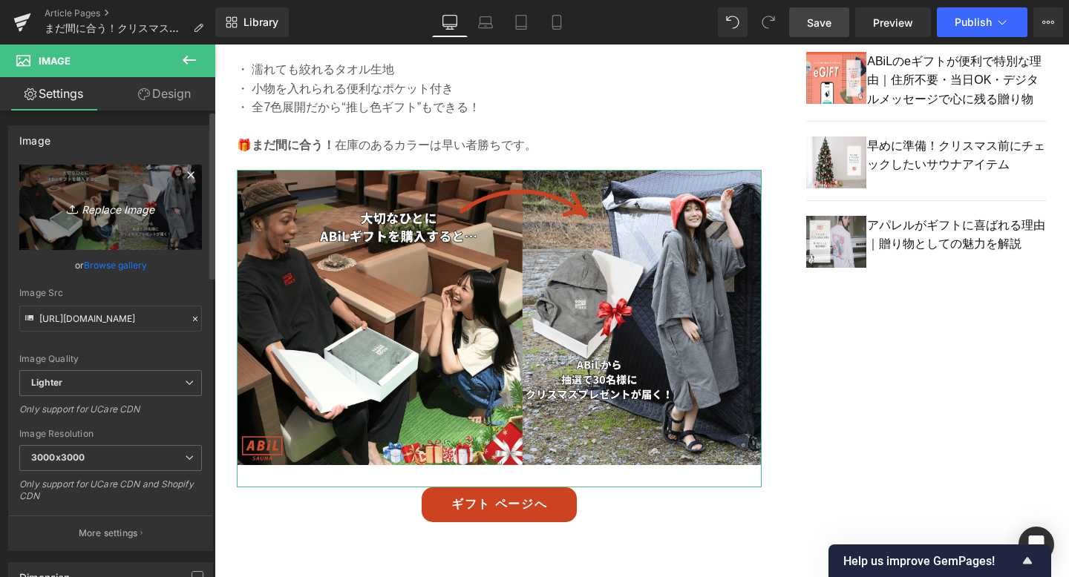
click at [114, 204] on icon "Replace Image" at bounding box center [110, 207] width 119 height 19
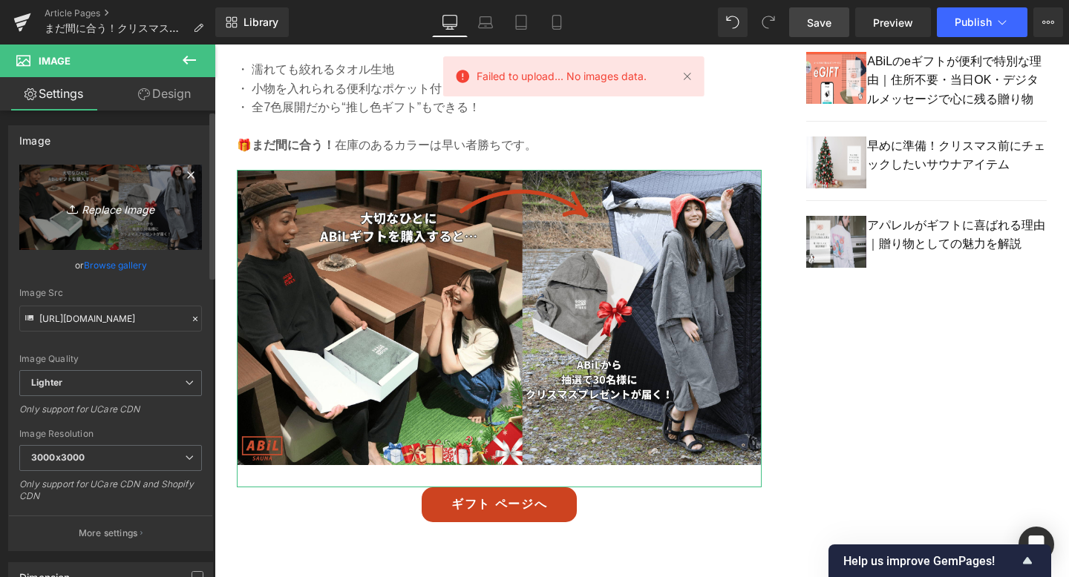
click at [125, 200] on icon "Replace Image" at bounding box center [110, 207] width 119 height 19
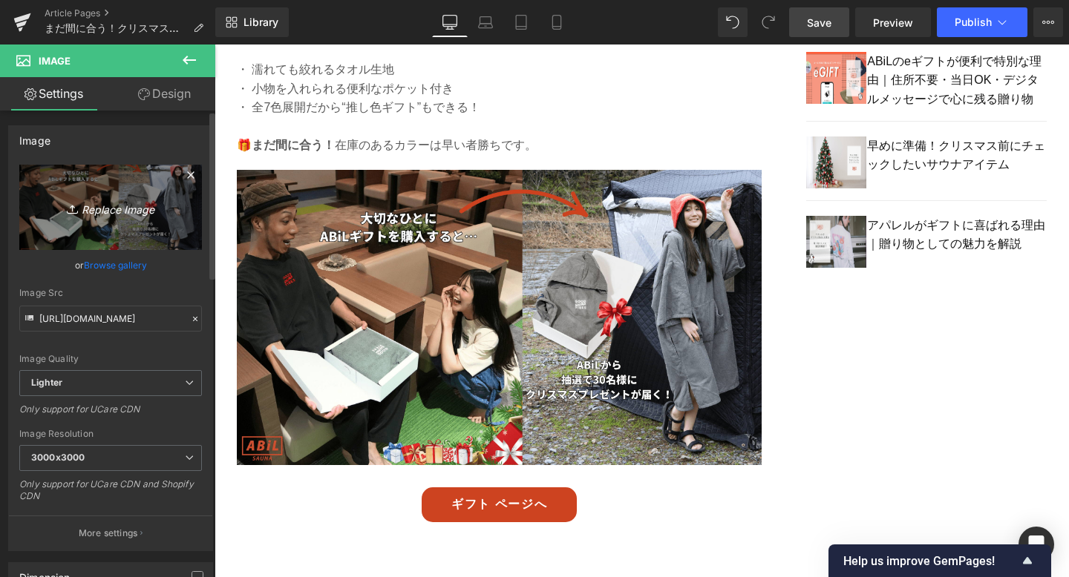
type input "C:\fakepath\2-min.png"
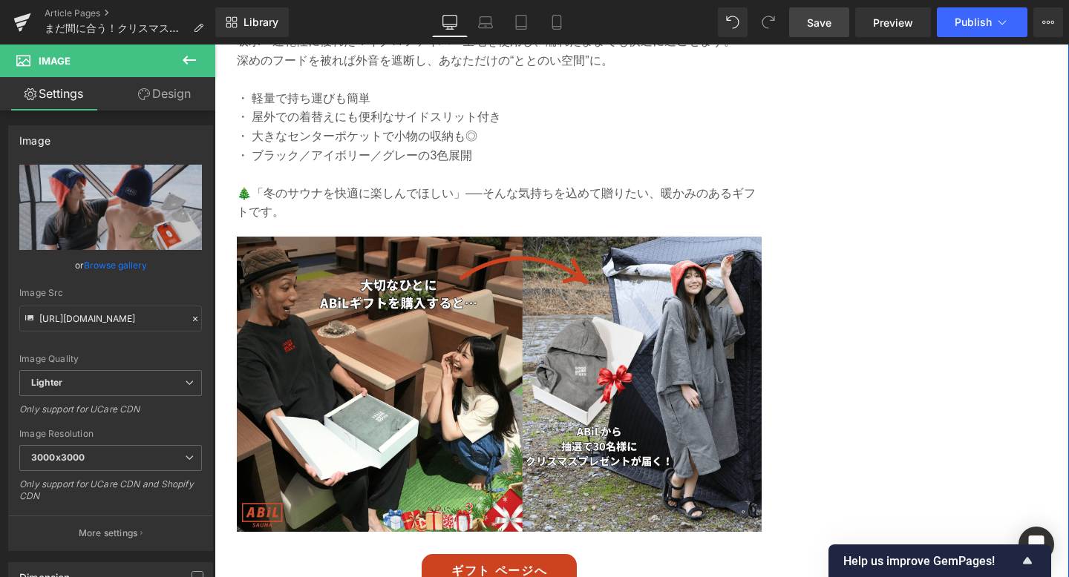
scroll to position [1857, 0]
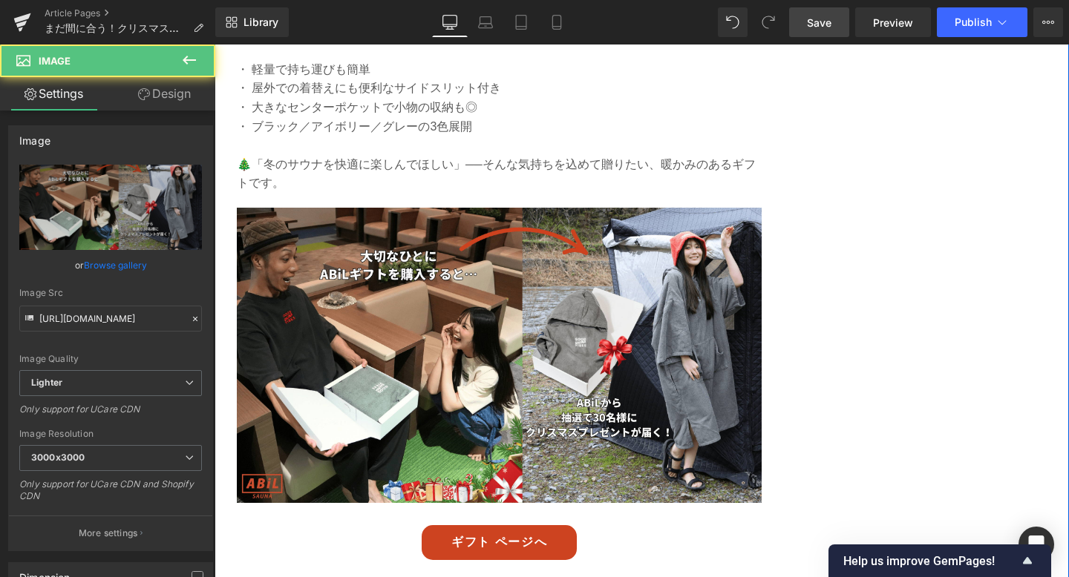
click at [574, 379] on img at bounding box center [499, 367] width 525 height 318
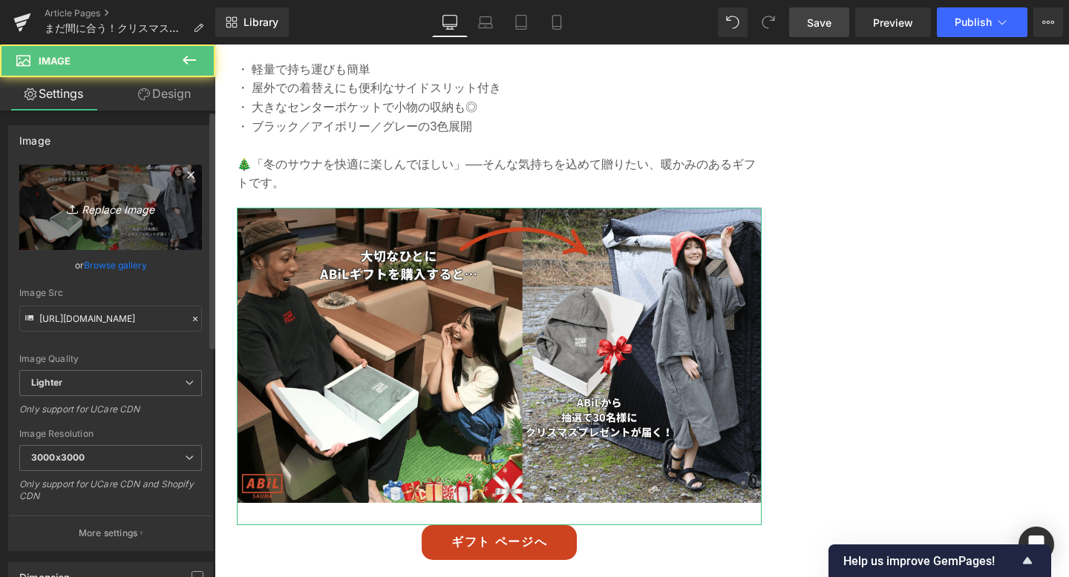
click at [144, 181] on link "Replace Image" at bounding box center [110, 207] width 183 height 85
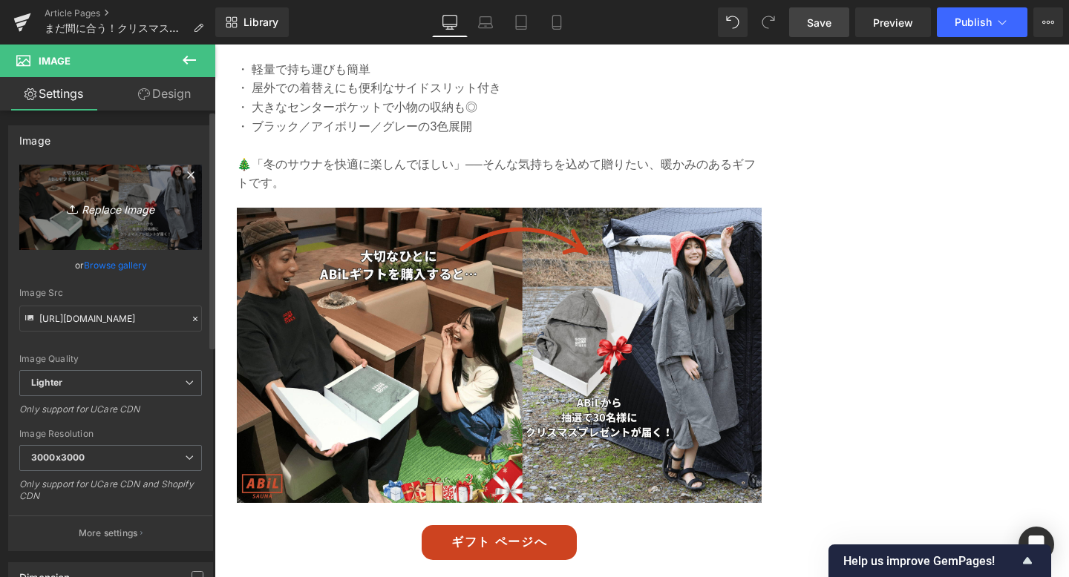
type input "C:\fakepath\3-min.png"
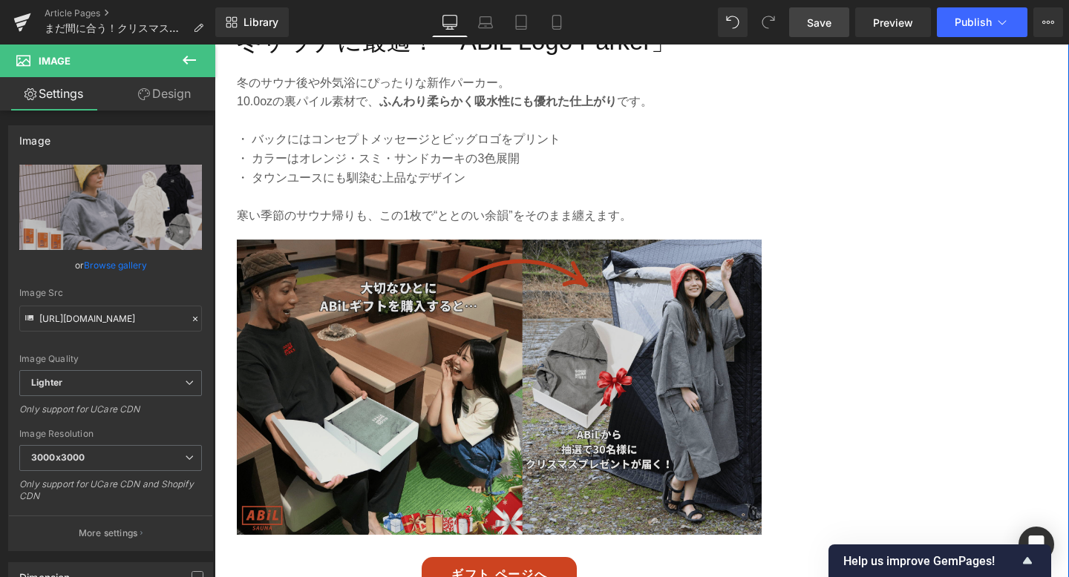
scroll to position [2458, 0]
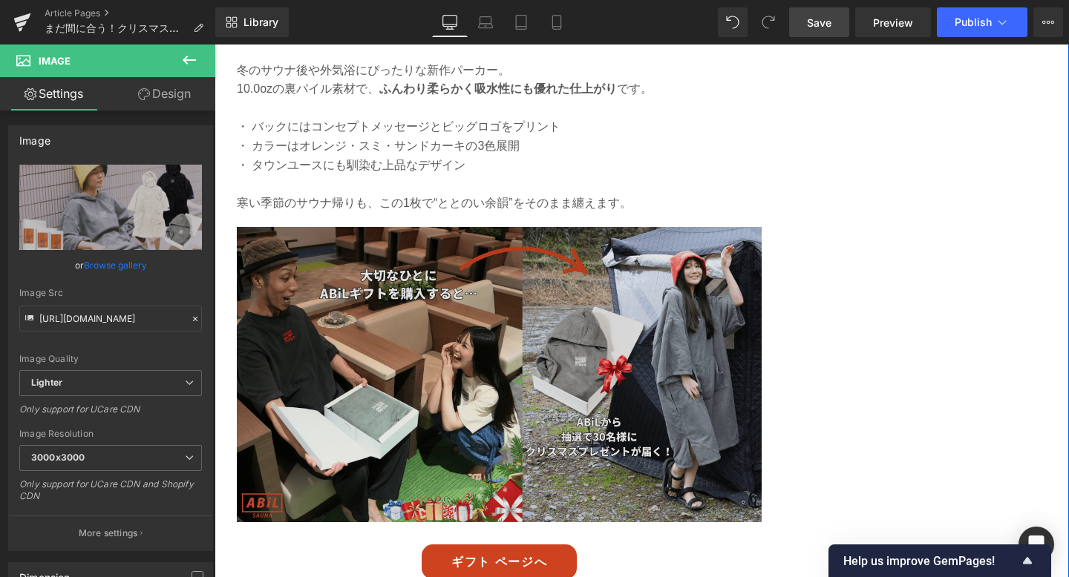
click at [582, 376] on img at bounding box center [499, 386] width 525 height 318
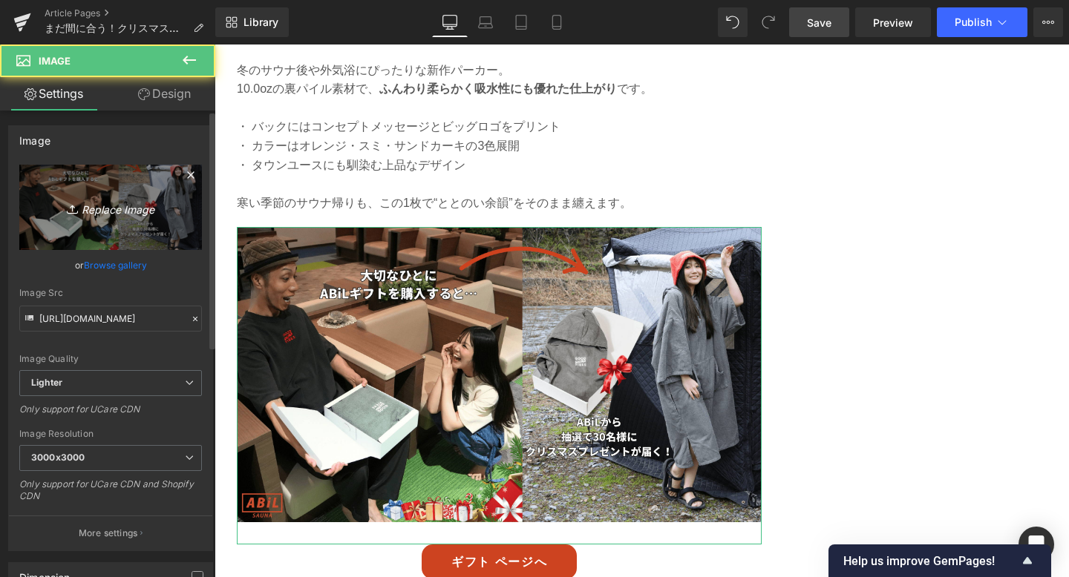
click at [126, 217] on link "Replace Image" at bounding box center [110, 207] width 183 height 85
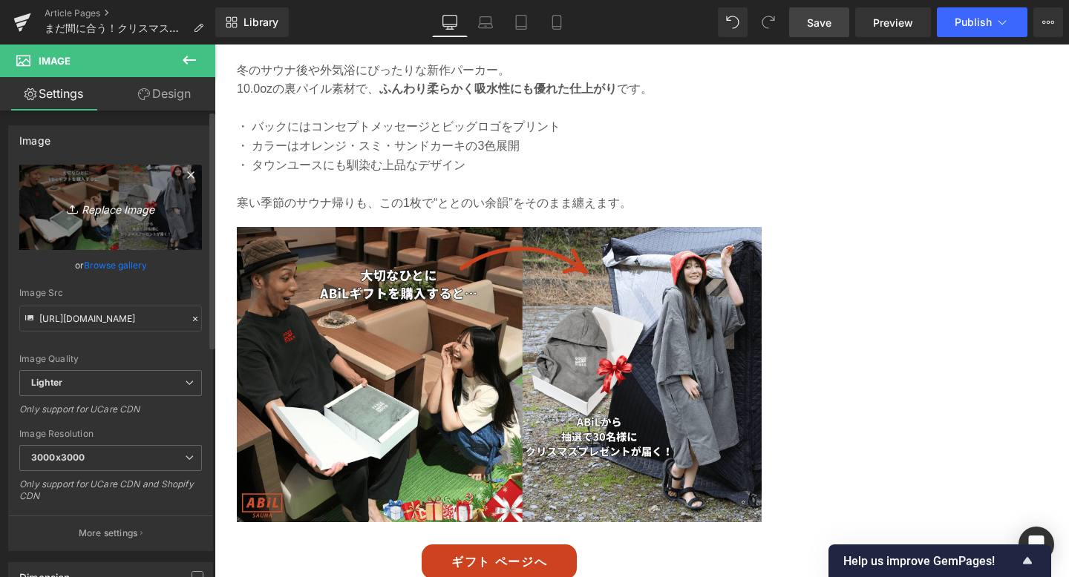
type input "C:\fakepath\4-min.png"
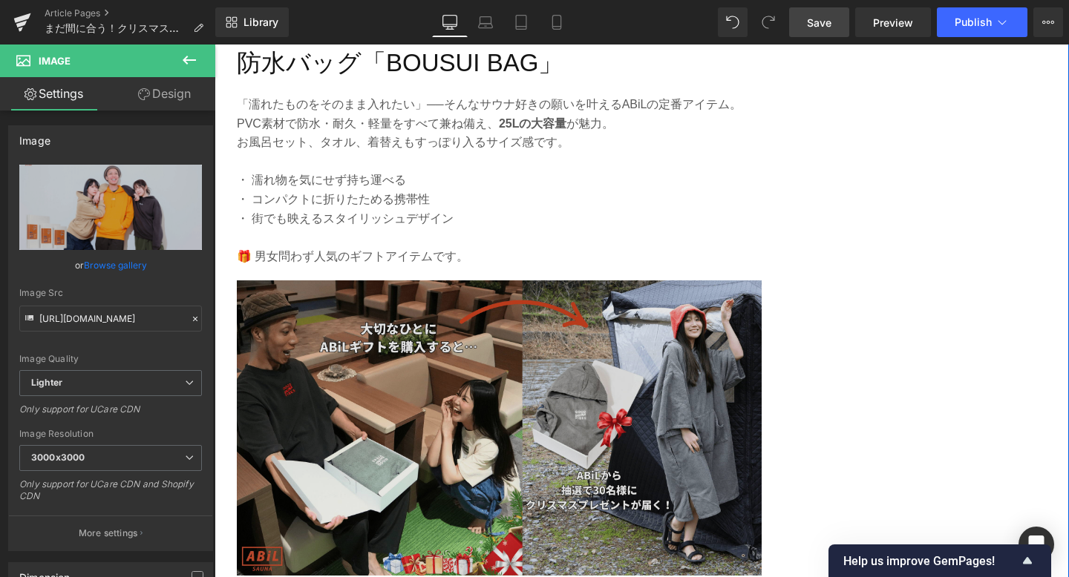
scroll to position [3049, 0]
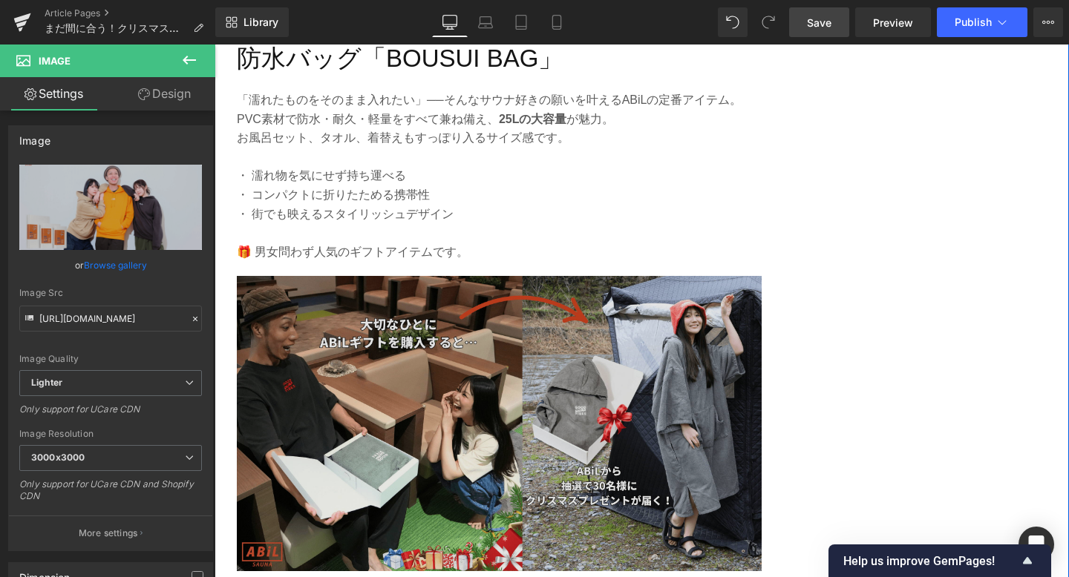
click at [594, 409] on img at bounding box center [499, 435] width 525 height 318
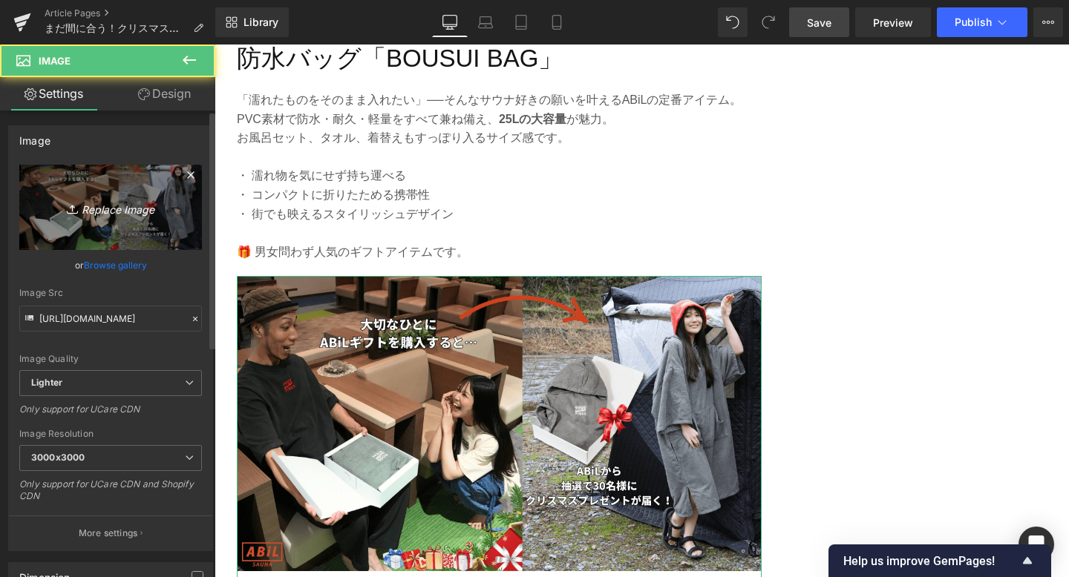
click at [94, 223] on link "Replace Image" at bounding box center [110, 207] width 183 height 85
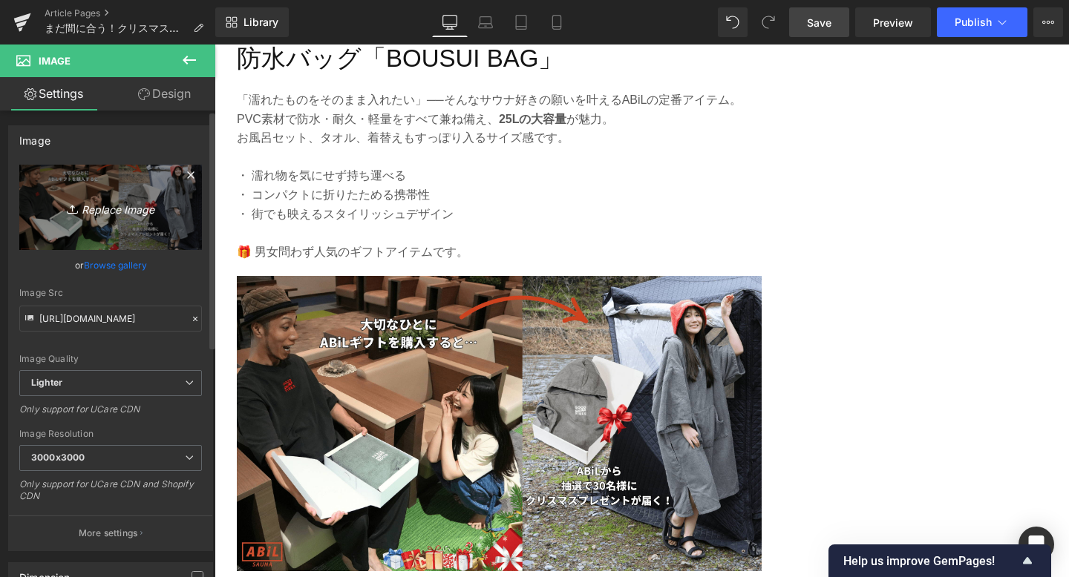
type input "C:\fakepath\5-min.png"
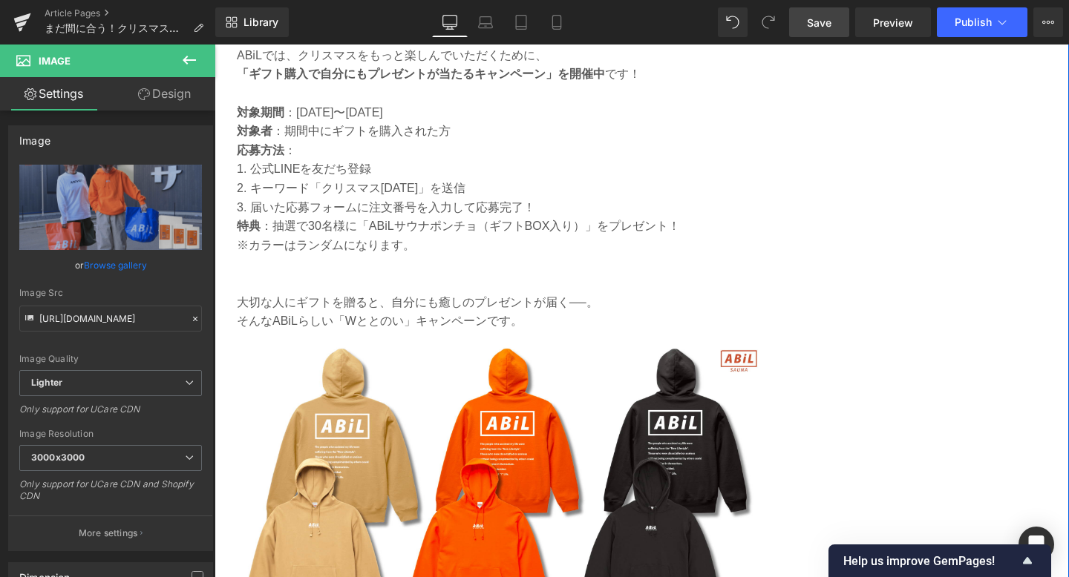
scroll to position [3856, 0]
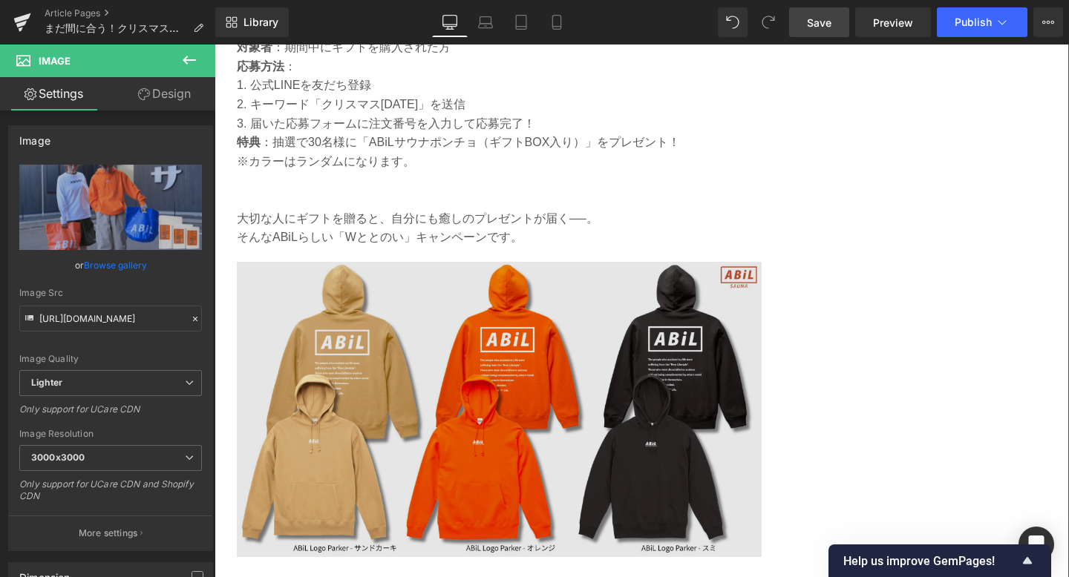
click at [497, 401] on img at bounding box center [499, 421] width 525 height 318
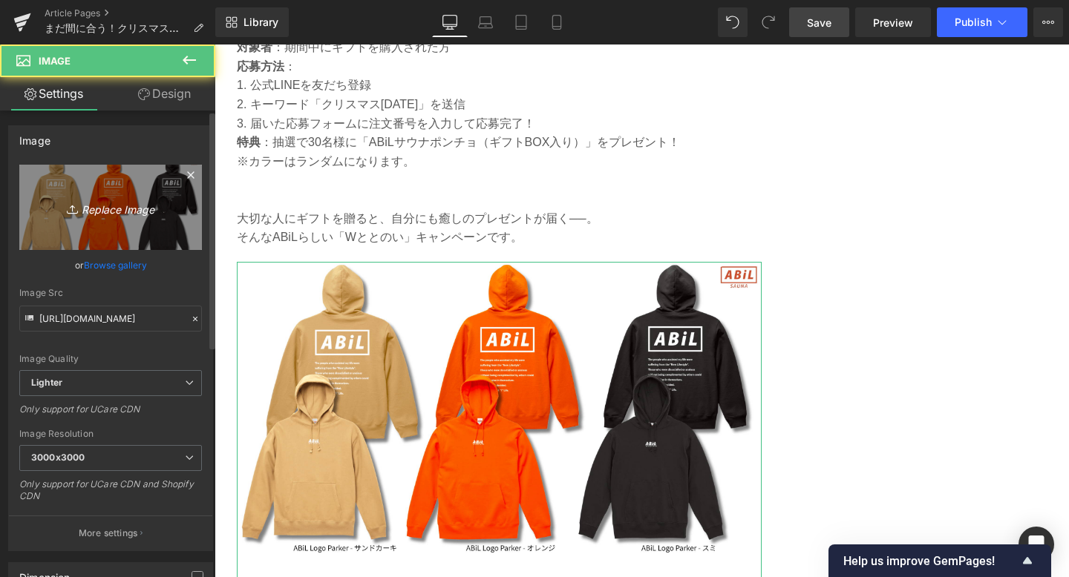
click at [110, 229] on link "Replace Image" at bounding box center [110, 207] width 183 height 85
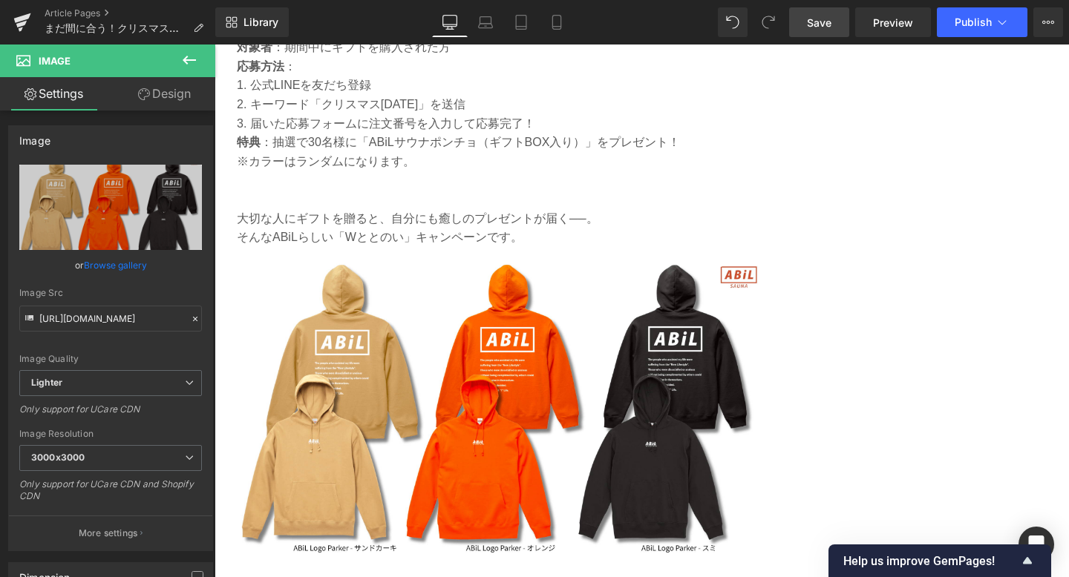
type input "C:\fakepath\6-min.png"
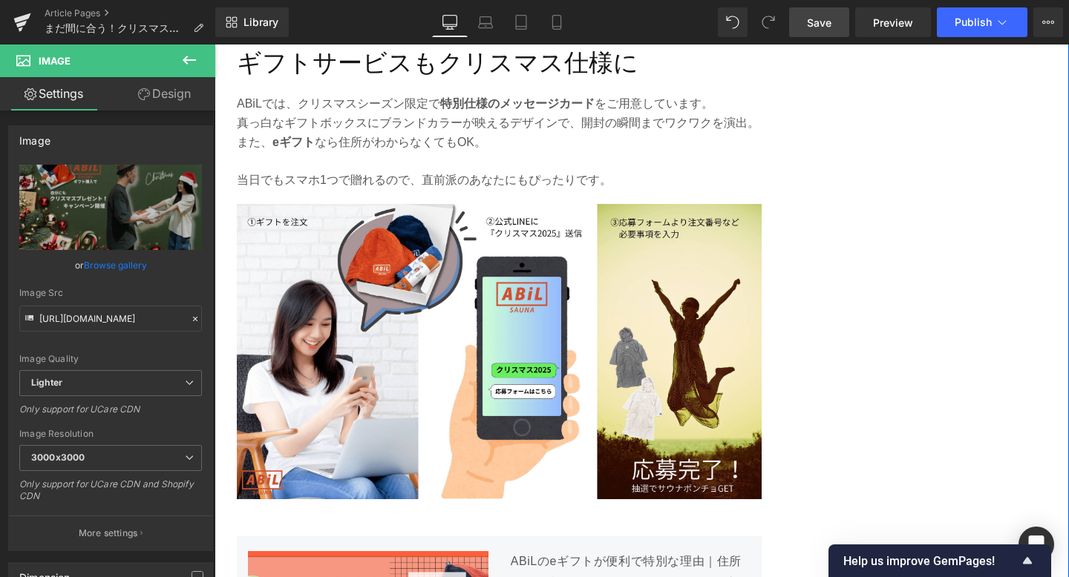
scroll to position [4508, 0]
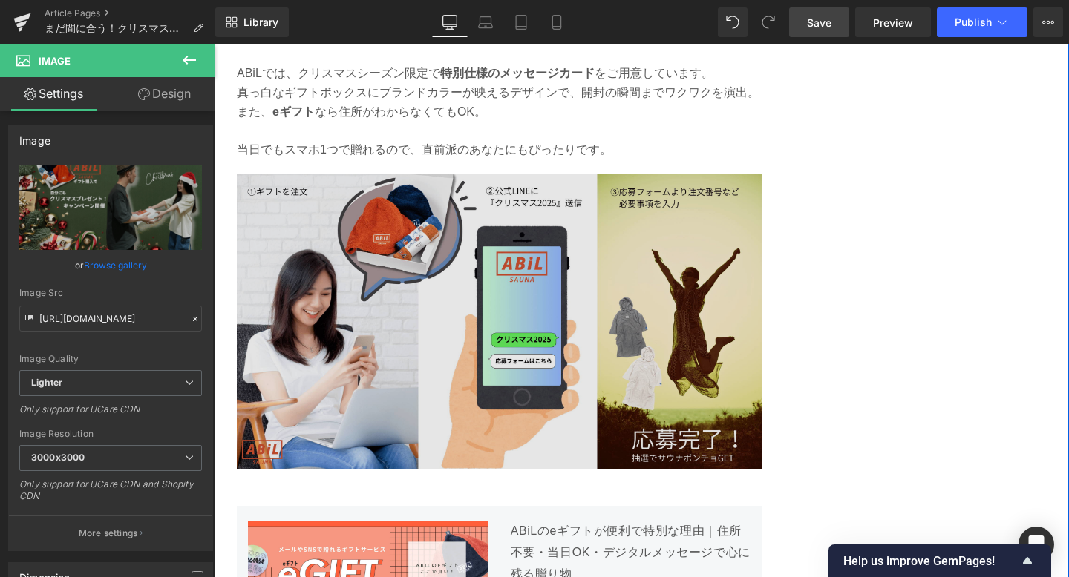
click at [536, 335] on img at bounding box center [499, 340] width 525 height 332
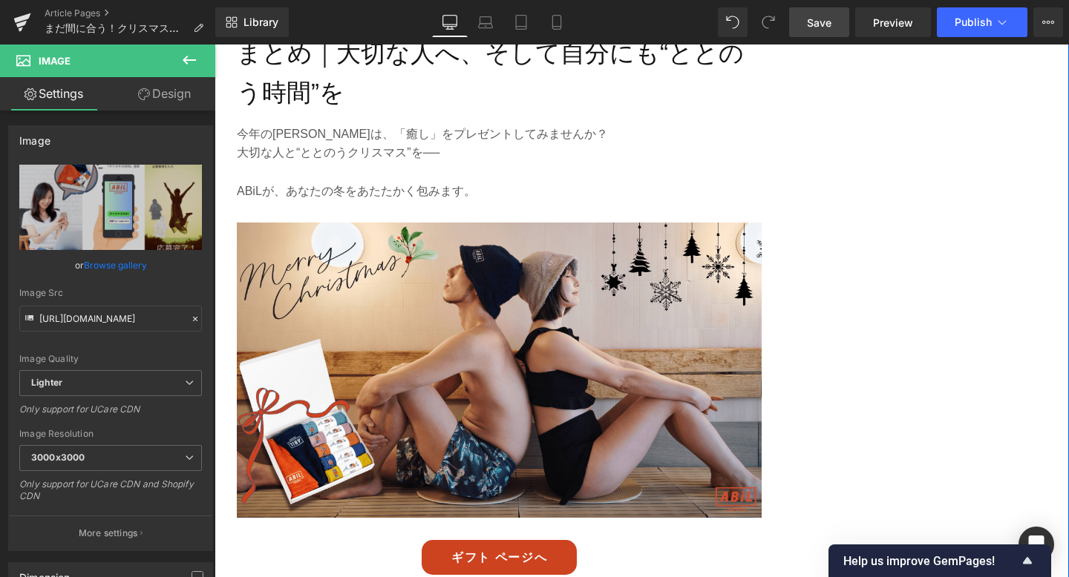
click at [526, 370] on img at bounding box center [499, 382] width 525 height 318
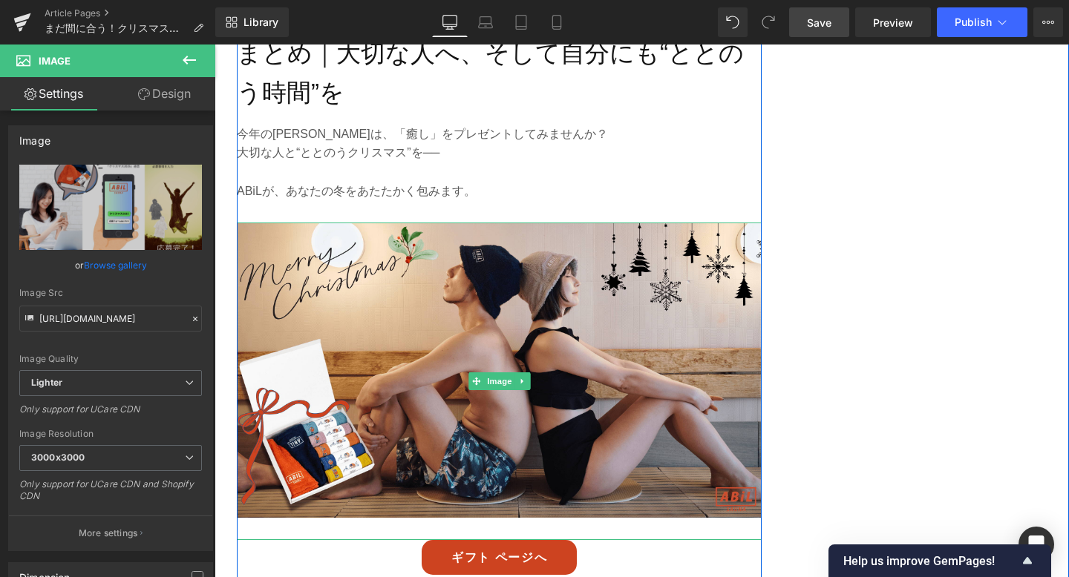
scroll to position [5183, 0]
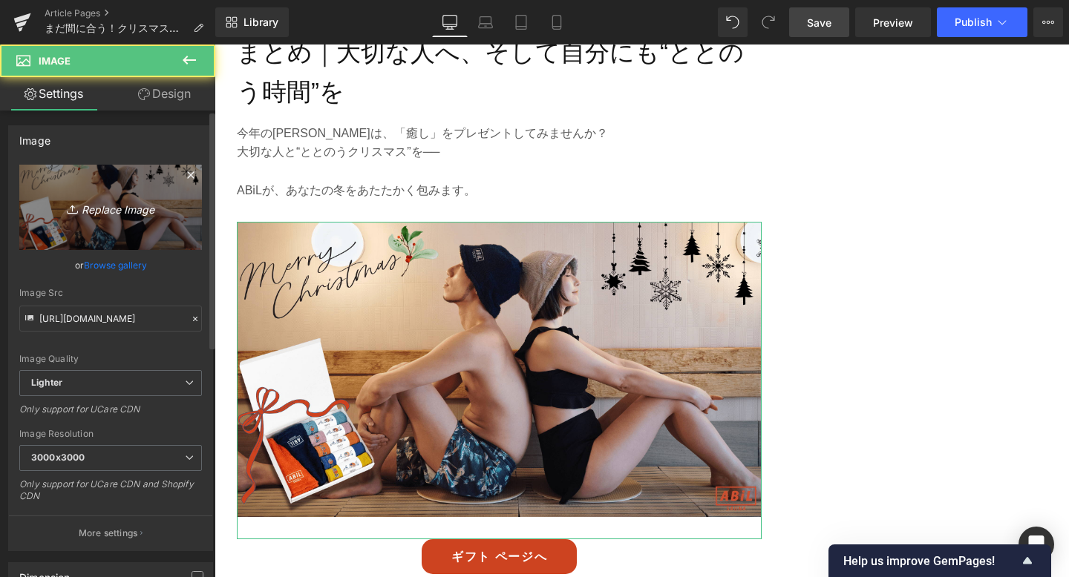
click at [86, 212] on icon "Replace Image" at bounding box center [110, 207] width 119 height 19
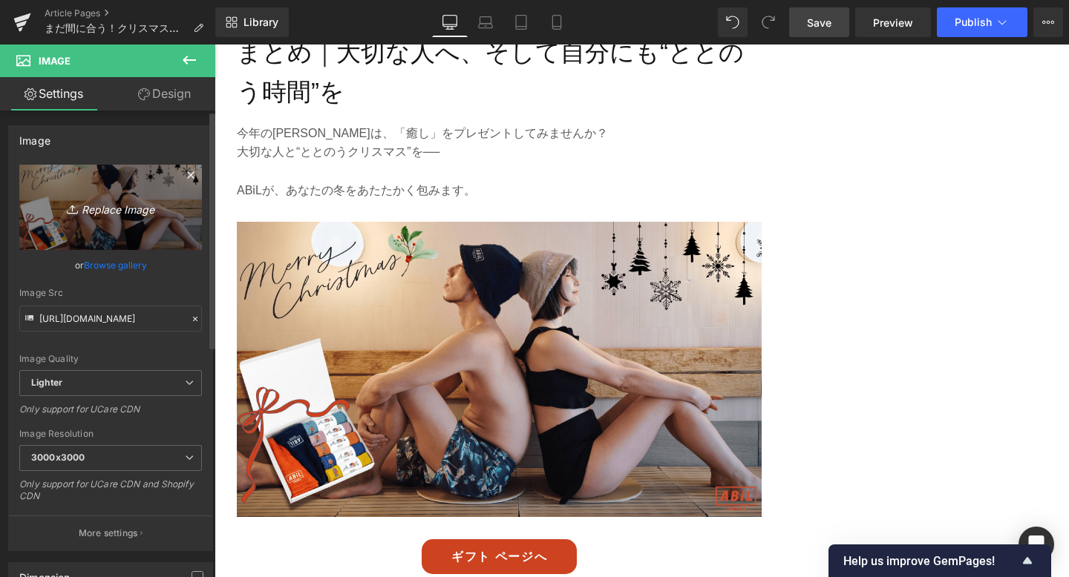
type input "C:\fakepath\7-min.png"
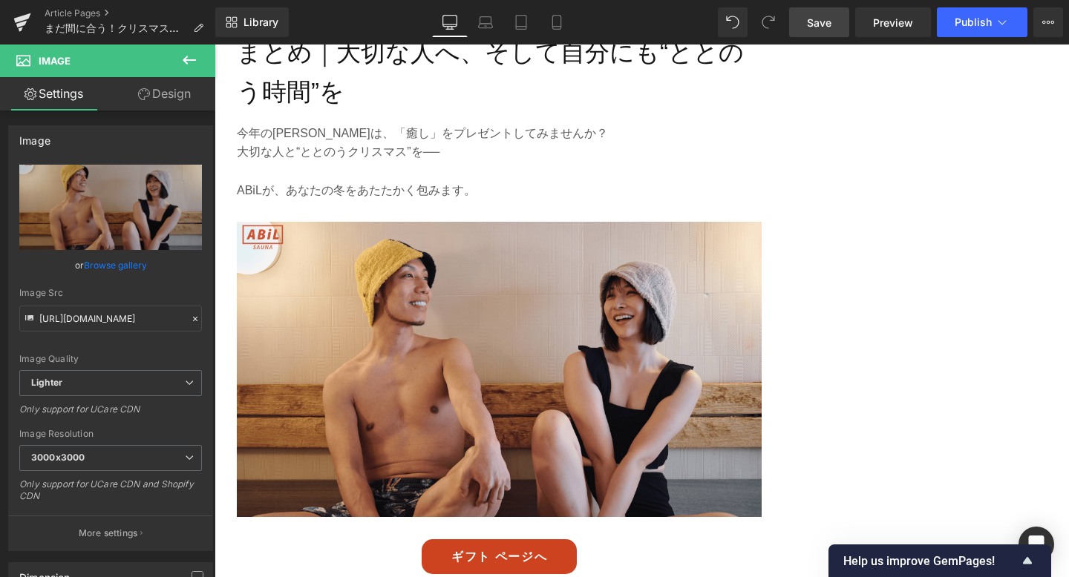
drag, startPoint x: 825, startPoint y: 36, endPoint x: 422, endPoint y: 312, distance: 488.5
click at [825, 36] on link "Save" at bounding box center [819, 22] width 60 height 30
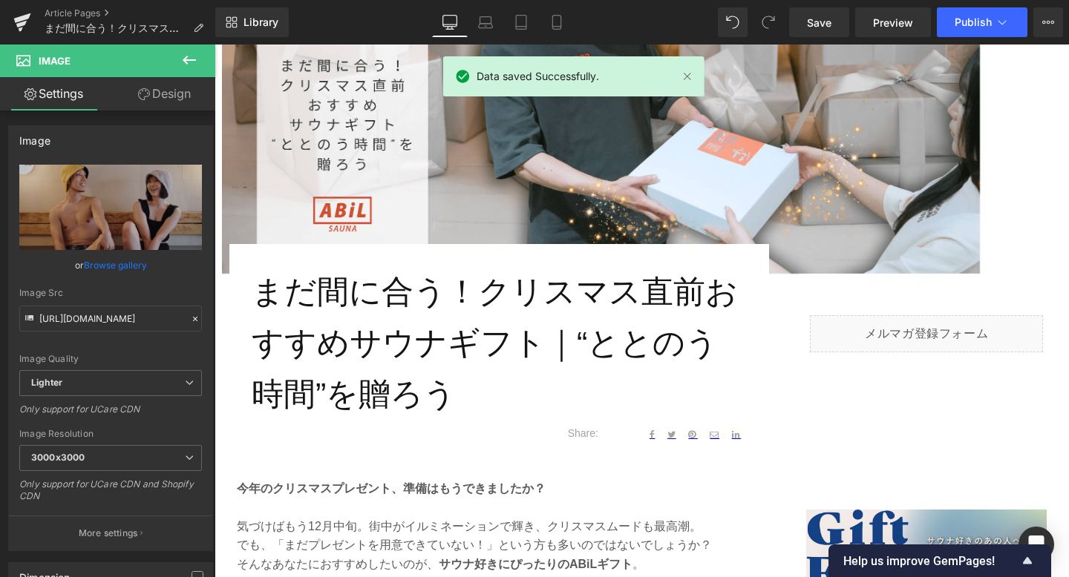
scroll to position [0, 0]
